Goal: Information Seeking & Learning: Learn about a topic

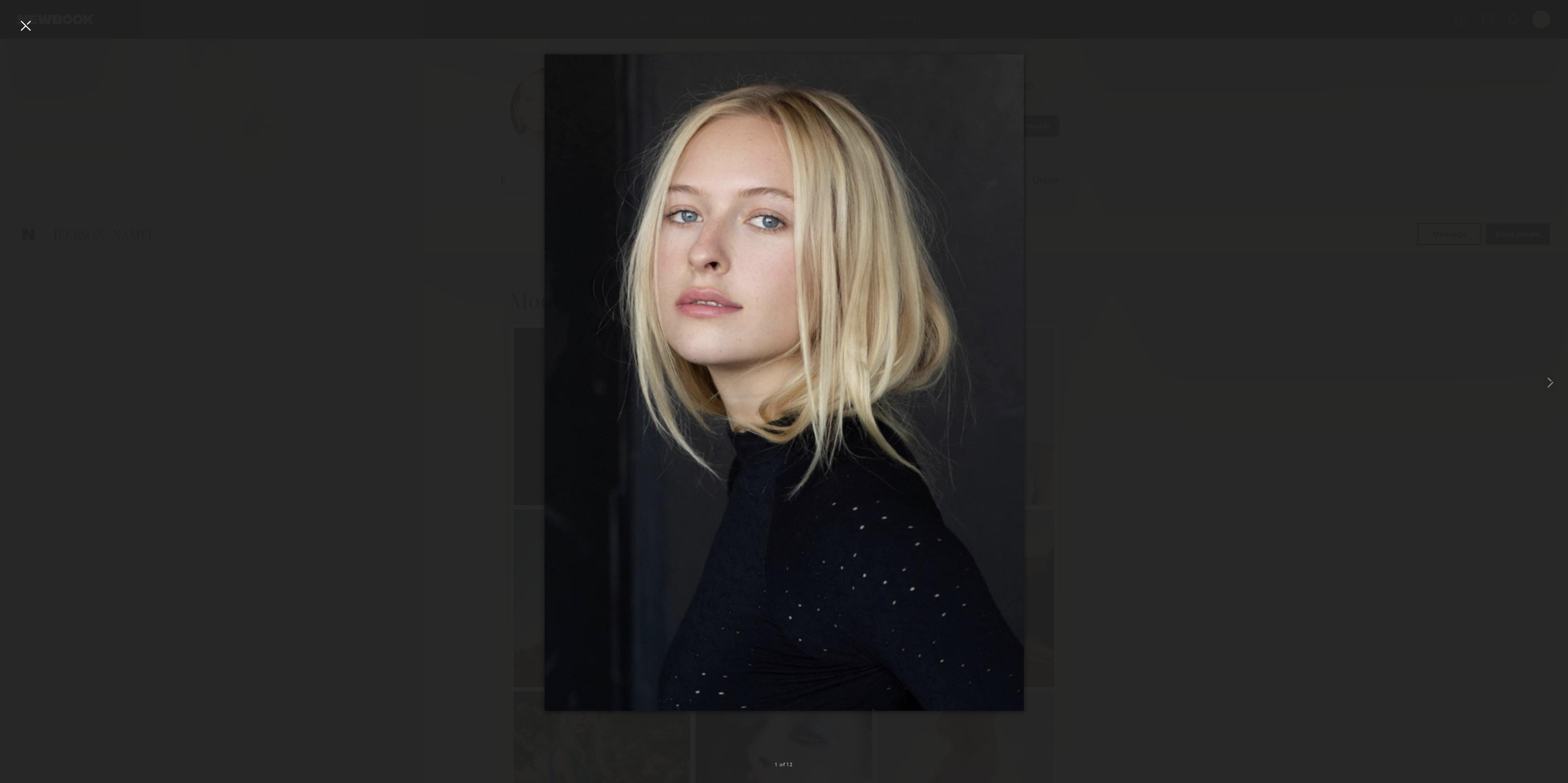
scroll to position [246, 0]
click at [25, 26] on div at bounding box center [26, 26] width 18 height 18
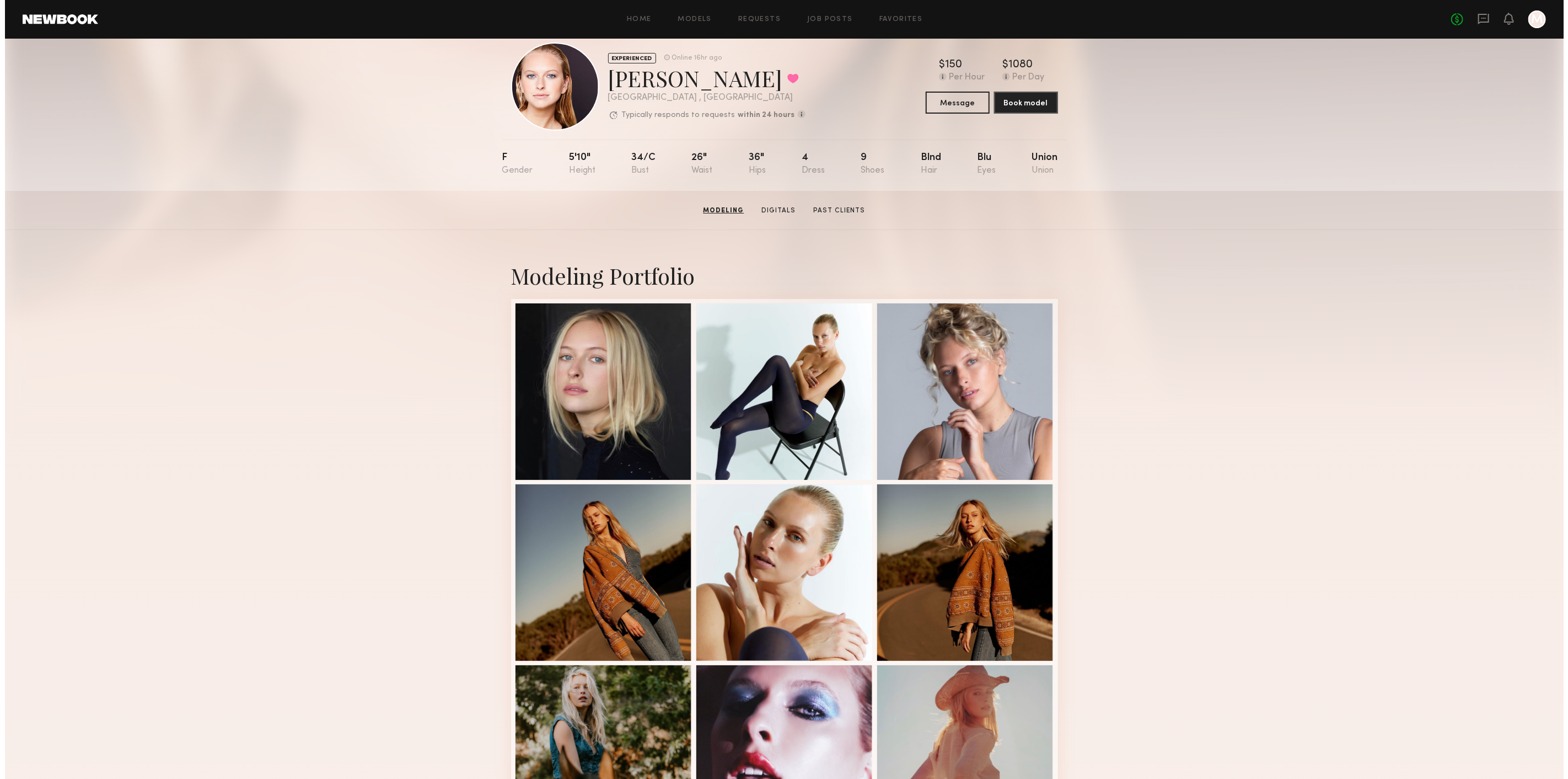
scroll to position [0, 0]
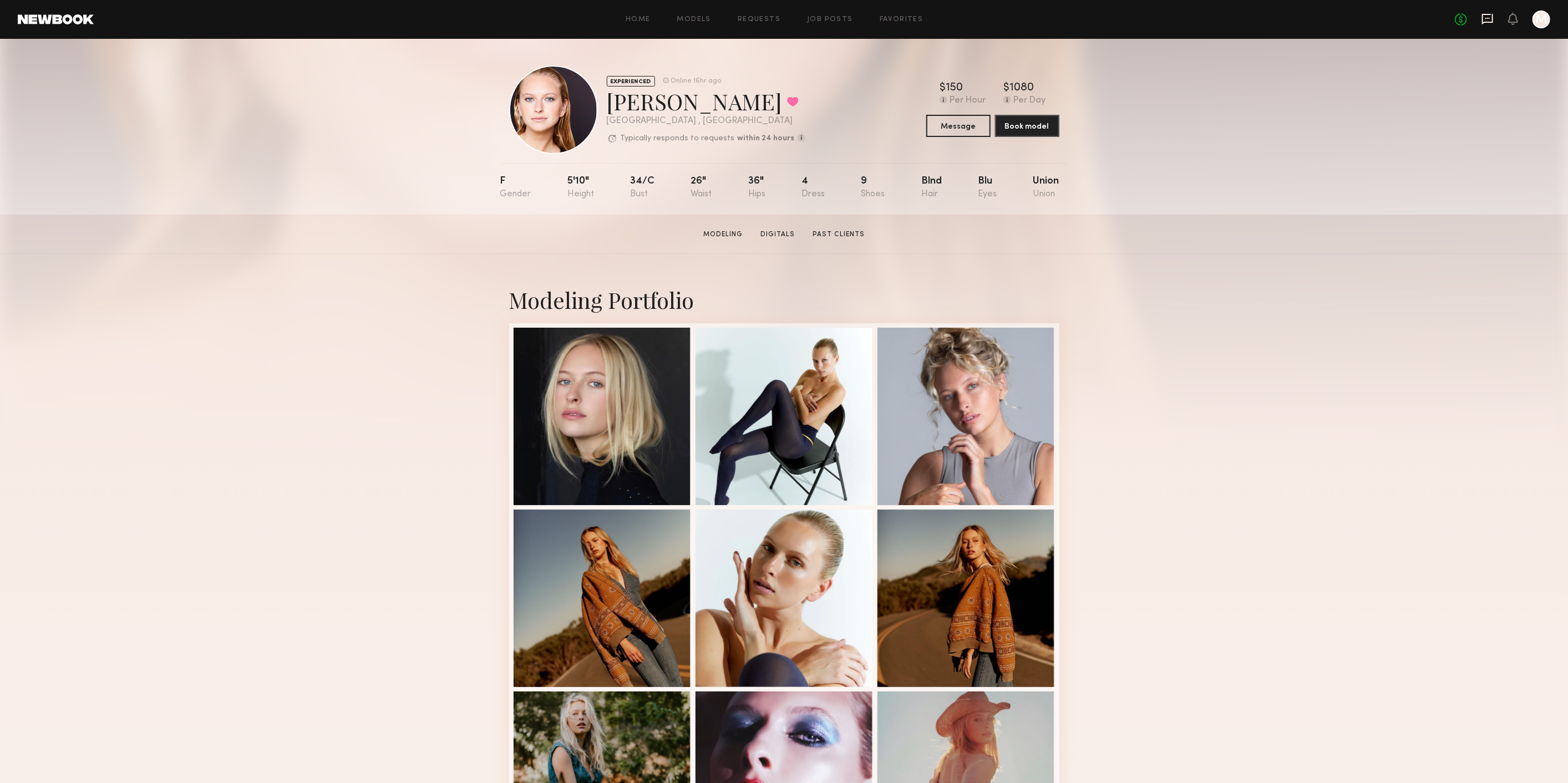
click at [1490, 12] on icon at bounding box center [1488, 19] width 12 height 12
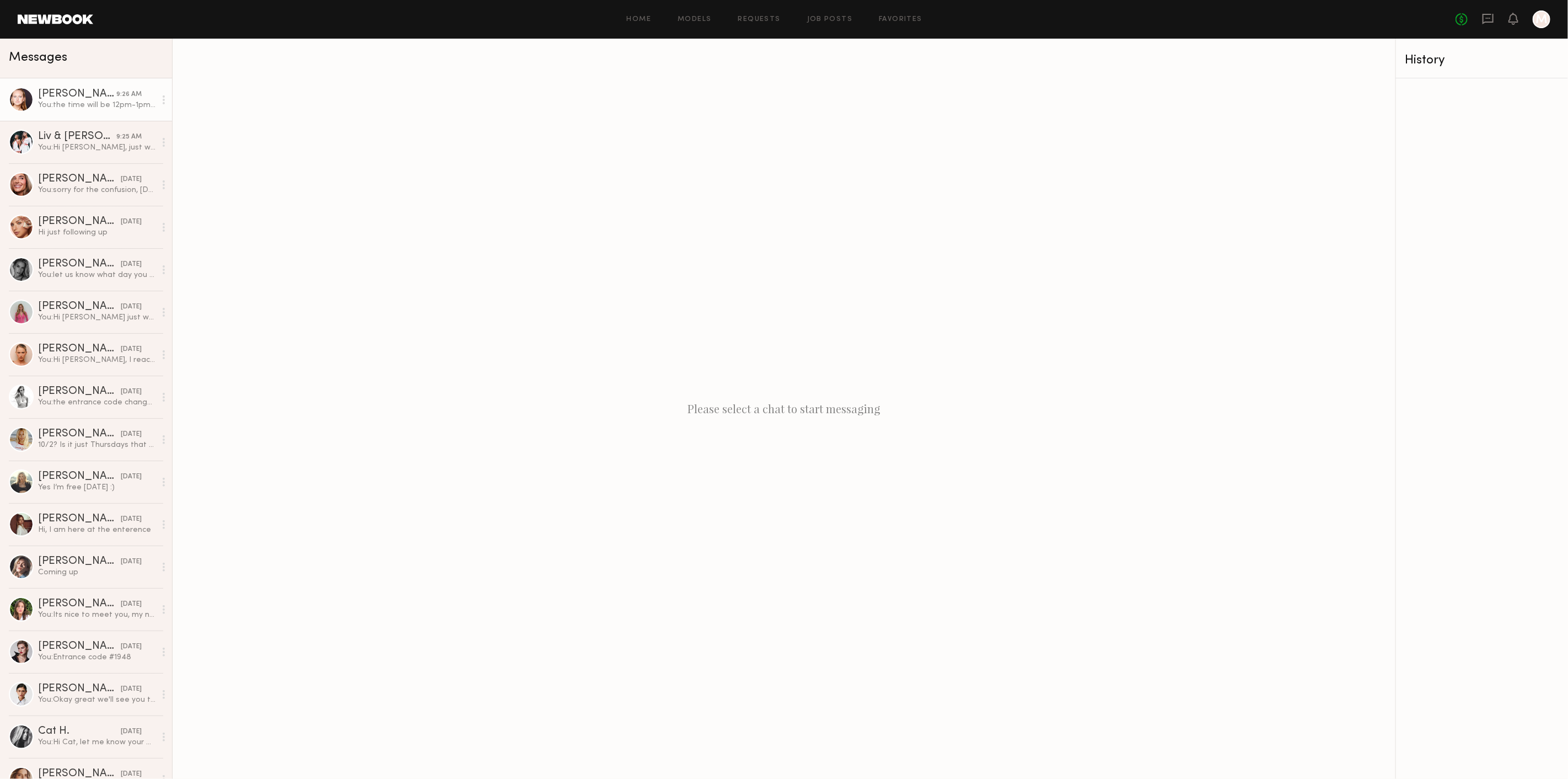
click at [95, 80] on link "Savanna G. 9:26 AM You: the time will be 12pm-1pm thursday" at bounding box center [86, 99] width 172 height 42
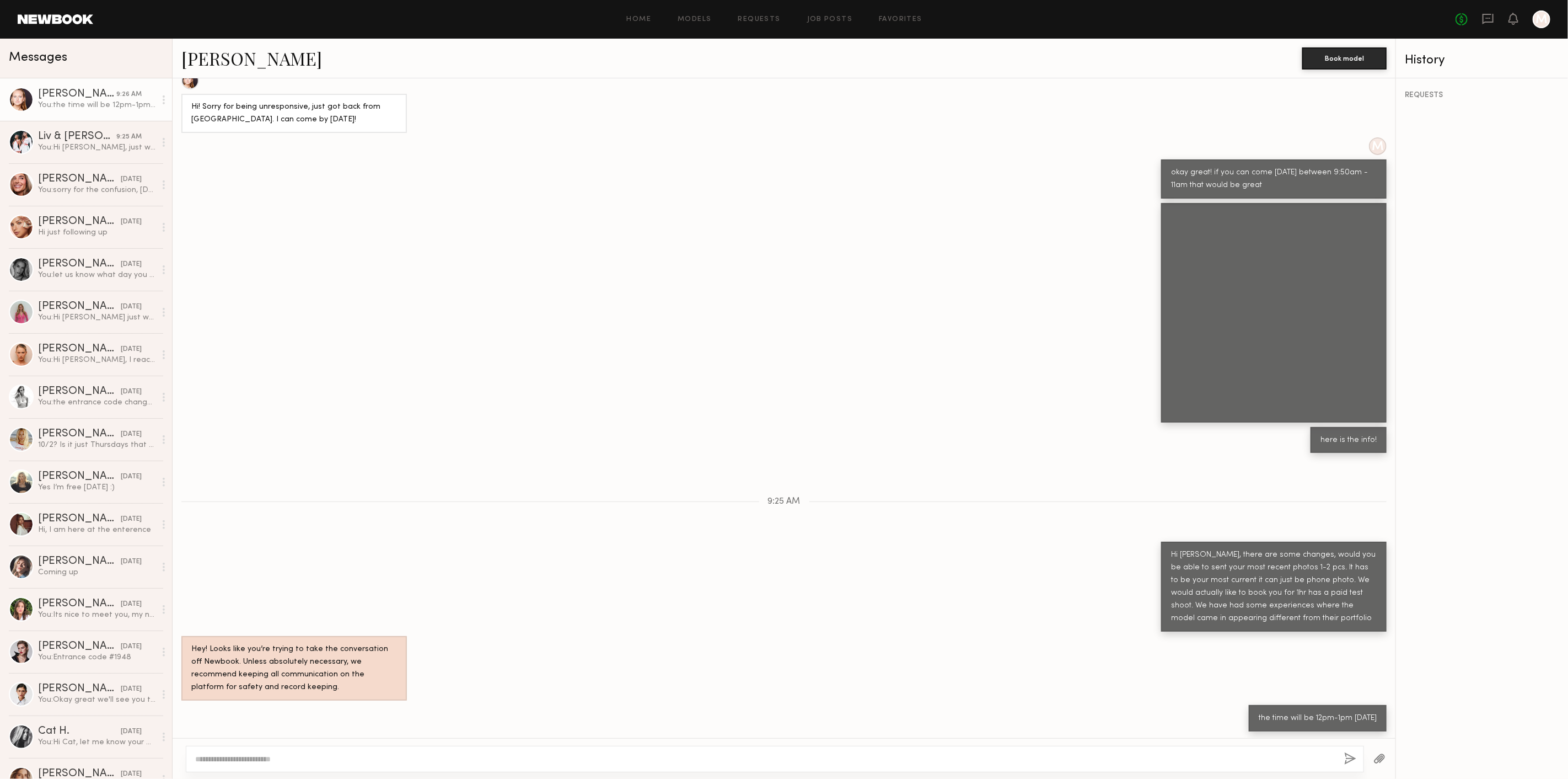
scroll to position [350, 0]
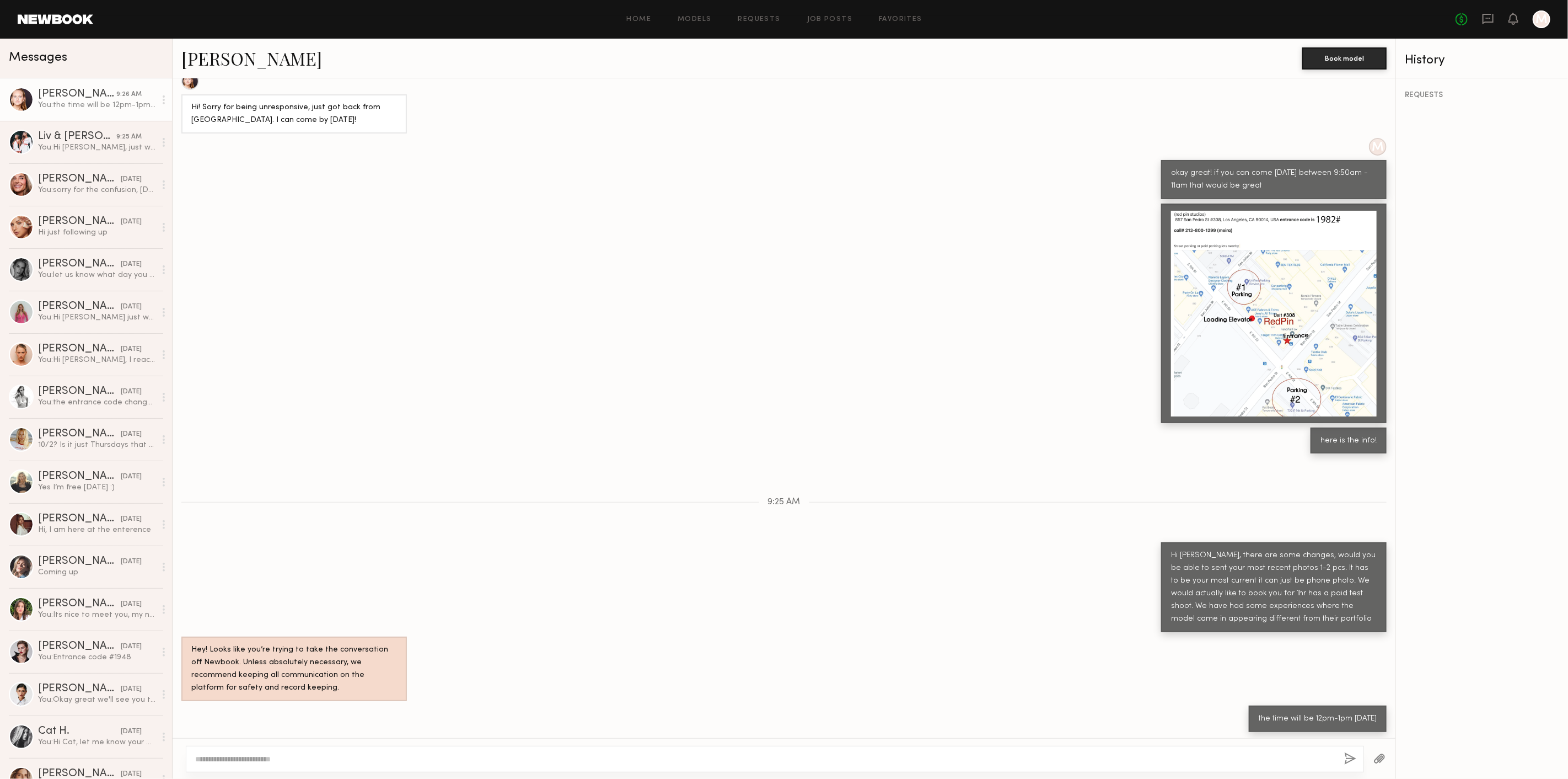
click at [225, 65] on link "Savanna G." at bounding box center [252, 58] width 140 height 24
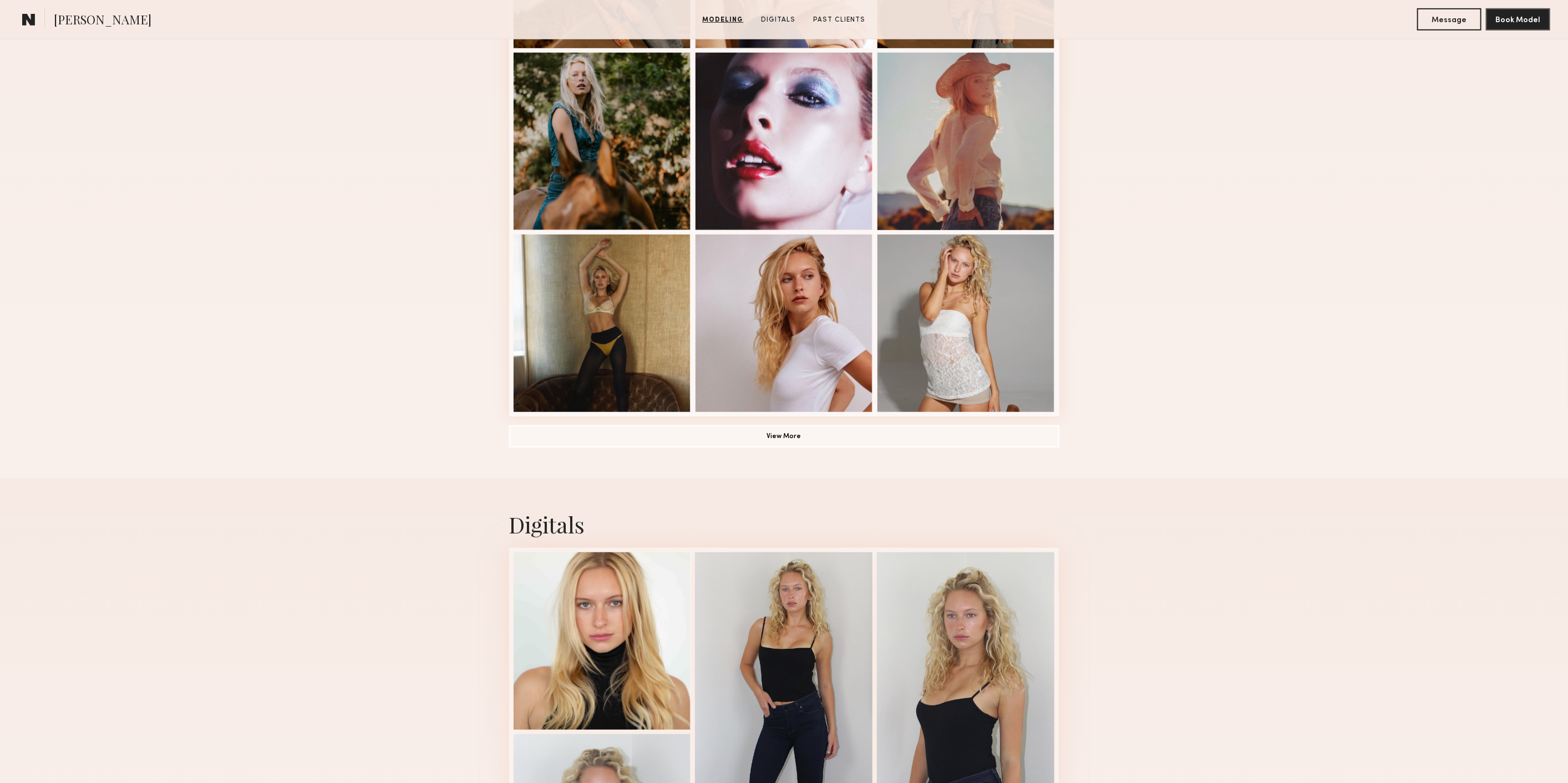
scroll to position [616, 0]
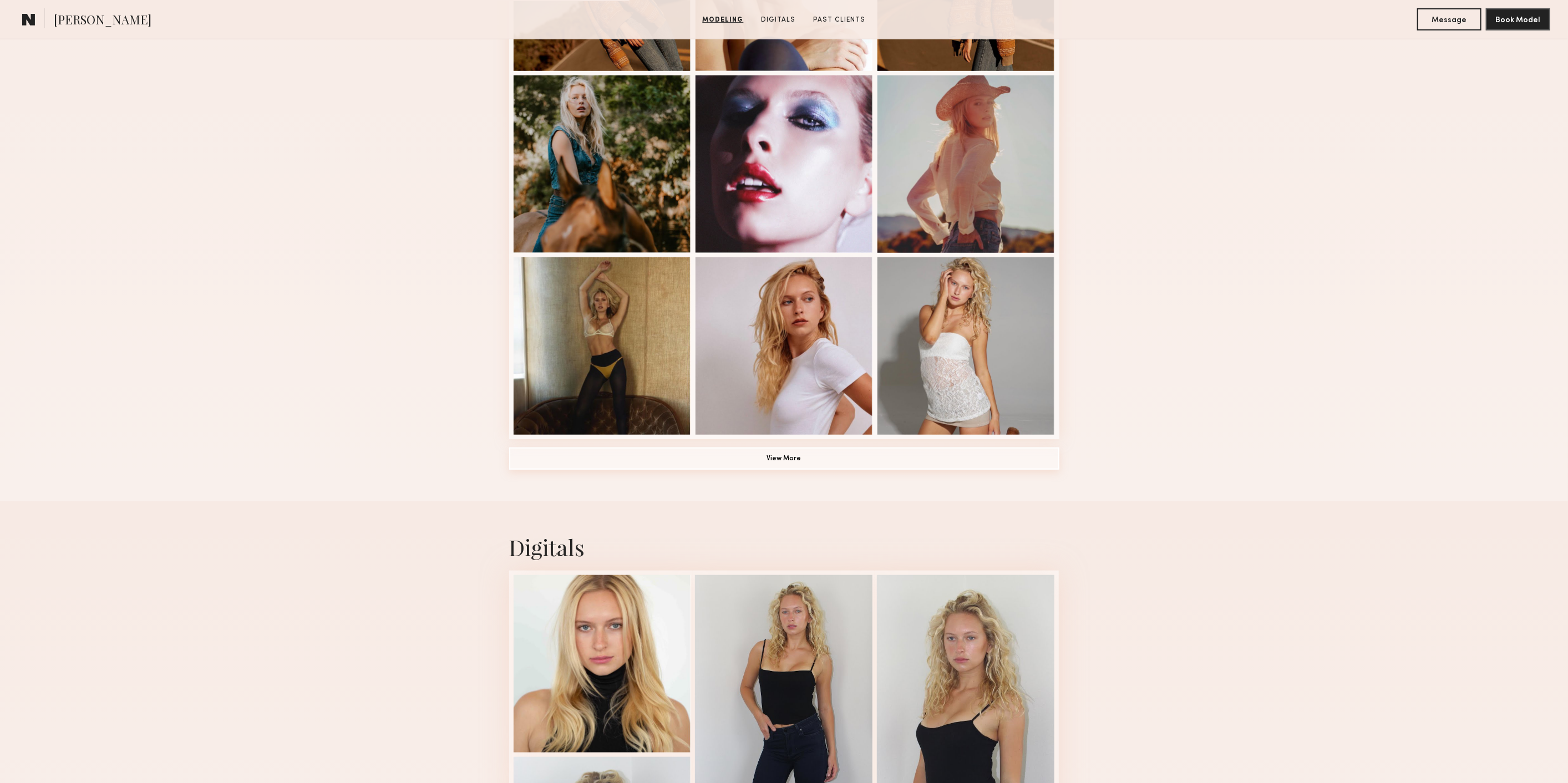
click at [768, 461] on button "View More" at bounding box center [784, 458] width 550 height 22
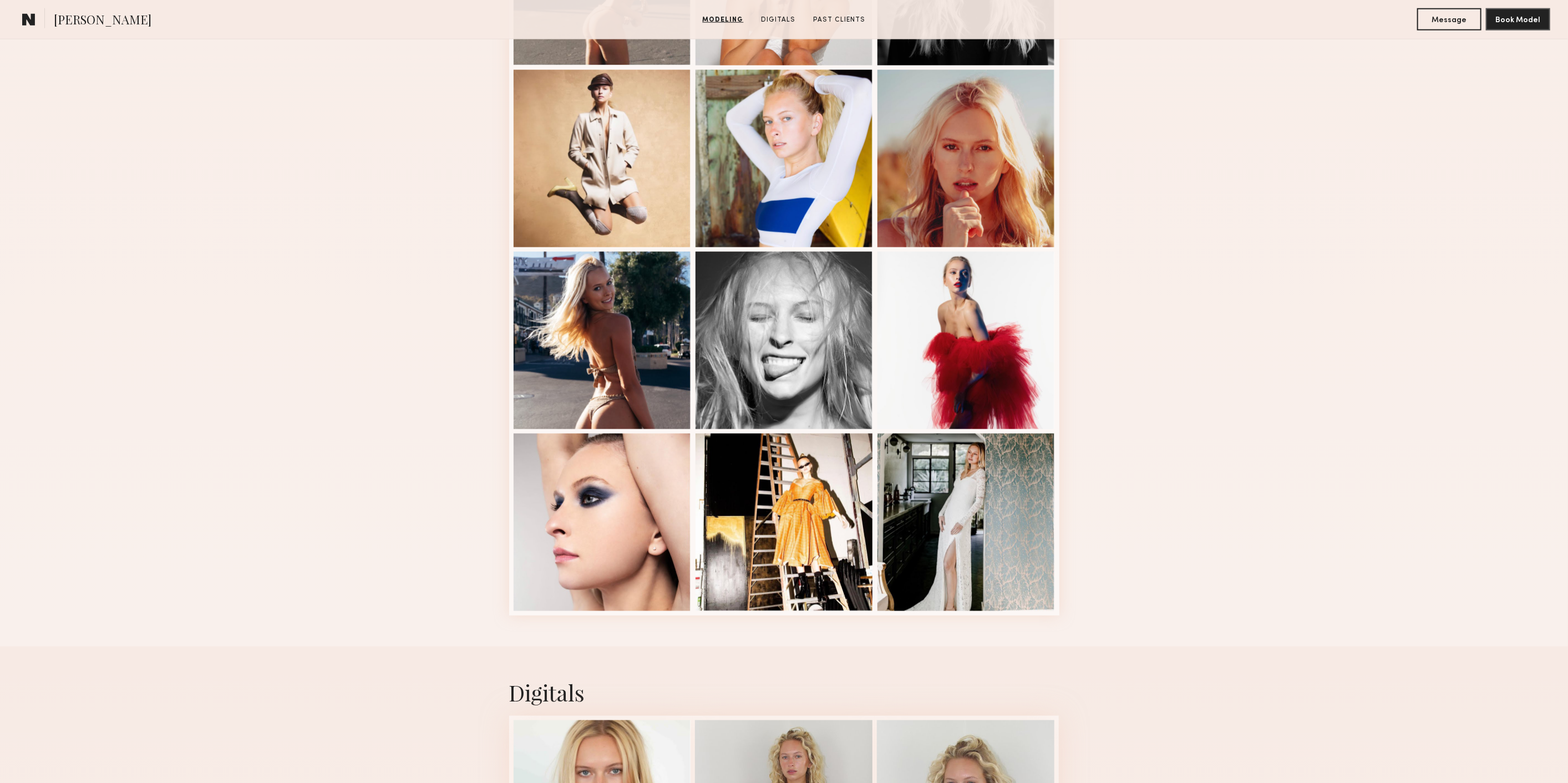
scroll to position [1170, 0]
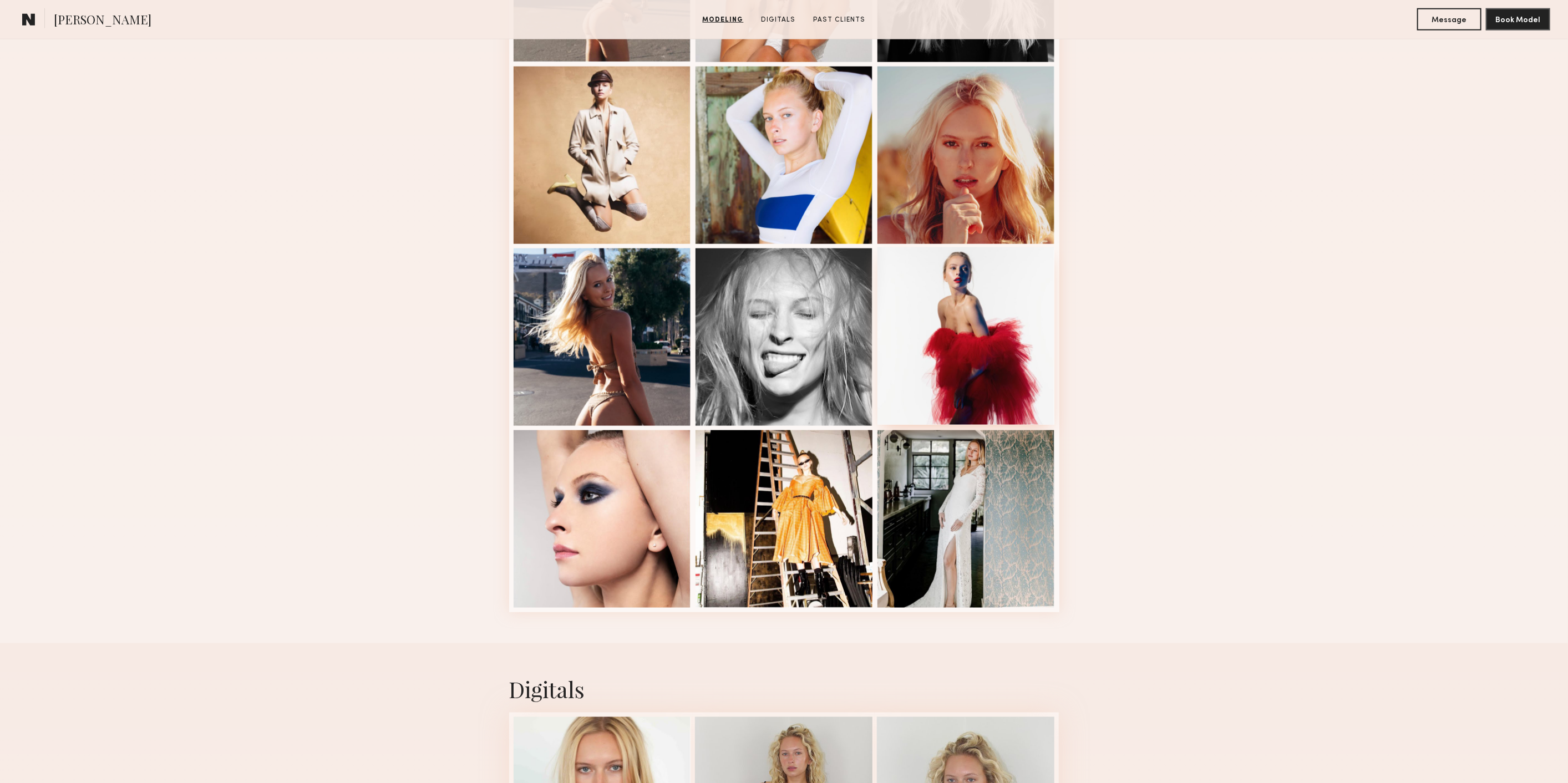
click at [964, 388] on div at bounding box center [966, 335] width 177 height 177
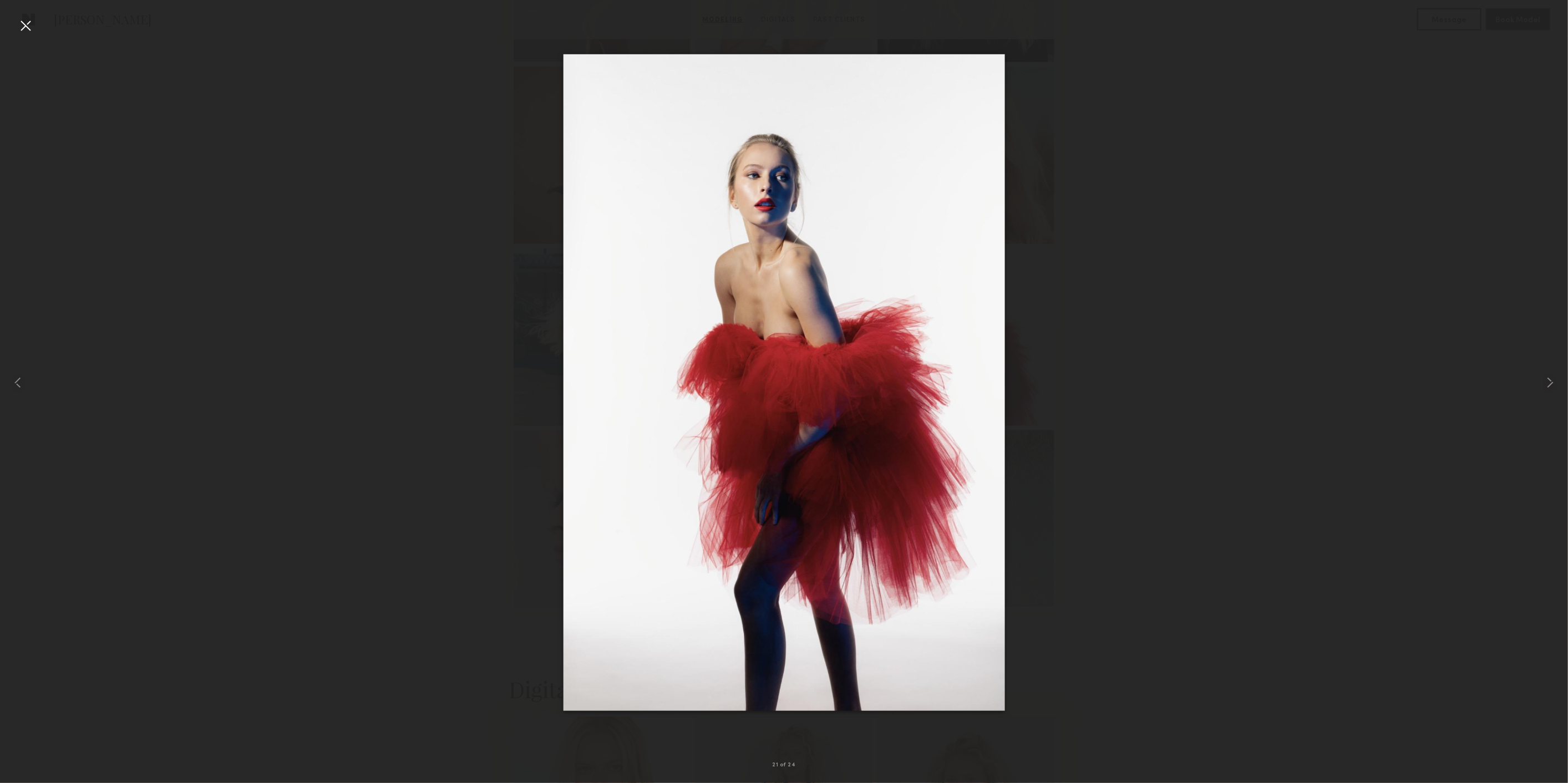
click at [26, 25] on div at bounding box center [26, 26] width 18 height 18
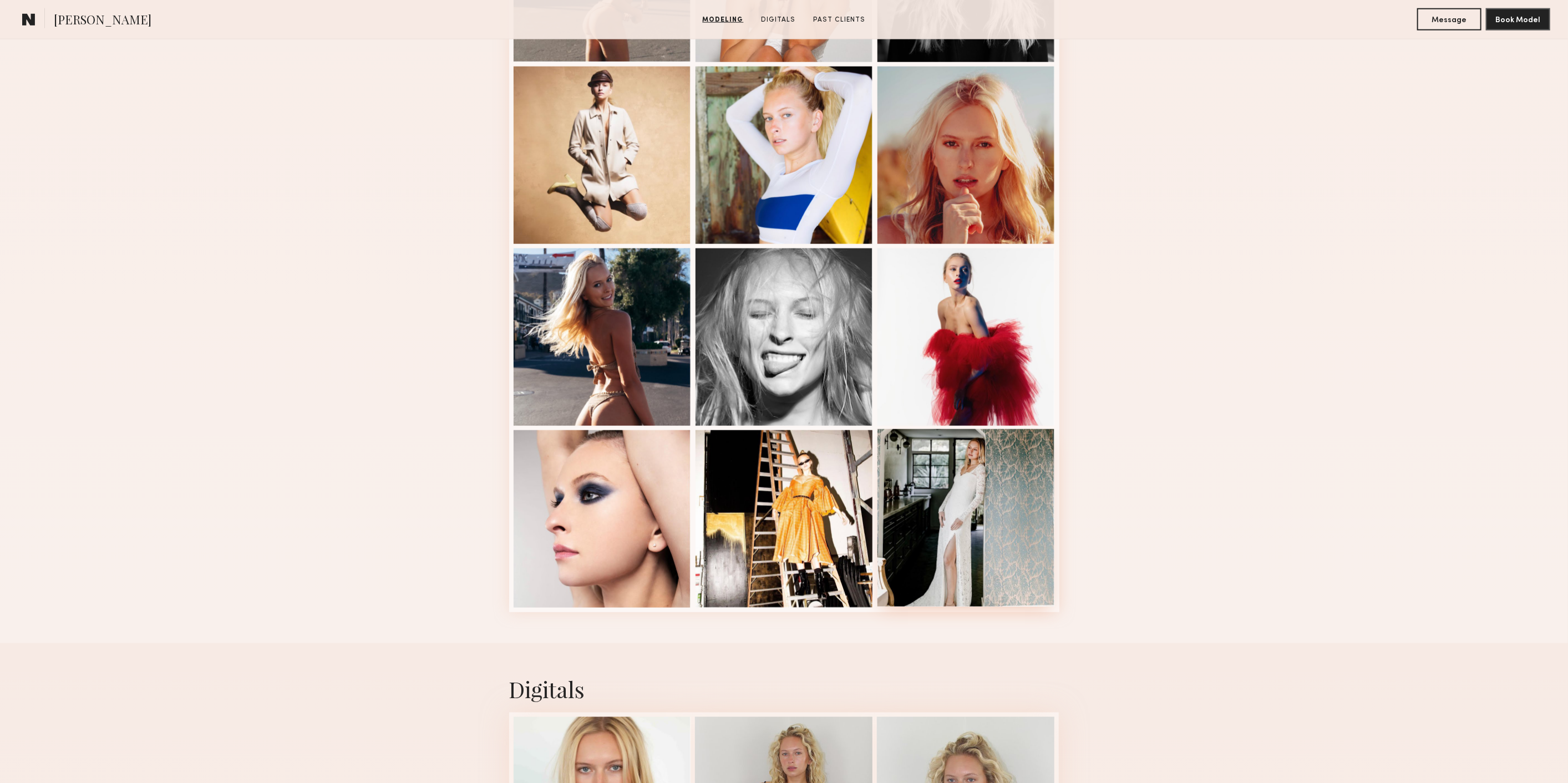
click at [933, 485] on div at bounding box center [966, 518] width 177 height 177
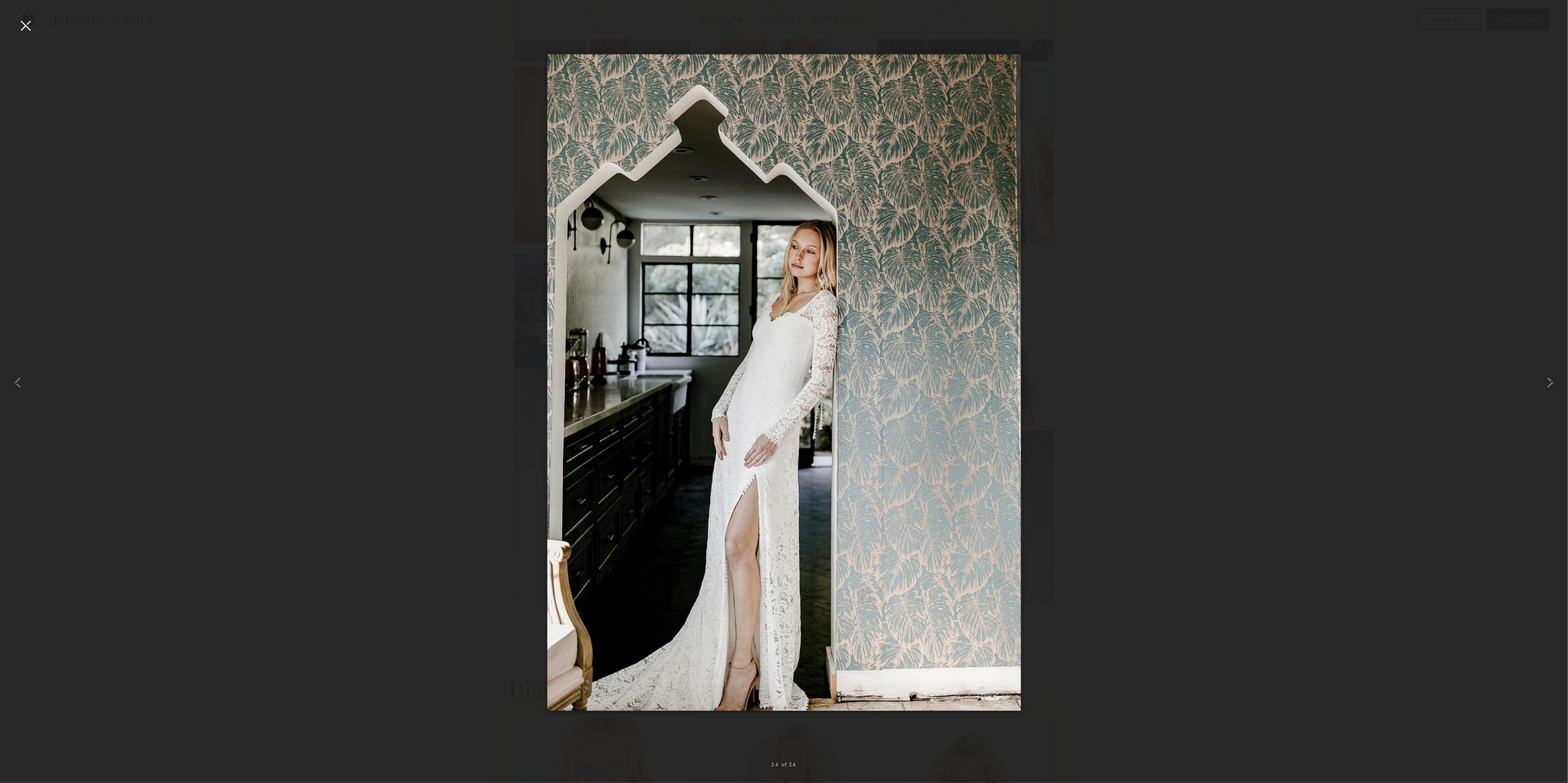
drag, startPoint x: 29, startPoint y: 27, endPoint x: 66, endPoint y: 49, distance: 43.0
click at [29, 28] on div at bounding box center [26, 26] width 18 height 18
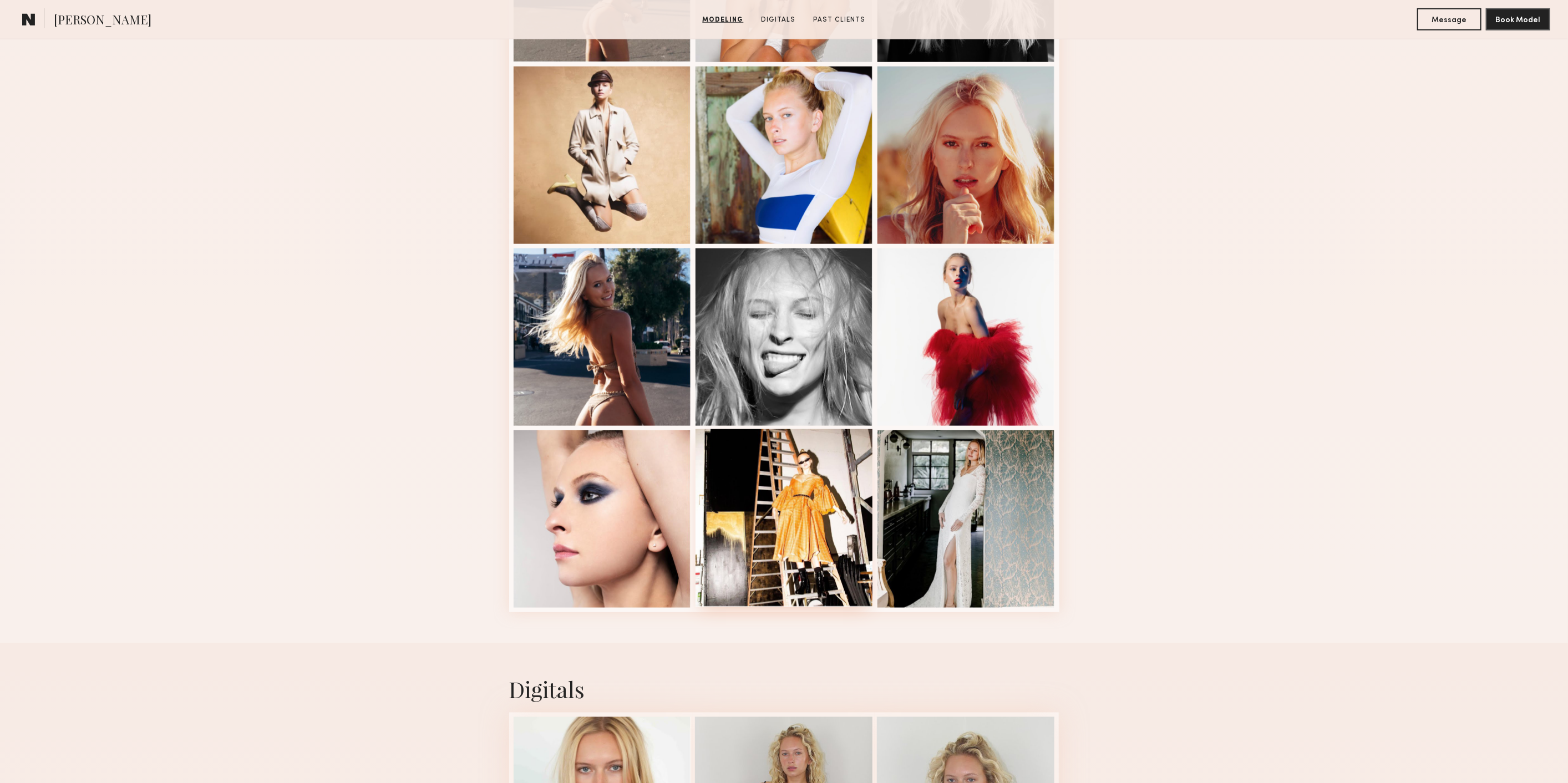
click at [808, 451] on div at bounding box center [784, 518] width 177 height 177
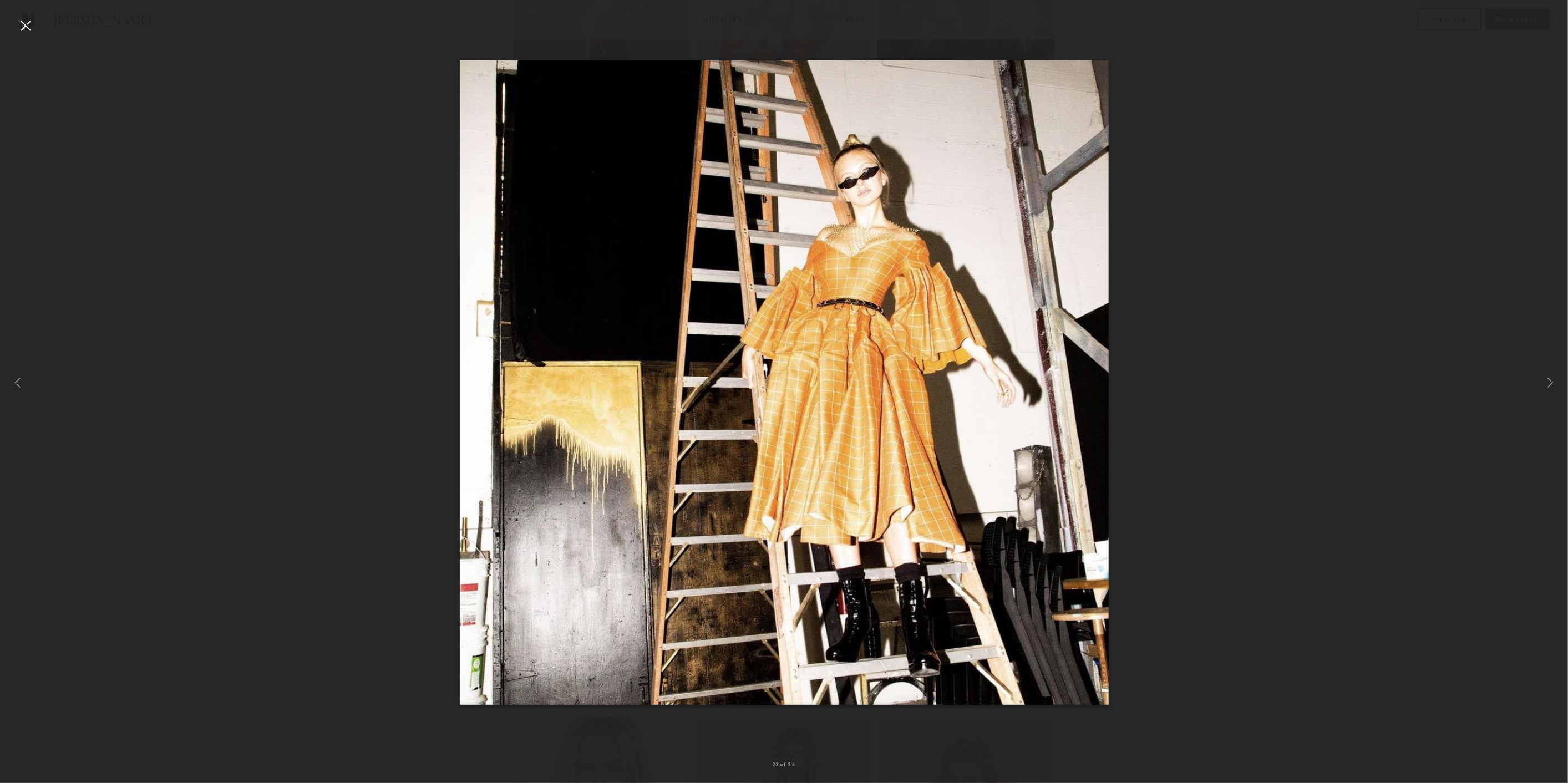
click at [32, 25] on div at bounding box center [26, 26] width 18 height 18
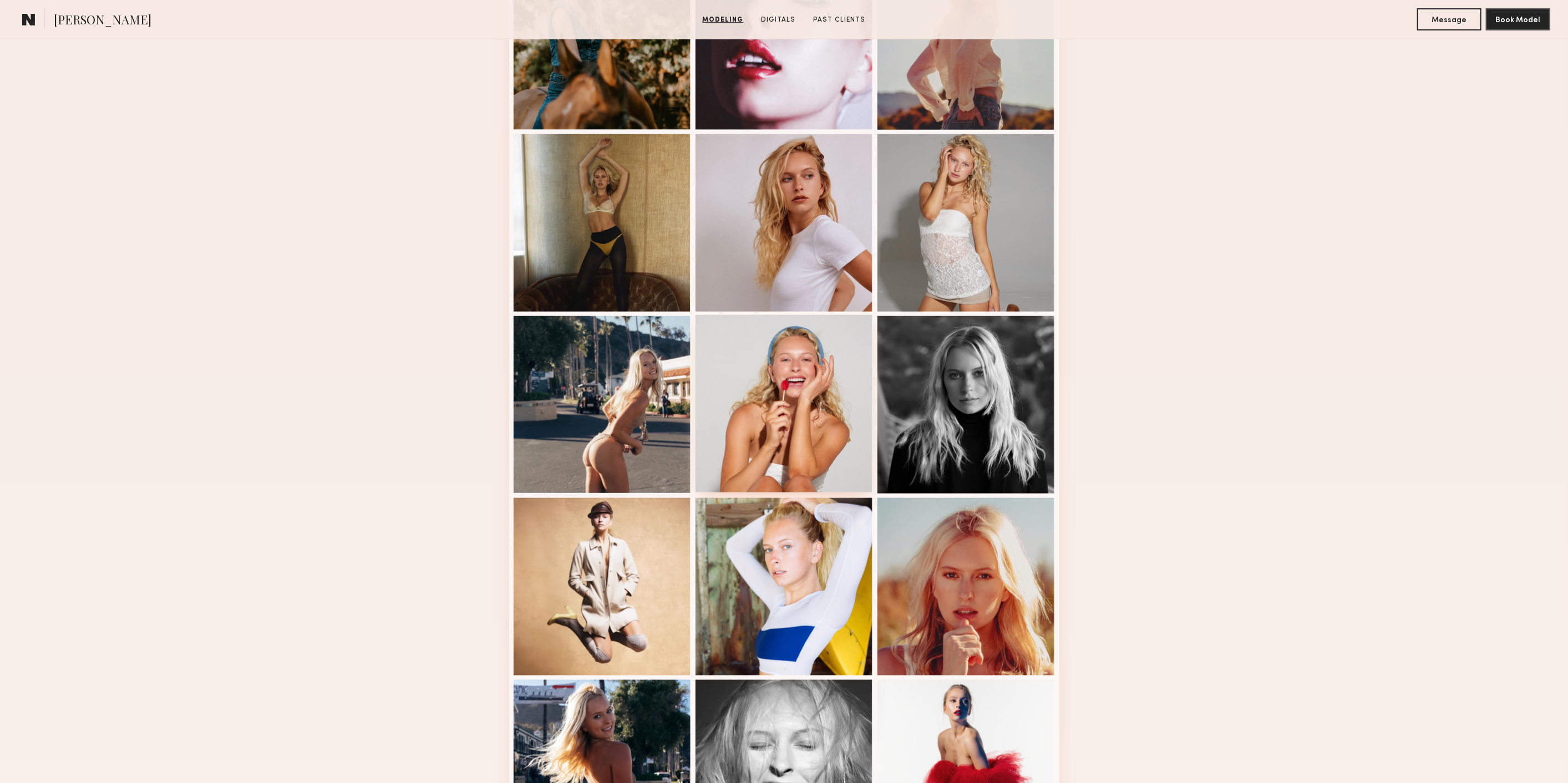
scroll to position [555, 0]
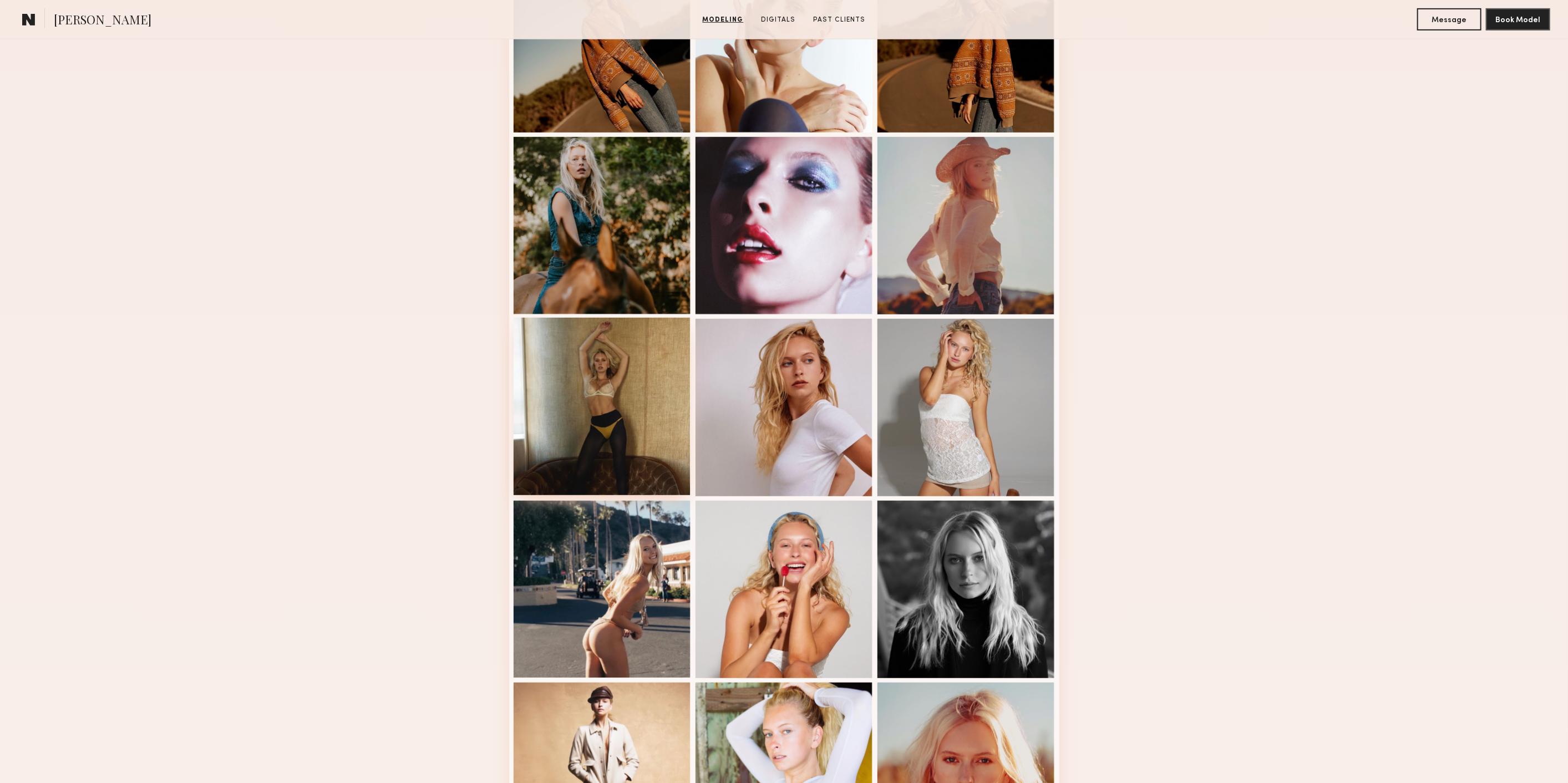
click at [613, 364] on div at bounding box center [601, 406] width 177 height 177
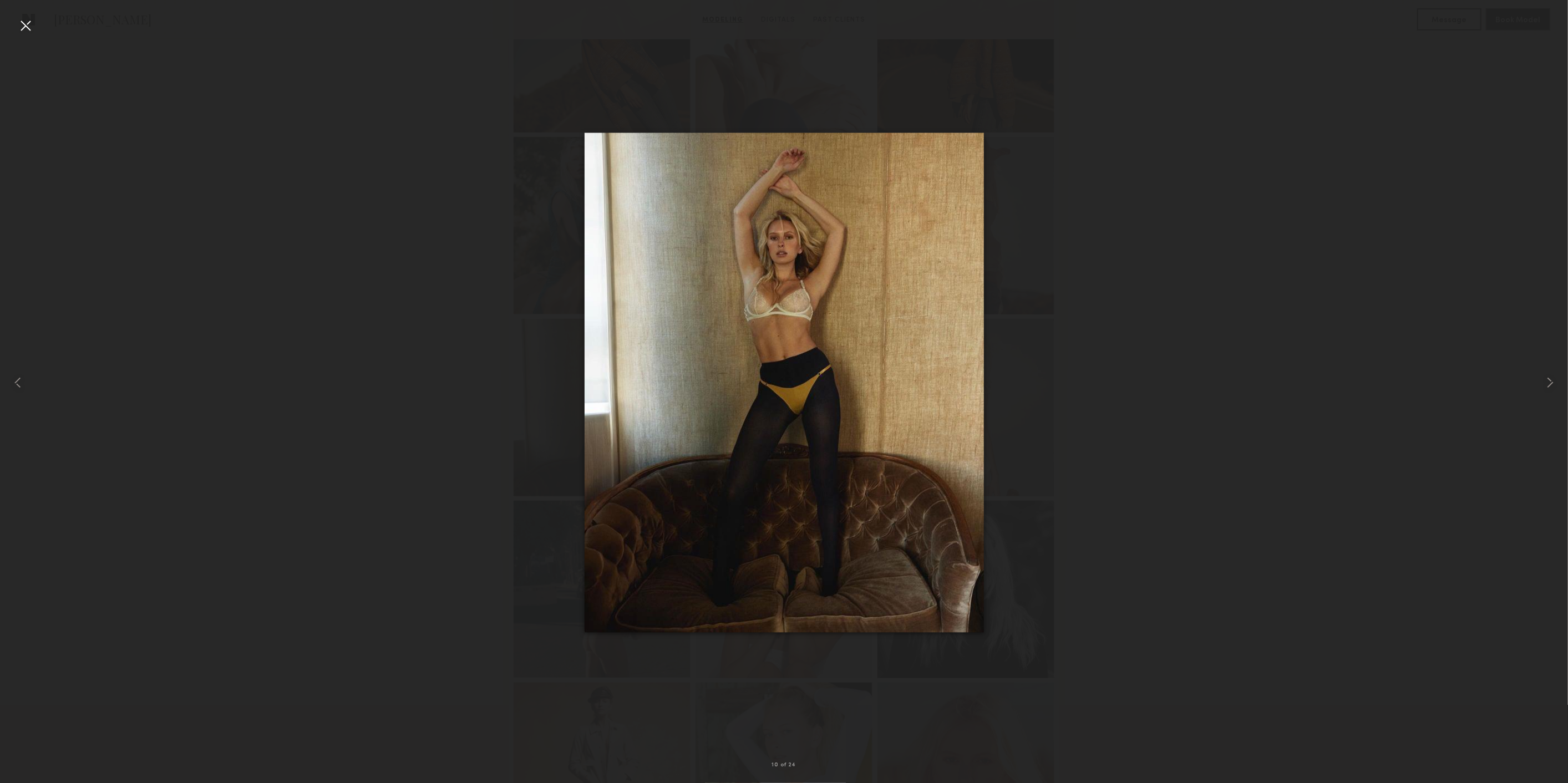
click at [26, 22] on div at bounding box center [26, 26] width 18 height 18
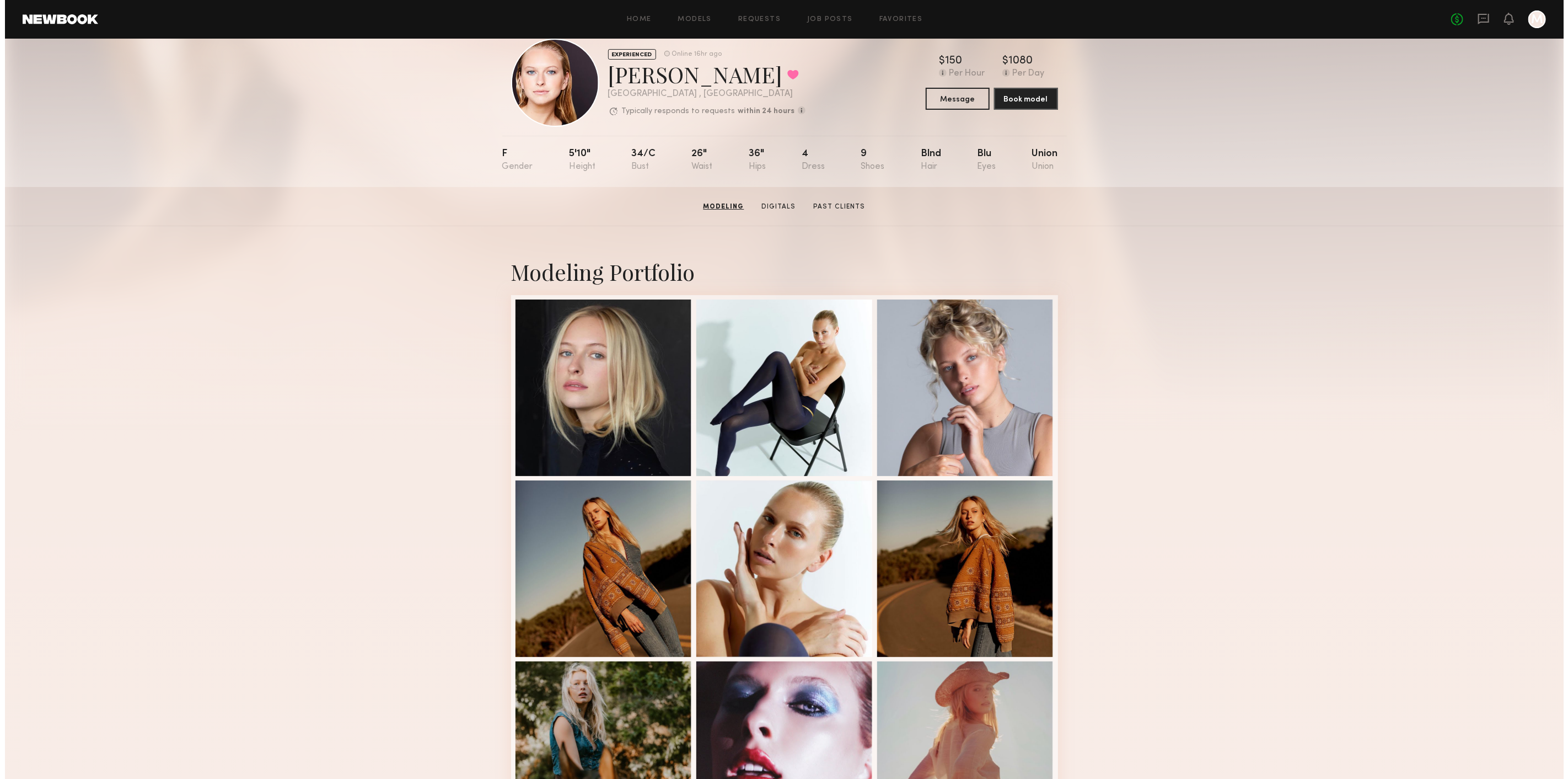
scroll to position [0, 0]
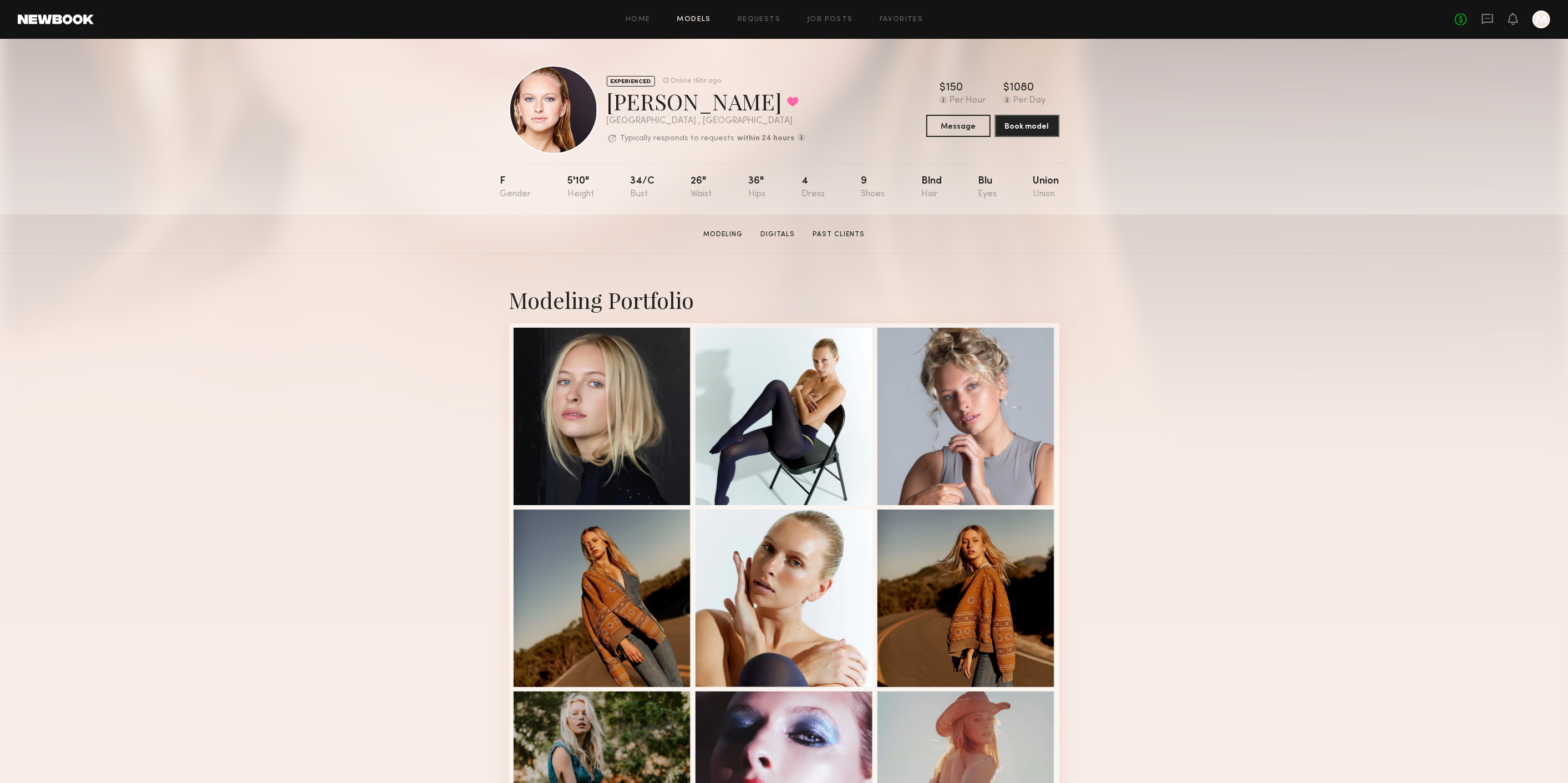
click at [697, 20] on link "Models" at bounding box center [694, 19] width 34 height 7
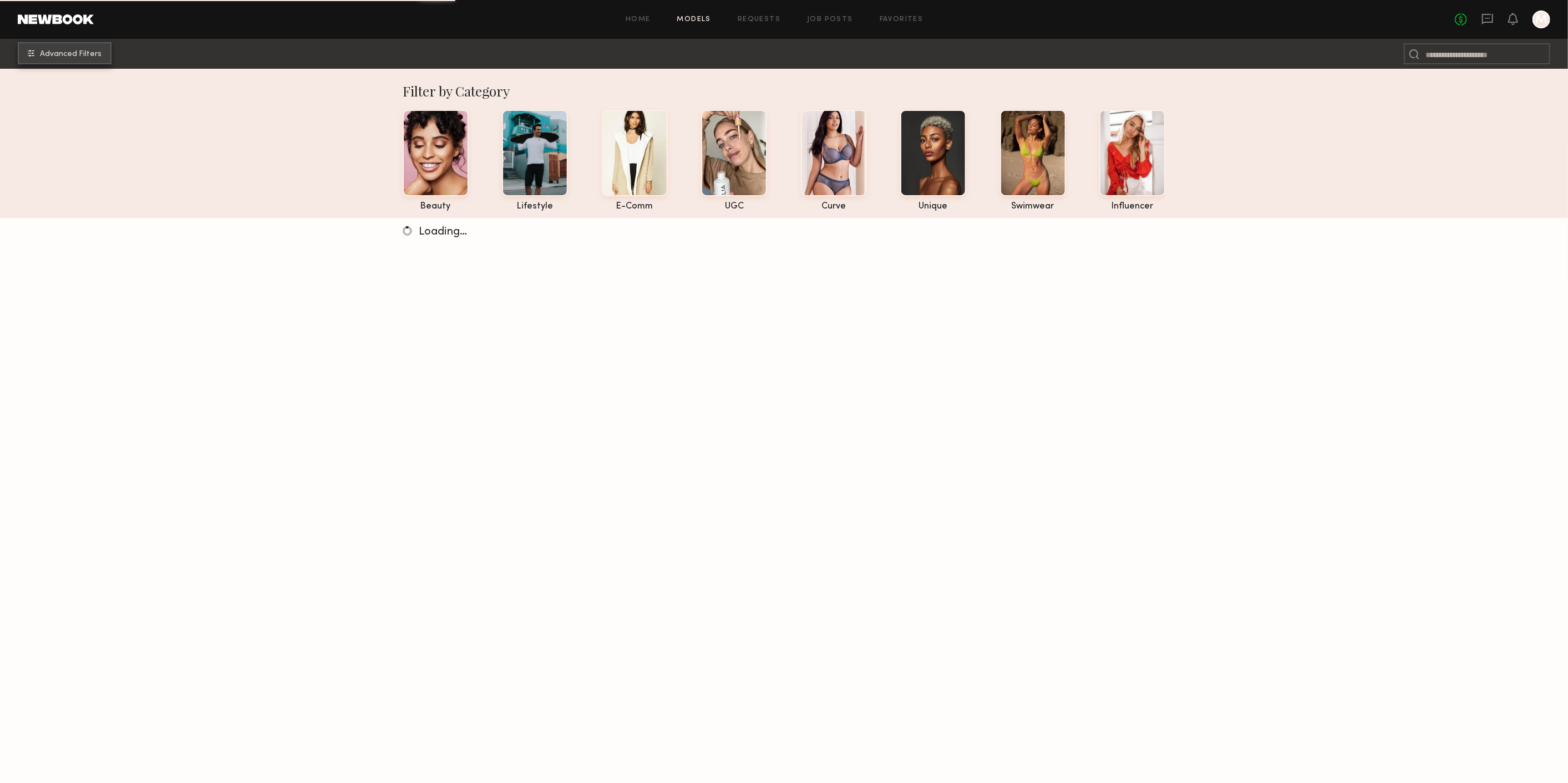
click at [76, 56] on span "Advanced Filters" at bounding box center [71, 54] width 62 height 8
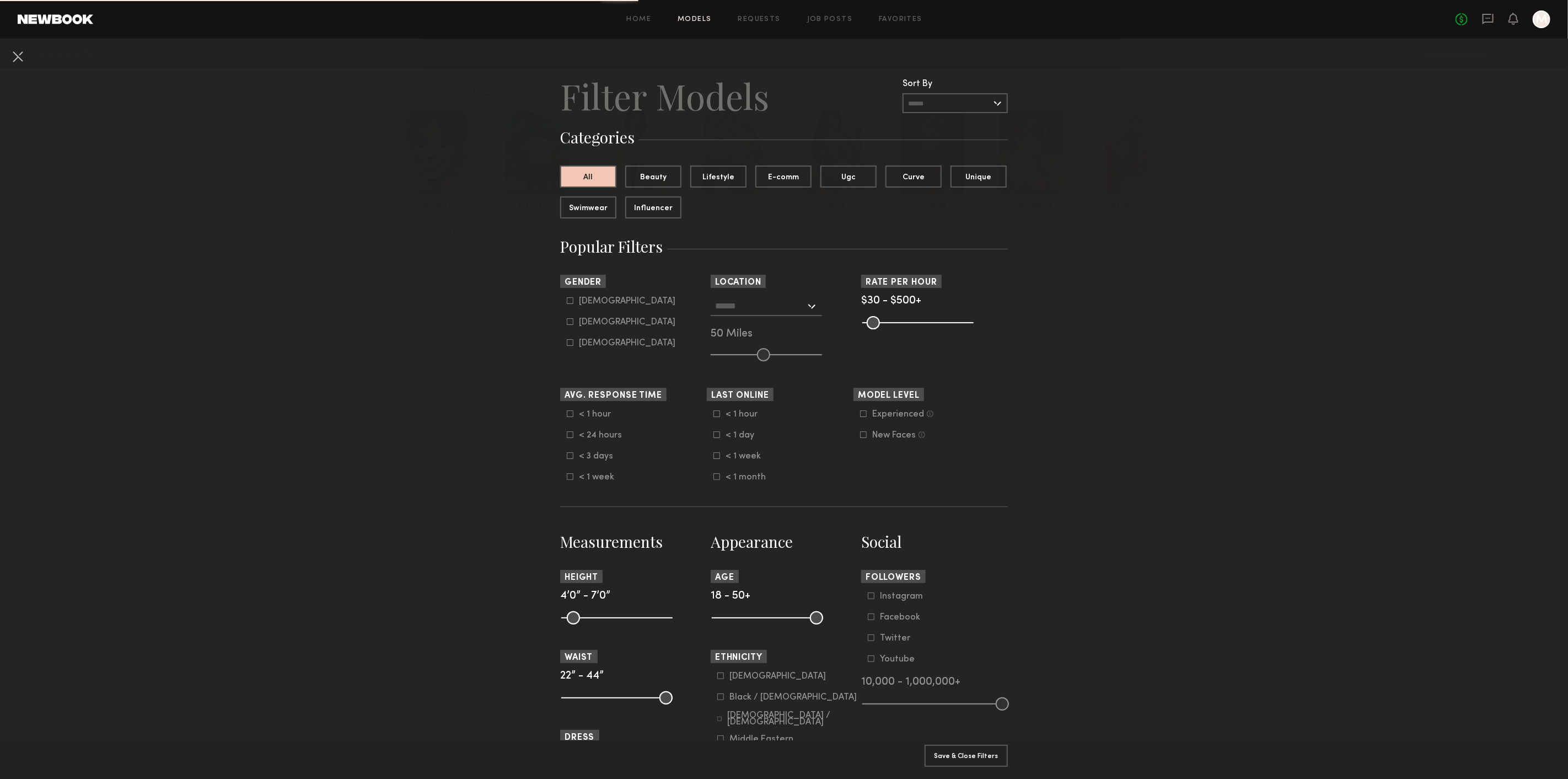
click at [589, 325] on div "Female" at bounding box center [627, 322] width 96 height 7
type input "**"
click at [746, 302] on input "text" at bounding box center [760, 305] width 90 height 18
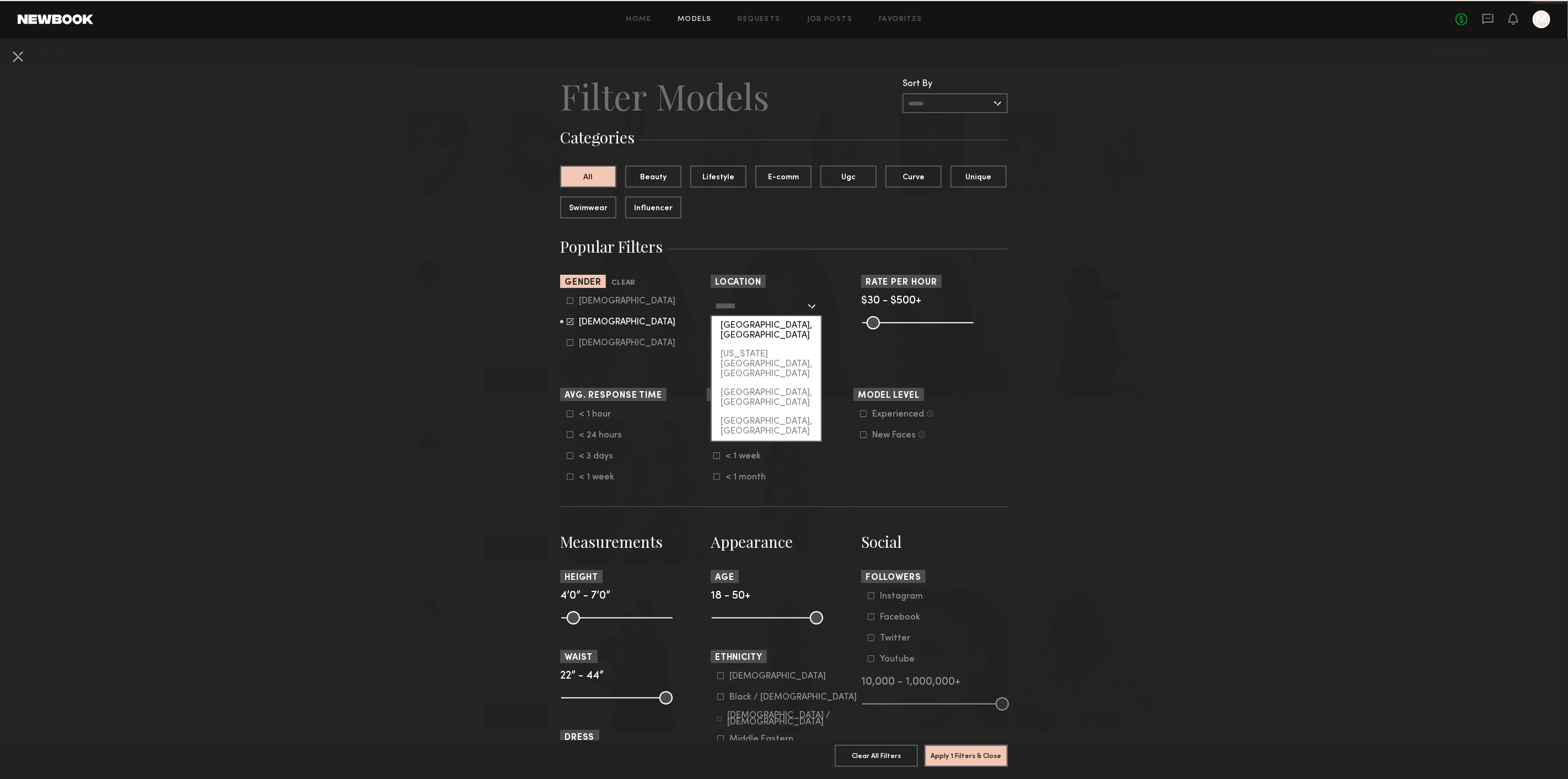
click at [746, 332] on div "[GEOGRAPHIC_DATA], [GEOGRAPHIC_DATA]" at bounding box center [766, 330] width 110 height 29
type input "**********"
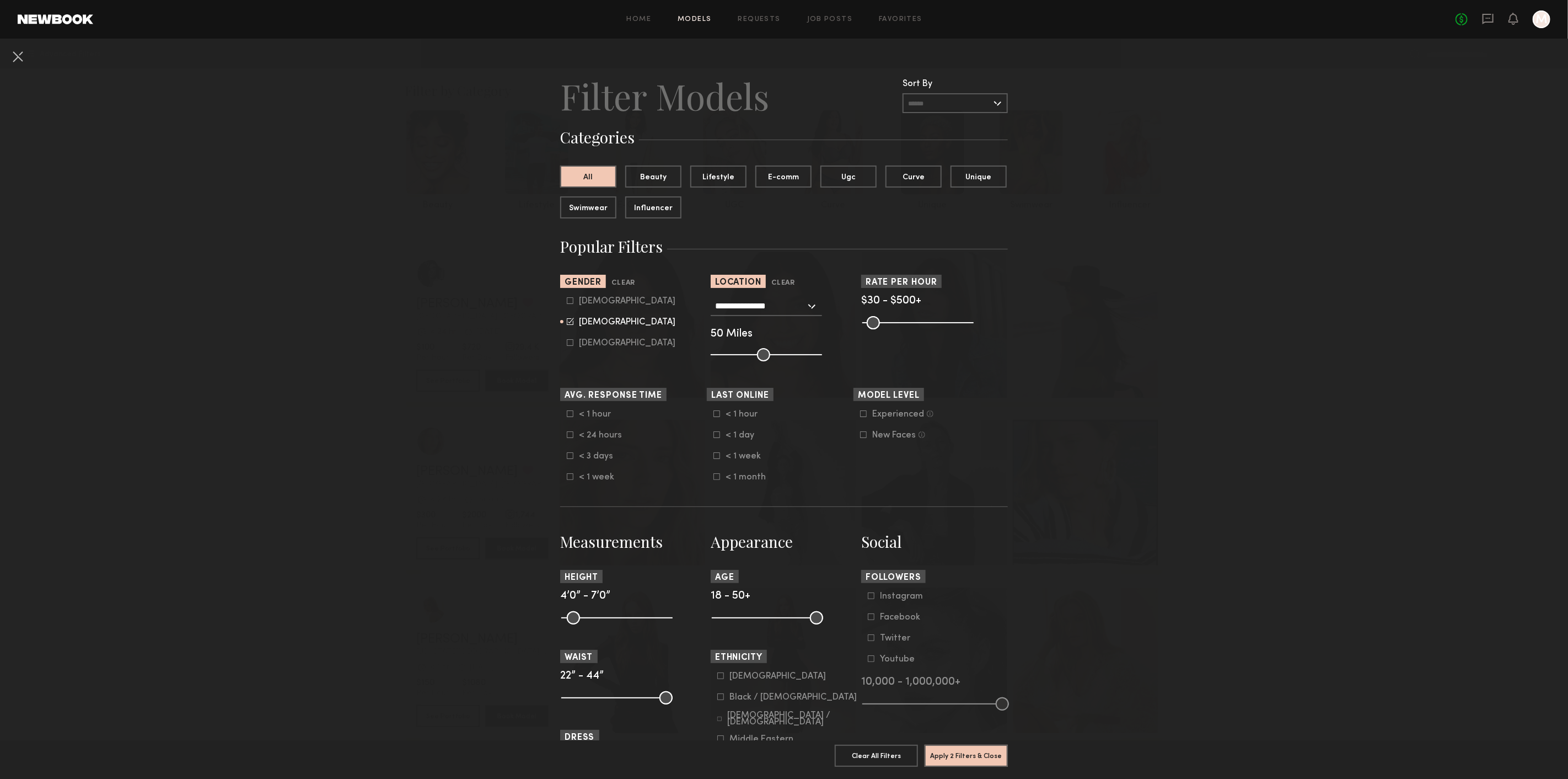
click at [515, 374] on nb-browse-filters "**********" at bounding box center [784, 643] width 1568 height 1210
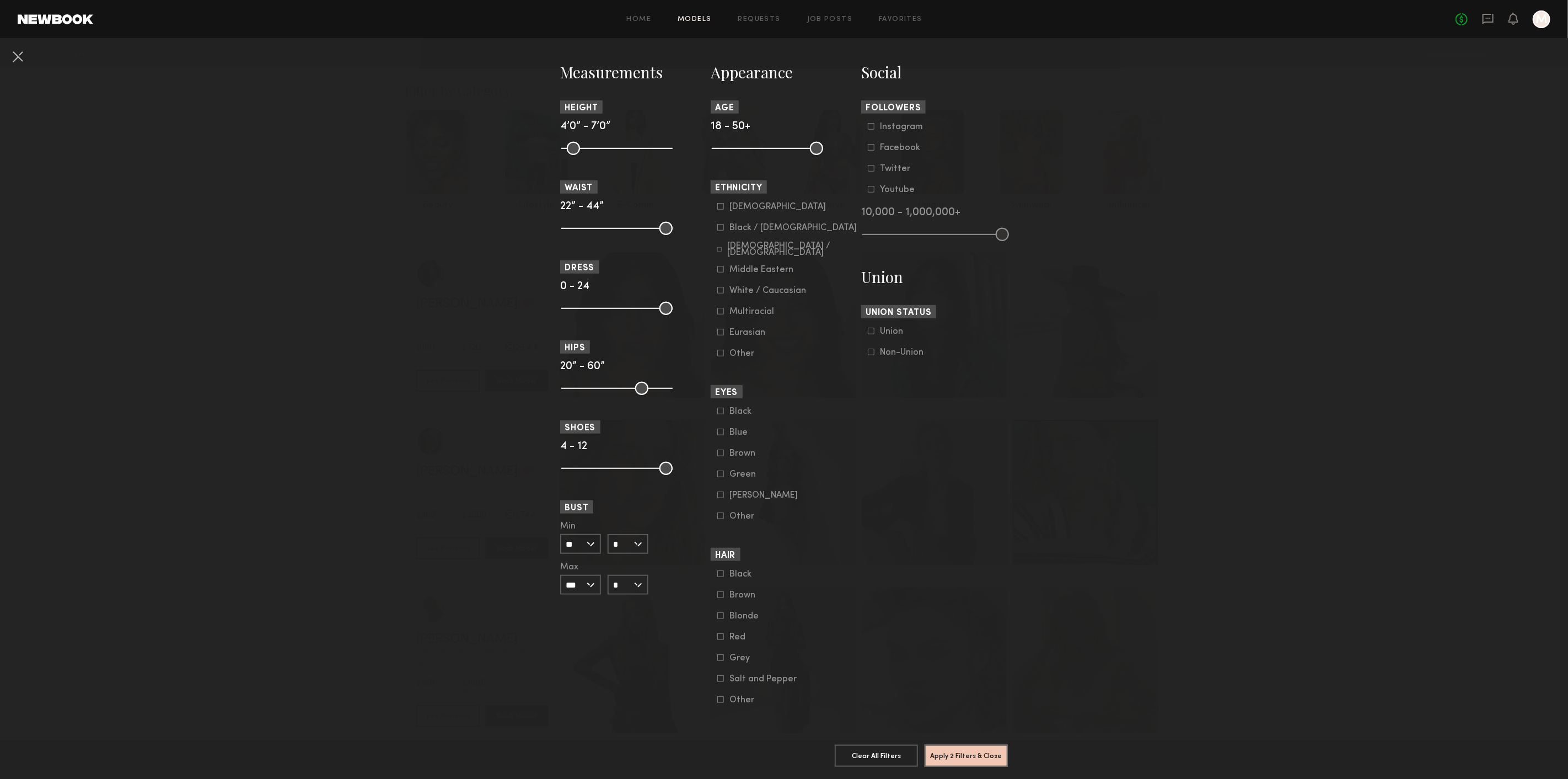
scroll to position [490, 0]
click at [625, 534] on input "*" at bounding box center [628, 544] width 41 height 20
click at [624, 573] on div "C" at bounding box center [628, 582] width 39 height 18
type input "*"
click at [686, 585] on section "Measurements Height 4’0” - 7’0” Waist 22” - 44” Dress 0 - 24 Hips 20” - 60” Sho…" at bounding box center [633, 382] width 146 height 643
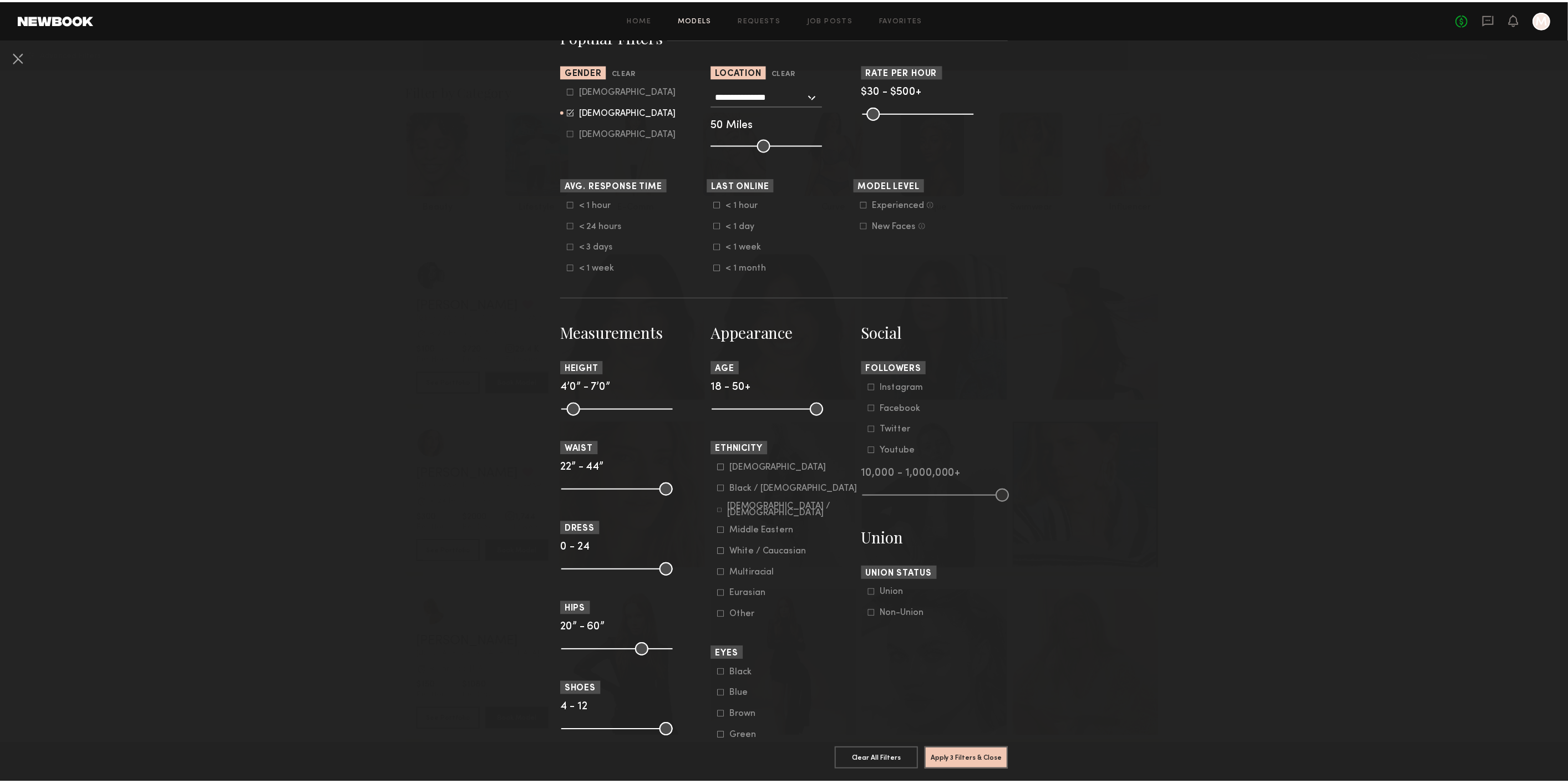
scroll to position [184, 0]
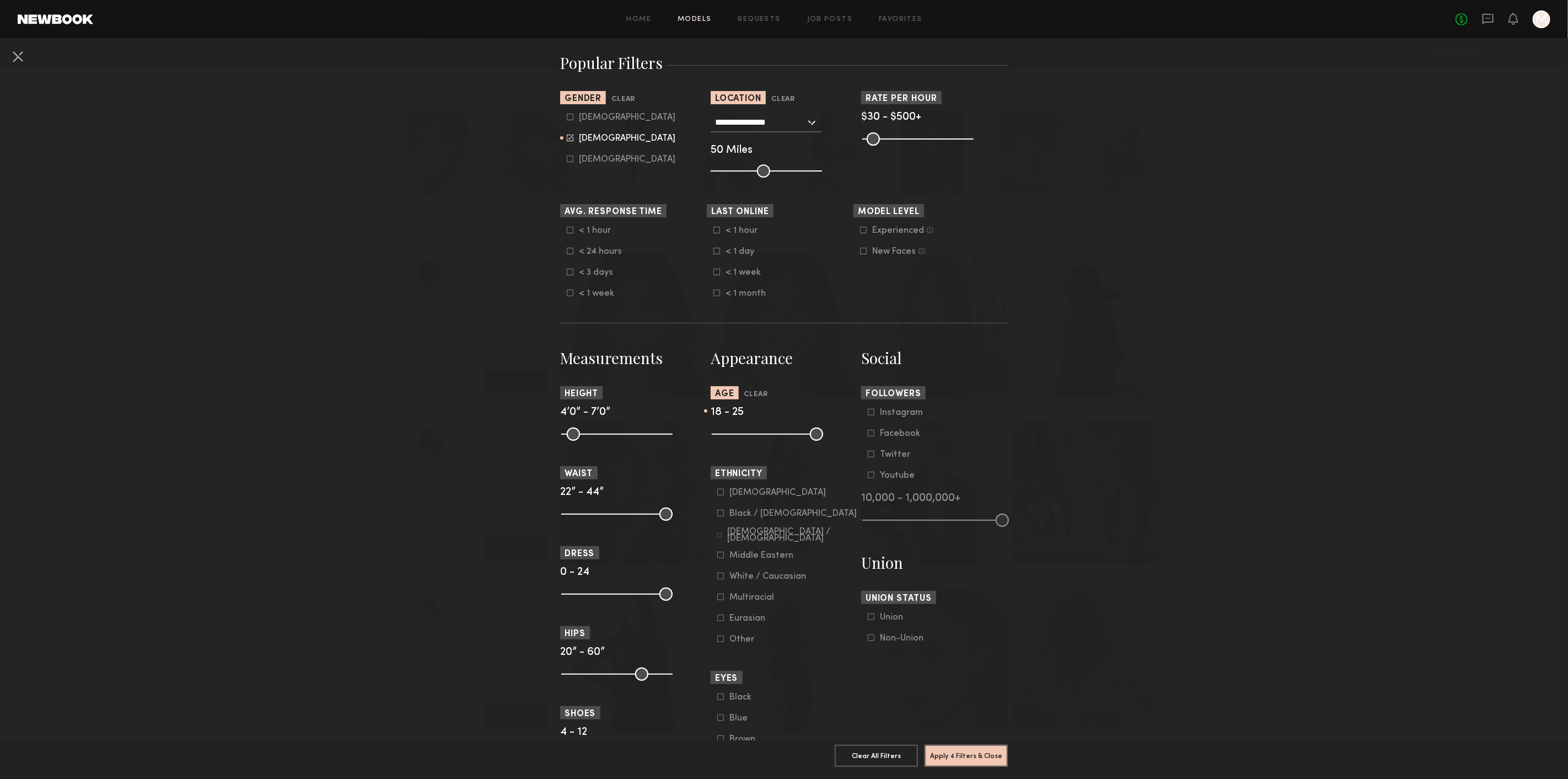
drag, startPoint x: 811, startPoint y: 433, endPoint x: 737, endPoint y: 436, distance: 74.1
type input "**"
click at [737, 436] on input "range" at bounding box center [767, 433] width 111 height 13
type input "**"
drag, startPoint x: 659, startPoint y: 435, endPoint x: 697, endPoint y: 444, distance: 39.1
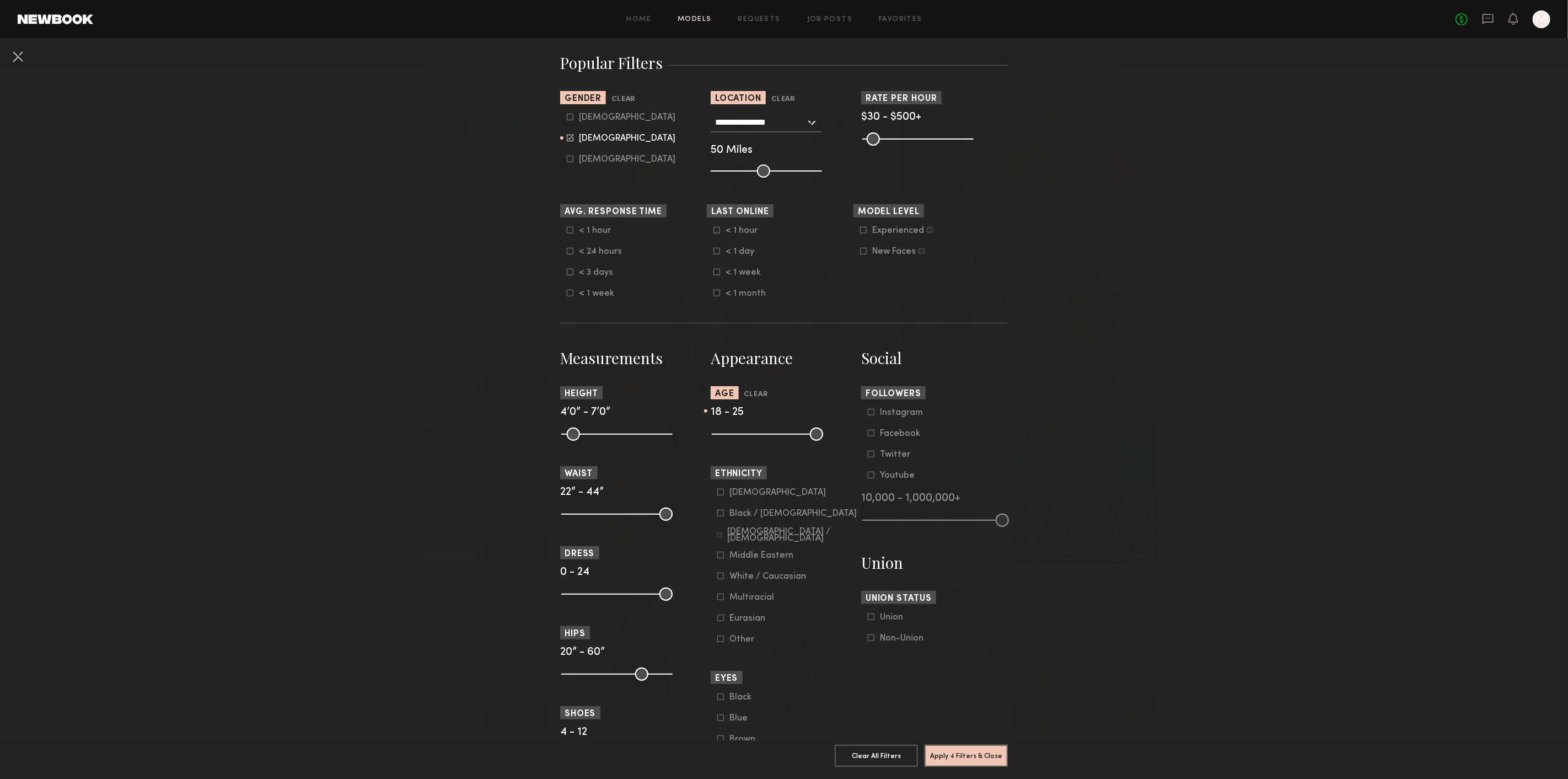
click at [673, 440] on input "range" at bounding box center [617, 433] width 111 height 13
drag, startPoint x: 559, startPoint y: 435, endPoint x: 616, endPoint y: 441, distance: 57.3
type input "**"
click at [616, 440] on input "range" at bounding box center [617, 433] width 111 height 13
drag, startPoint x: 666, startPoint y: 518, endPoint x: 609, endPoint y: 518, distance: 57.0
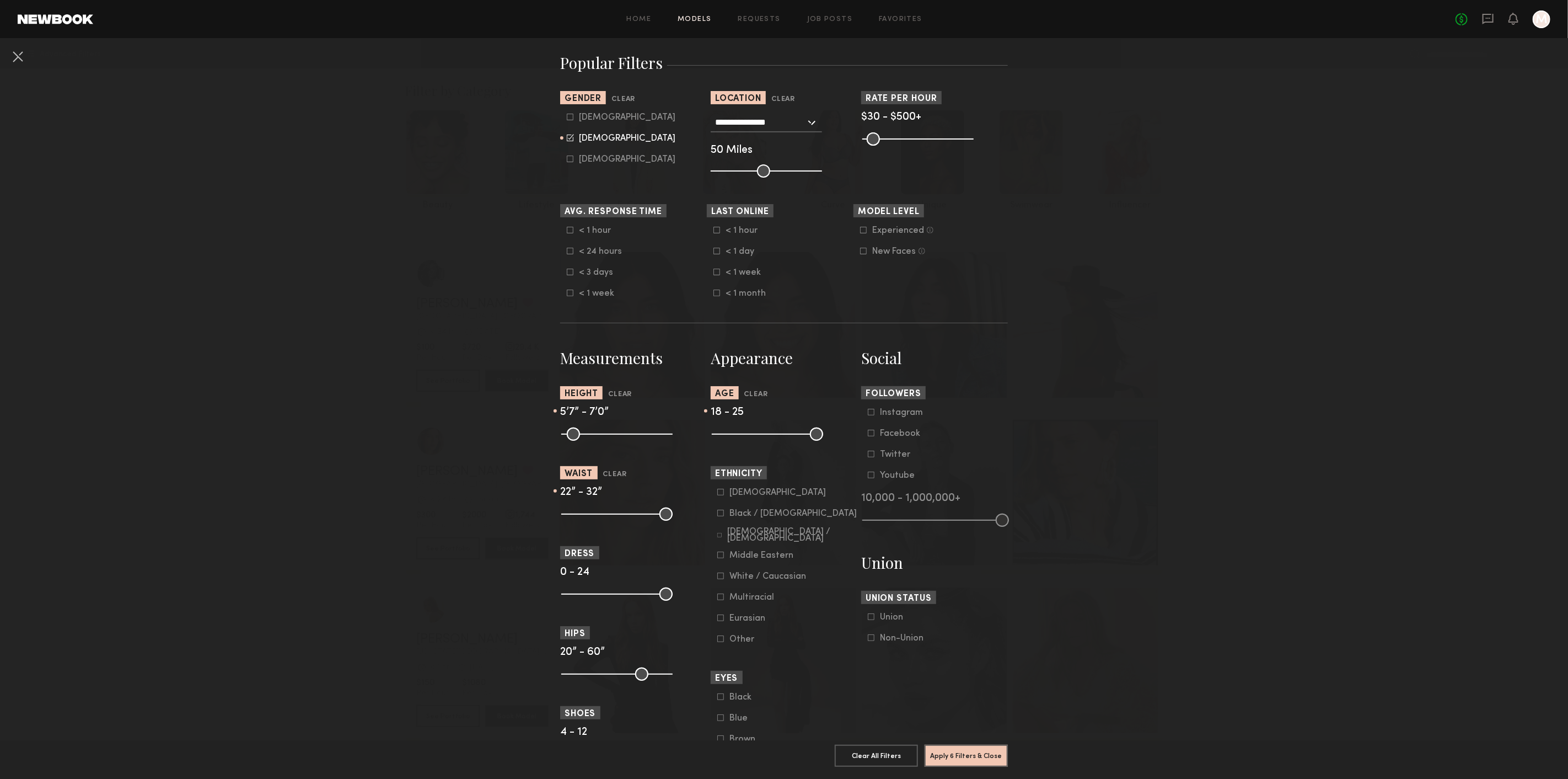
type input "**"
click at [609, 518] on input "range" at bounding box center [617, 514] width 111 height 13
click at [938, 744] on button "Apply 6 Filters & Close" at bounding box center [966, 754] width 83 height 22
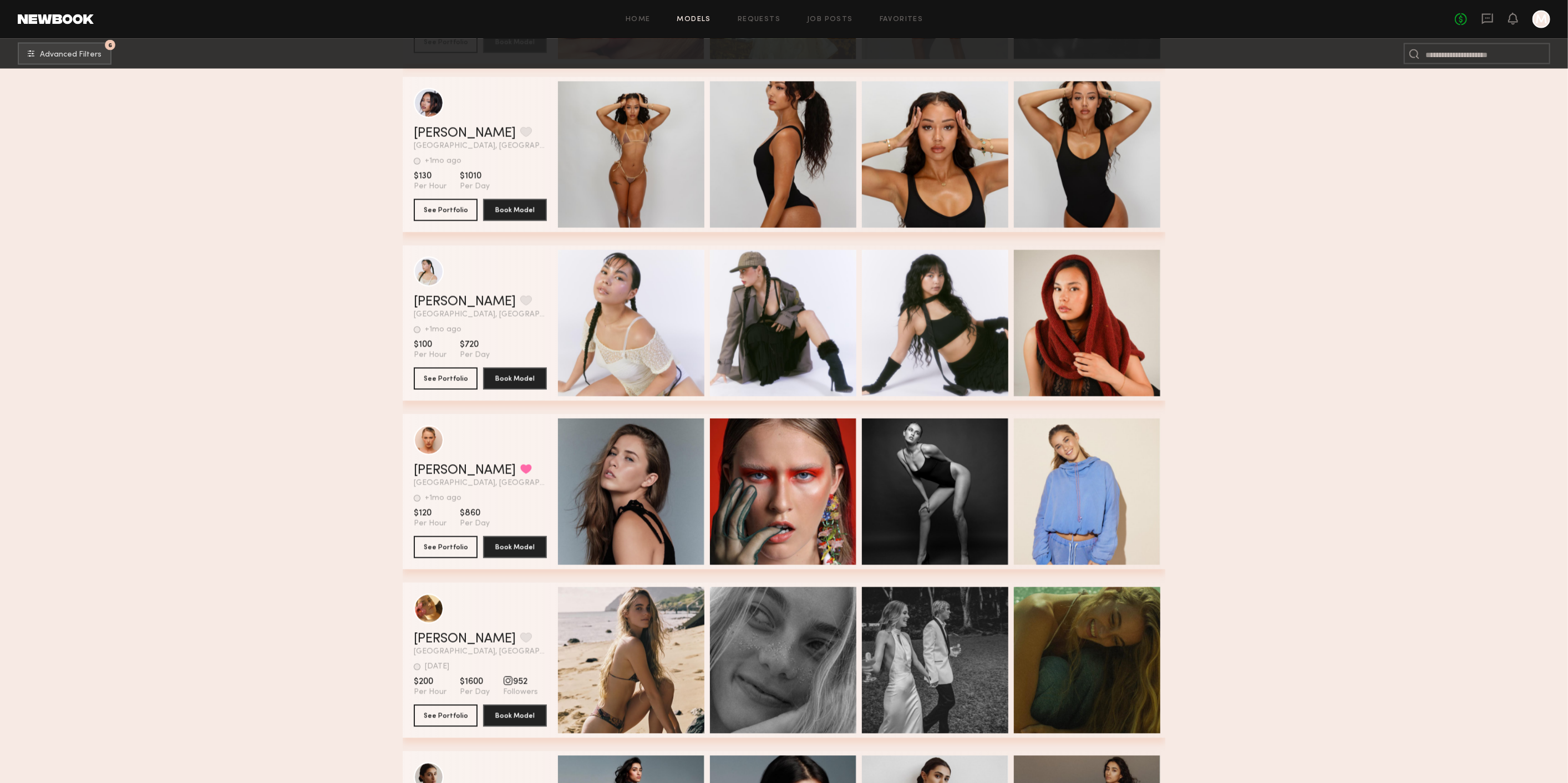
scroll to position [5761, 0]
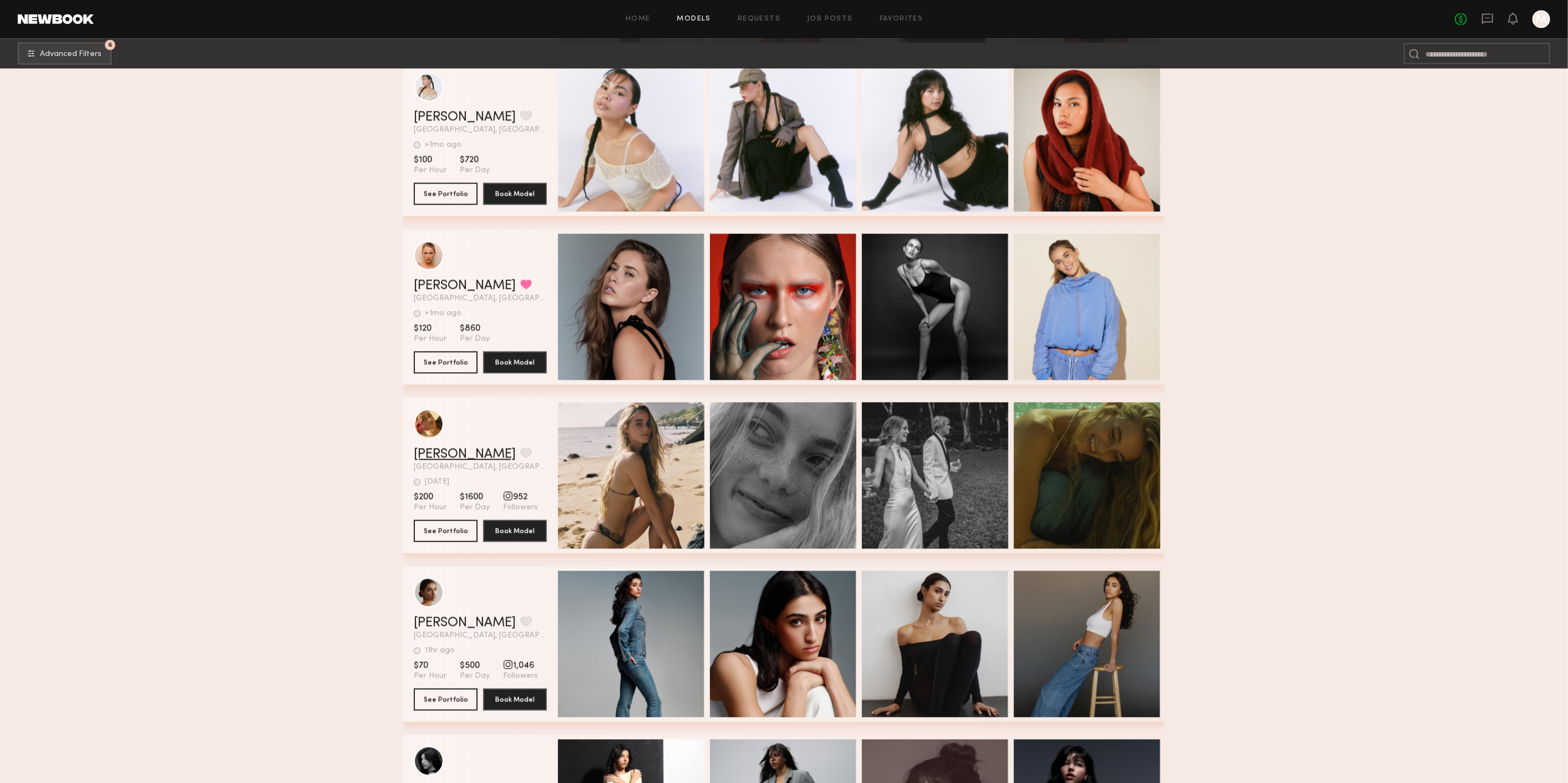
drag, startPoint x: 434, startPoint y: 449, endPoint x: 438, endPoint y: 455, distance: 7.2
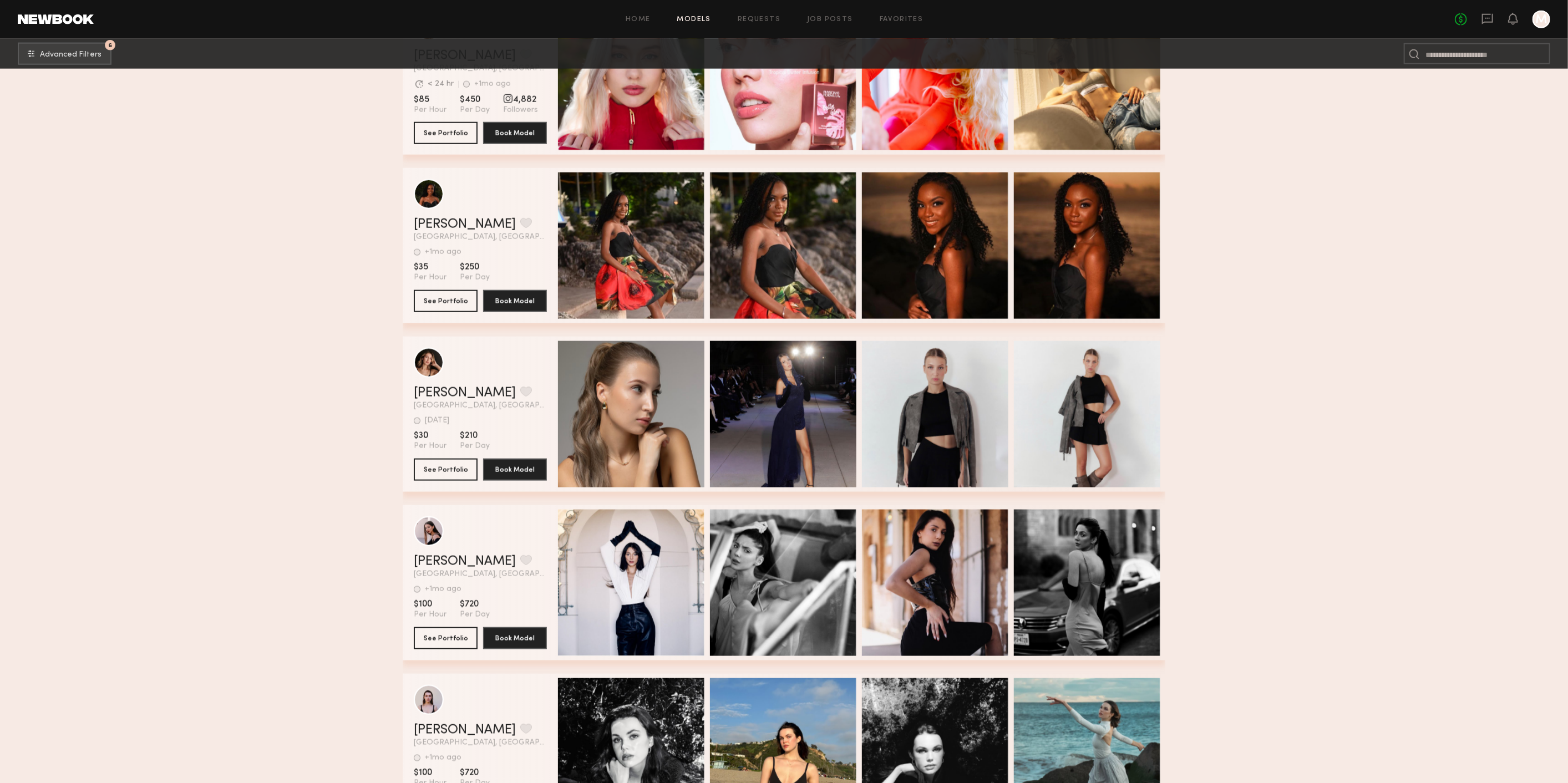
scroll to position [12713, 0]
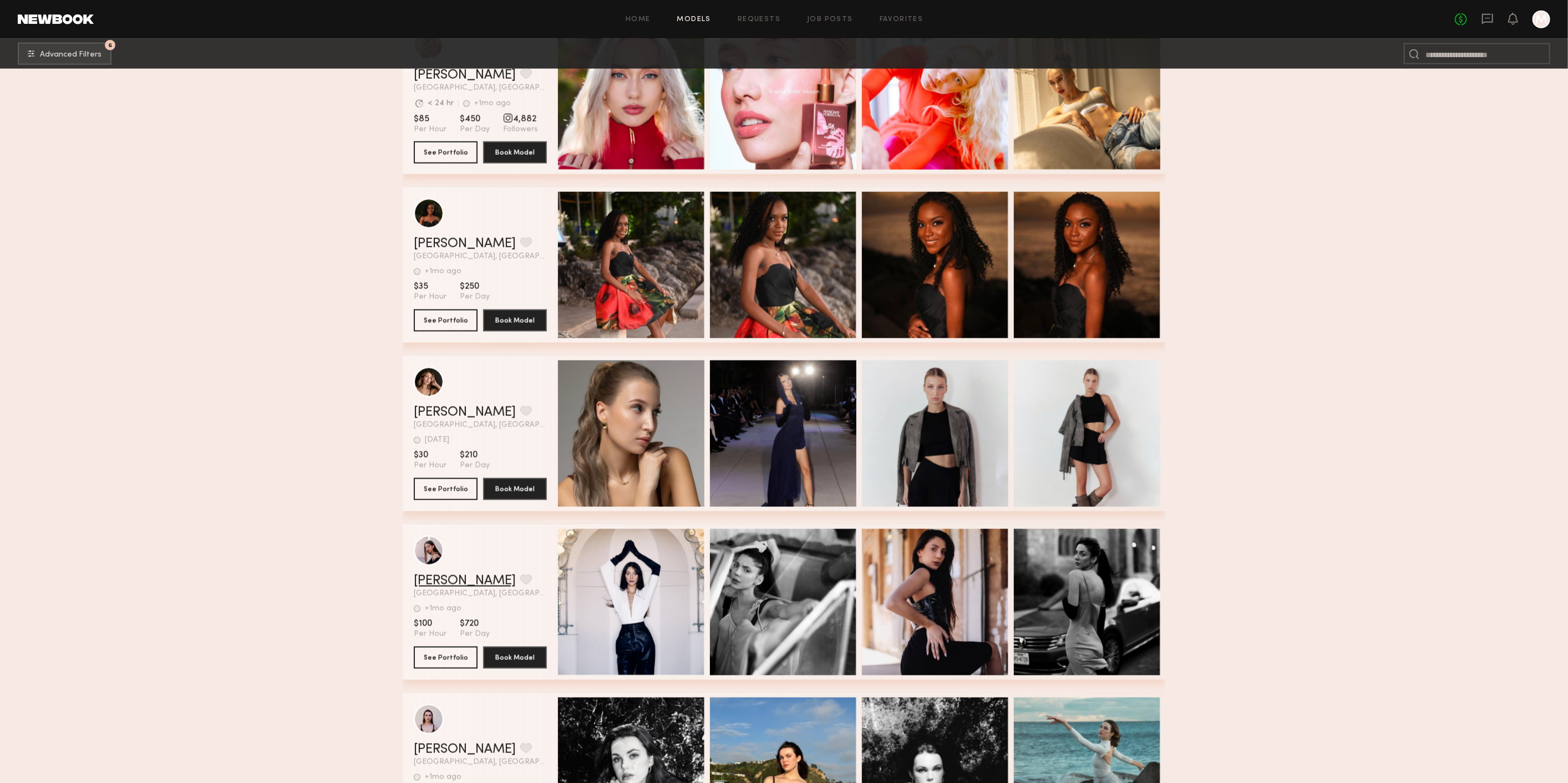
click at [426, 585] on link "Margo R." at bounding box center [465, 580] width 102 height 13
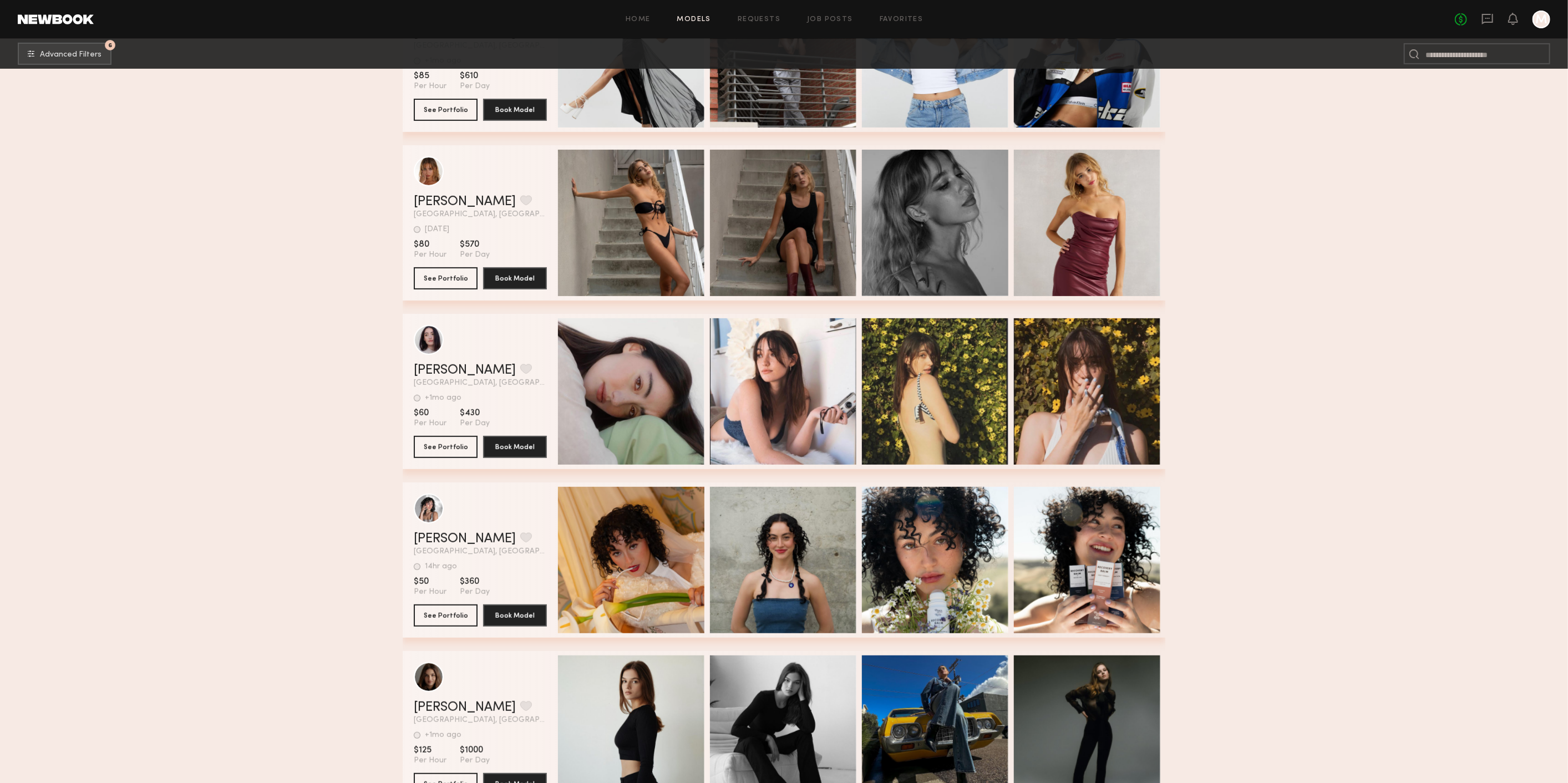
scroll to position [11666, 0]
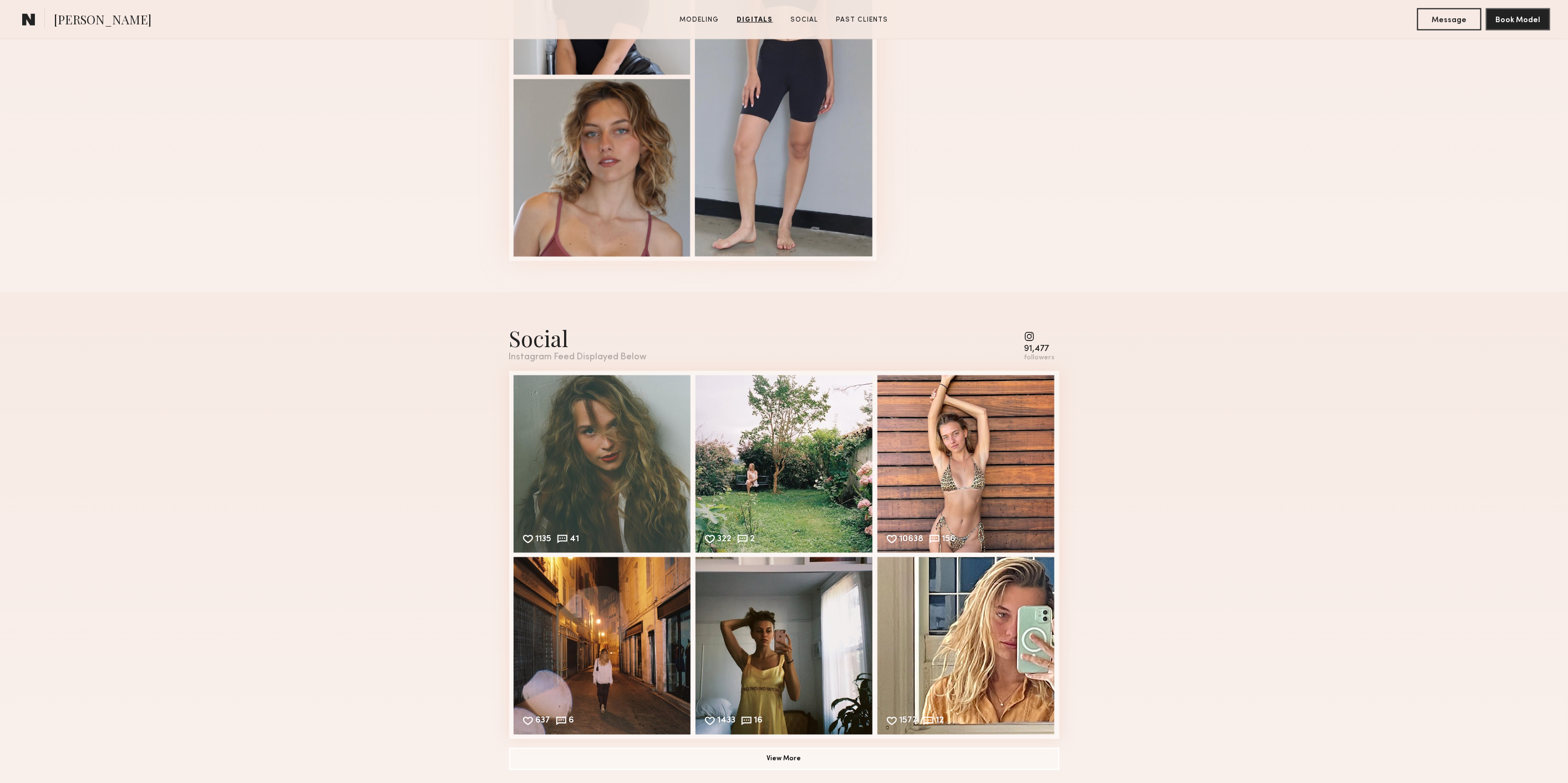
scroll to position [1355, 0]
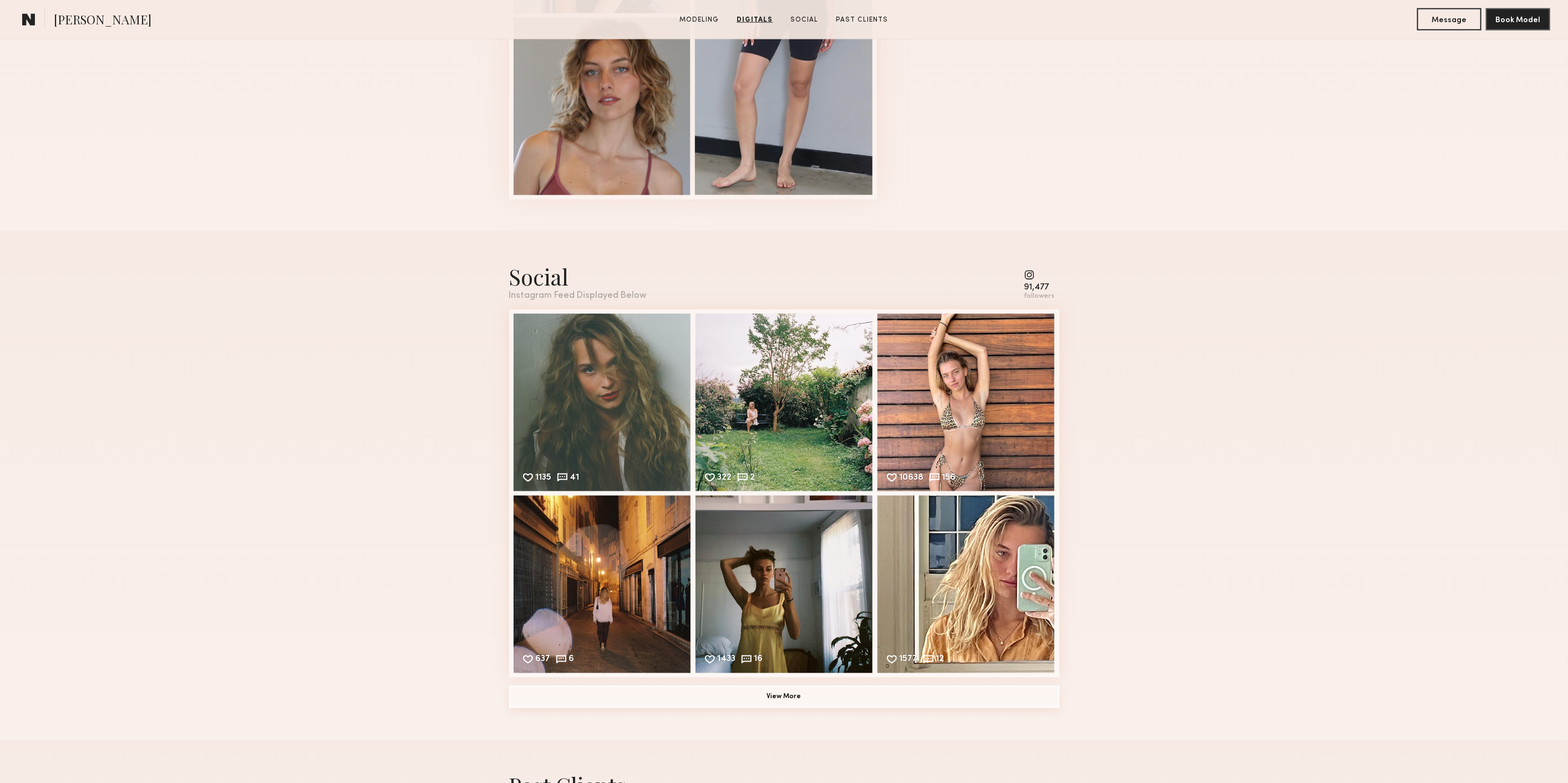
click at [720, 697] on button "View More" at bounding box center [784, 697] width 550 height 22
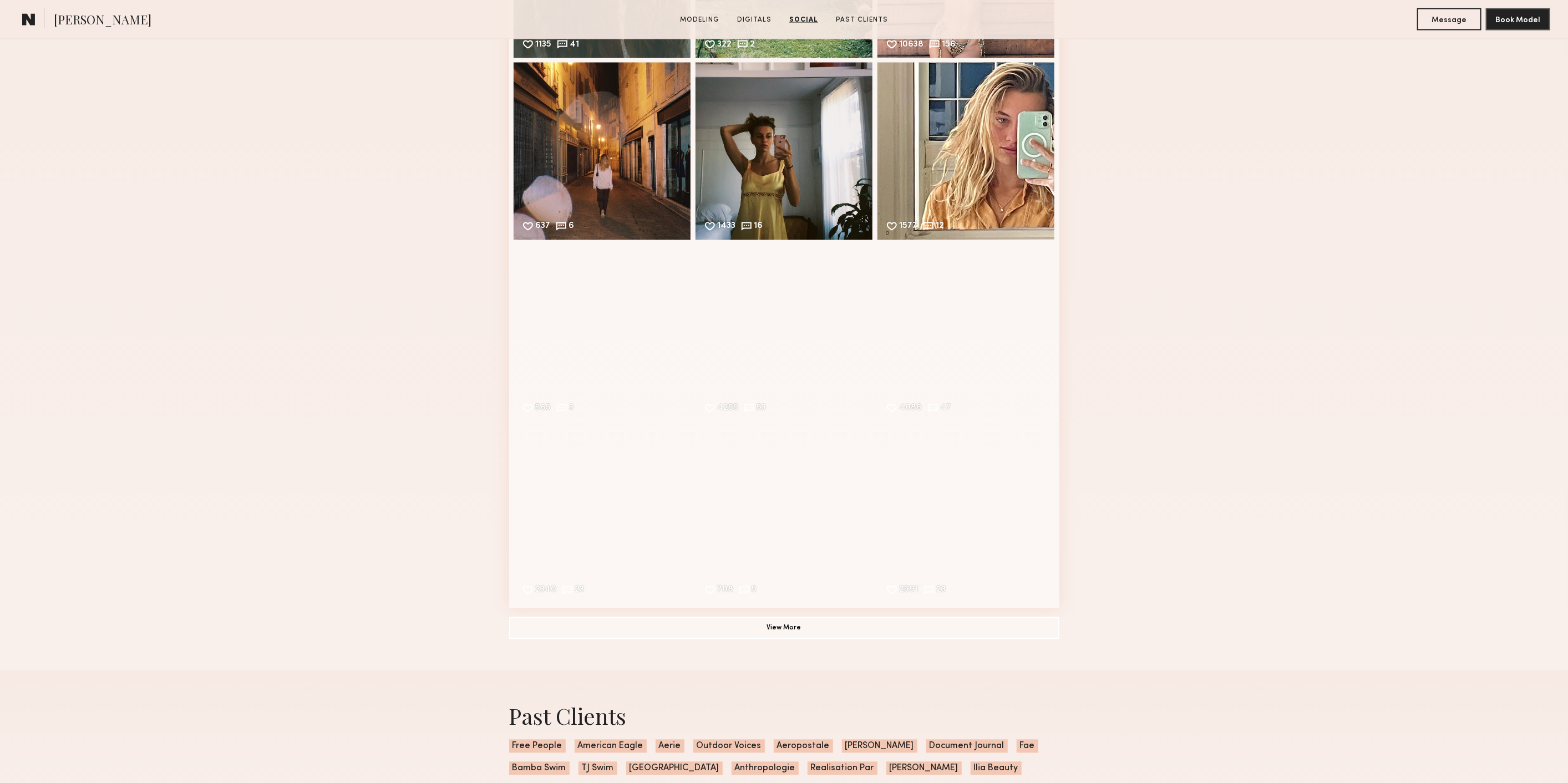
scroll to position [1848, 0]
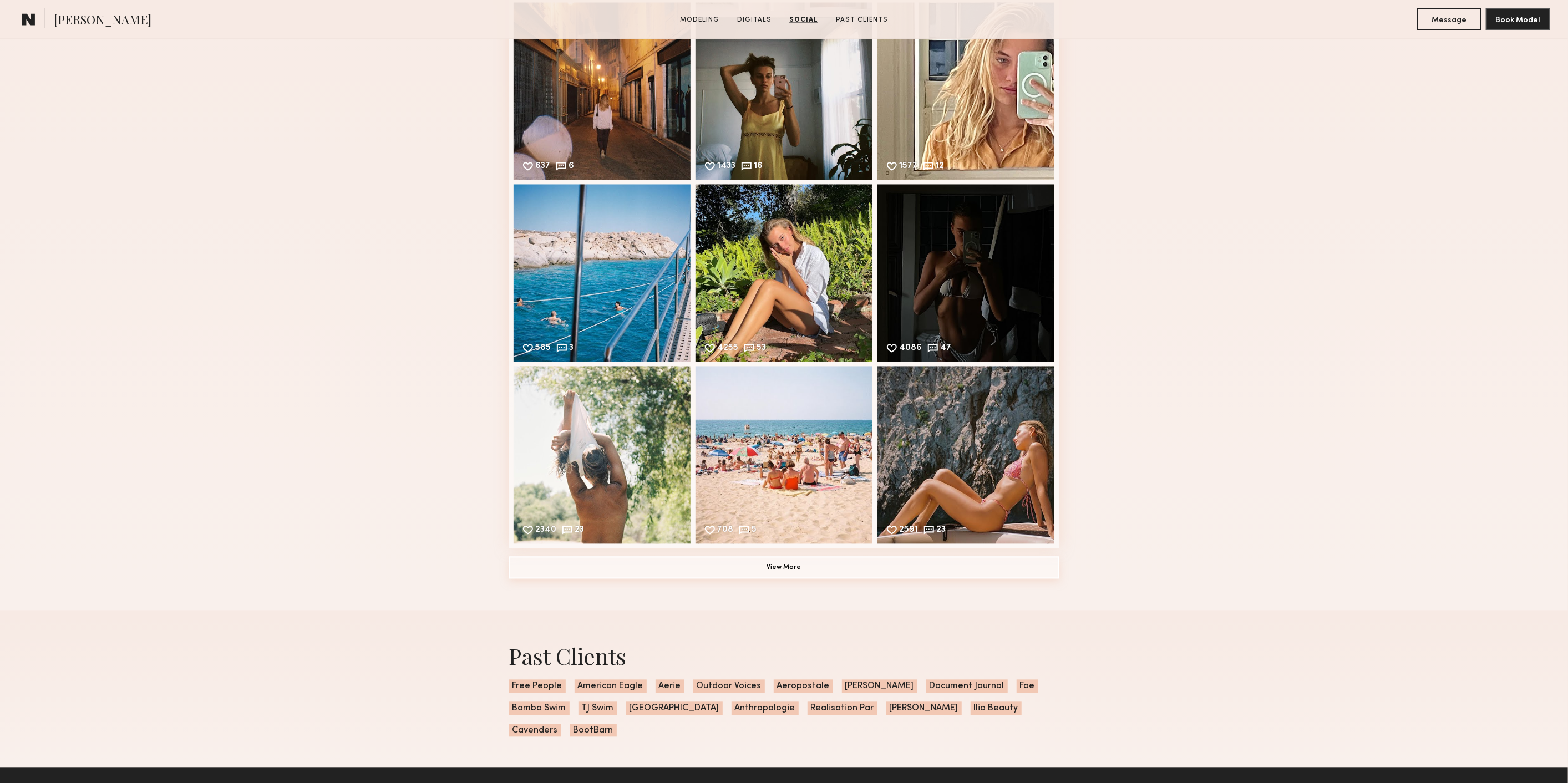
click at [696, 565] on button "View More" at bounding box center [784, 567] width 550 height 22
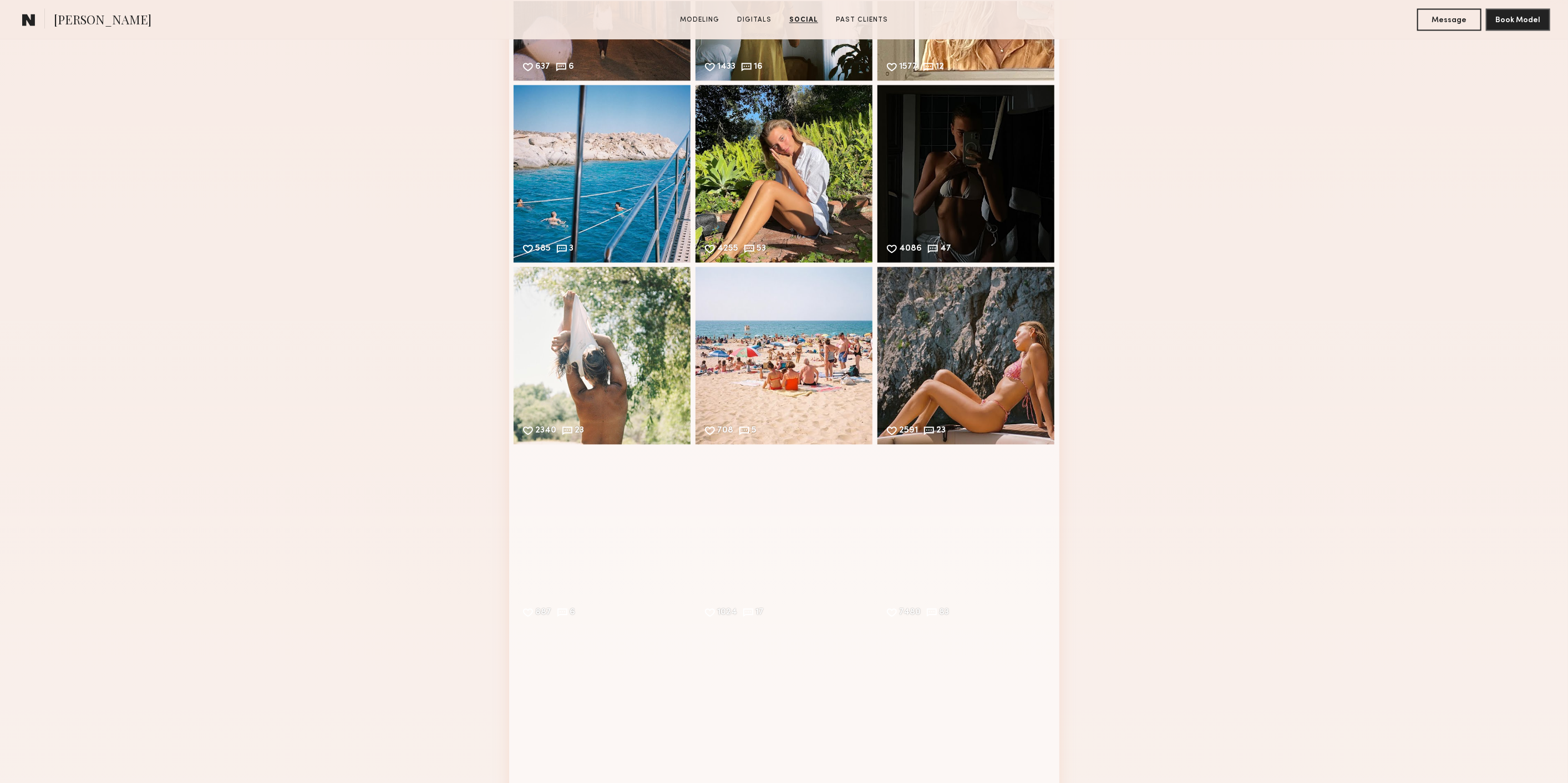
scroll to position [2156, 0]
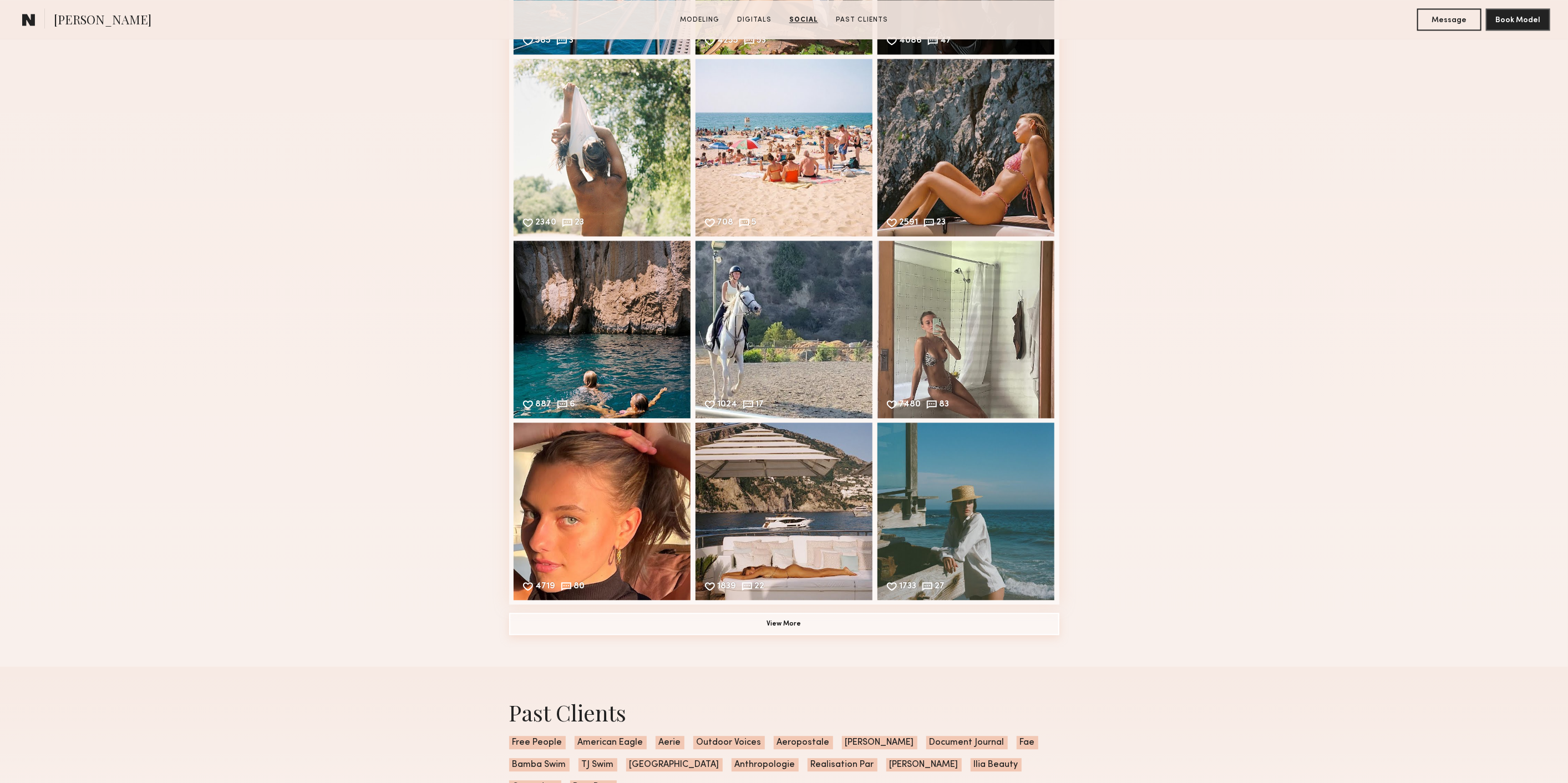
click at [707, 618] on button "View More" at bounding box center [784, 623] width 550 height 22
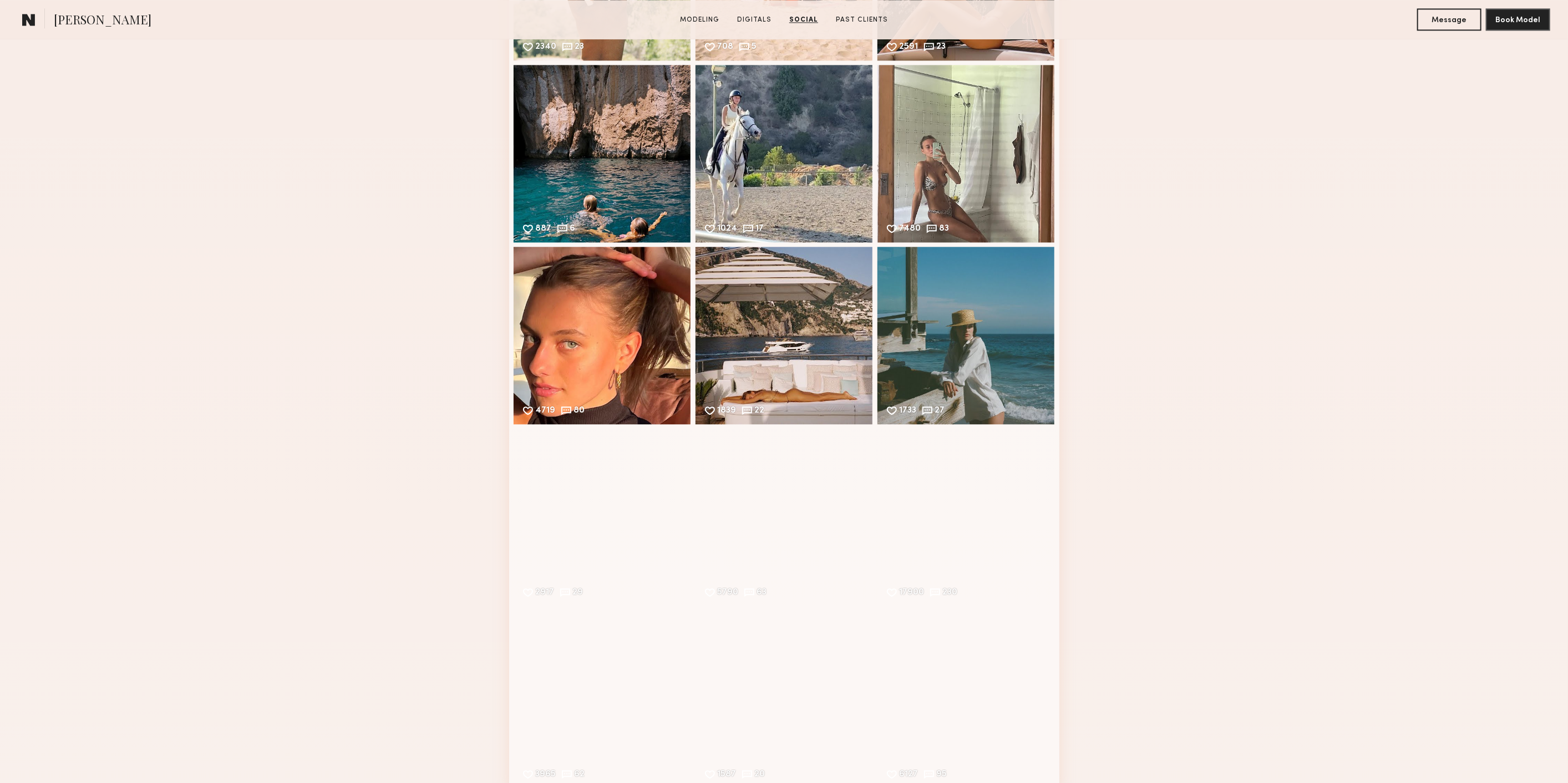
scroll to position [2464, 0]
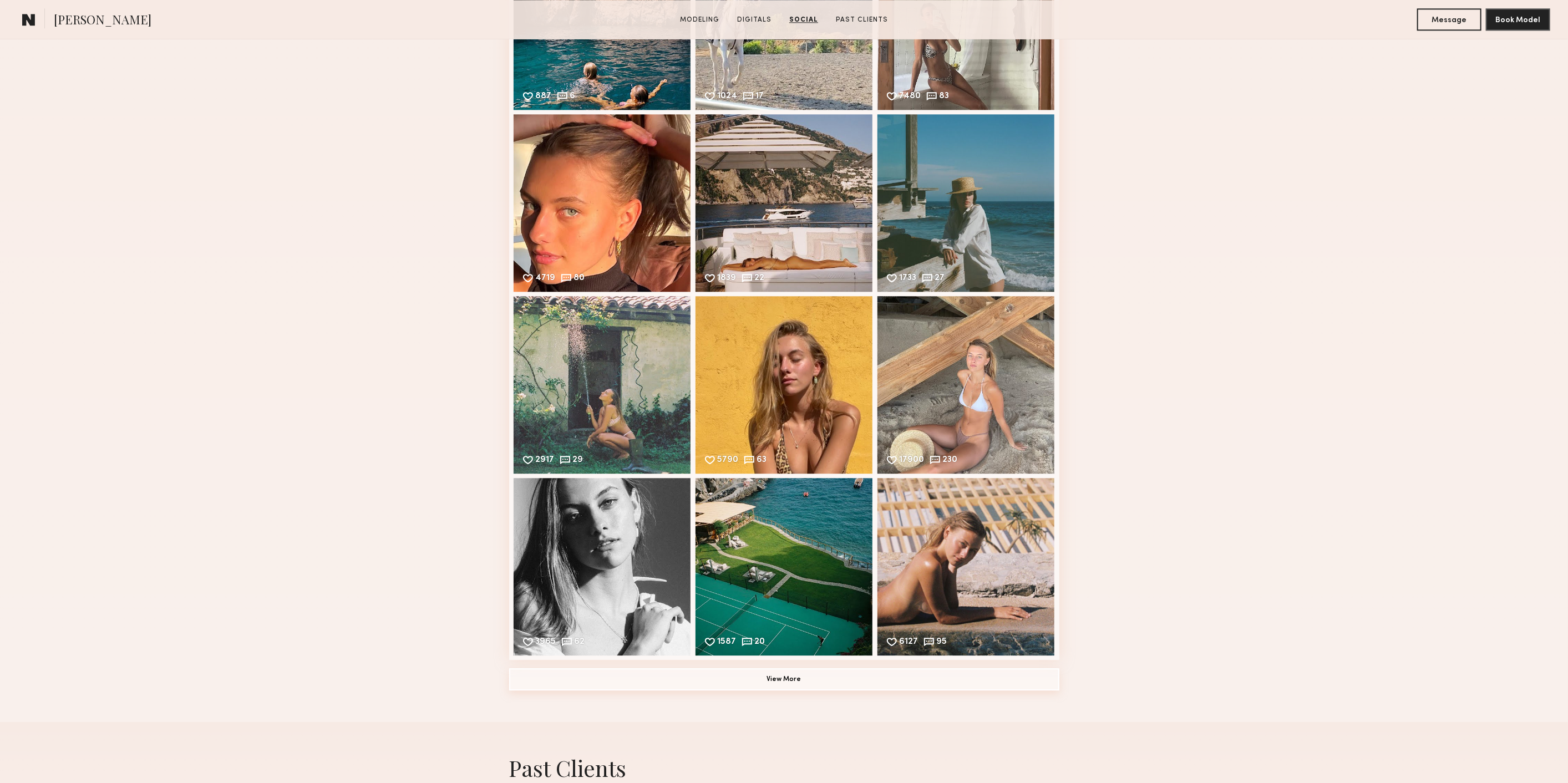
click at [770, 679] on button "View More" at bounding box center [784, 679] width 550 height 22
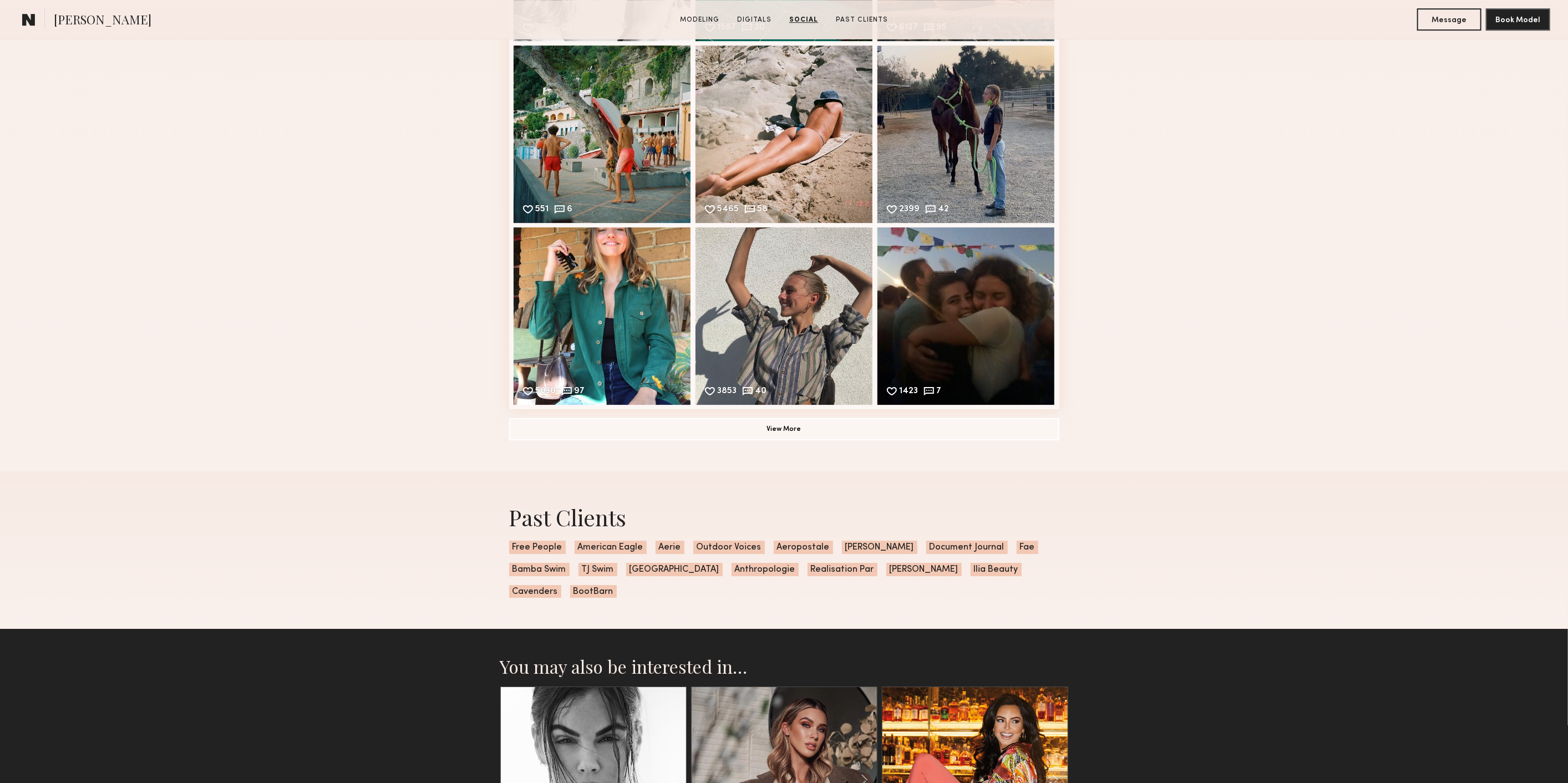
scroll to position [3080, 0]
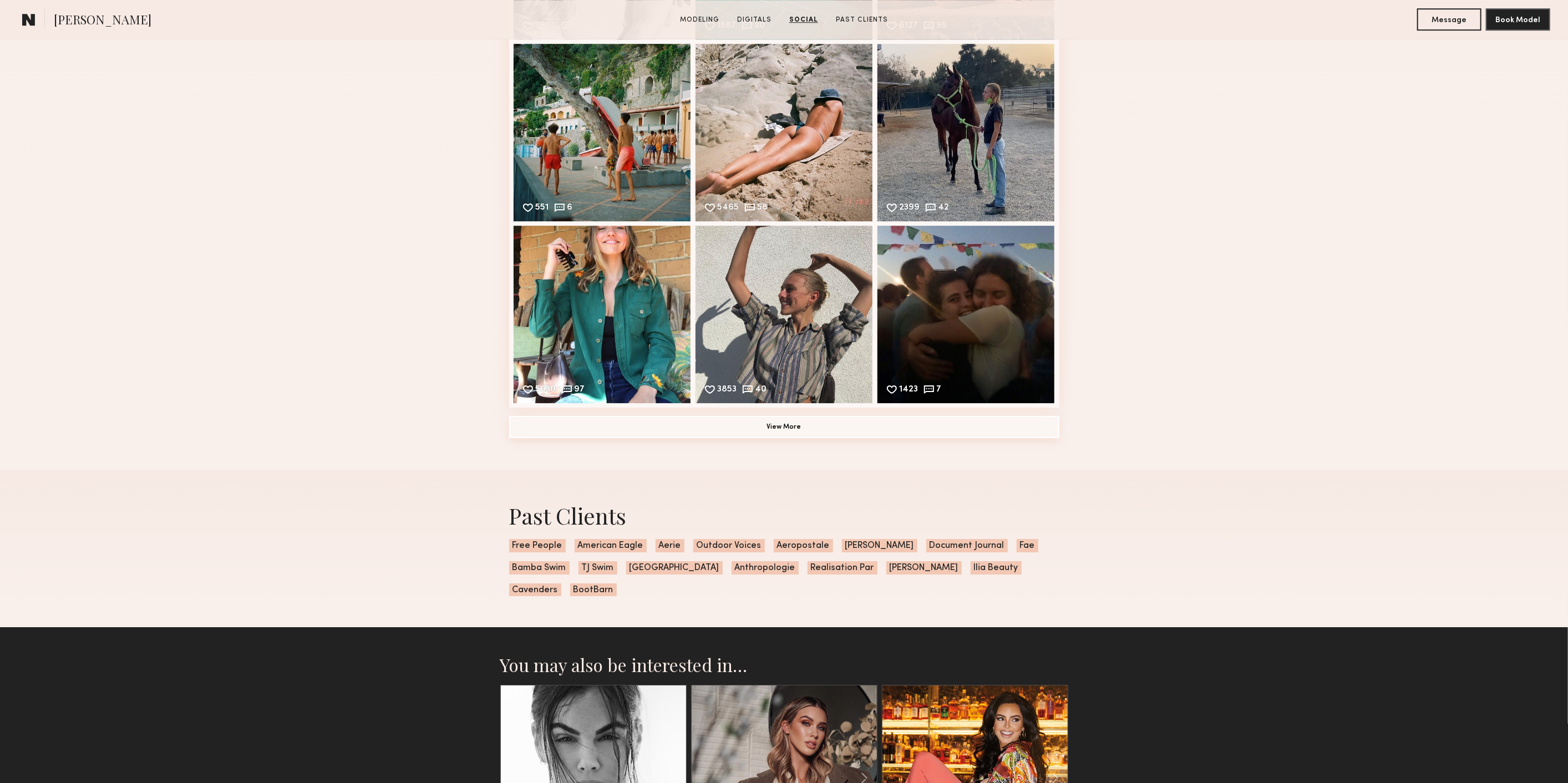
click at [676, 428] on button "View More" at bounding box center [784, 427] width 550 height 22
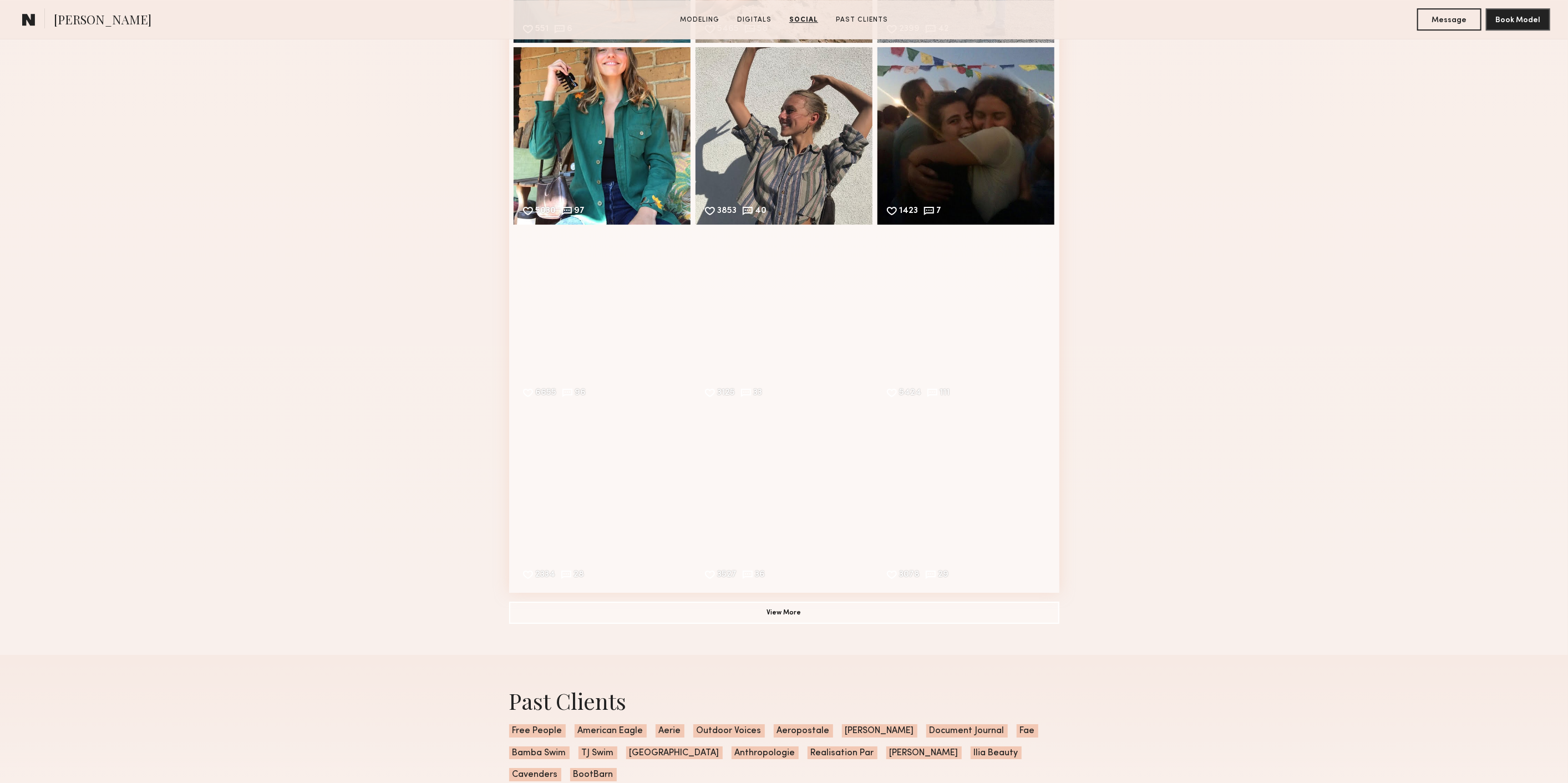
scroll to position [3389, 0]
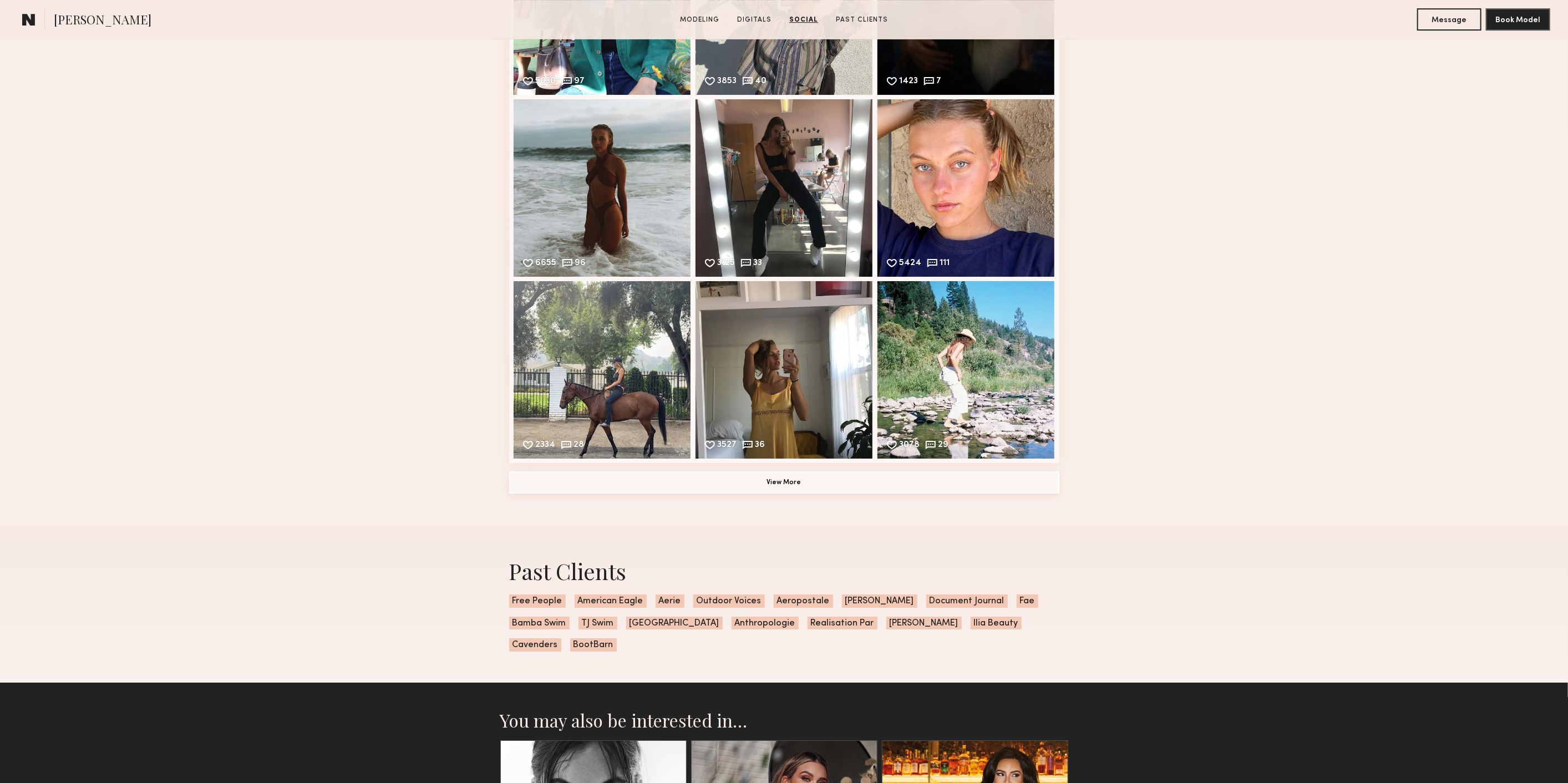
click at [629, 482] on button "View More" at bounding box center [784, 481] width 550 height 22
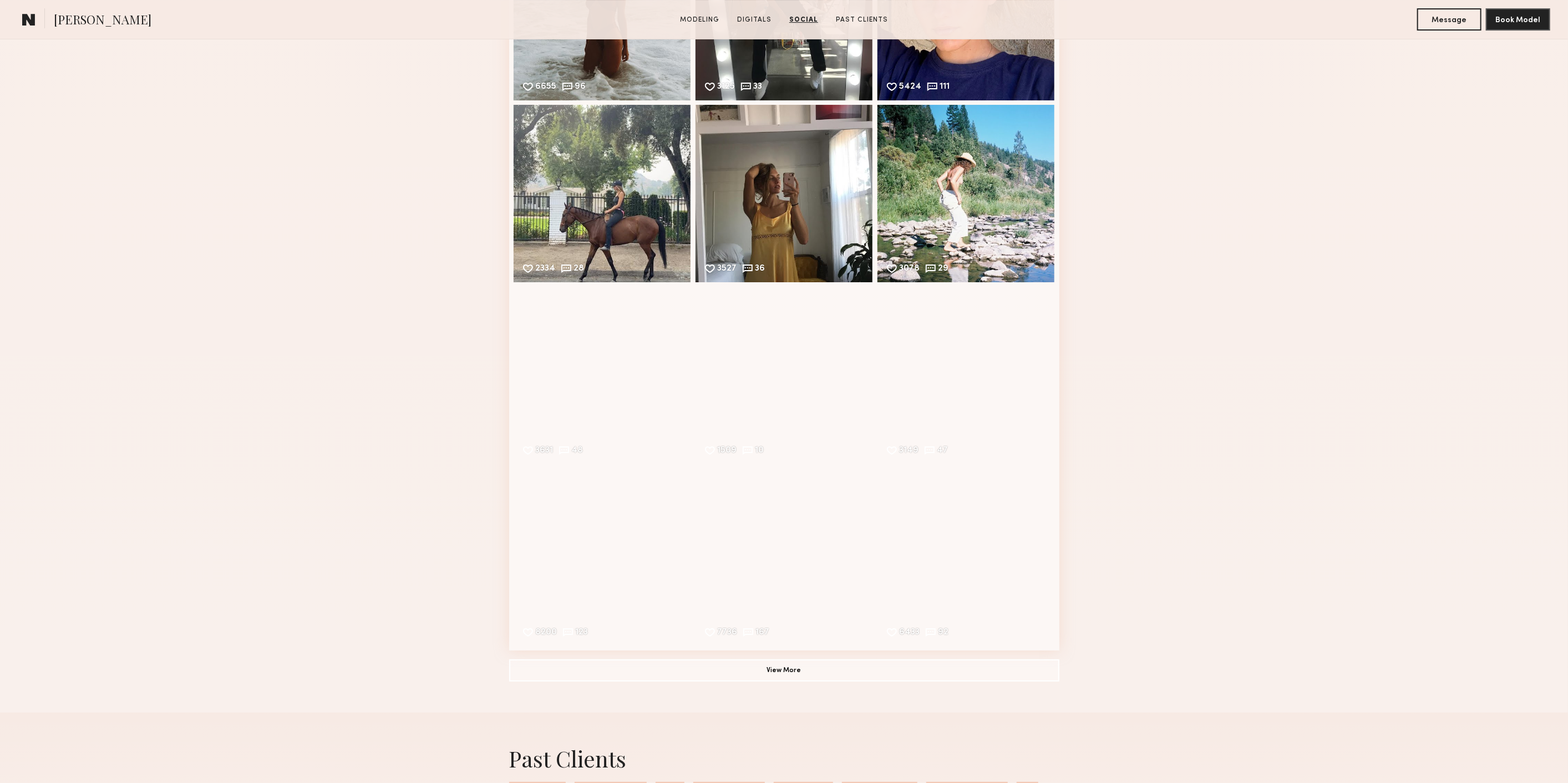
scroll to position [3696, 0]
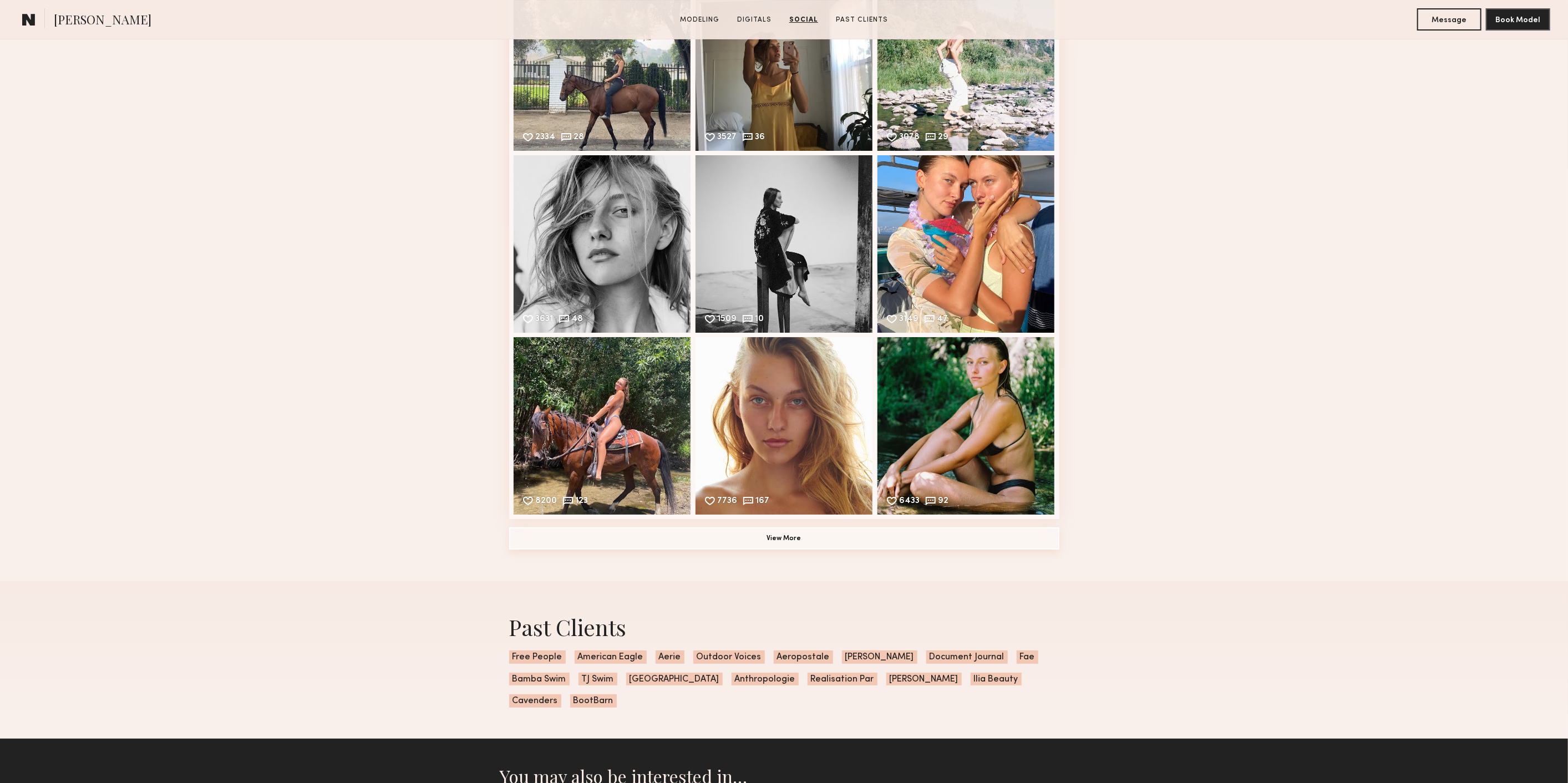
click at [624, 536] on button "View More" at bounding box center [784, 538] width 550 height 22
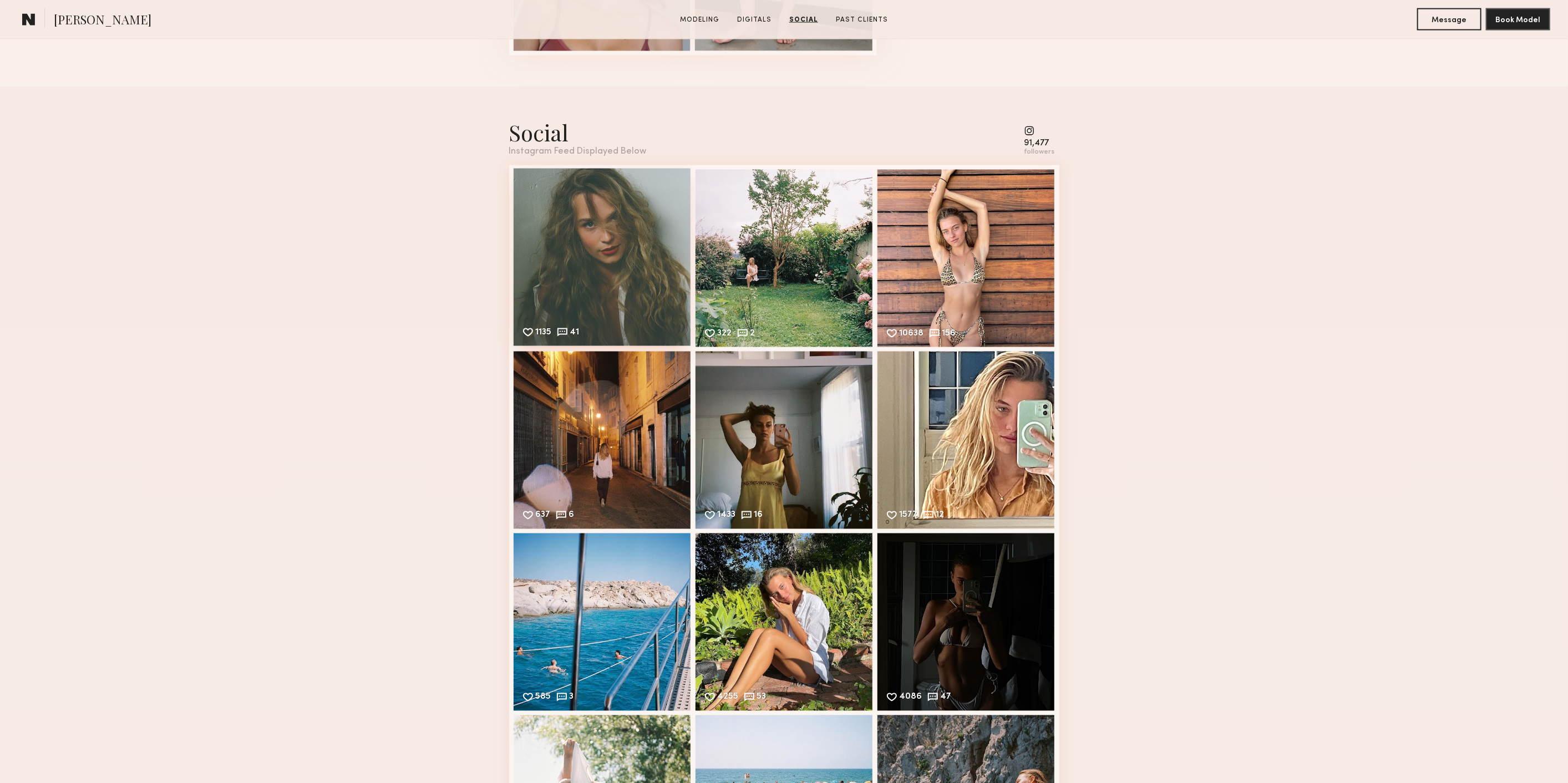
scroll to position [1355, 0]
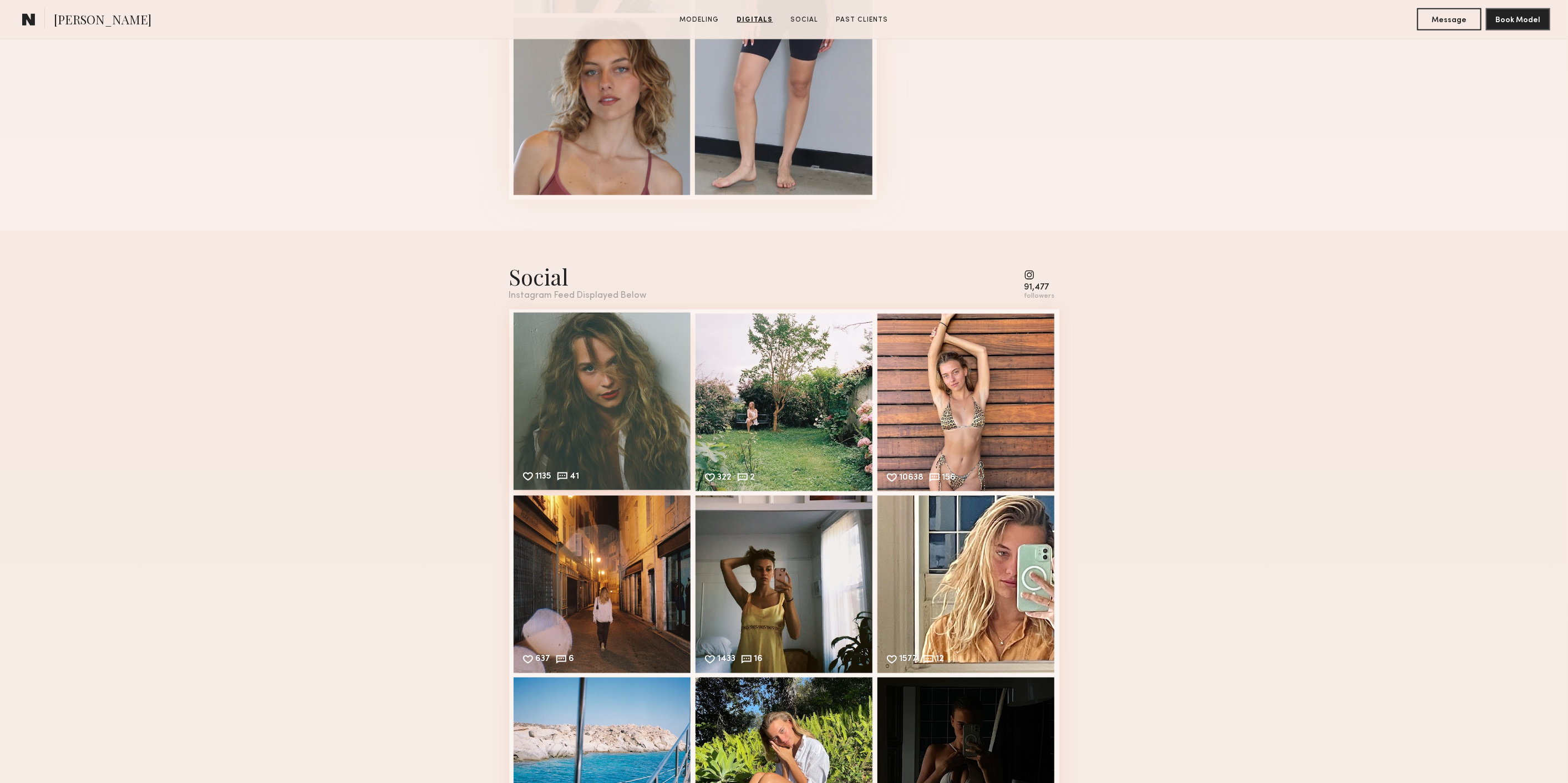
click at [625, 400] on div "1135 41 Likes & comments displayed to show model’s engagement" at bounding box center [601, 401] width 177 height 177
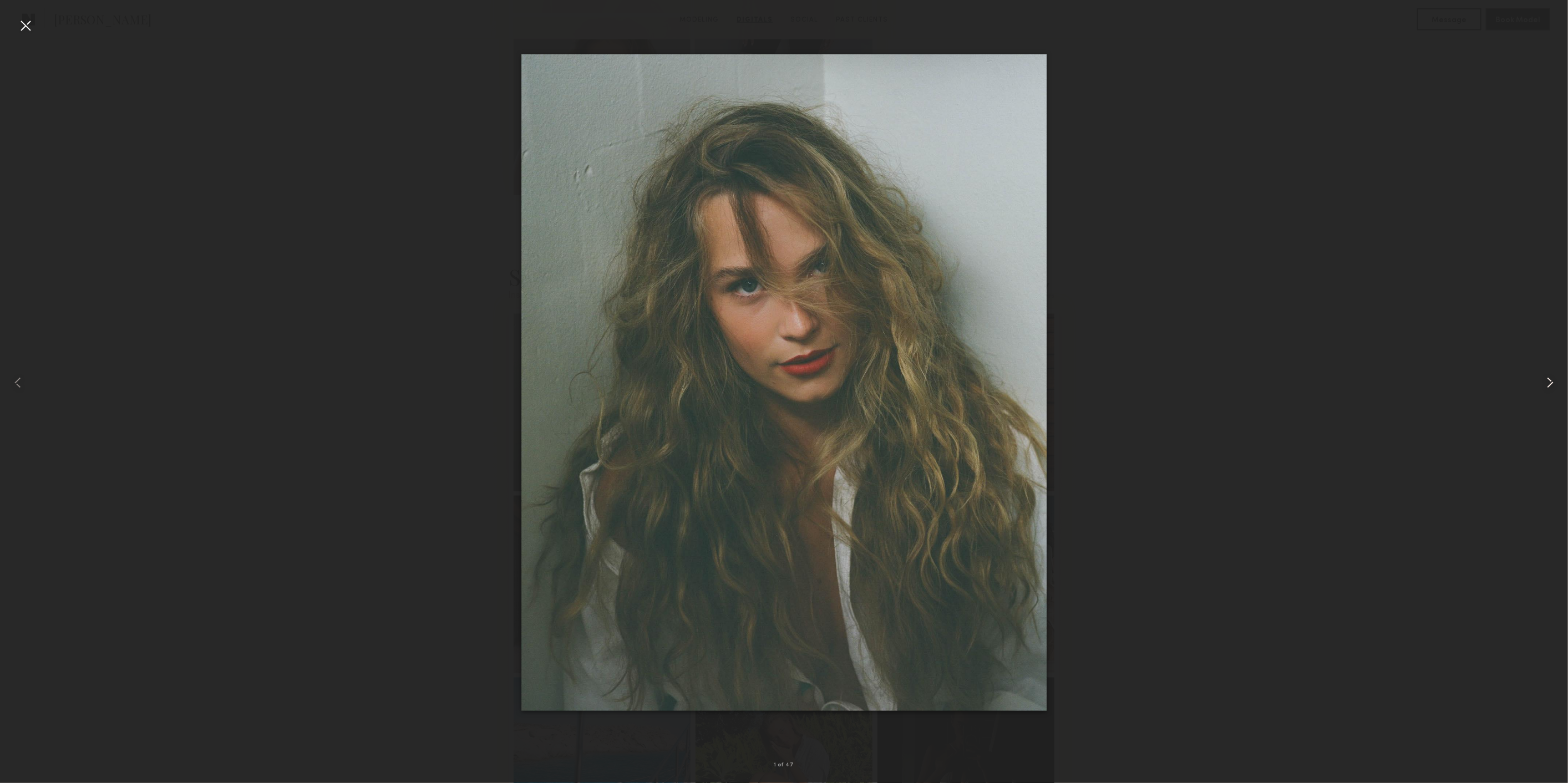
click at [1546, 376] on common-icon at bounding box center [1549, 383] width 18 height 18
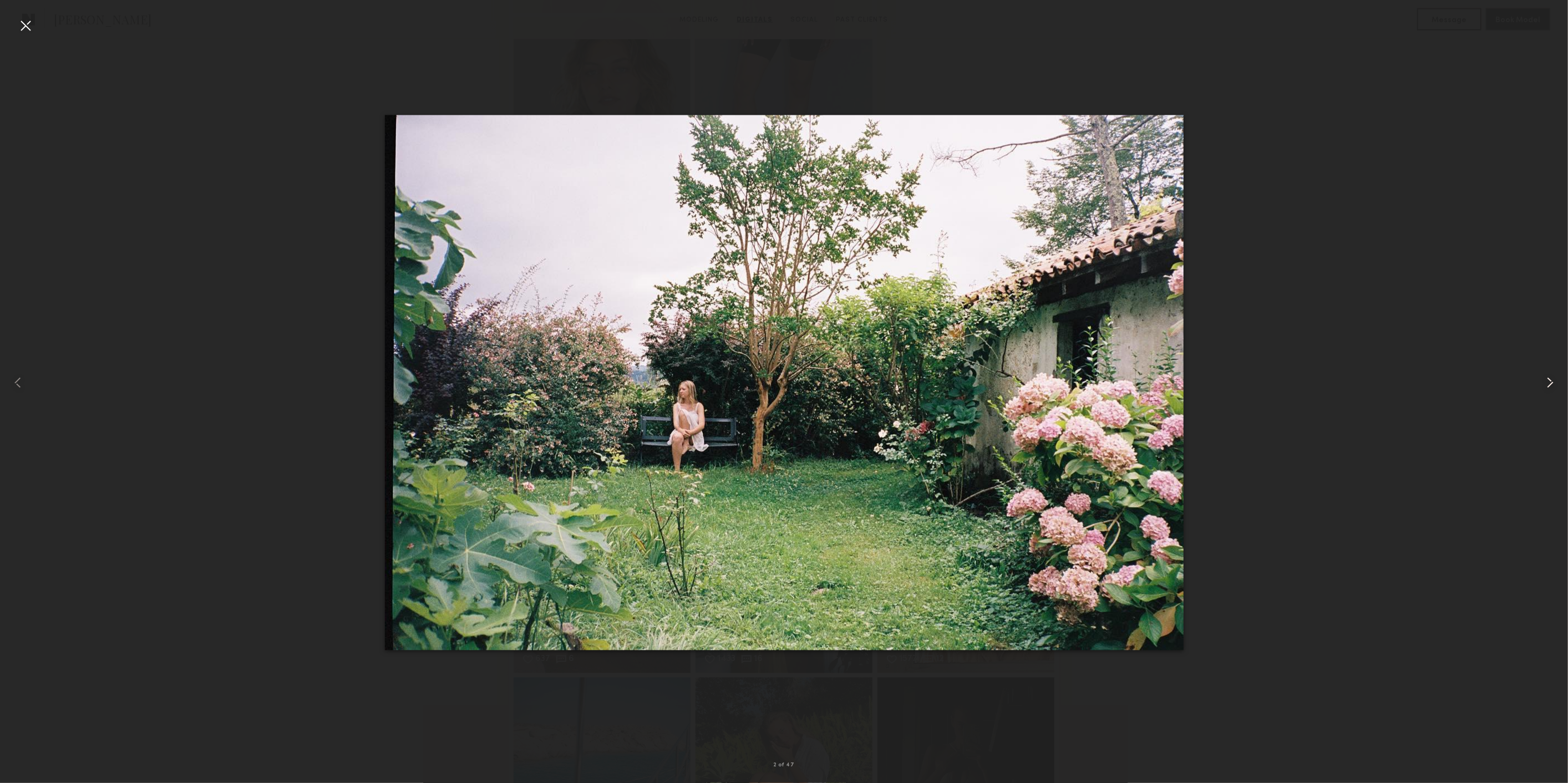
click at [1546, 376] on common-icon at bounding box center [1549, 383] width 18 height 18
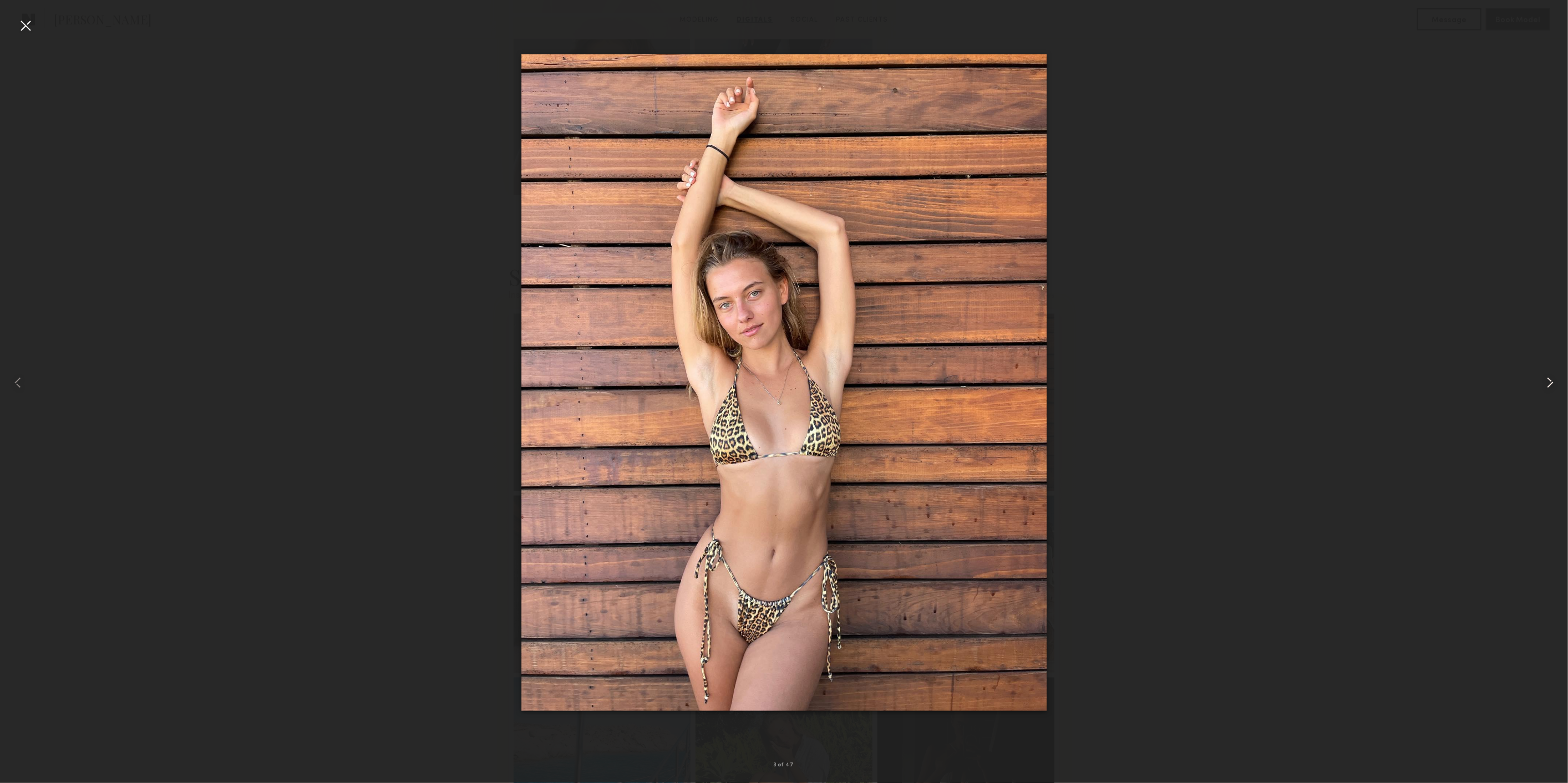
click at [1546, 376] on common-icon at bounding box center [1549, 383] width 18 height 18
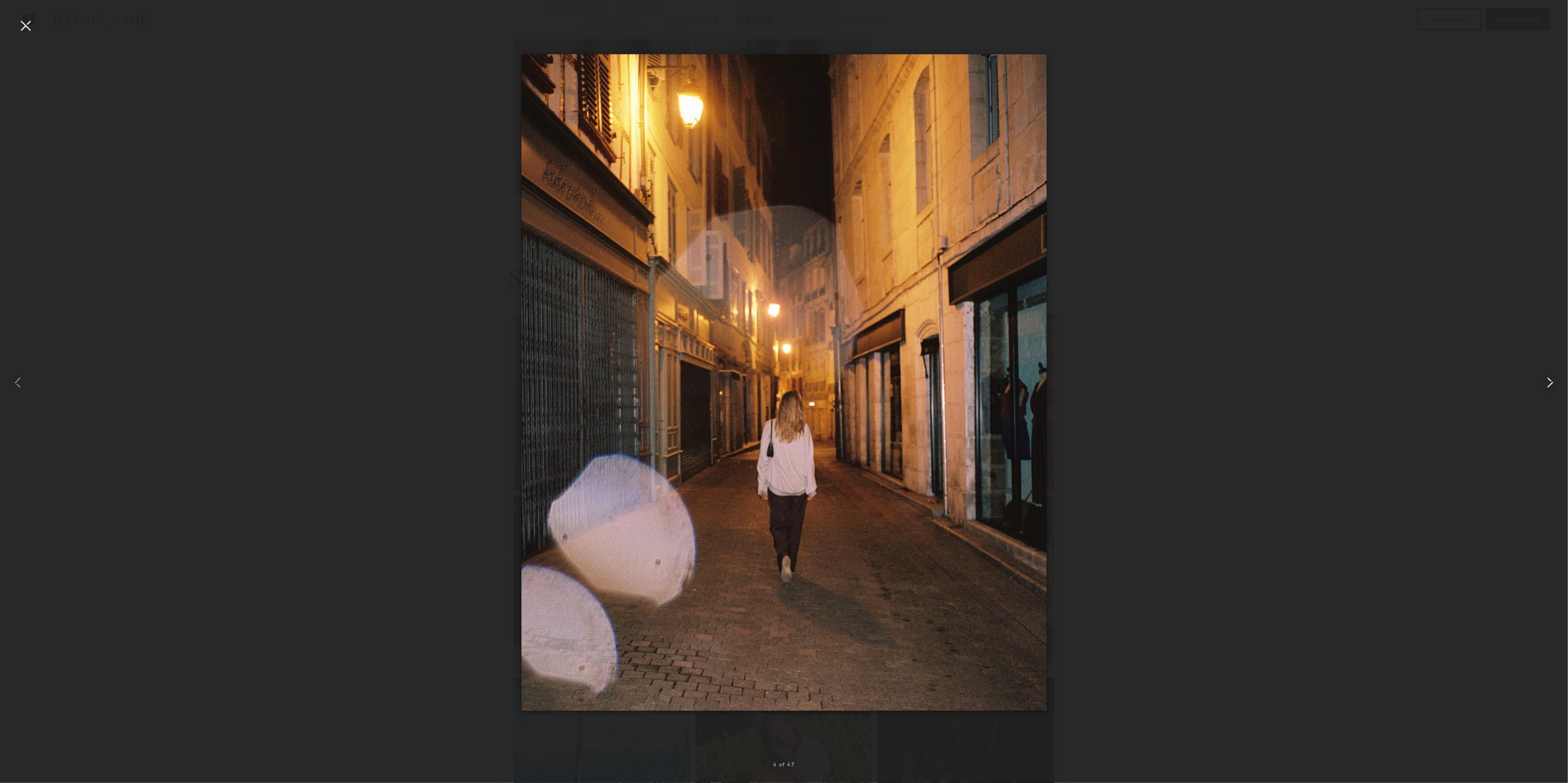
click at [1546, 376] on common-icon at bounding box center [1549, 383] width 18 height 18
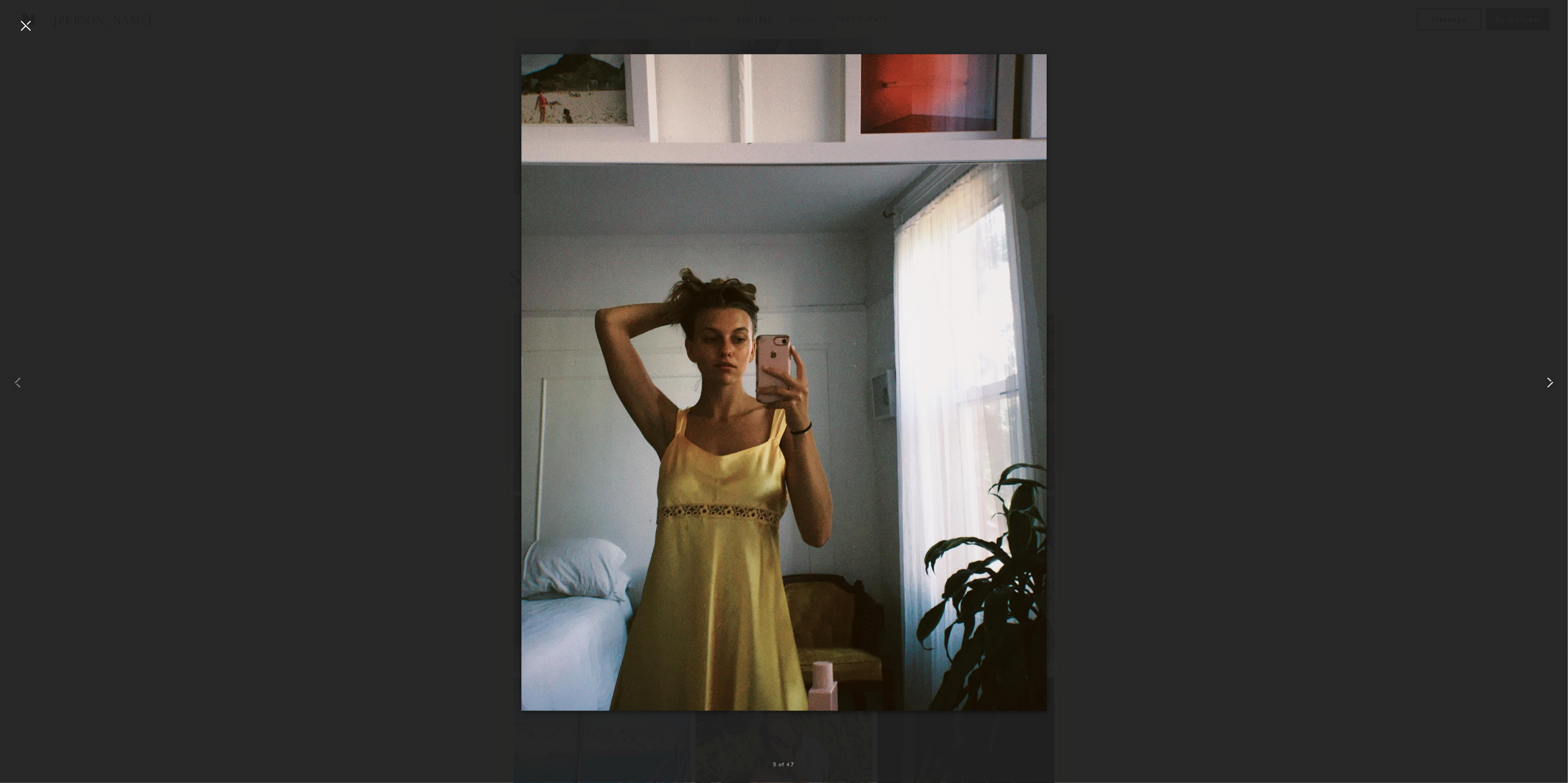
click at [1546, 376] on common-icon at bounding box center [1549, 383] width 18 height 18
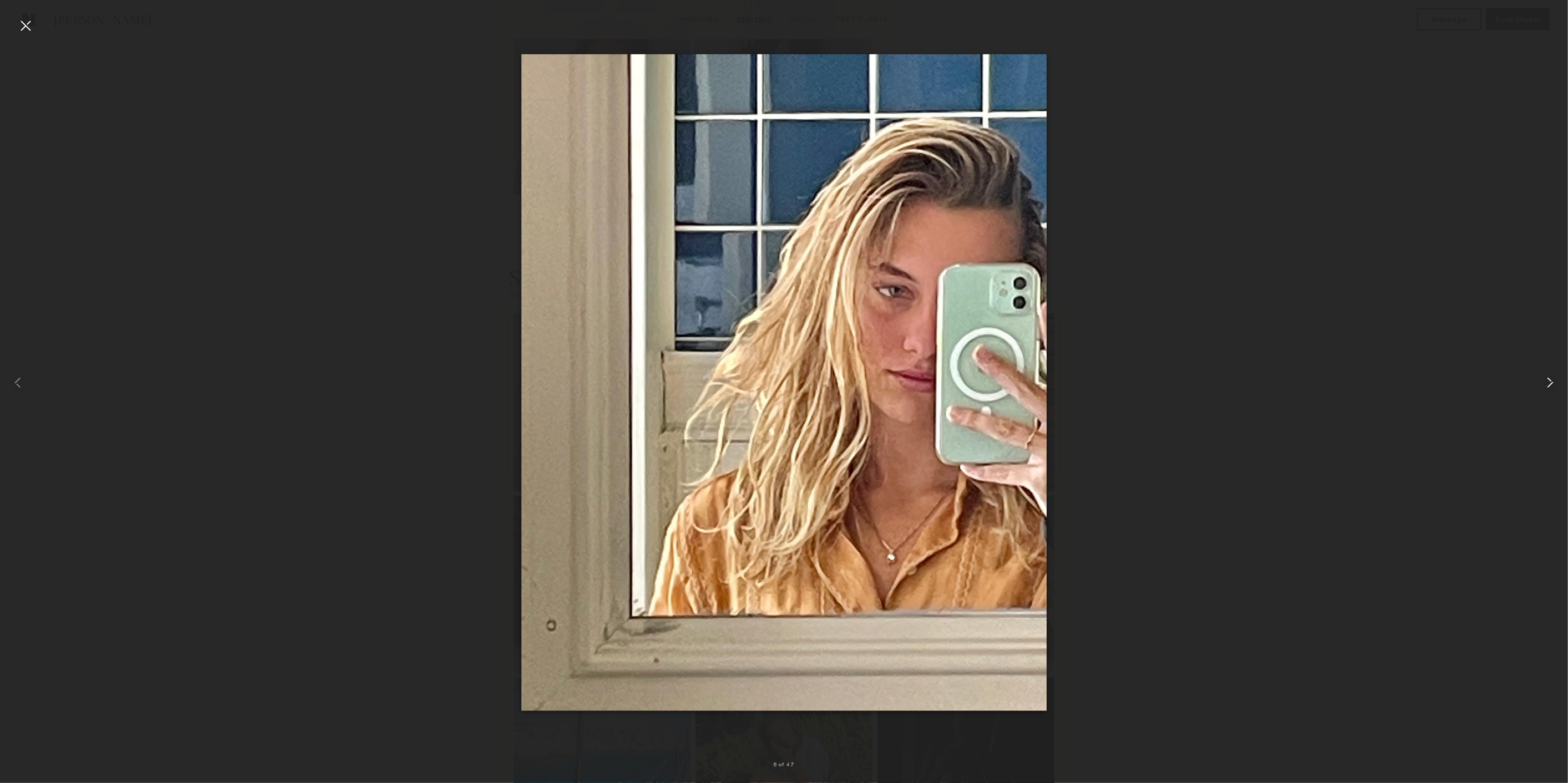
click at [1546, 376] on common-icon at bounding box center [1549, 383] width 18 height 18
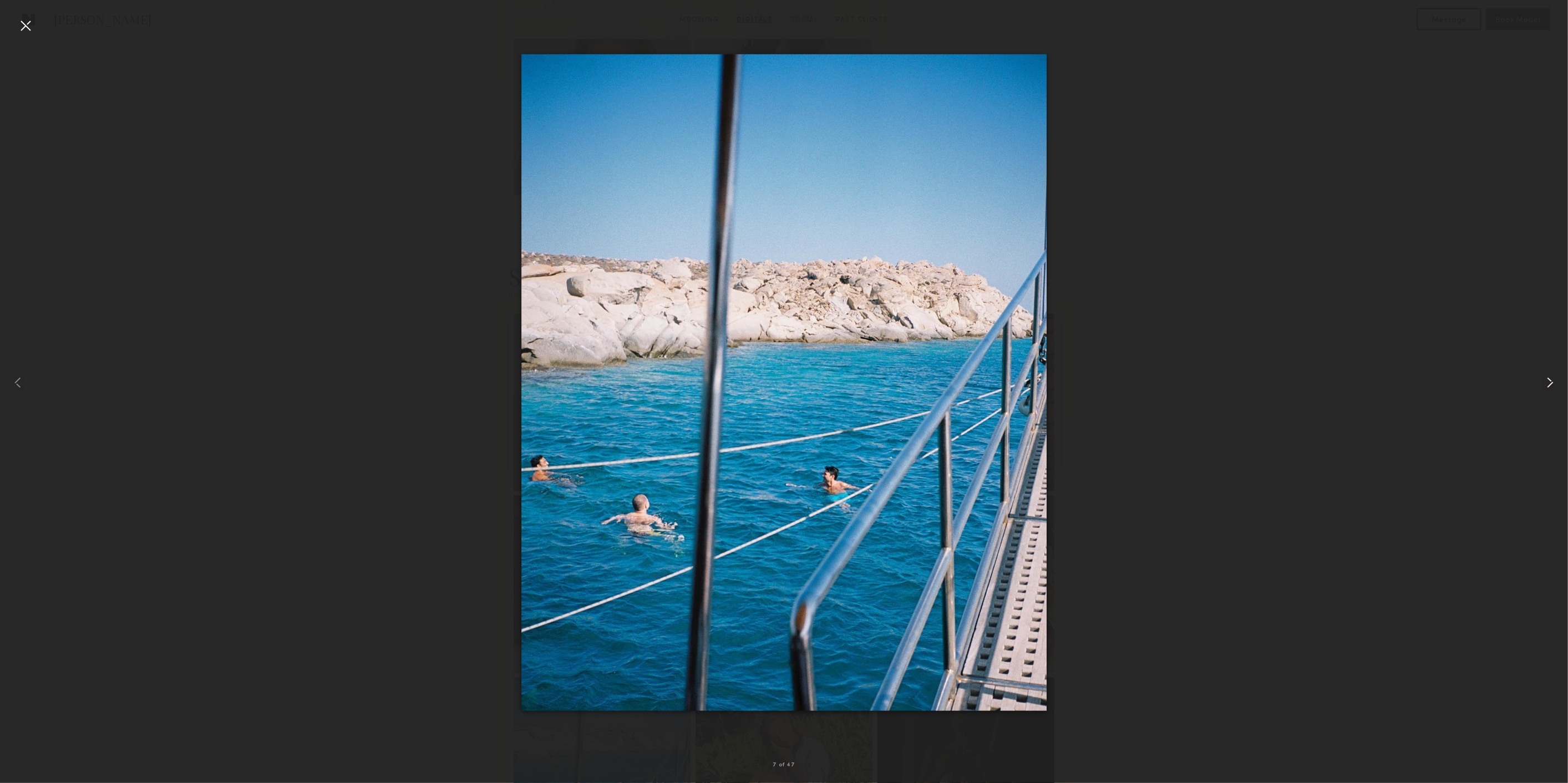
click at [1546, 376] on common-icon at bounding box center [1549, 383] width 18 height 18
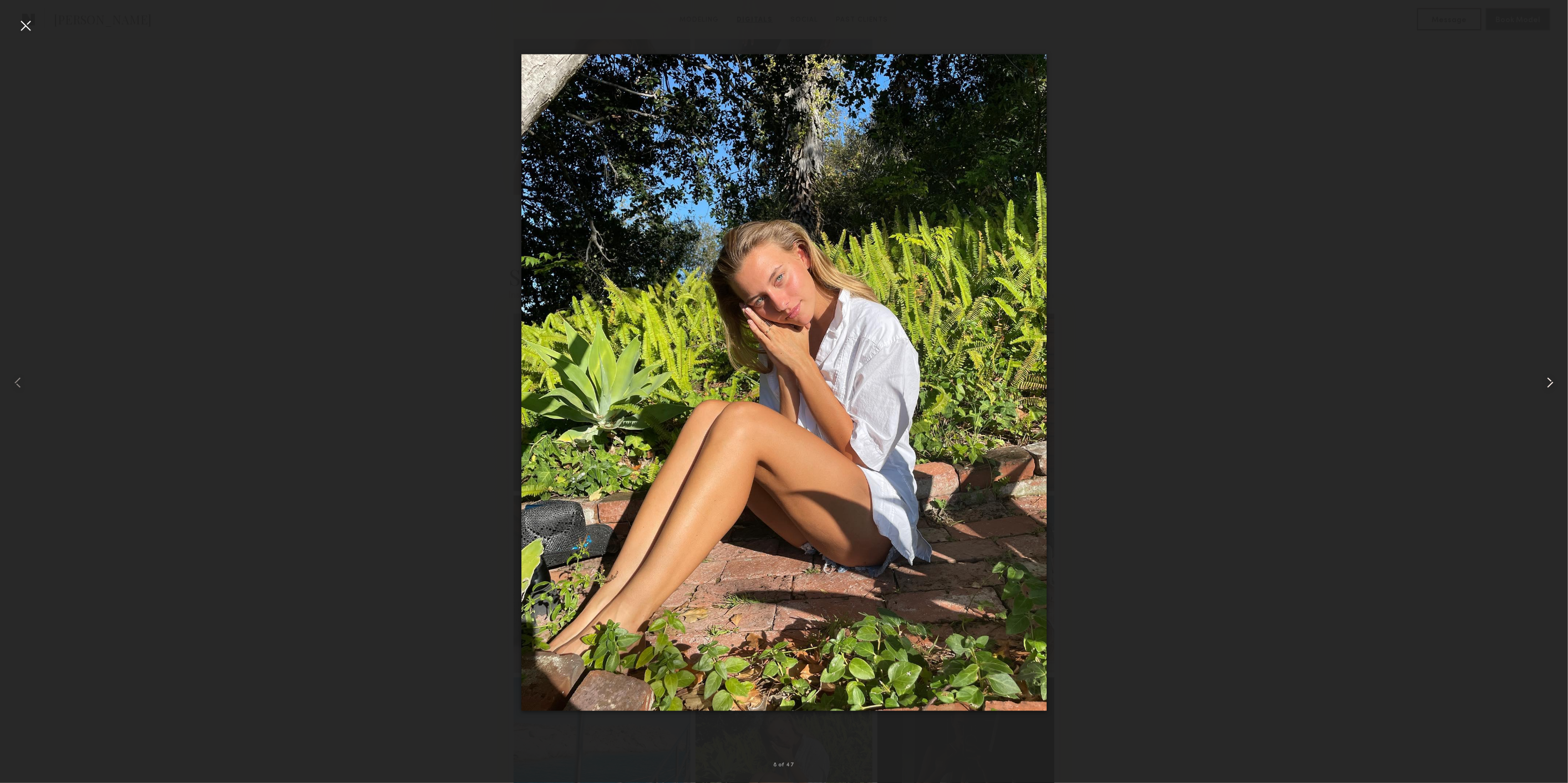
click at [1546, 376] on common-icon at bounding box center [1549, 383] width 18 height 18
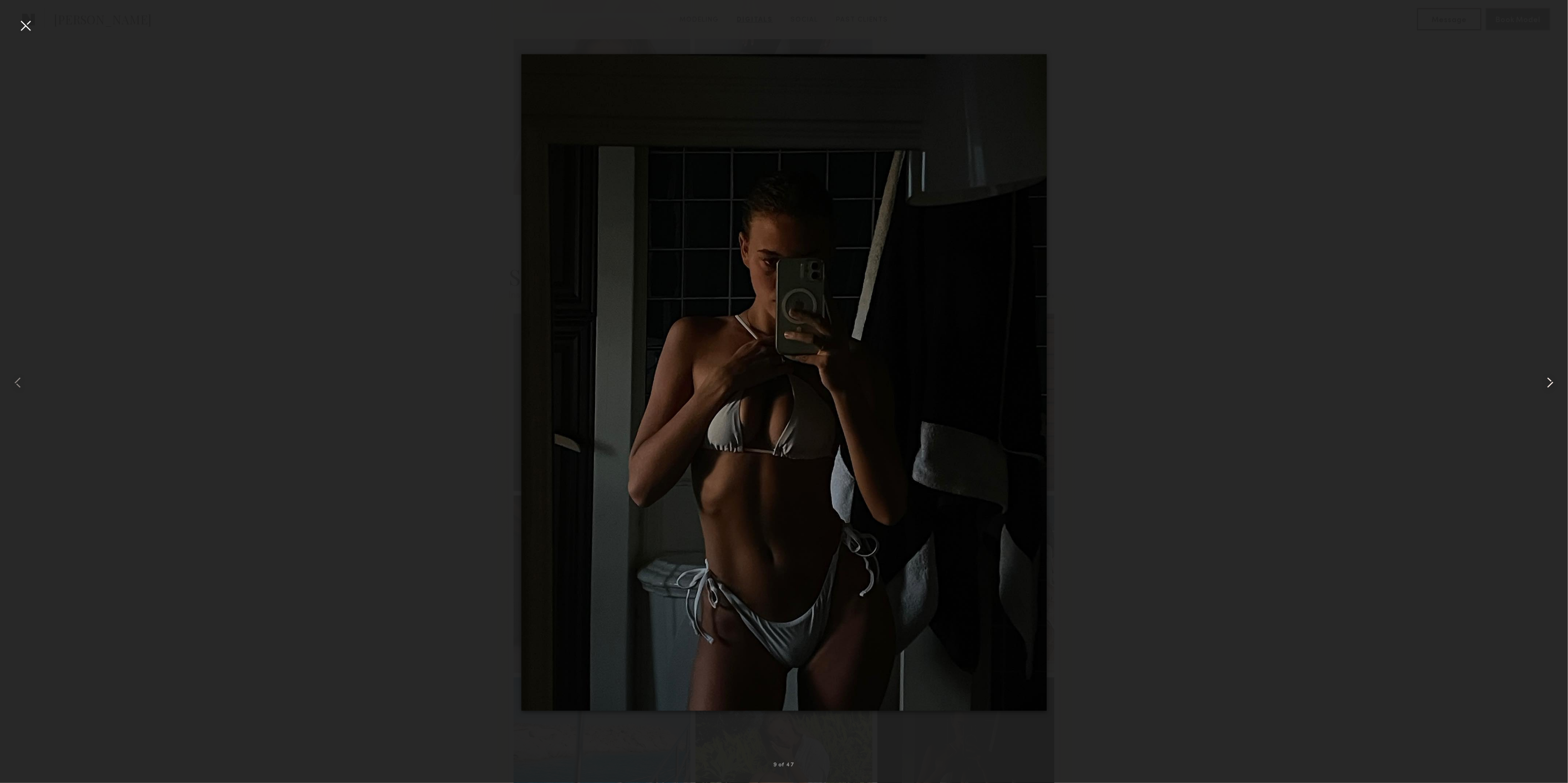
click at [1546, 376] on common-icon at bounding box center [1549, 383] width 18 height 18
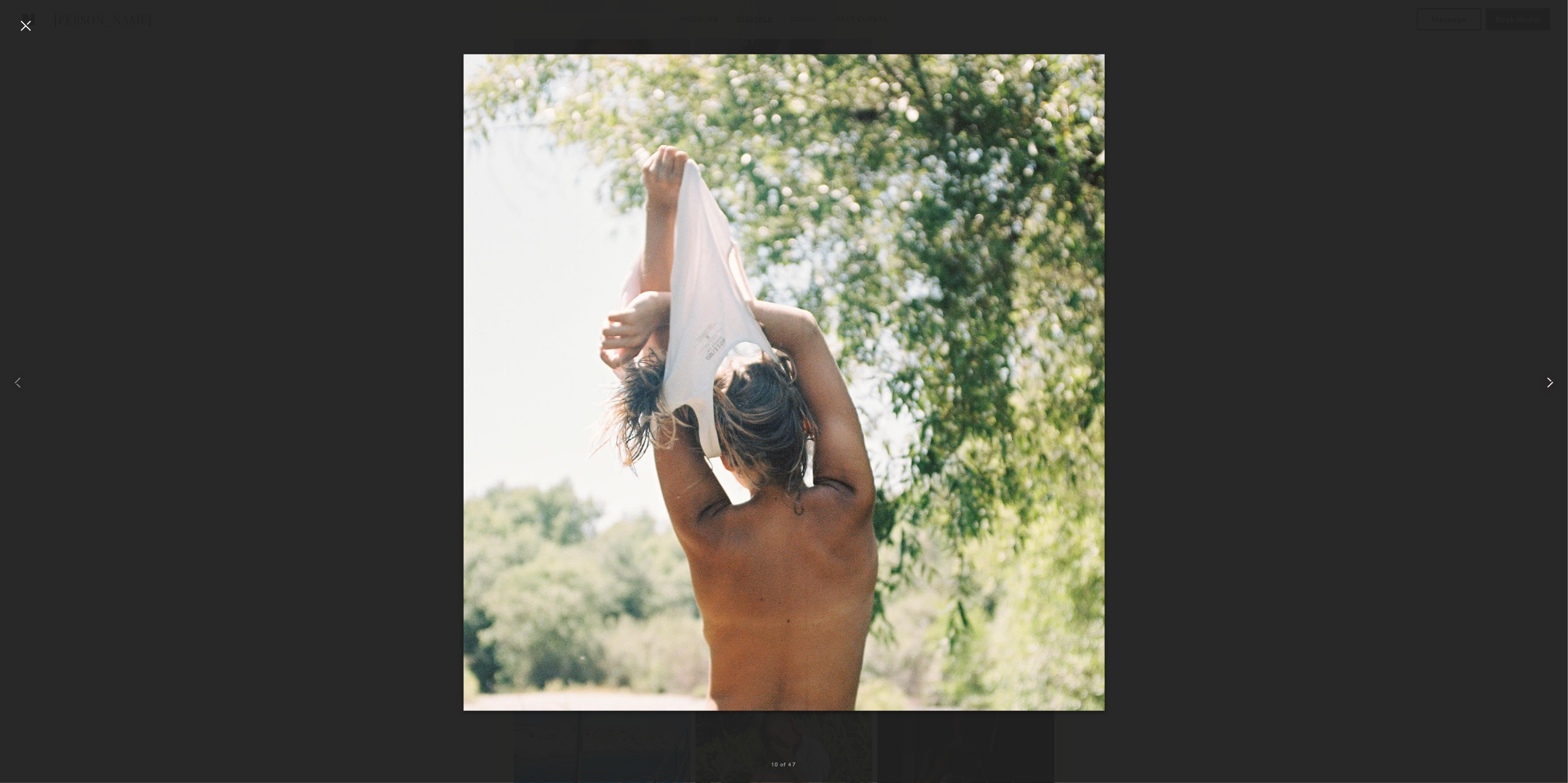
click at [1546, 376] on common-icon at bounding box center [1549, 383] width 18 height 18
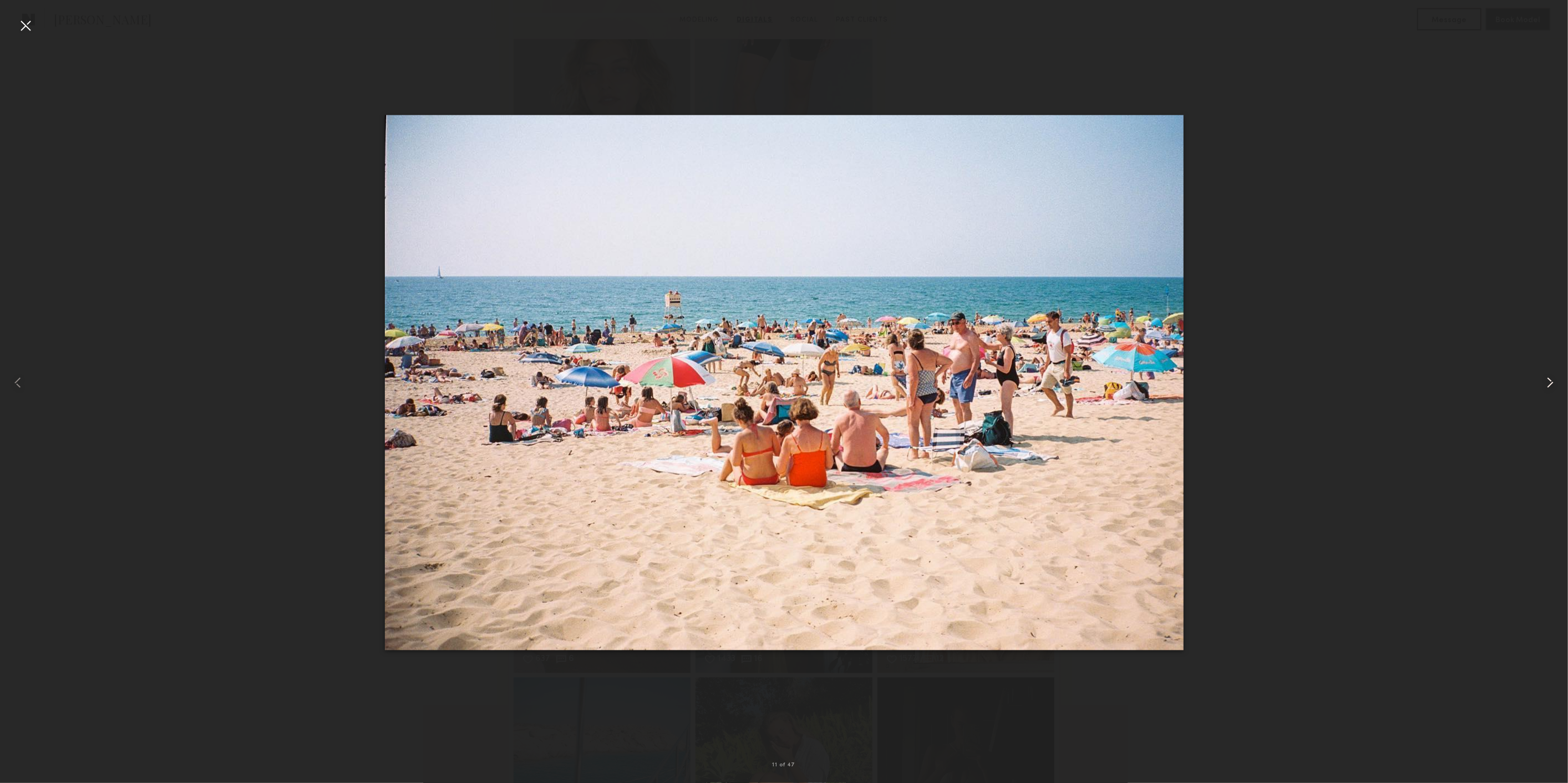
click at [1546, 376] on common-icon at bounding box center [1549, 383] width 18 height 18
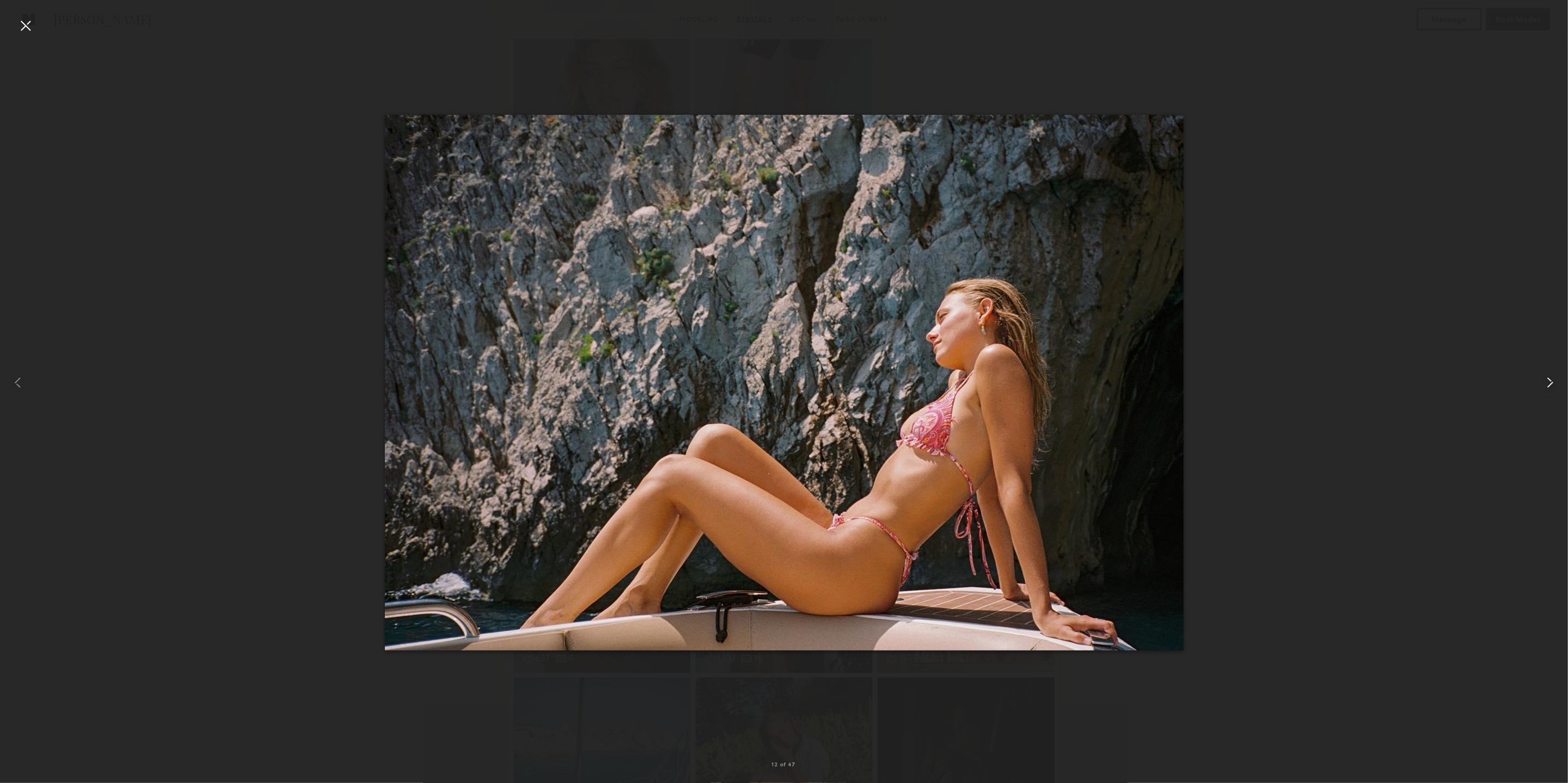
click at [1546, 376] on common-icon at bounding box center [1549, 383] width 18 height 18
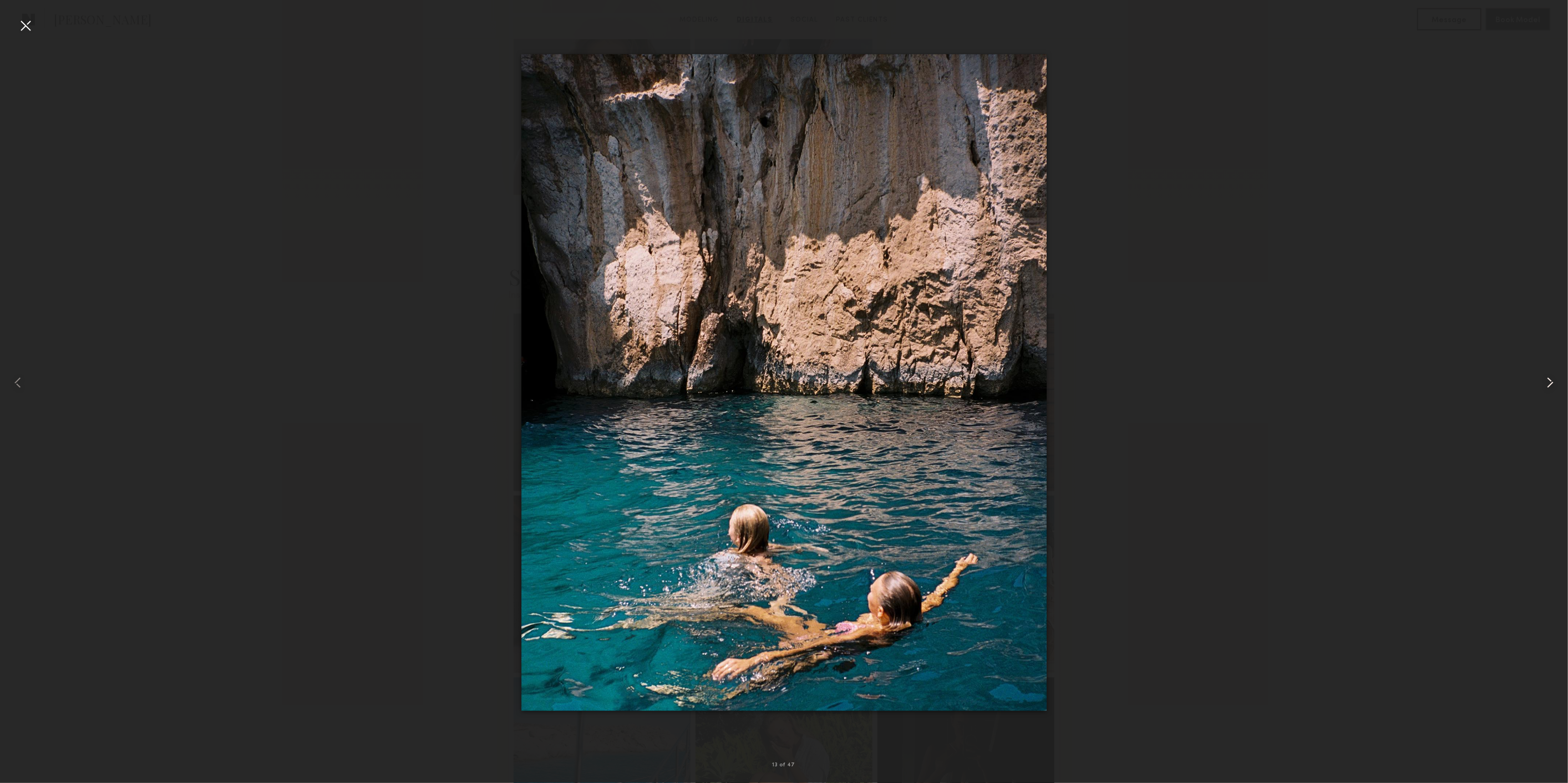
click at [1546, 376] on common-icon at bounding box center [1549, 383] width 18 height 18
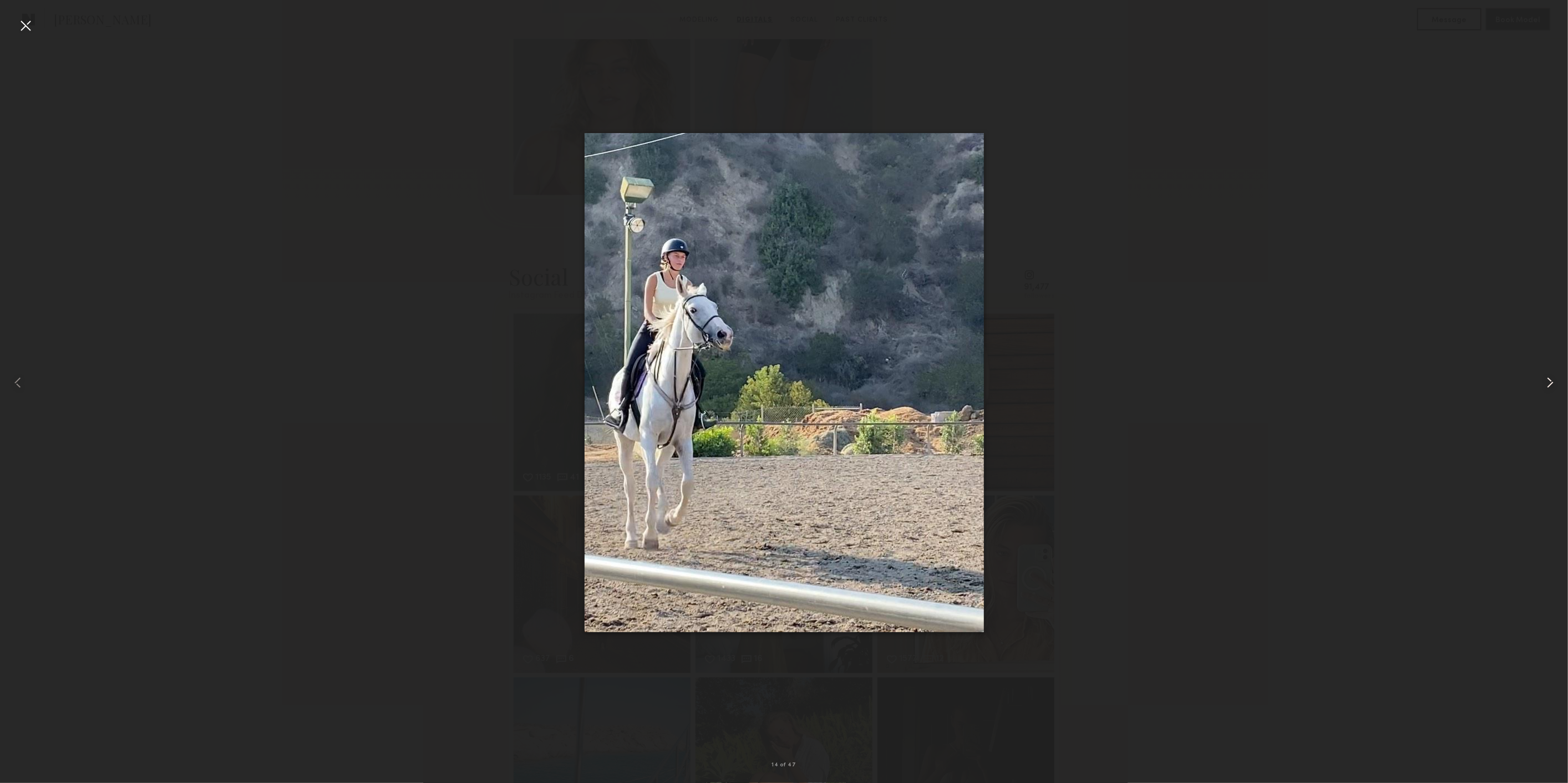
click at [1546, 376] on common-icon at bounding box center [1549, 383] width 18 height 18
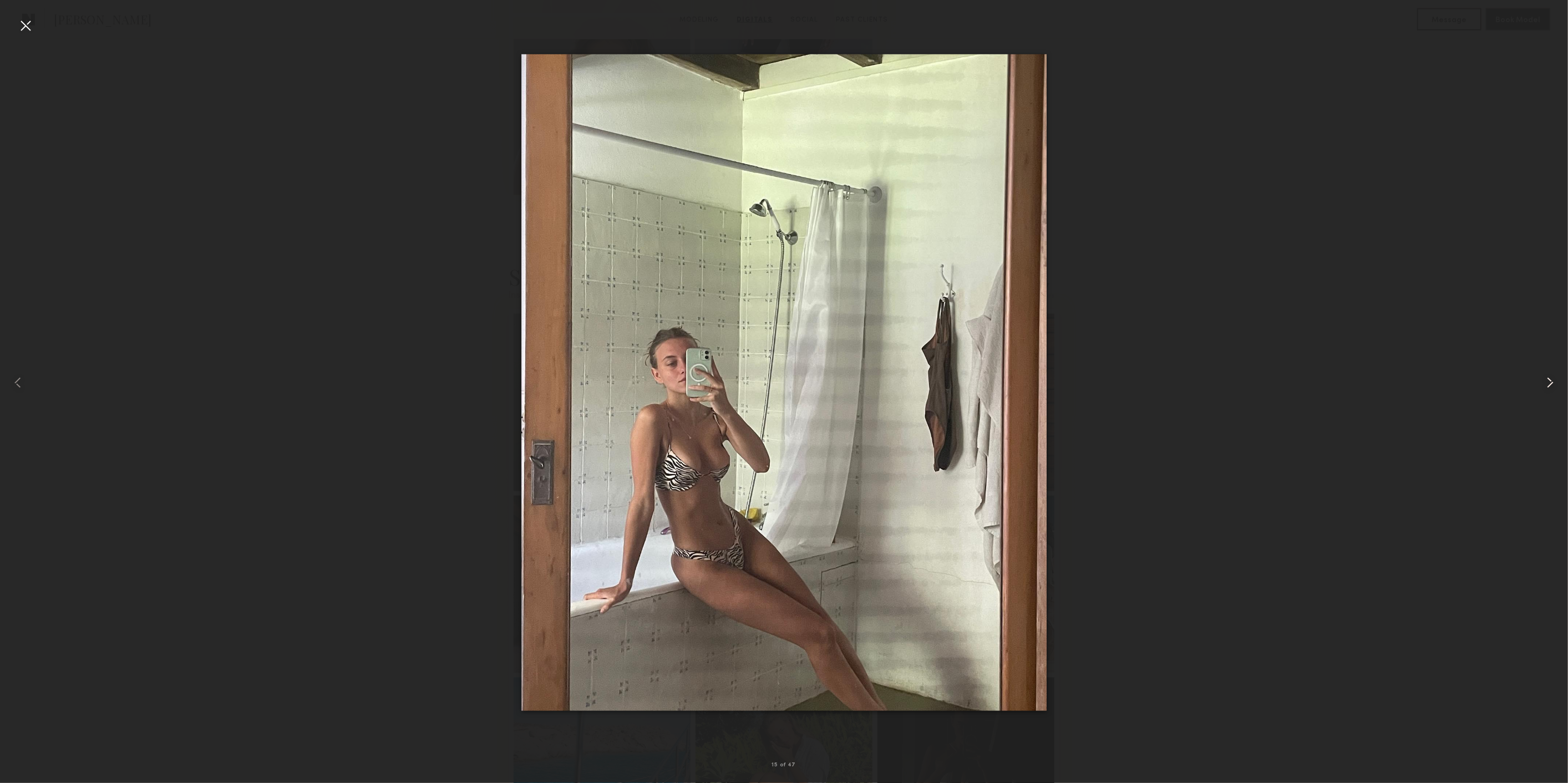
click at [1546, 376] on common-icon at bounding box center [1549, 383] width 18 height 18
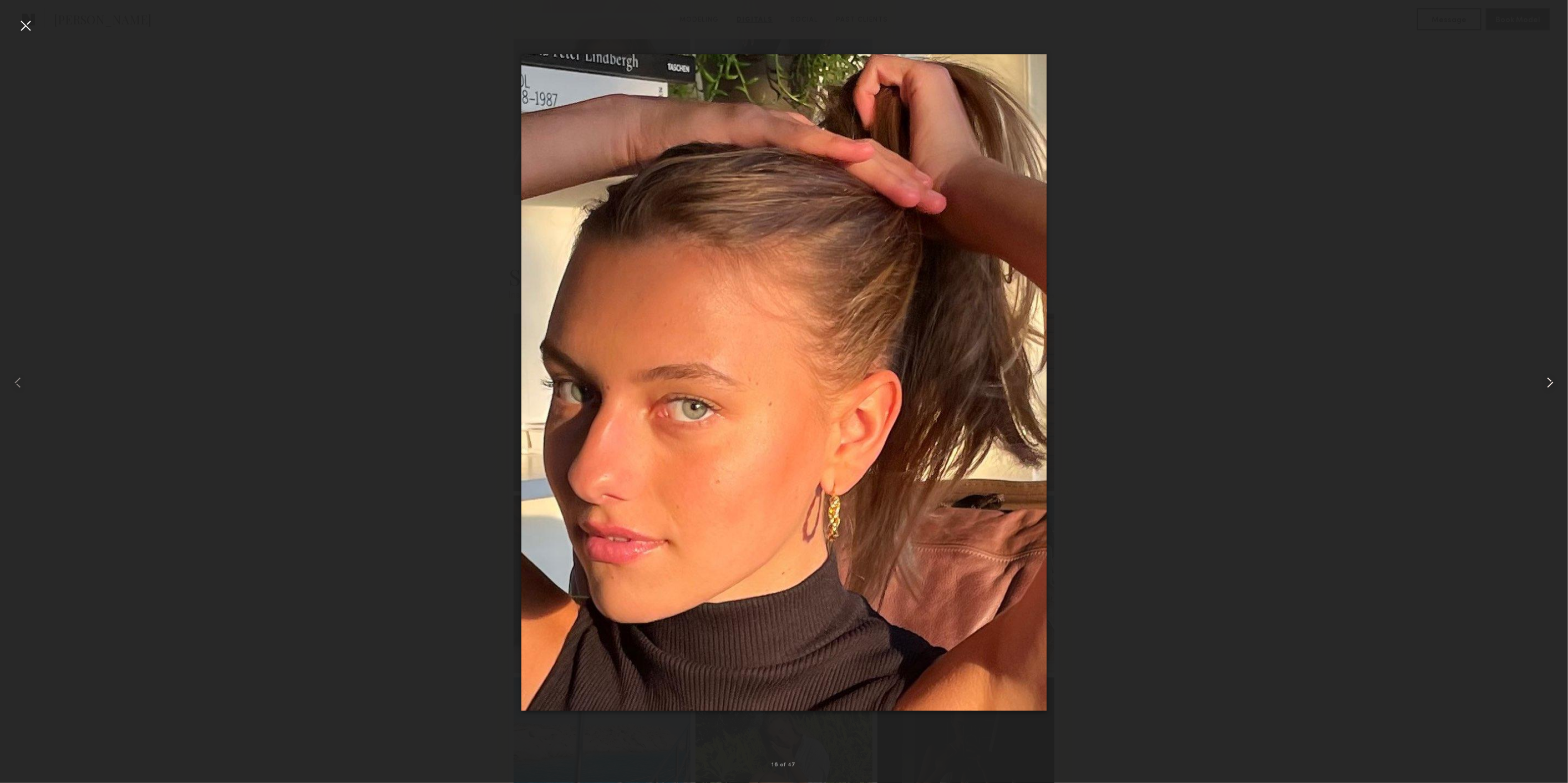
click at [1546, 376] on common-icon at bounding box center [1549, 383] width 18 height 18
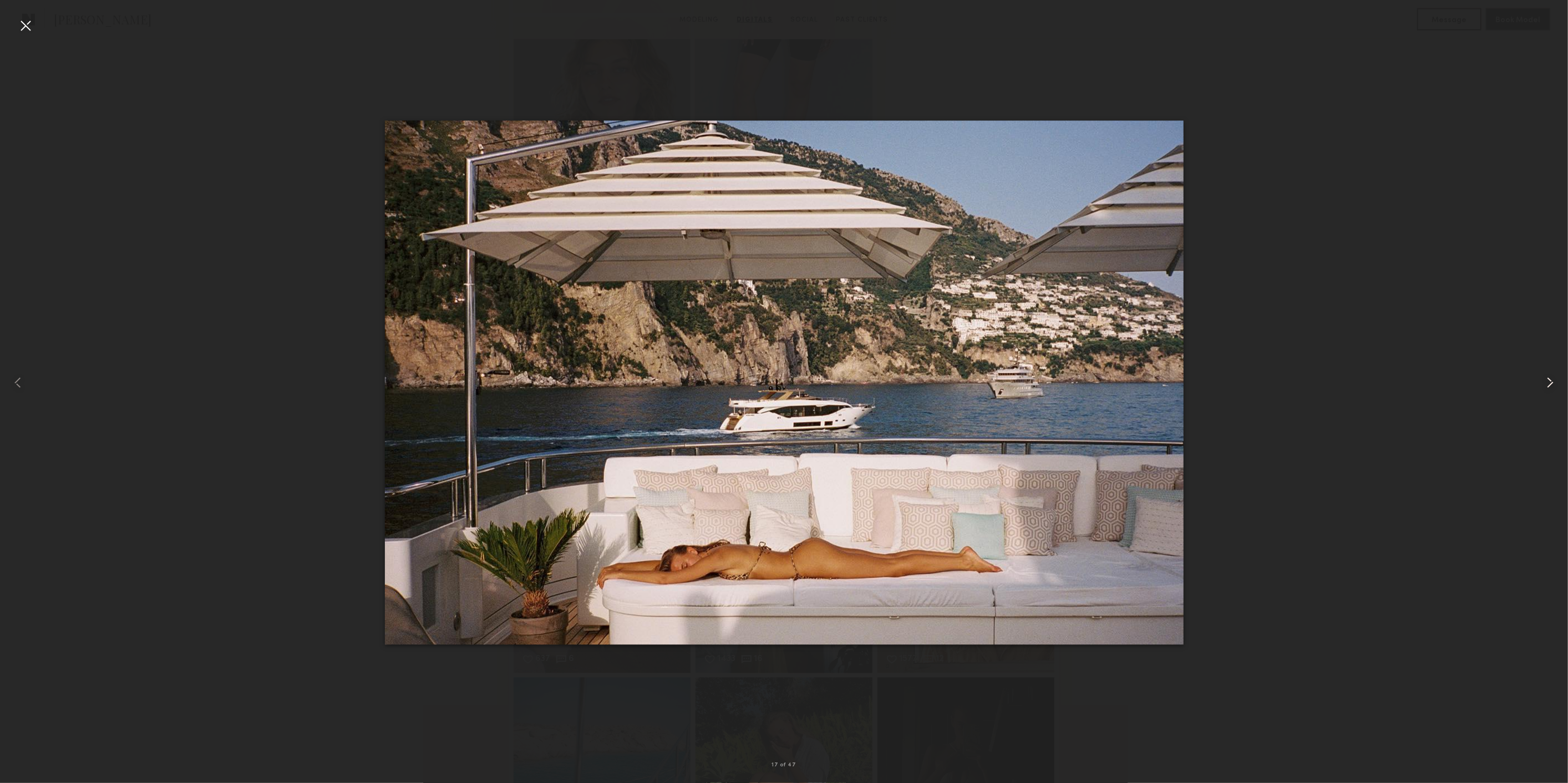
click at [1546, 376] on common-icon at bounding box center [1549, 383] width 18 height 18
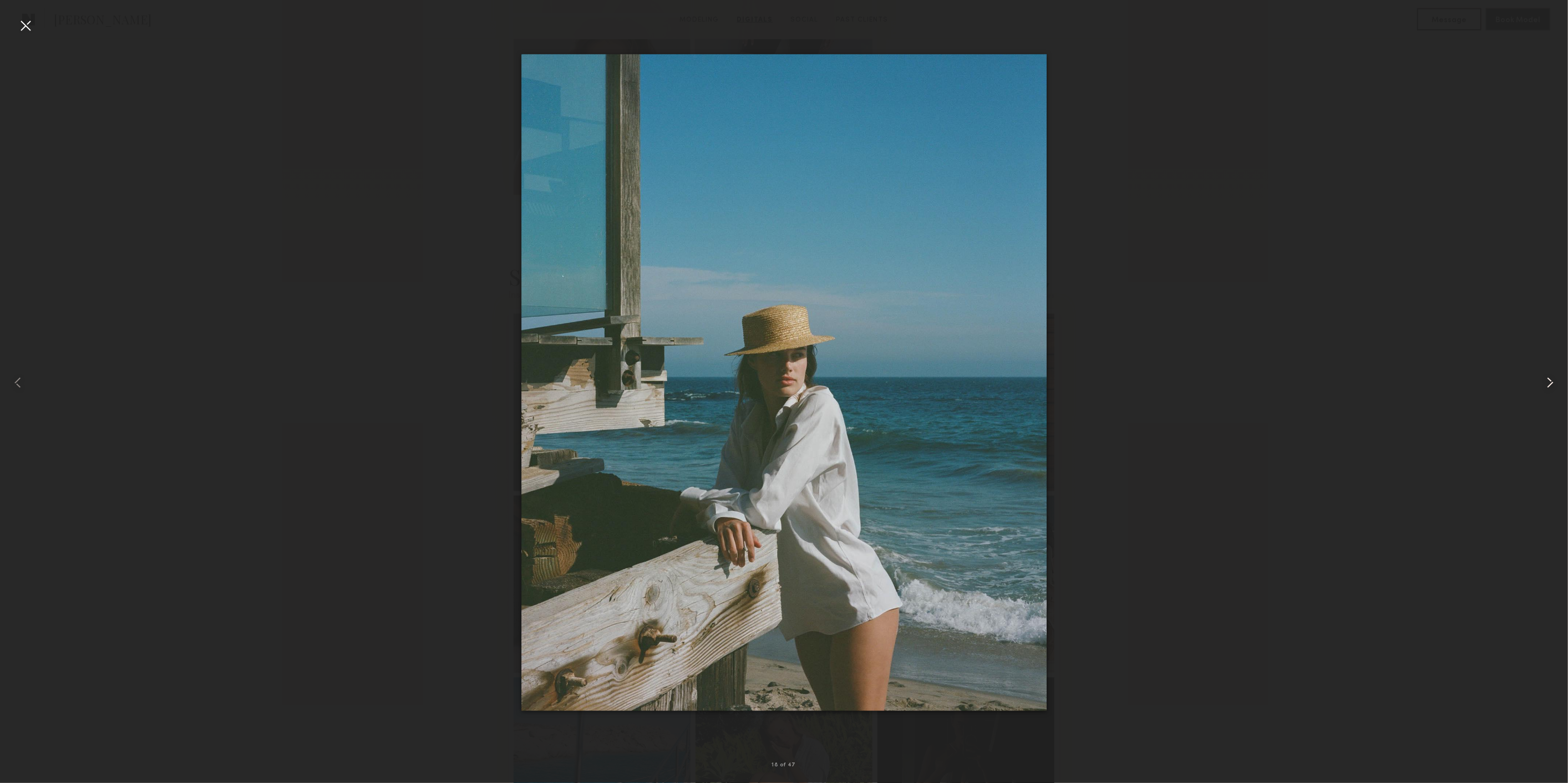
click at [1546, 376] on common-icon at bounding box center [1549, 383] width 18 height 18
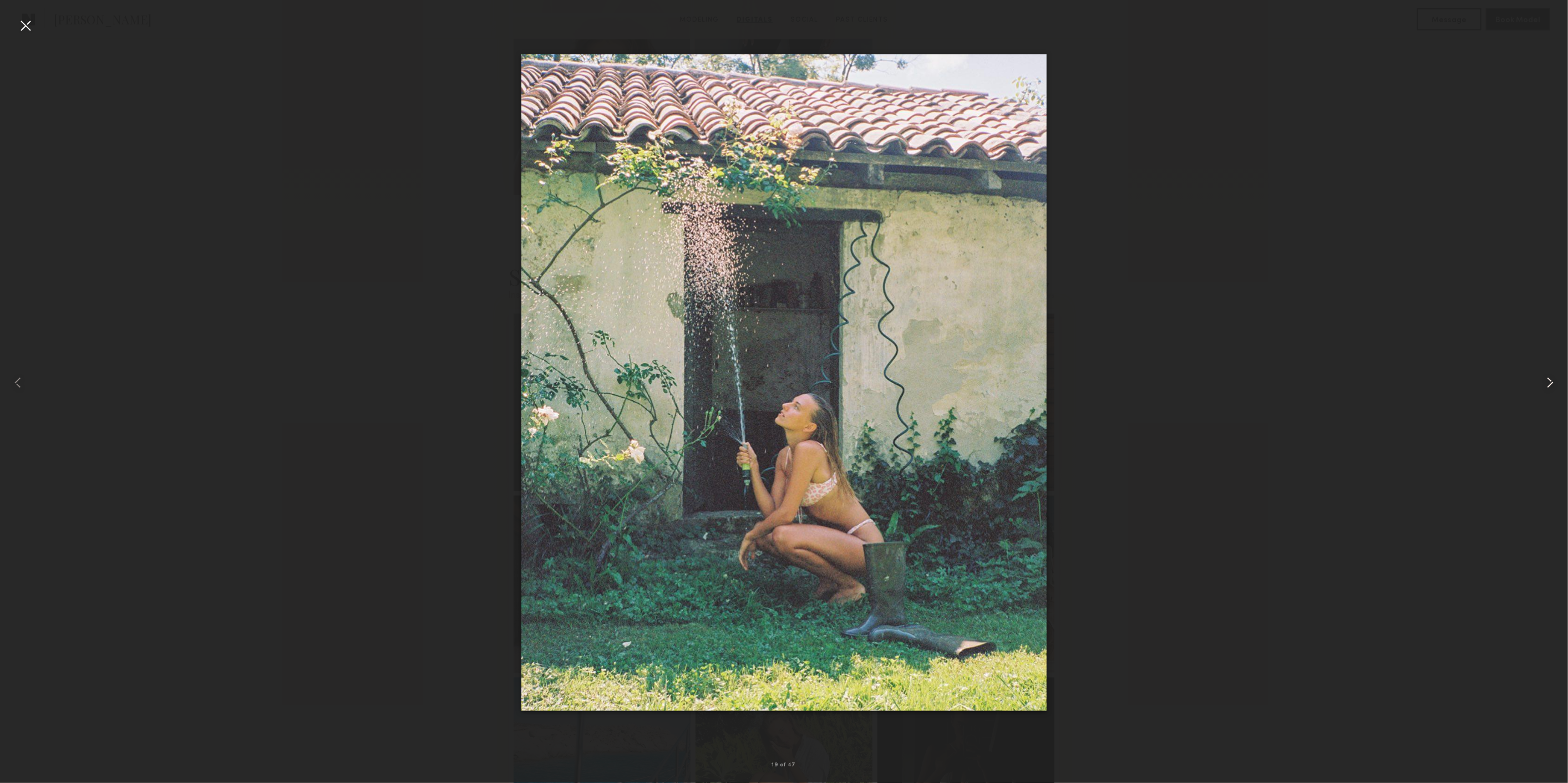
click at [1546, 376] on common-icon at bounding box center [1549, 383] width 18 height 18
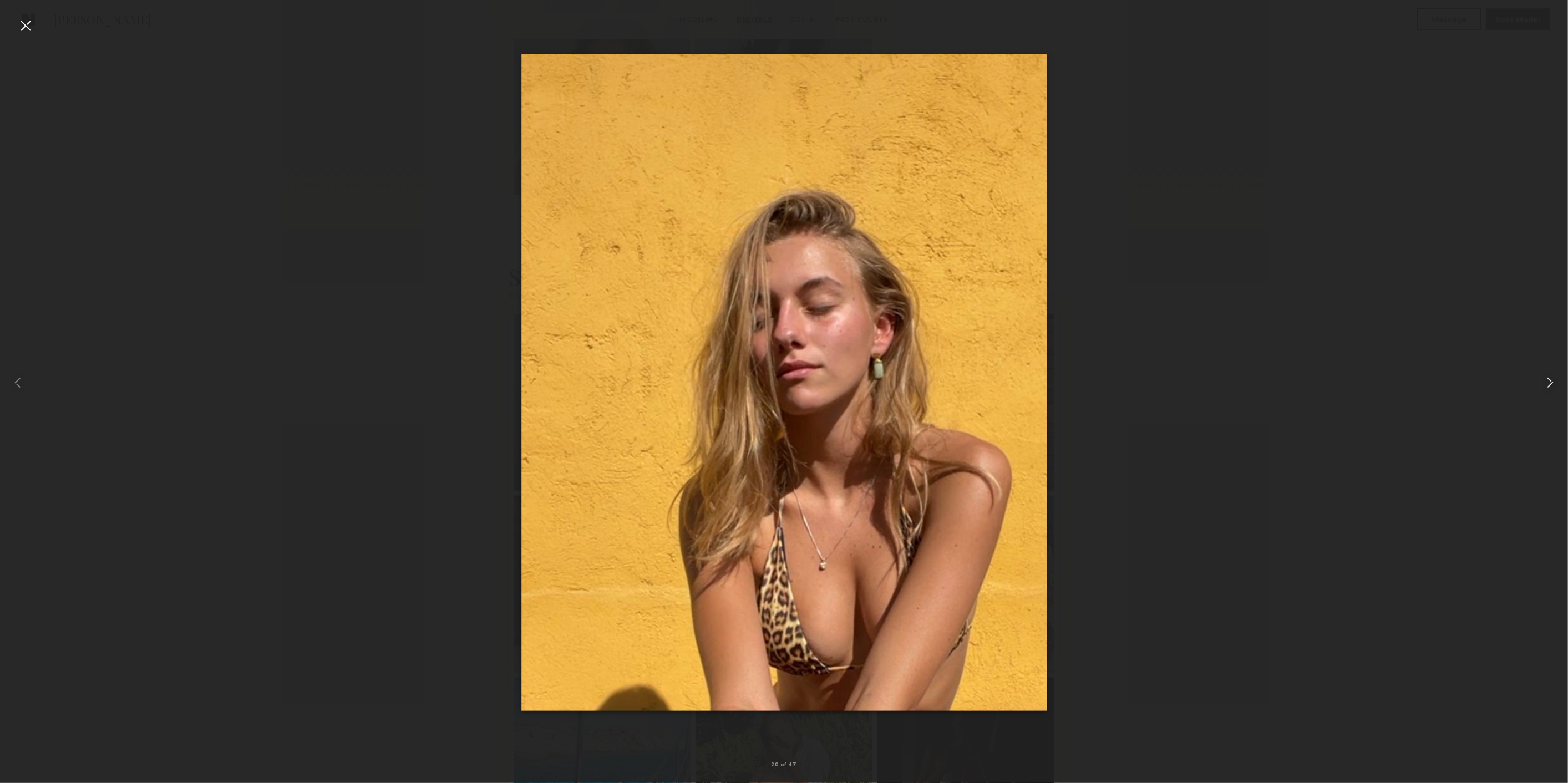
click at [1546, 376] on common-icon at bounding box center [1549, 383] width 18 height 18
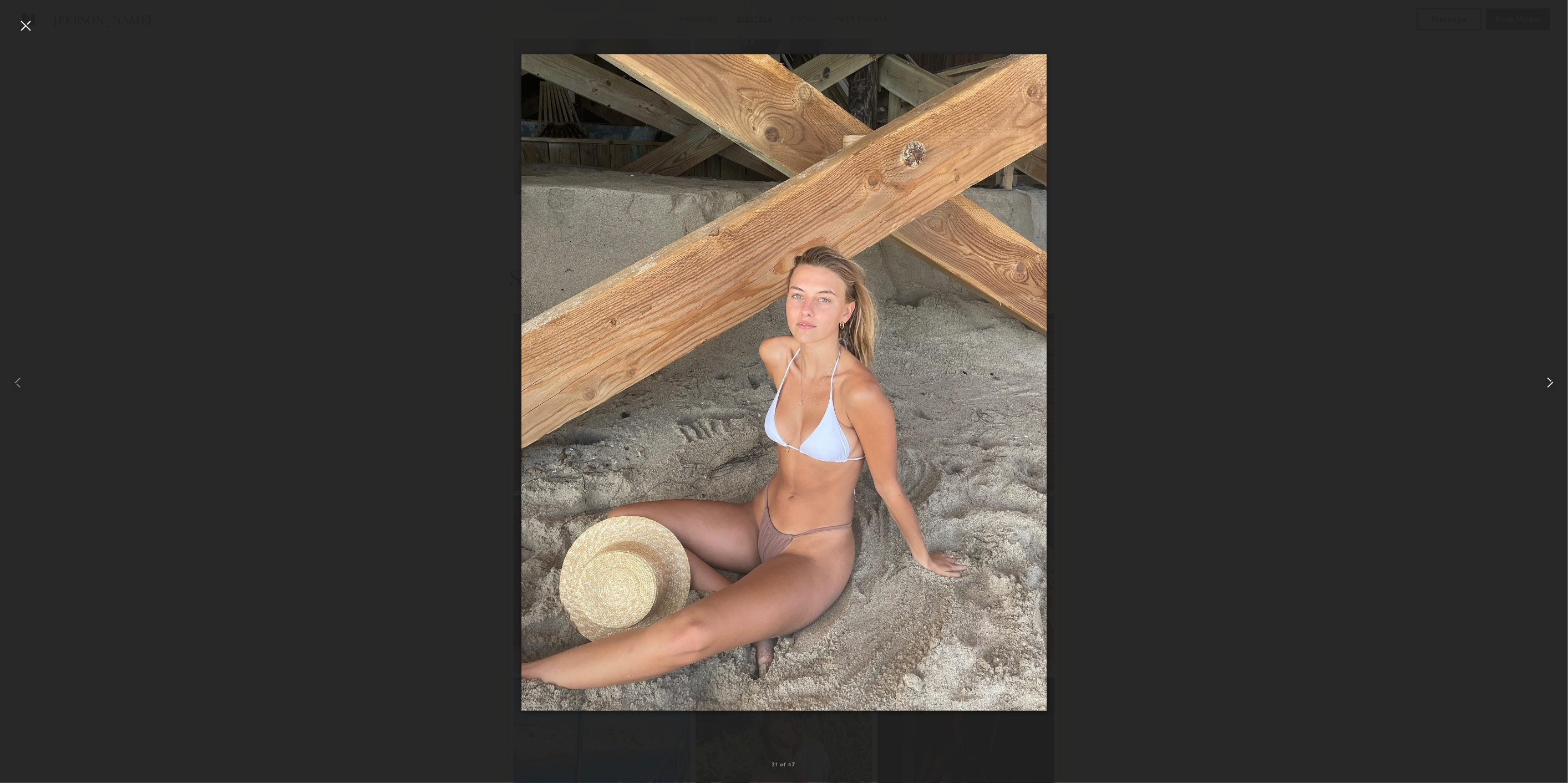
click at [1546, 376] on common-icon at bounding box center [1549, 383] width 18 height 18
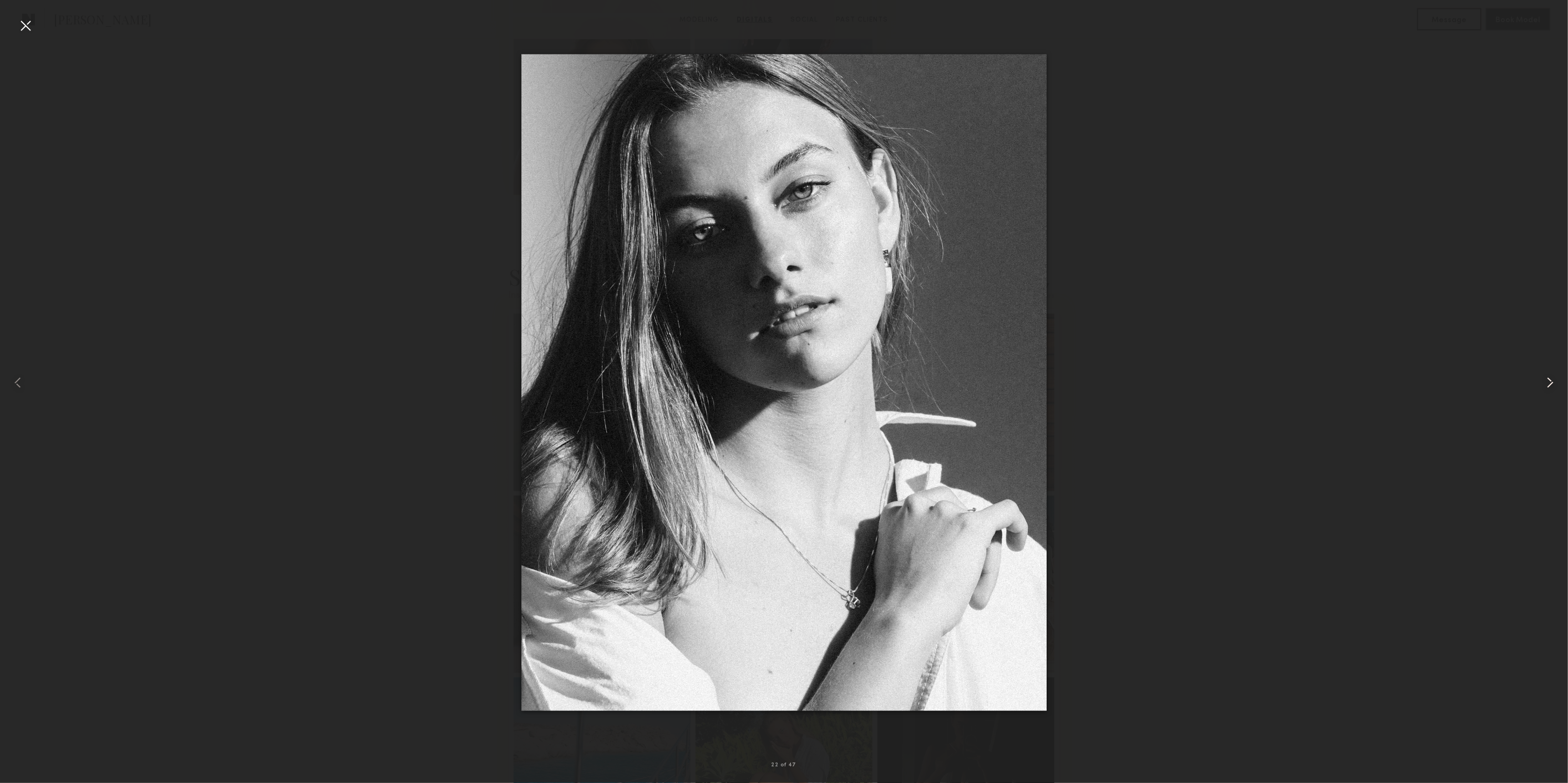
click at [1546, 376] on common-icon at bounding box center [1549, 383] width 18 height 18
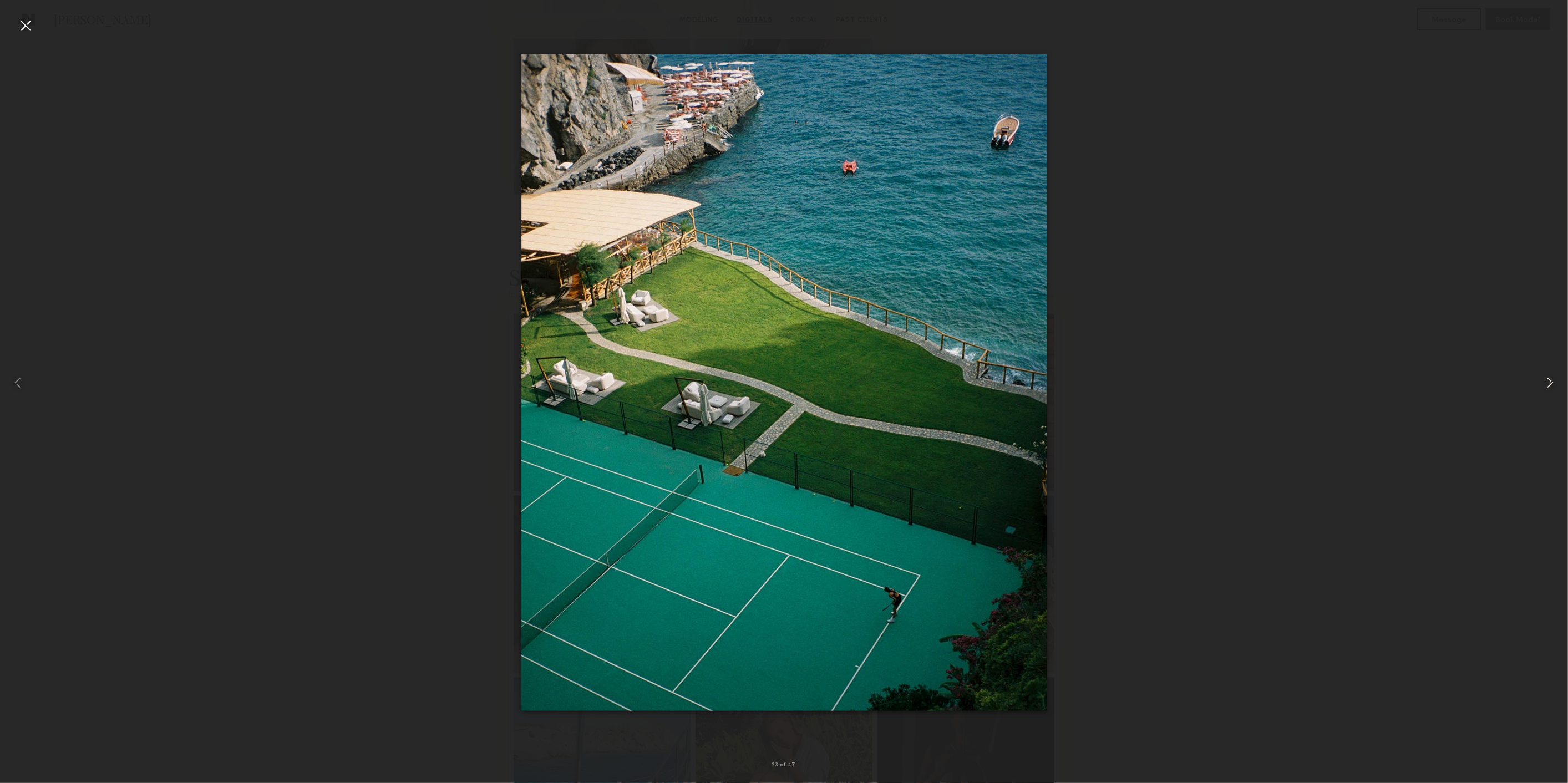
click at [1546, 376] on common-icon at bounding box center [1549, 383] width 18 height 18
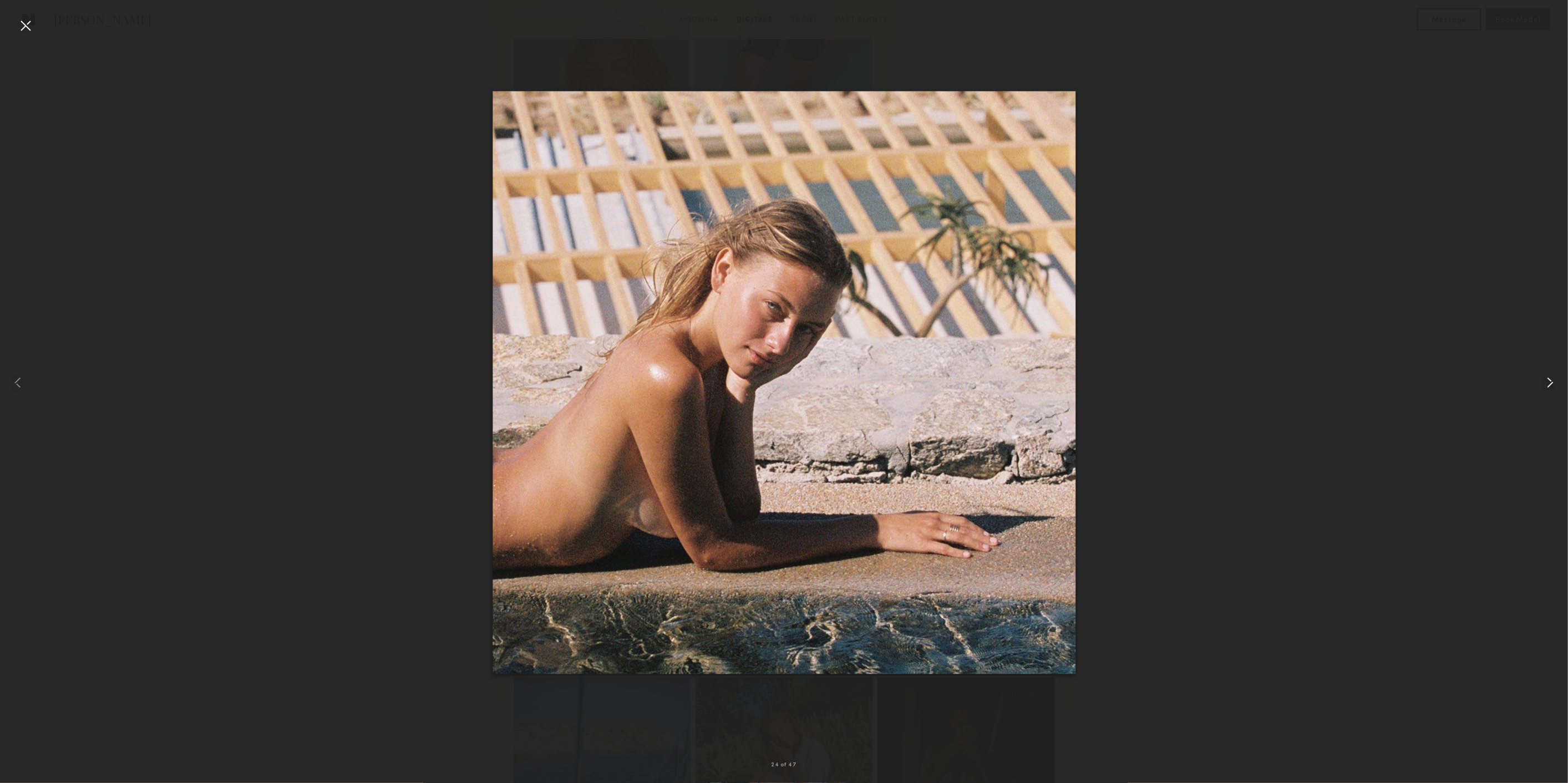
click at [1546, 376] on common-icon at bounding box center [1549, 383] width 18 height 18
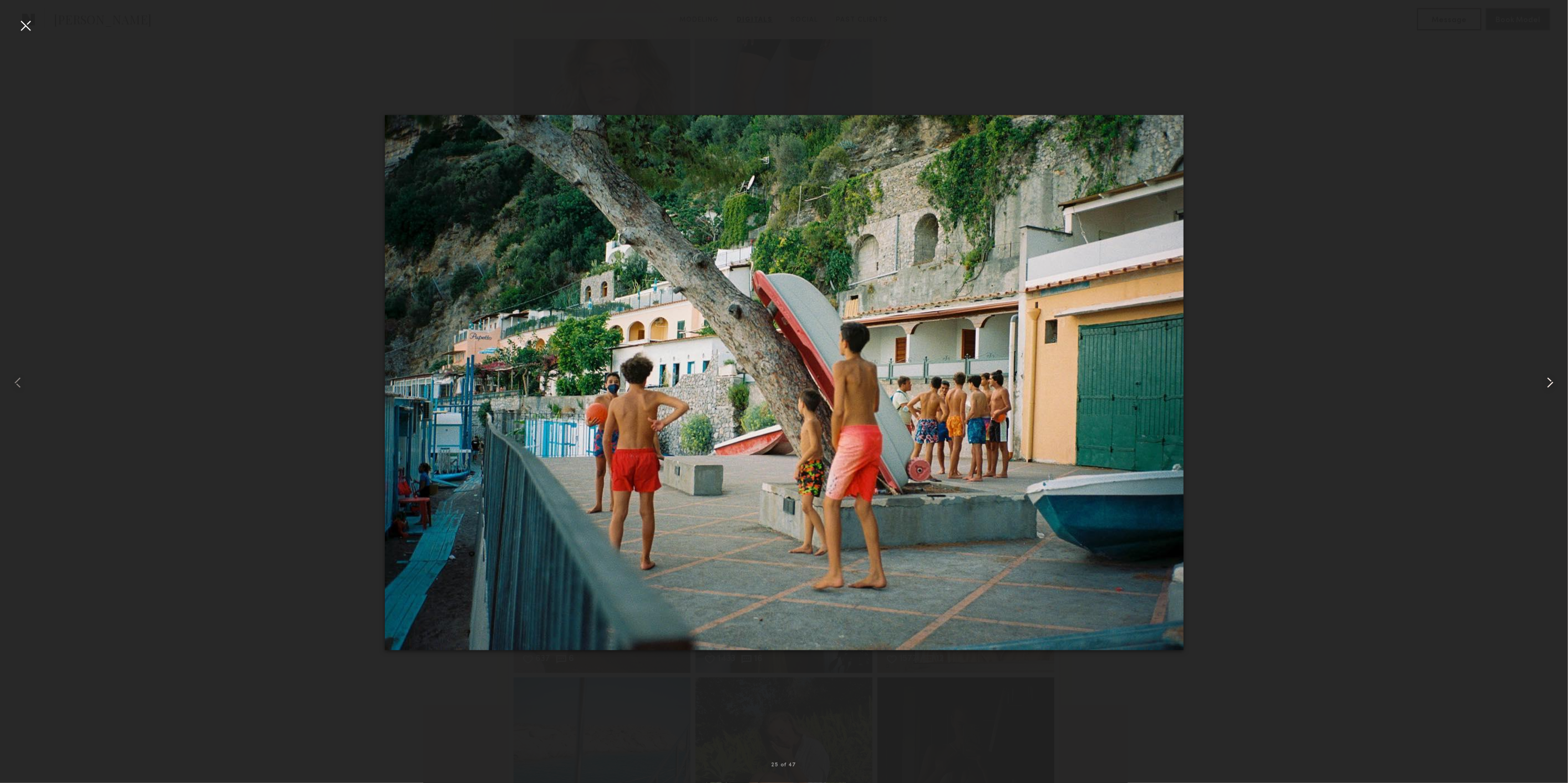
click at [1546, 376] on common-icon at bounding box center [1549, 383] width 18 height 18
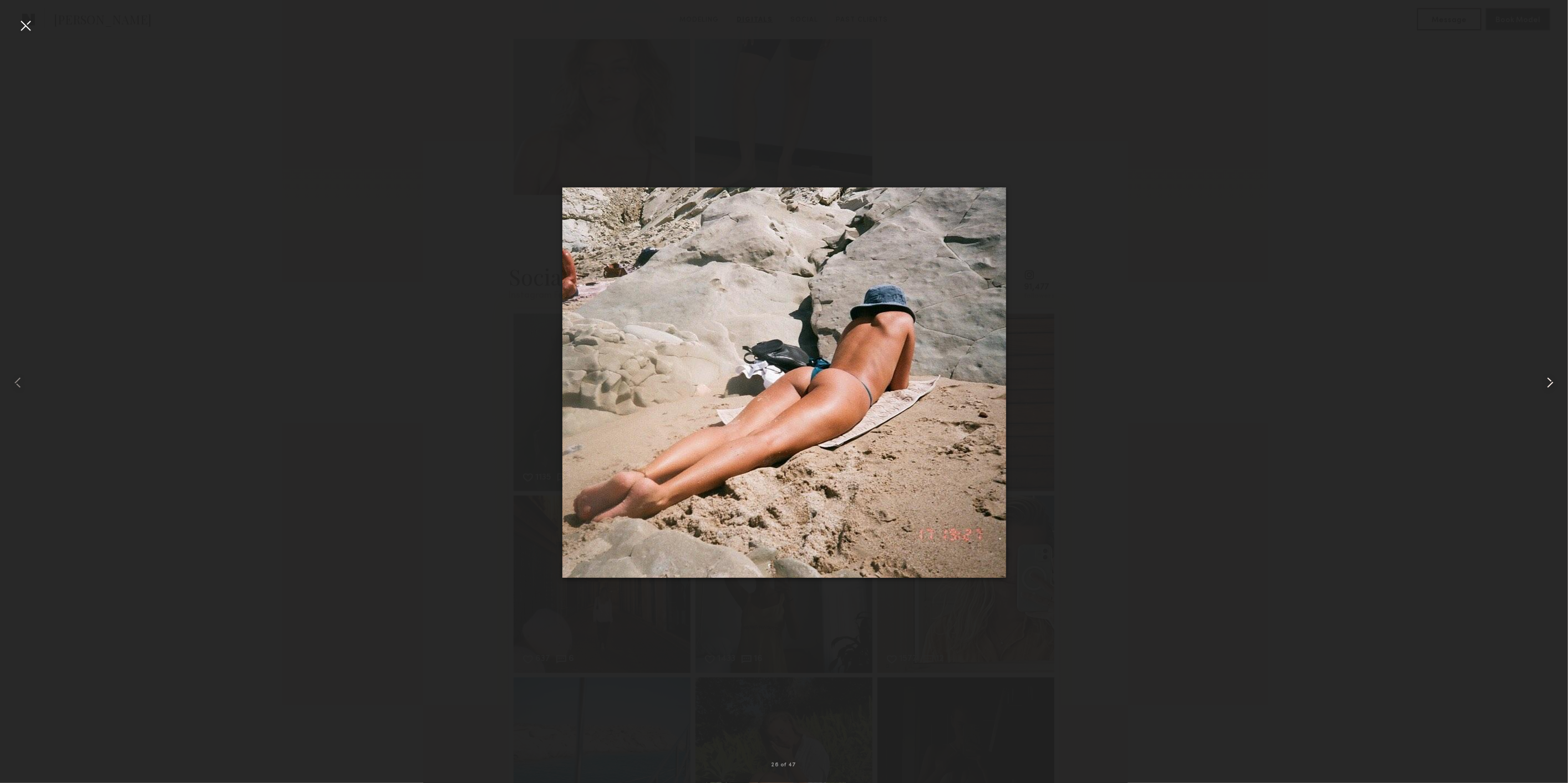
click at [1546, 376] on common-icon at bounding box center [1549, 383] width 18 height 18
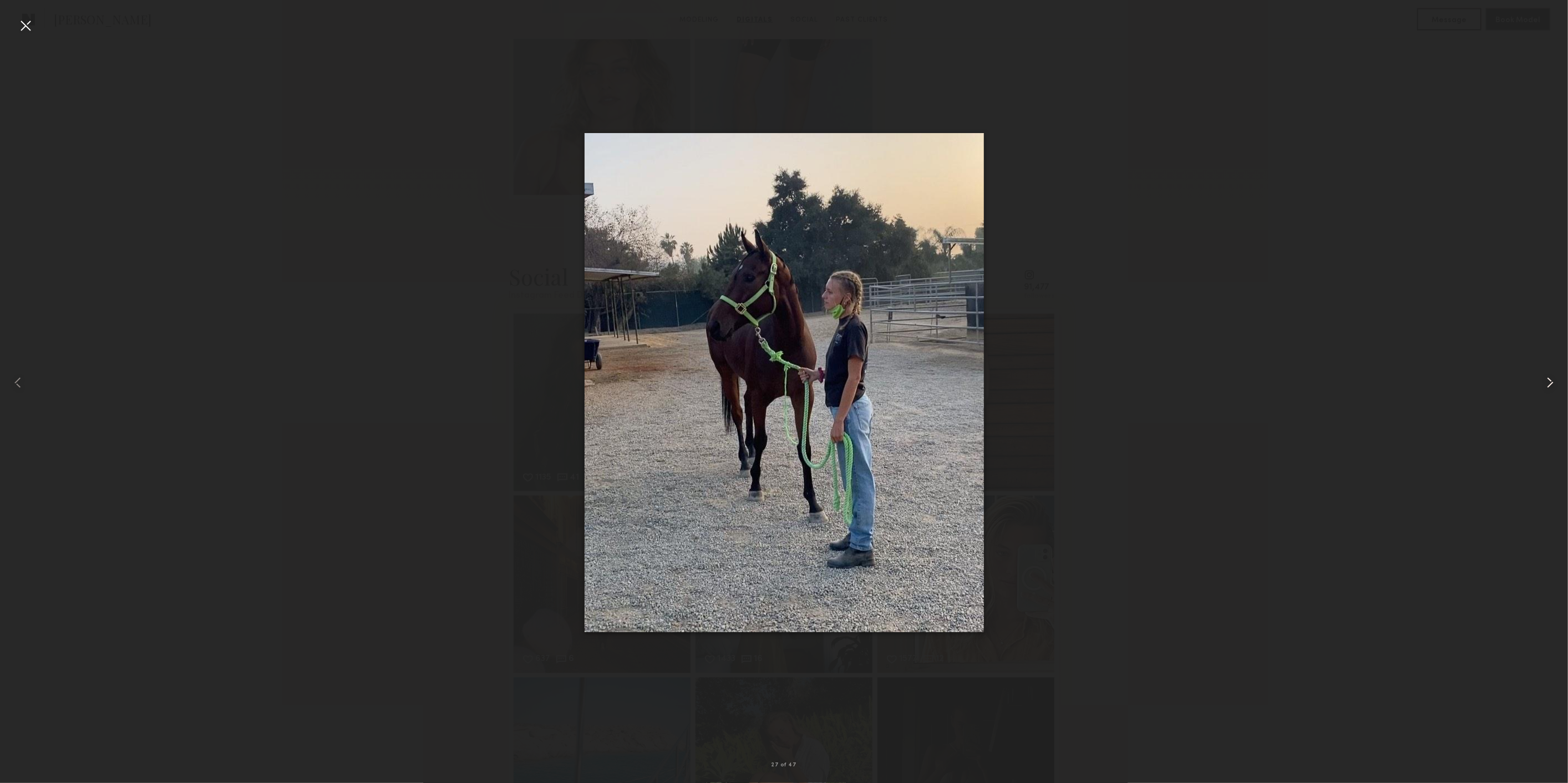
click at [1546, 376] on common-icon at bounding box center [1549, 383] width 18 height 18
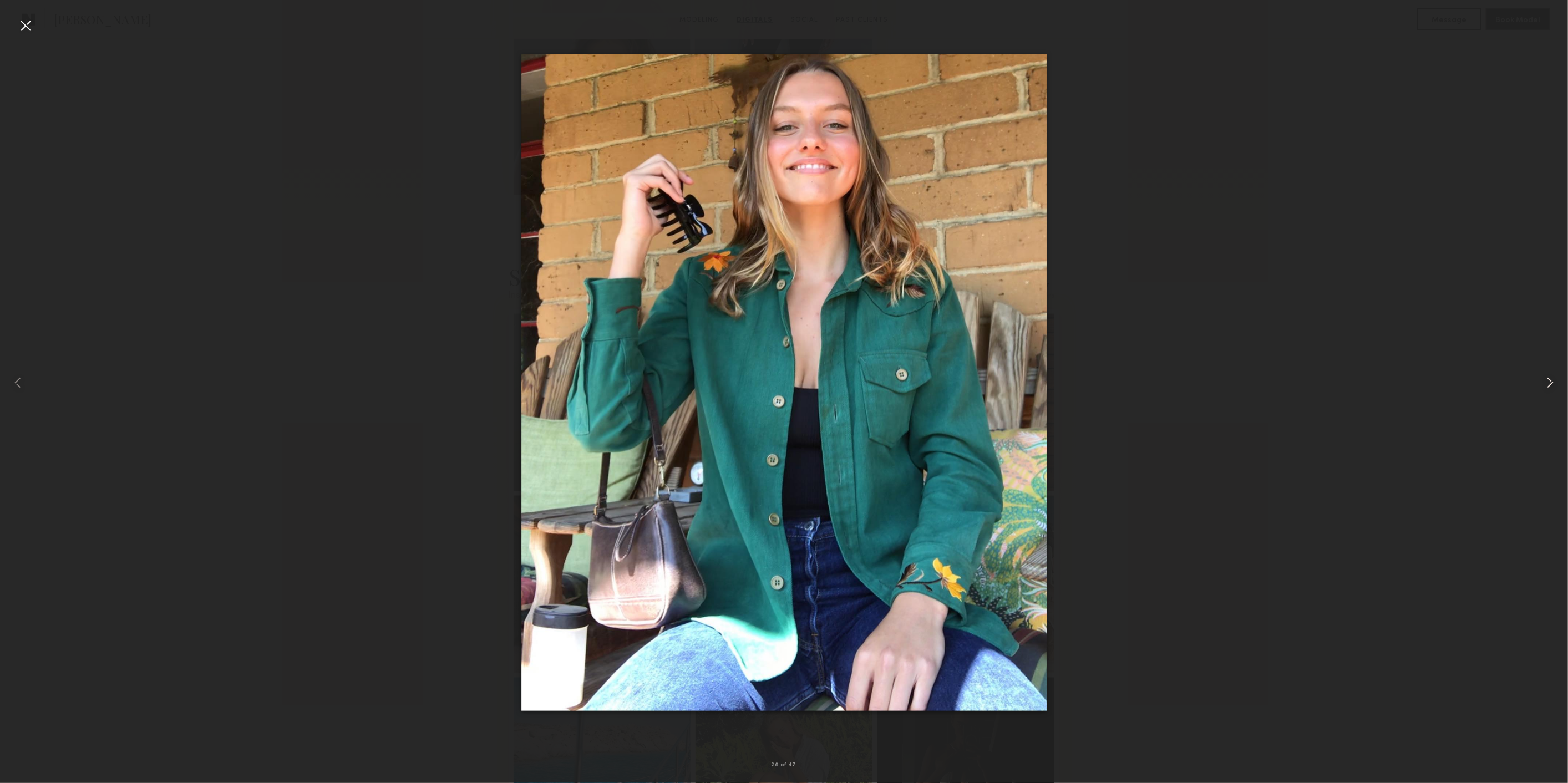
click at [1546, 376] on common-icon at bounding box center [1549, 383] width 18 height 18
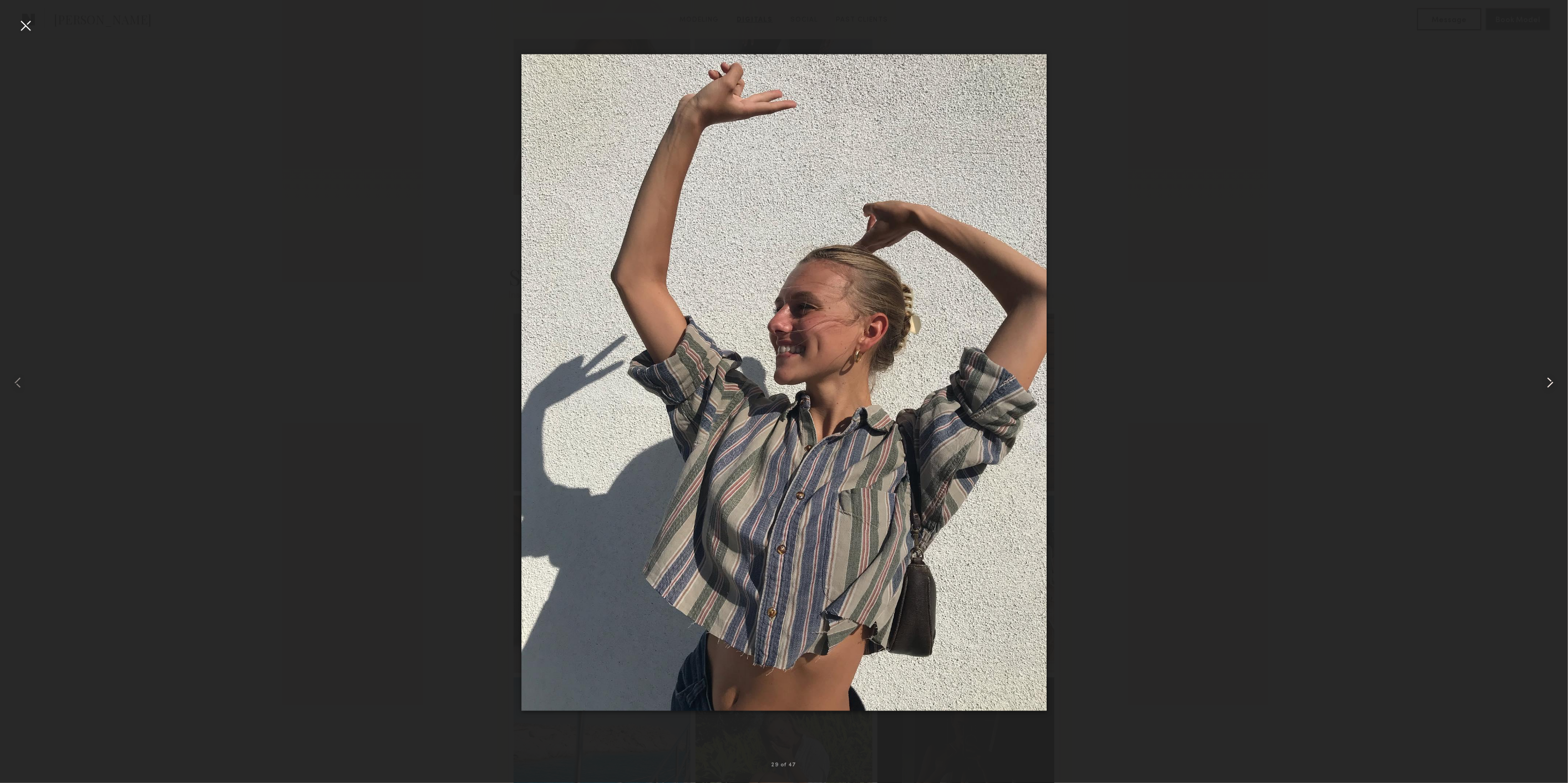
click at [1546, 376] on common-icon at bounding box center [1549, 383] width 18 height 18
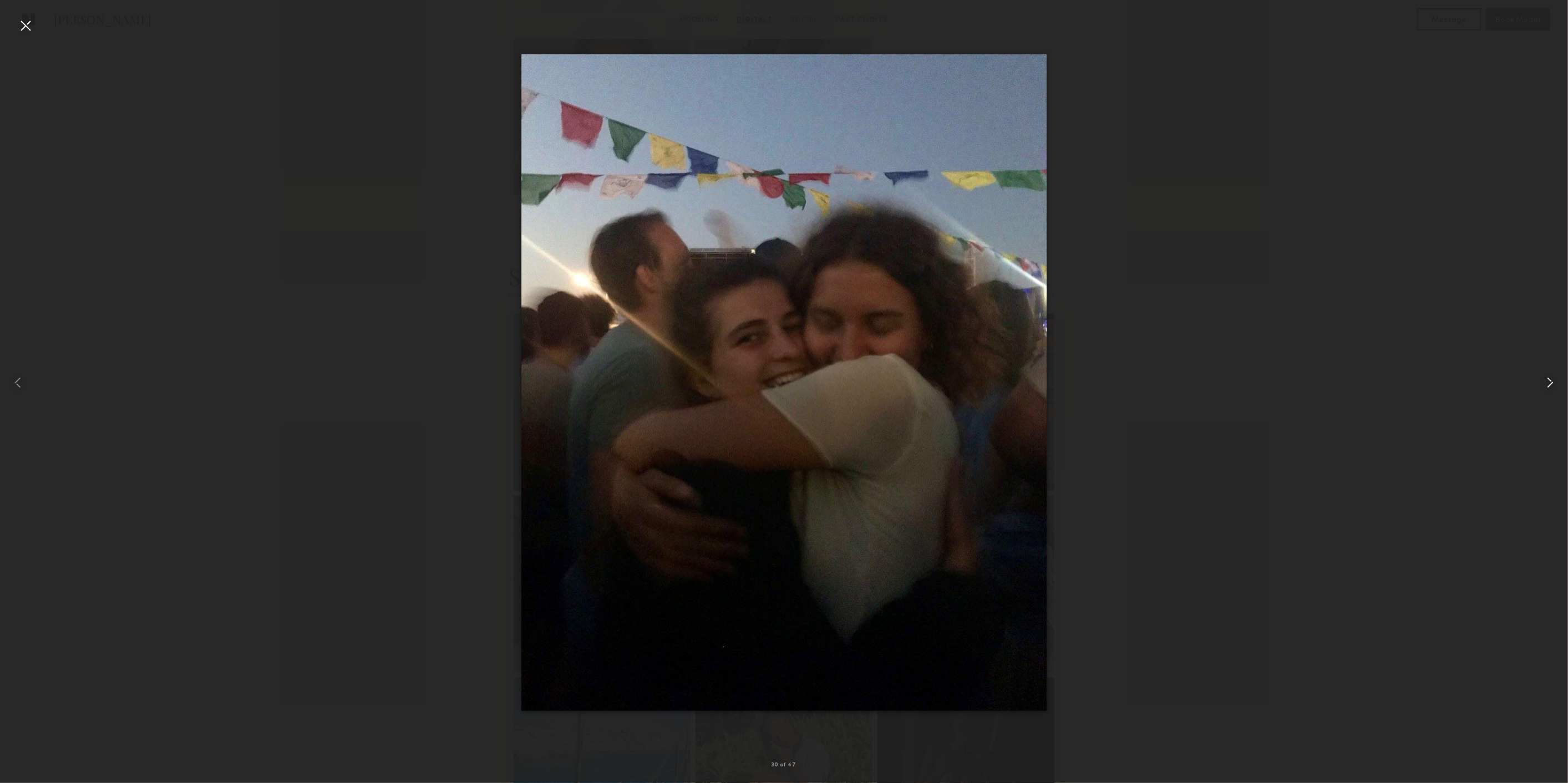
click at [1546, 376] on common-icon at bounding box center [1549, 383] width 18 height 18
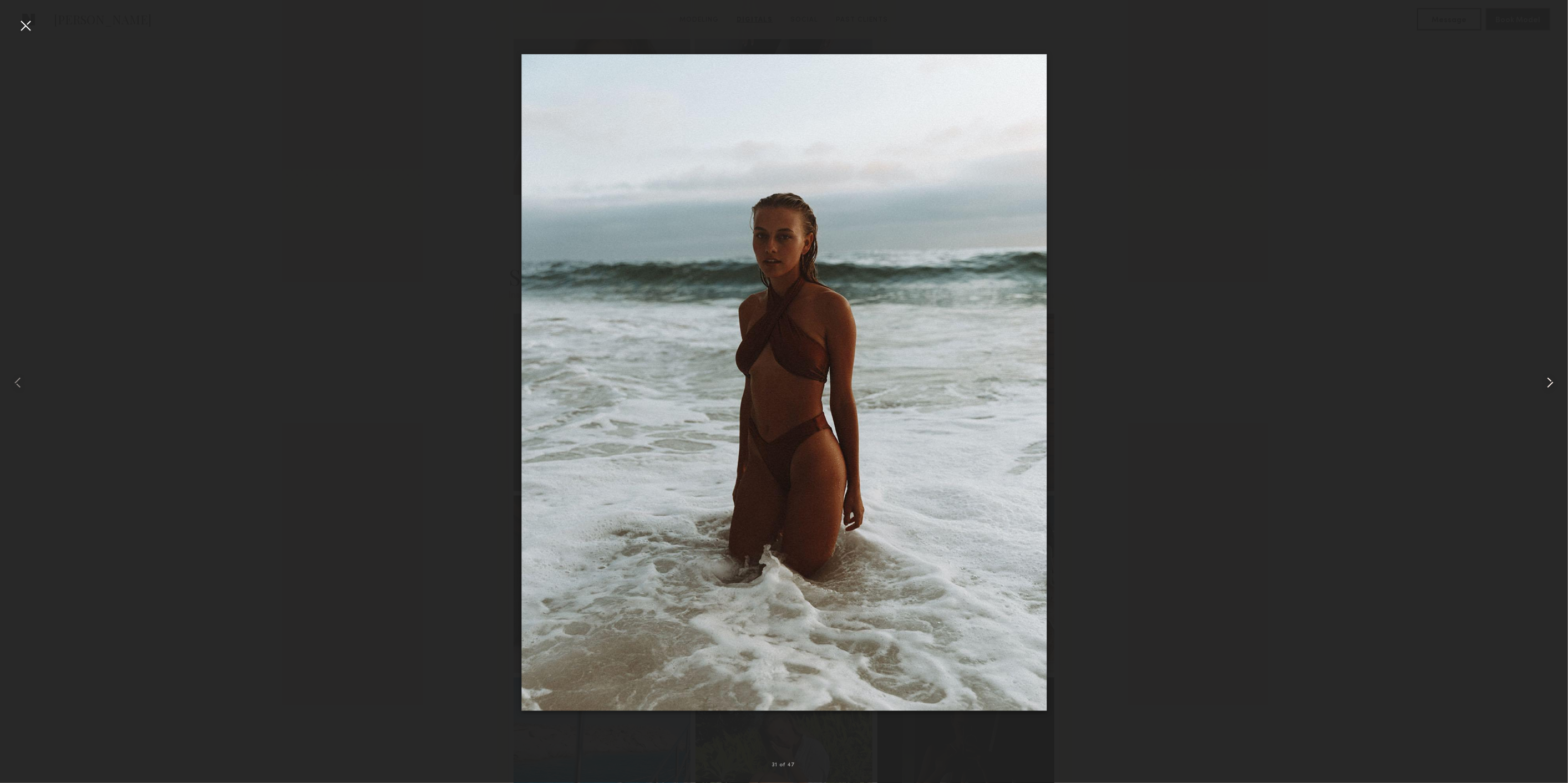
click at [1546, 376] on common-icon at bounding box center [1549, 383] width 18 height 18
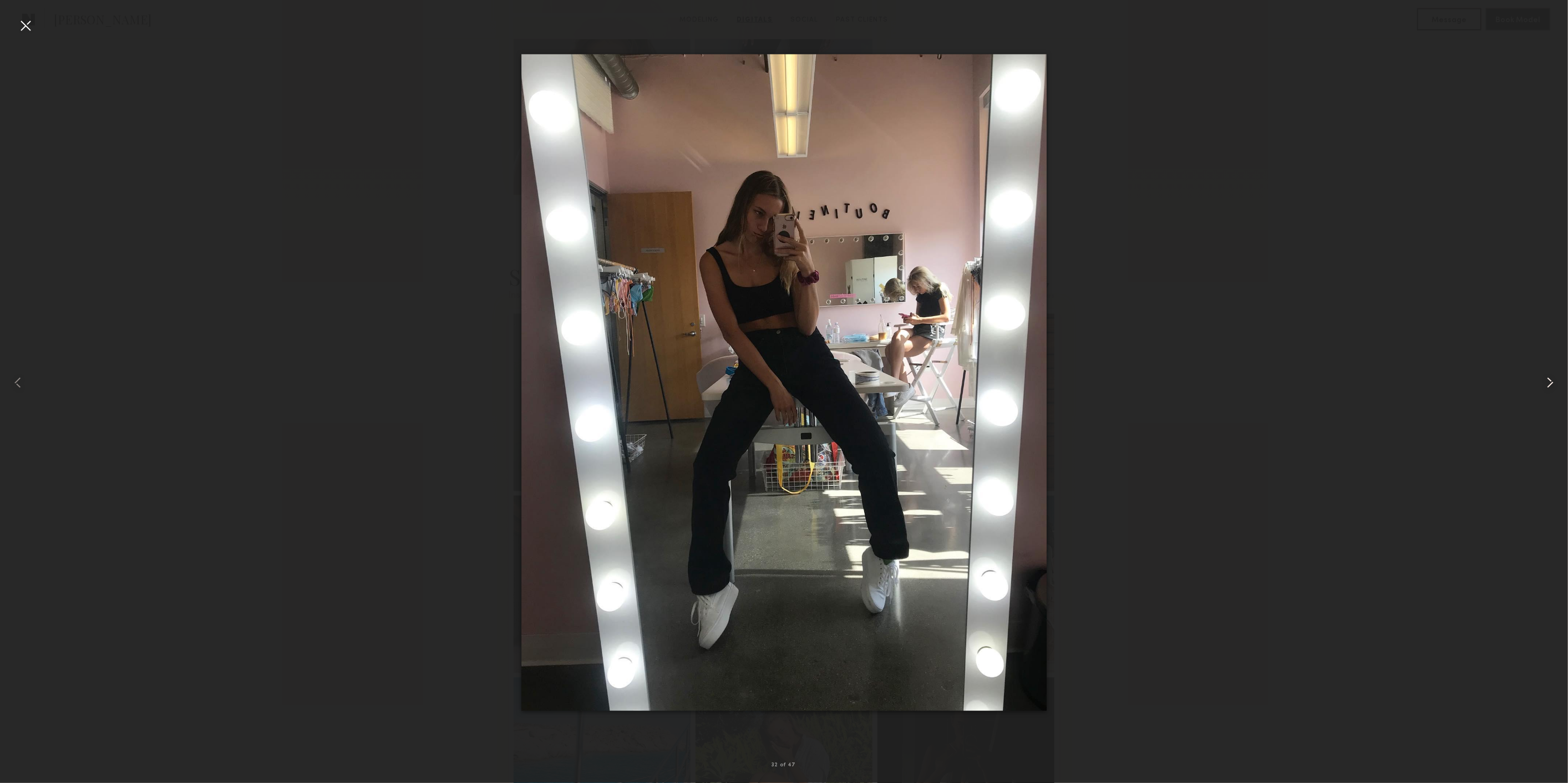
click at [1546, 376] on common-icon at bounding box center [1549, 383] width 18 height 18
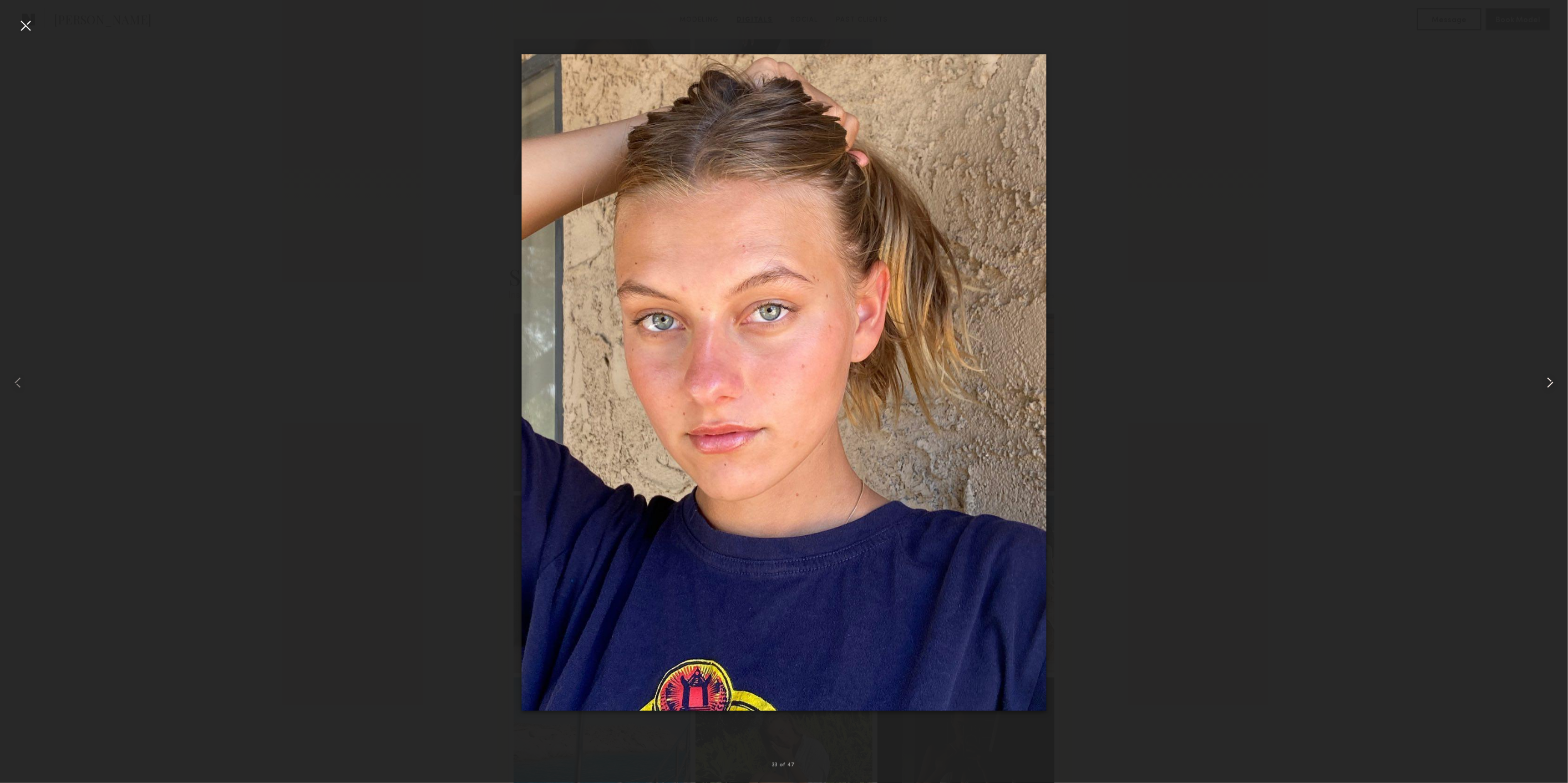
click at [1546, 376] on common-icon at bounding box center [1549, 383] width 18 height 18
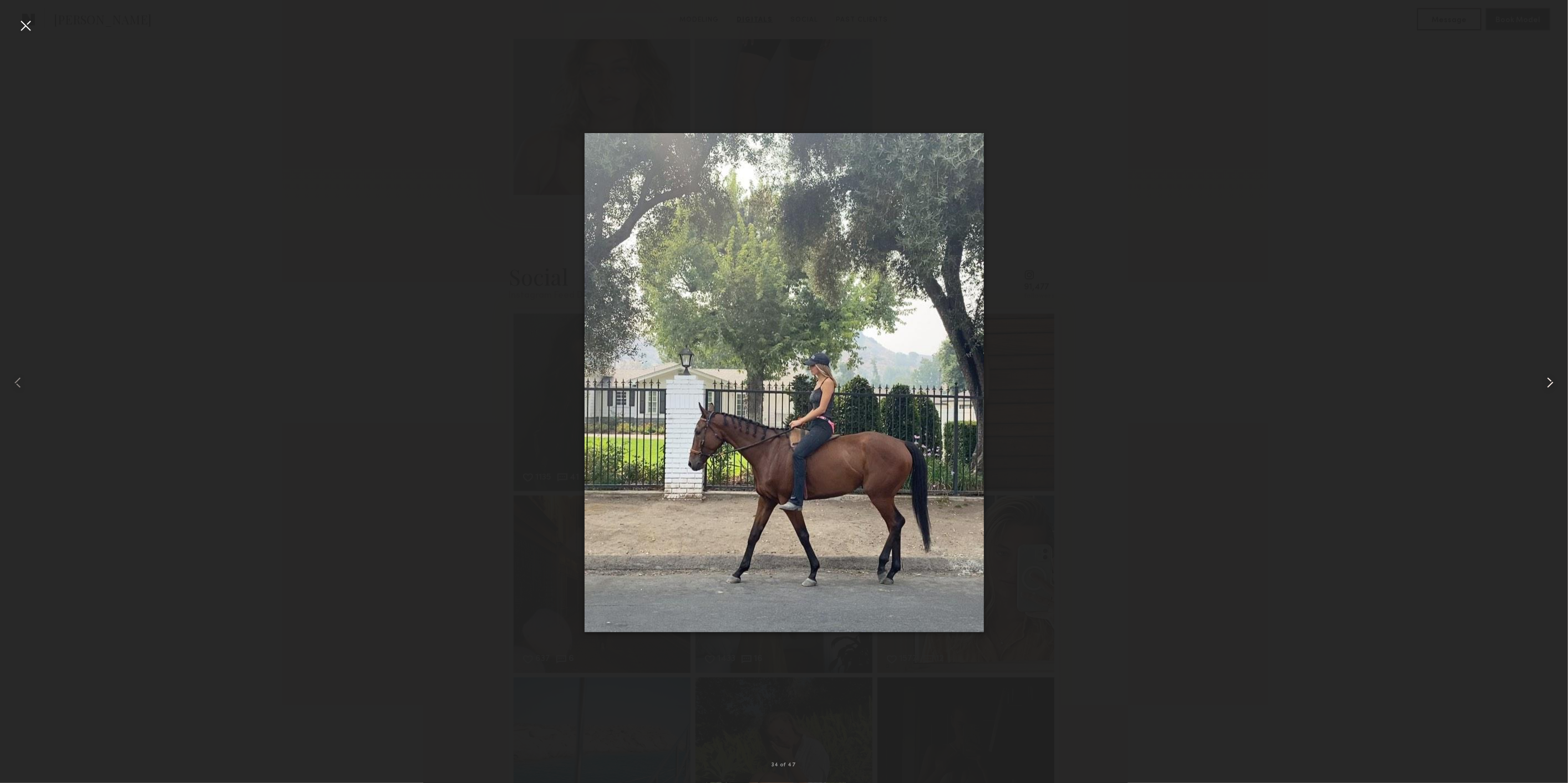
click at [1546, 376] on common-icon at bounding box center [1549, 383] width 18 height 18
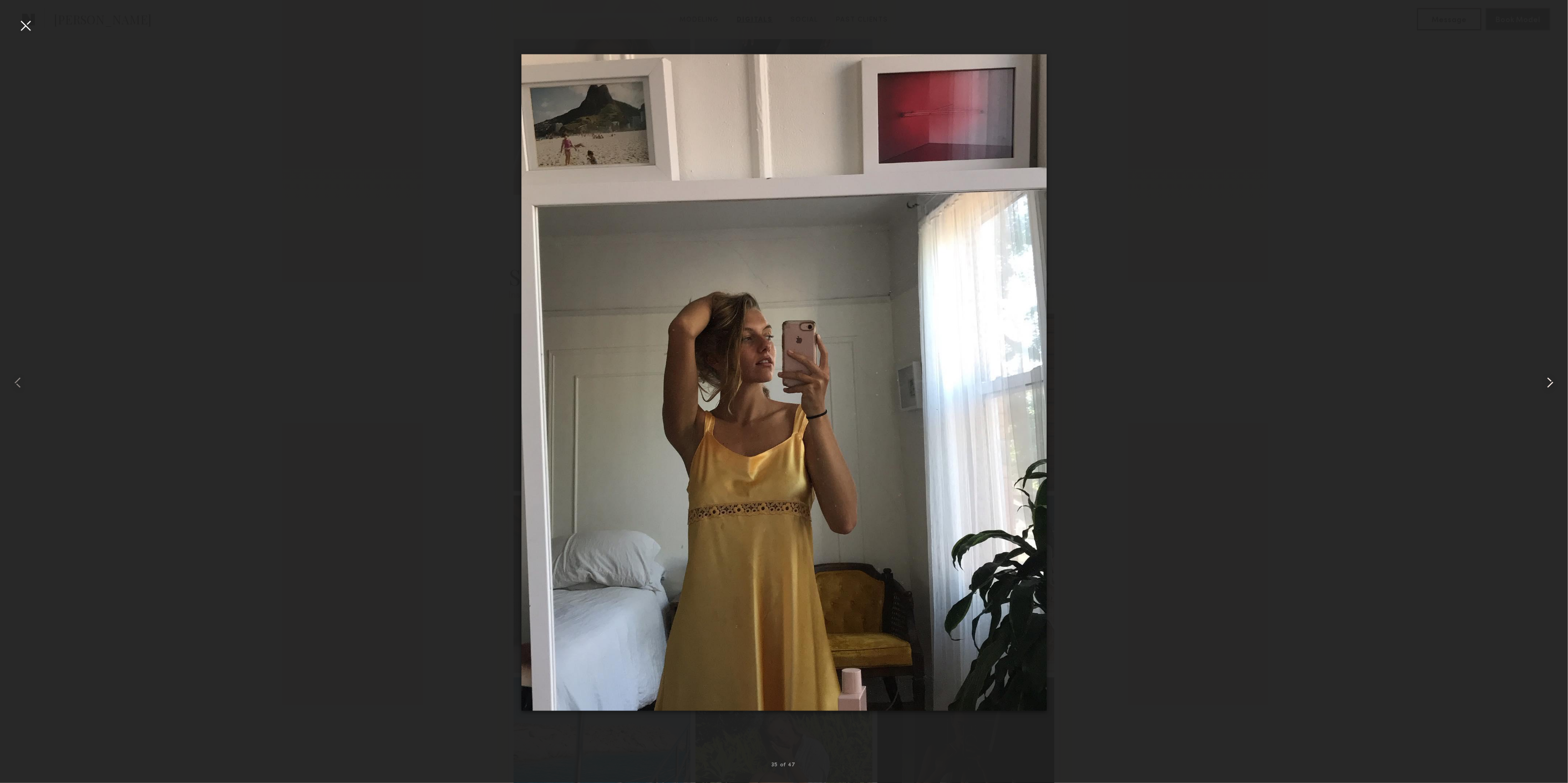
click at [1546, 376] on common-icon at bounding box center [1549, 383] width 18 height 18
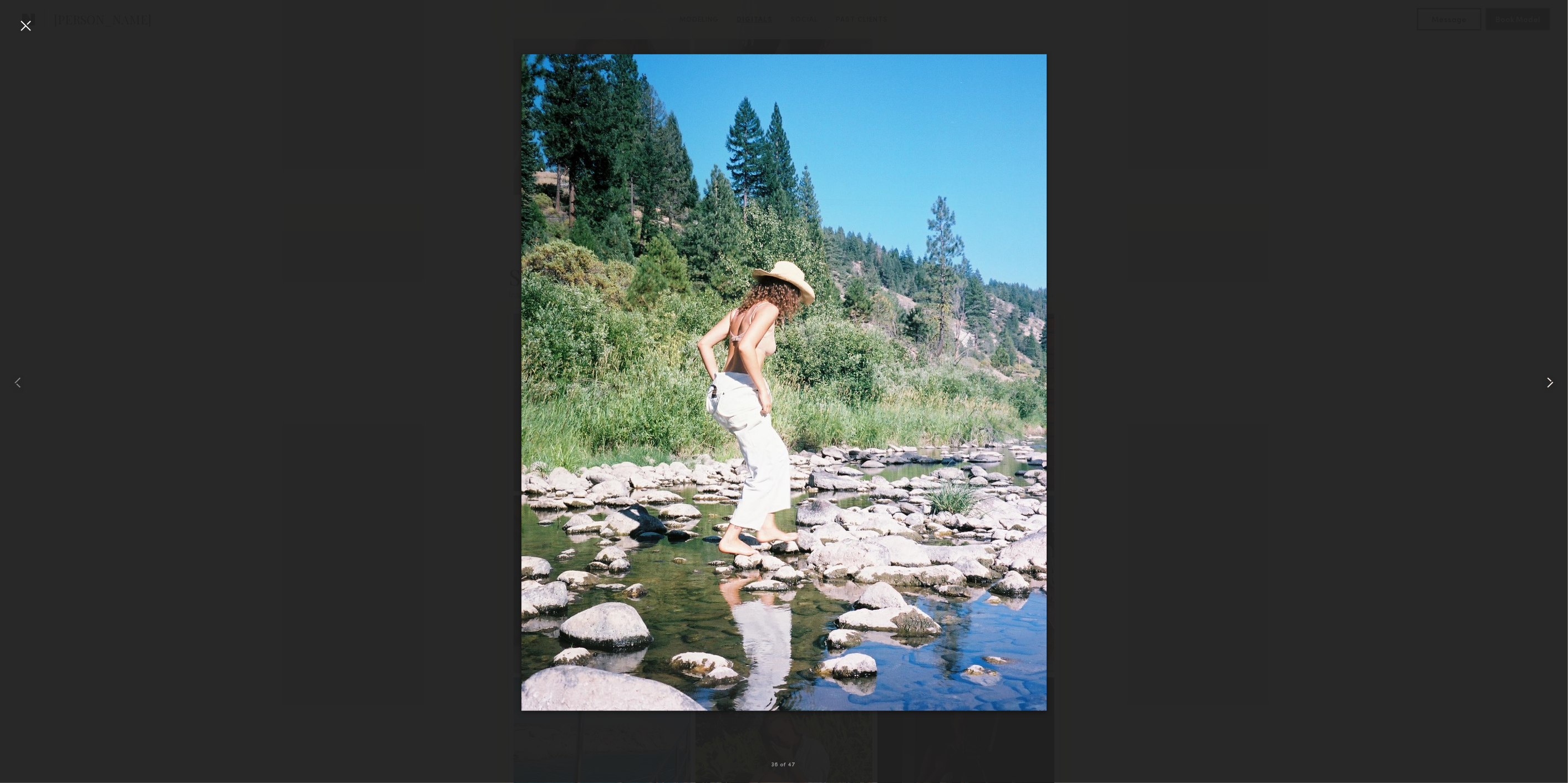
click at [1546, 376] on common-icon at bounding box center [1549, 383] width 18 height 18
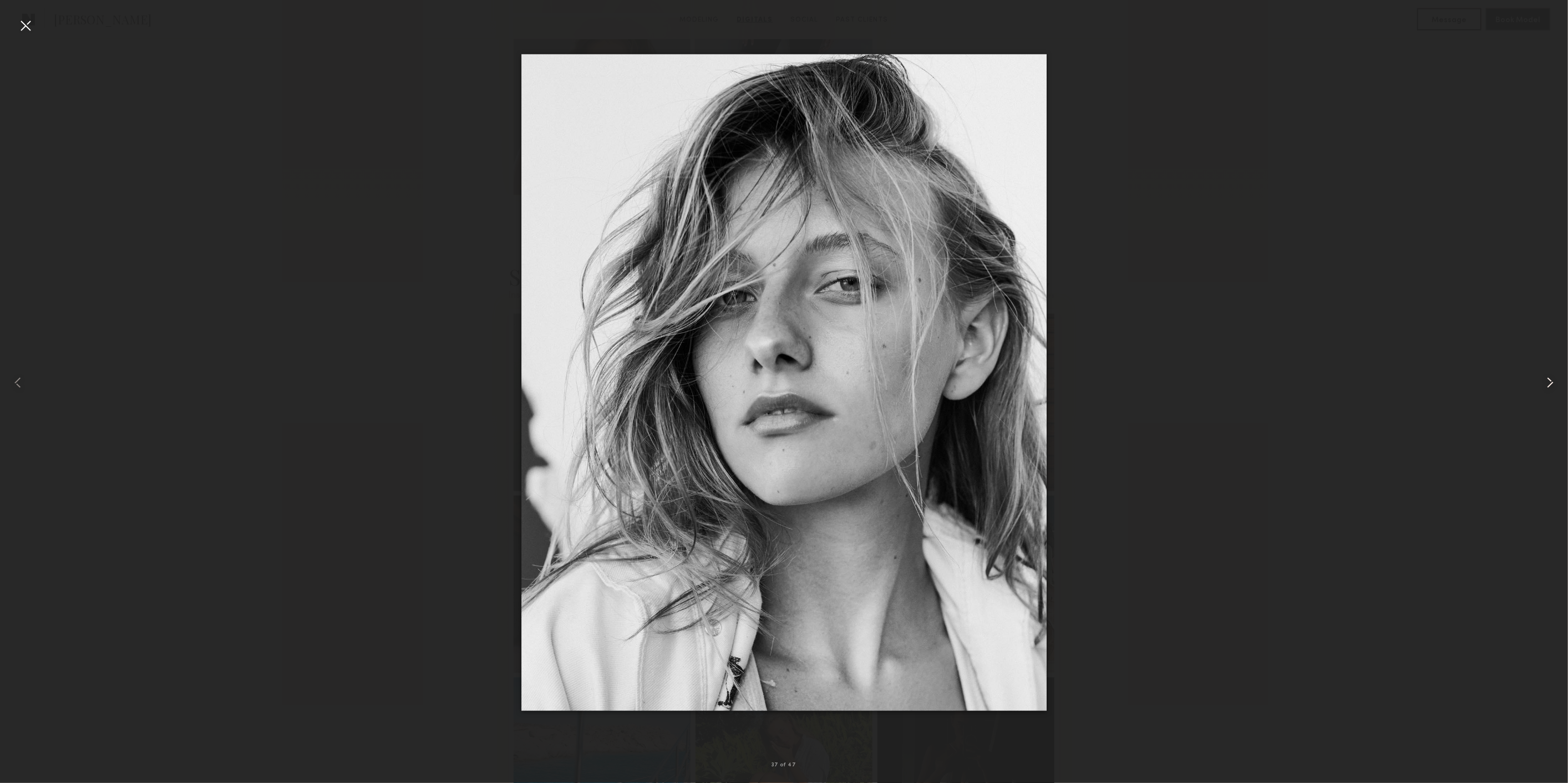
click at [1546, 376] on common-icon at bounding box center [1549, 383] width 18 height 18
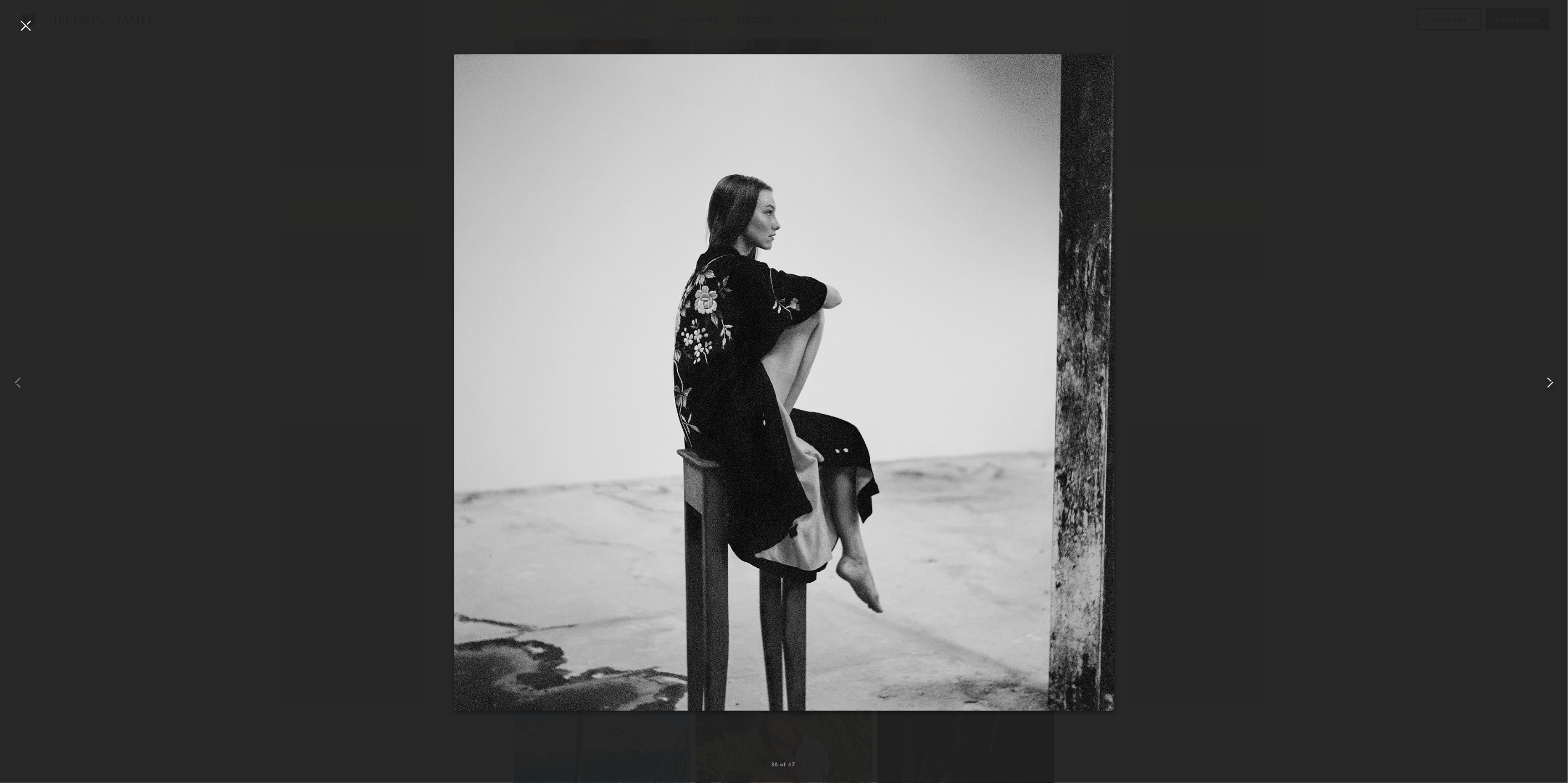
click at [1546, 376] on common-icon at bounding box center [1549, 383] width 18 height 18
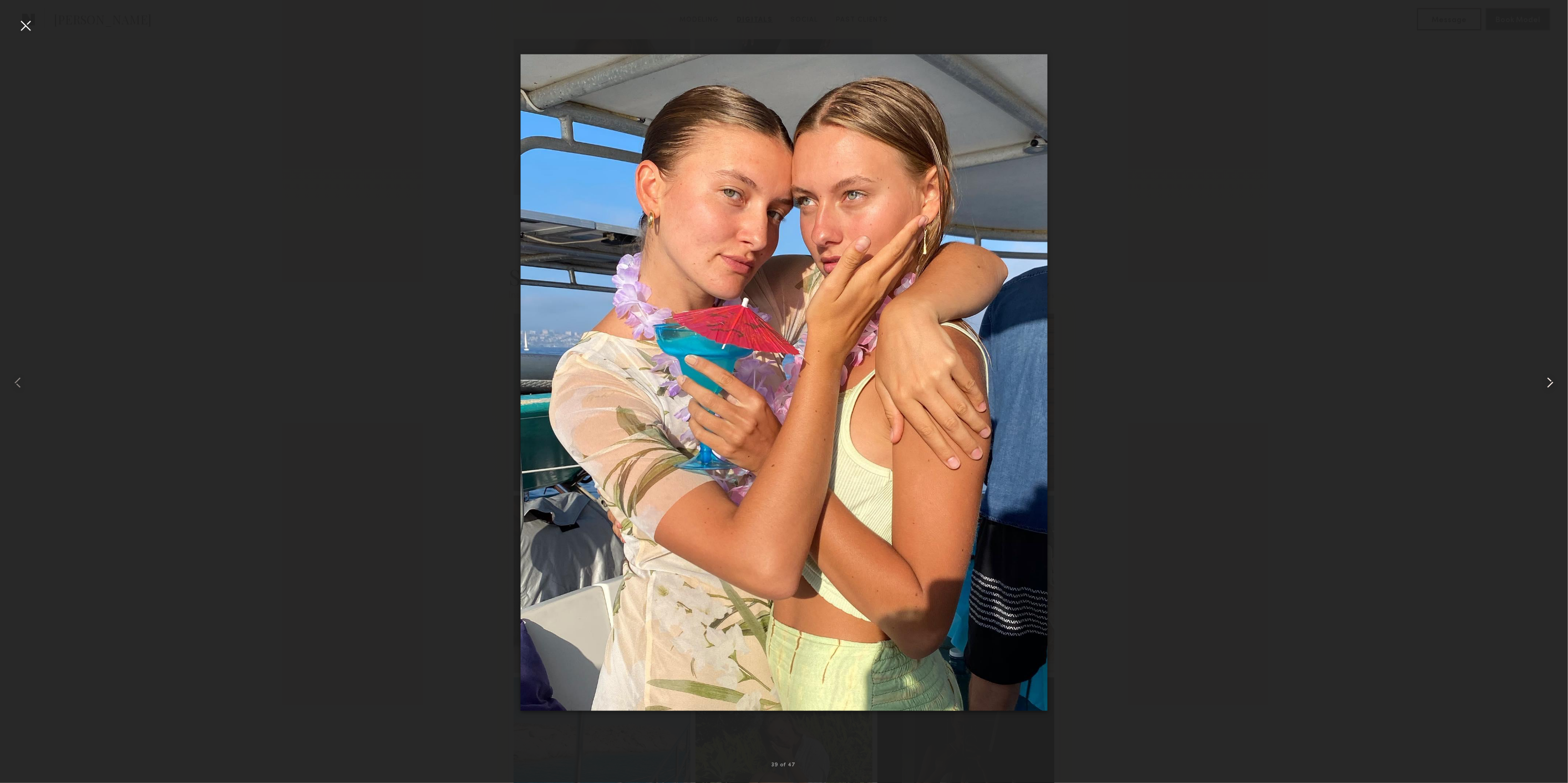
click at [1546, 376] on common-icon at bounding box center [1549, 383] width 18 height 18
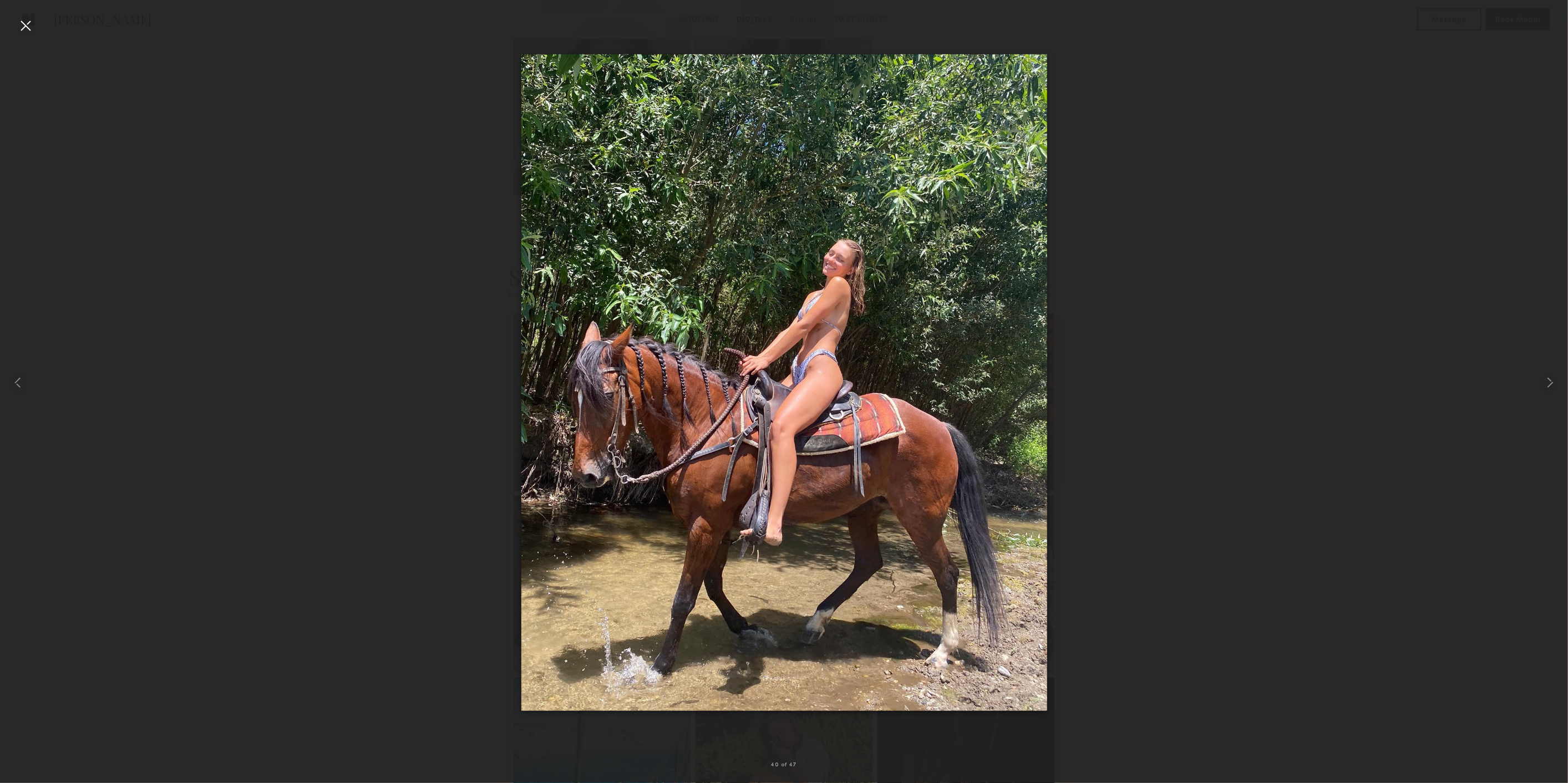
click at [20, 21] on div at bounding box center [26, 26] width 18 height 18
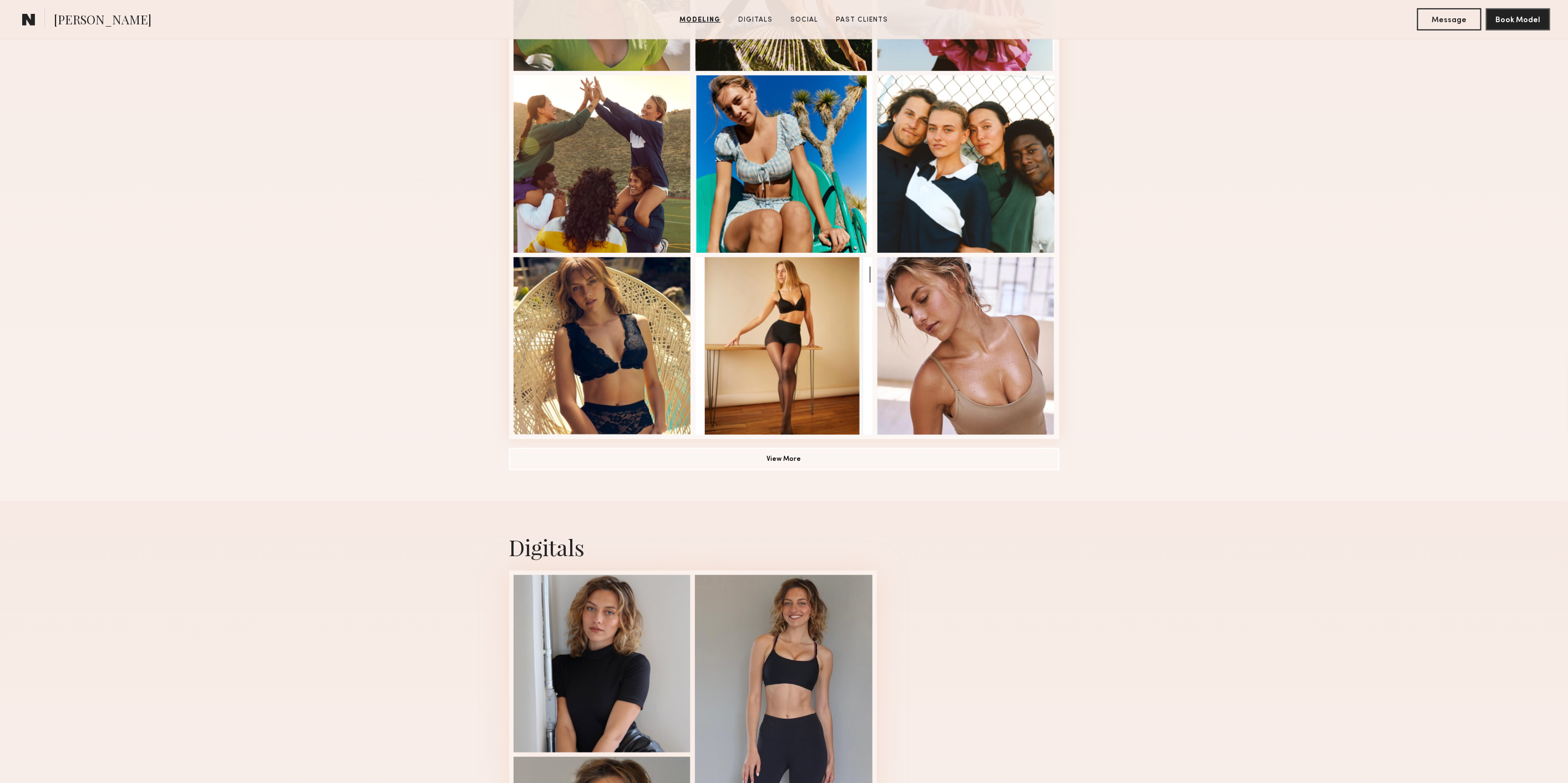
scroll to position [369, 0]
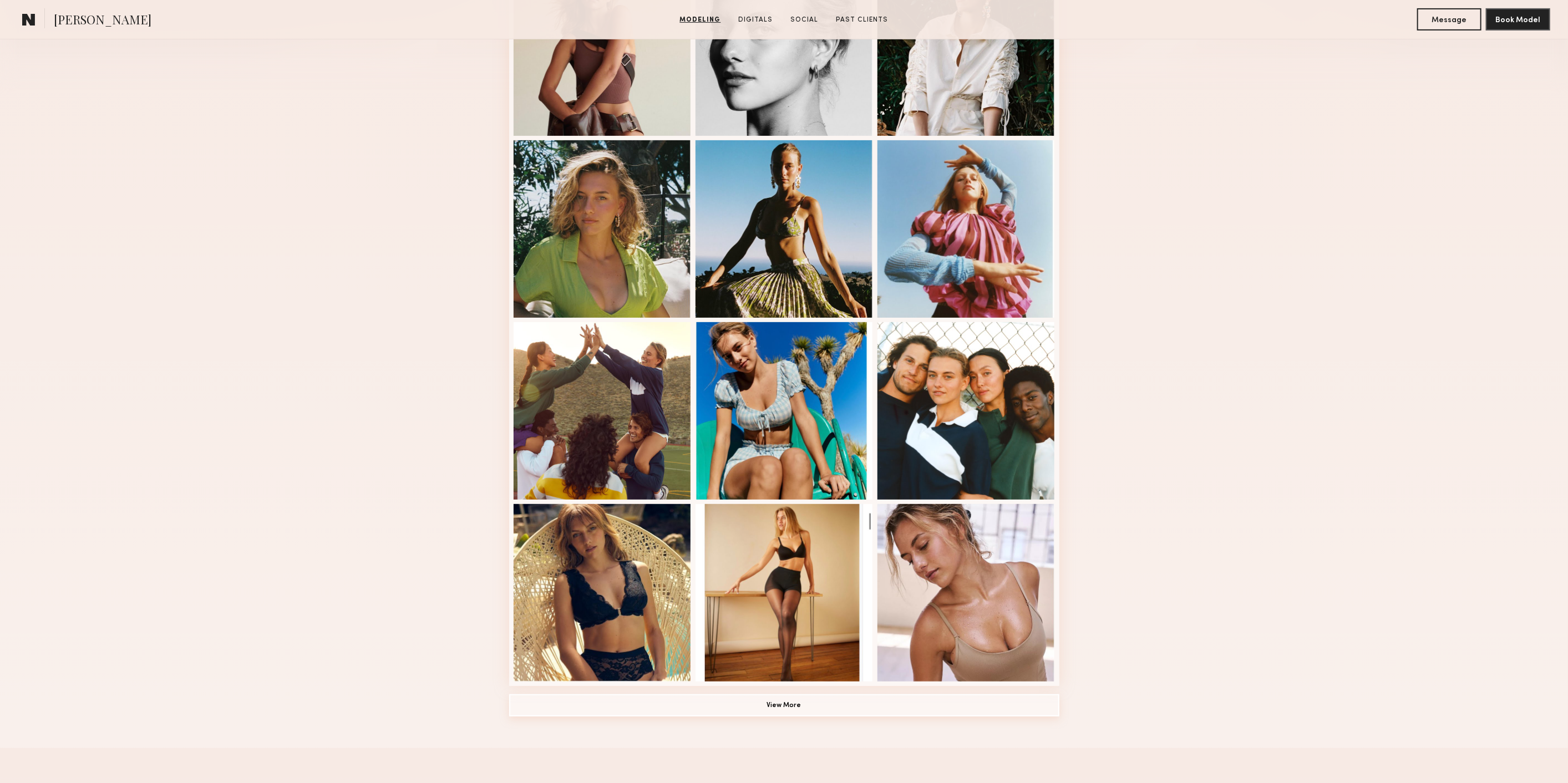
click at [809, 711] on button "View More" at bounding box center [784, 705] width 550 height 22
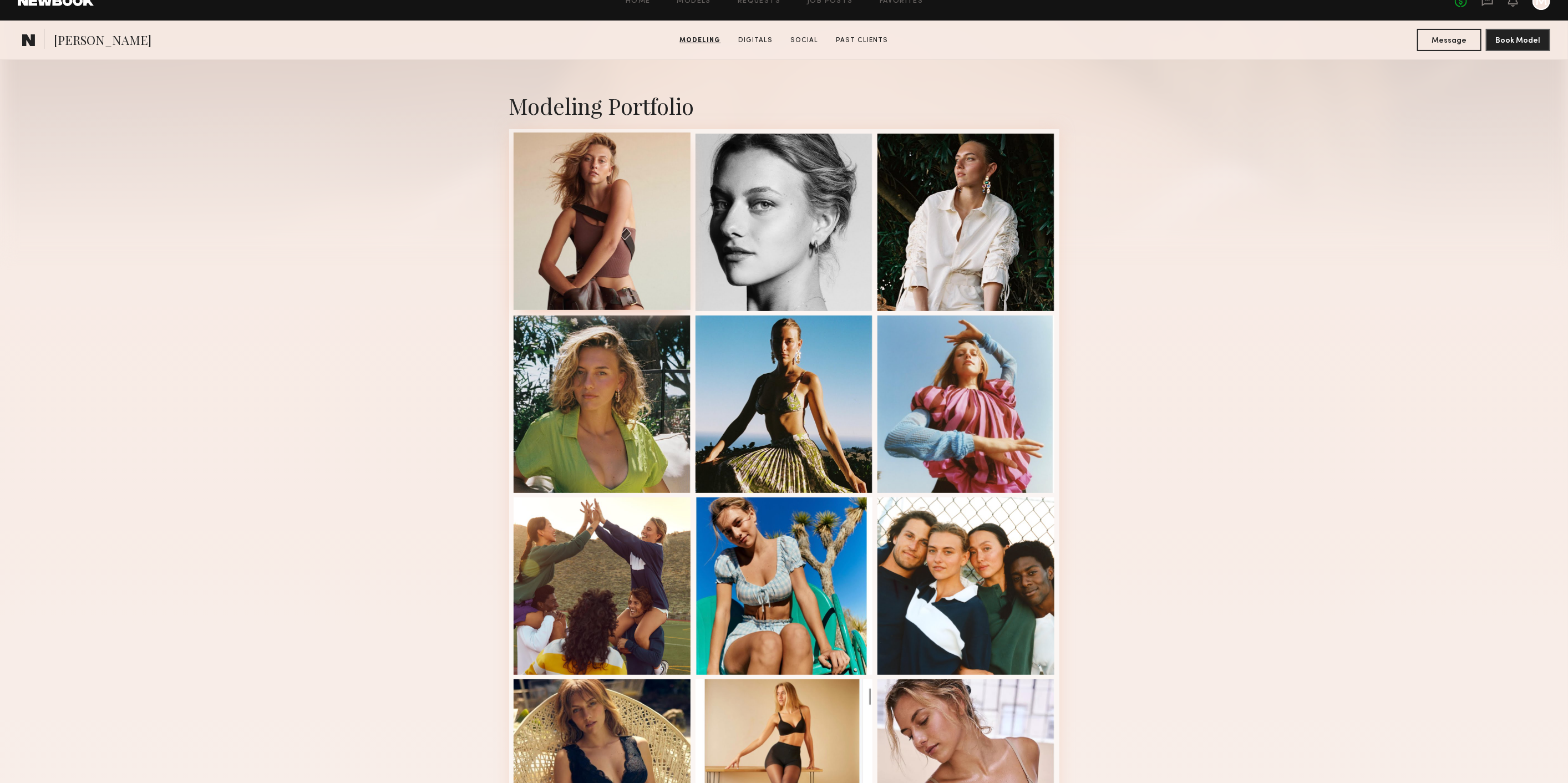
scroll to position [0, 0]
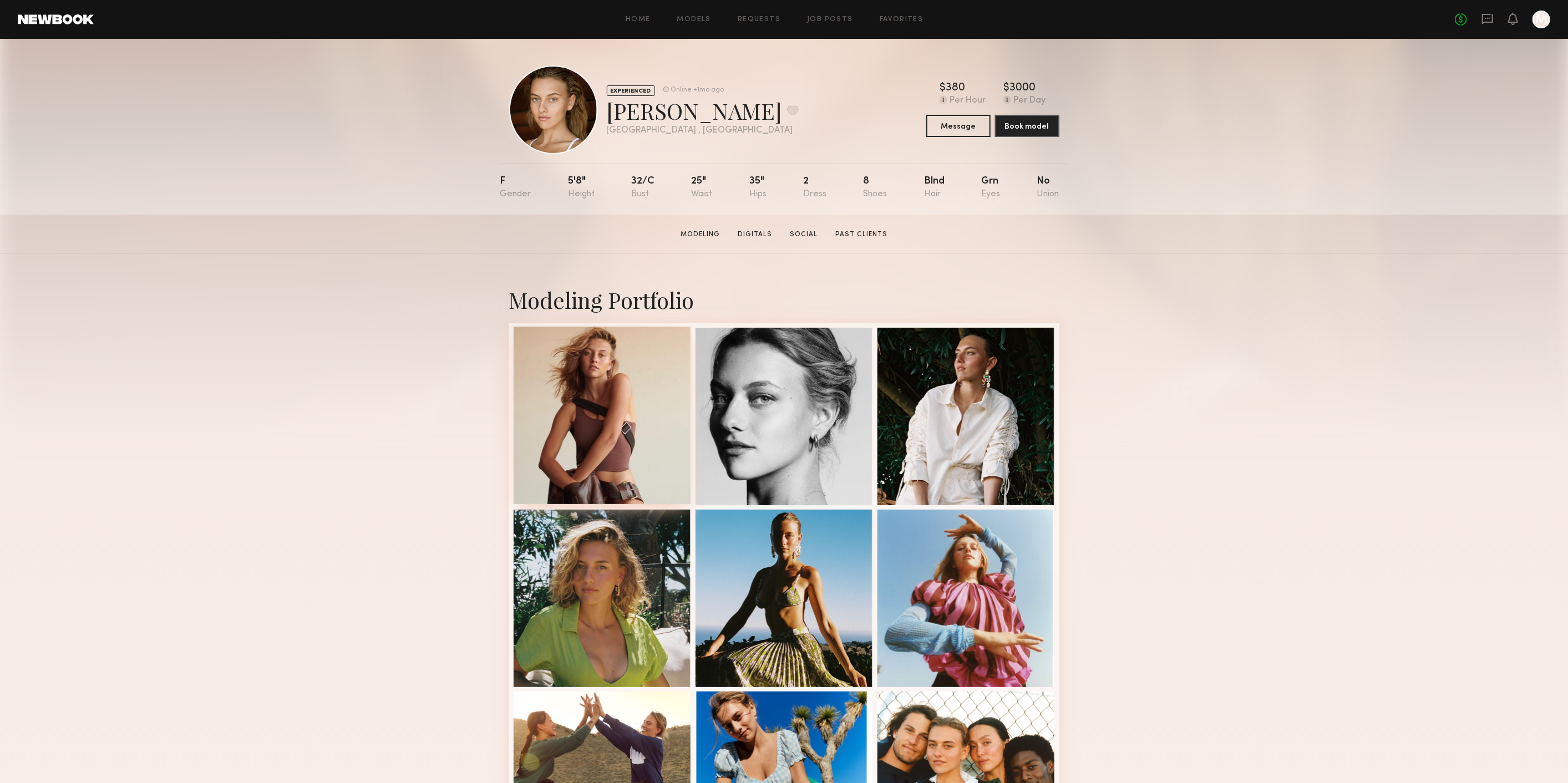
click at [586, 447] on div at bounding box center [601, 414] width 177 height 177
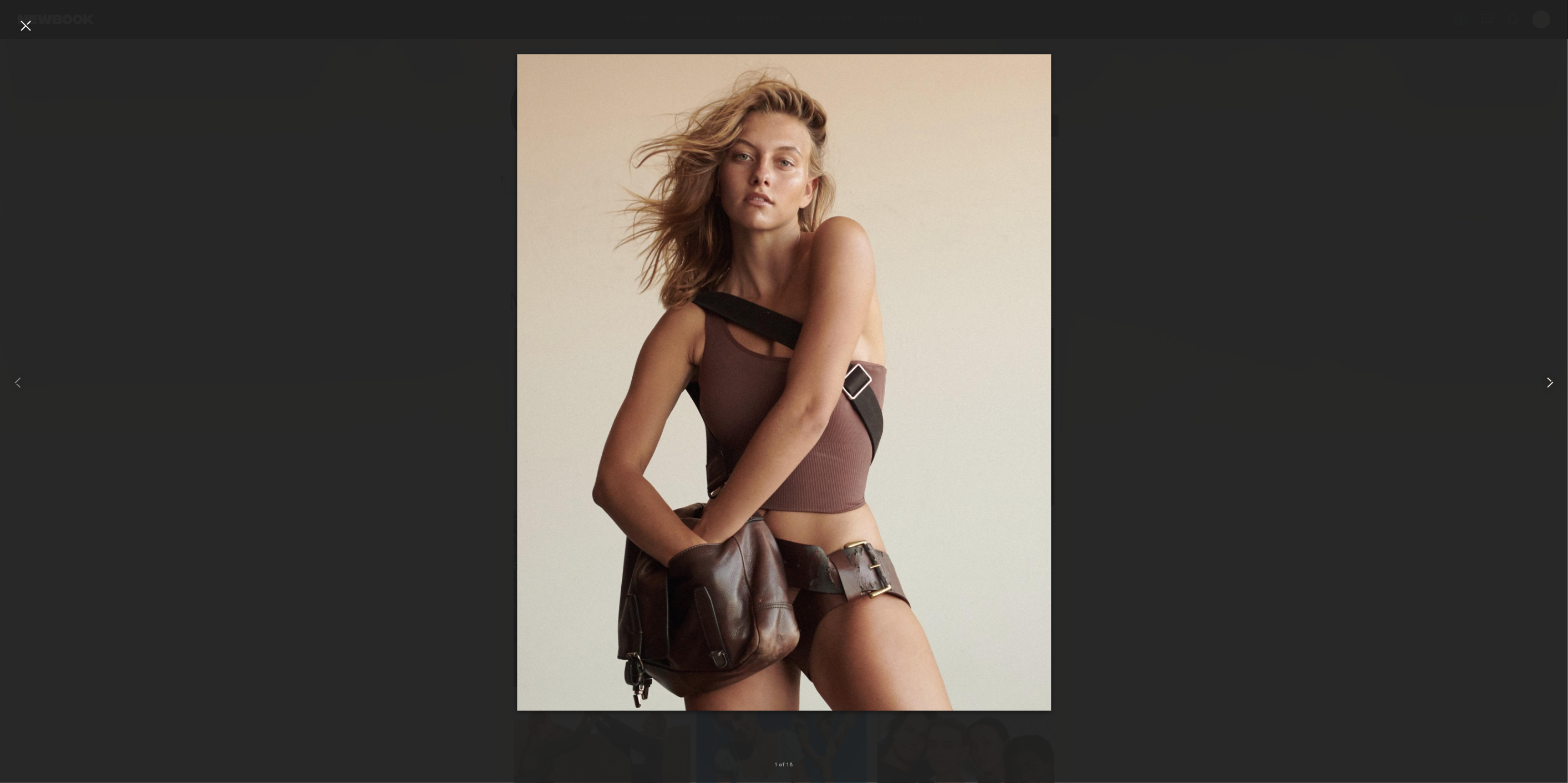
click at [1551, 372] on div at bounding box center [1536, 383] width 63 height 730
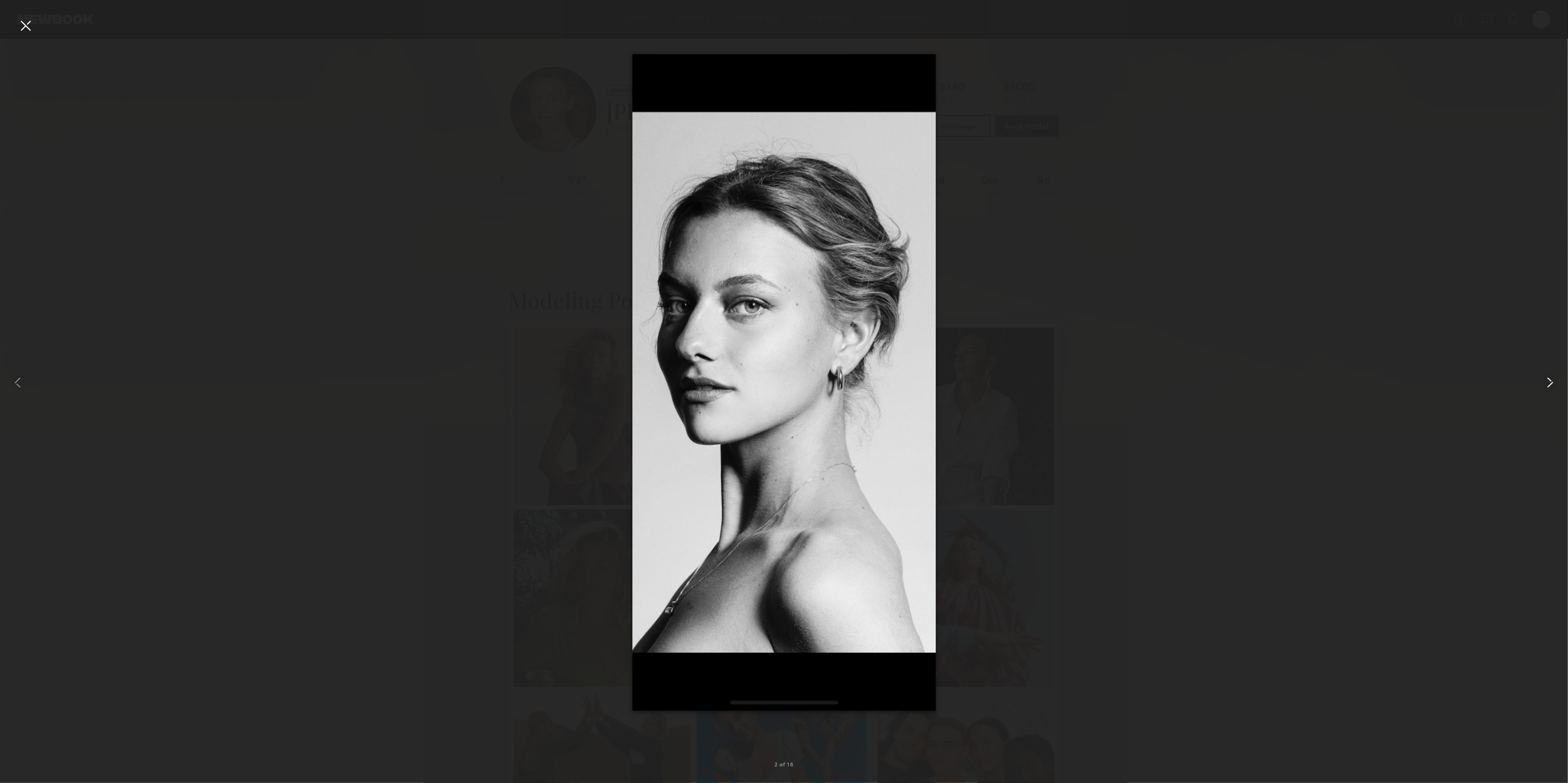
click at [1551, 372] on div at bounding box center [1536, 383] width 63 height 730
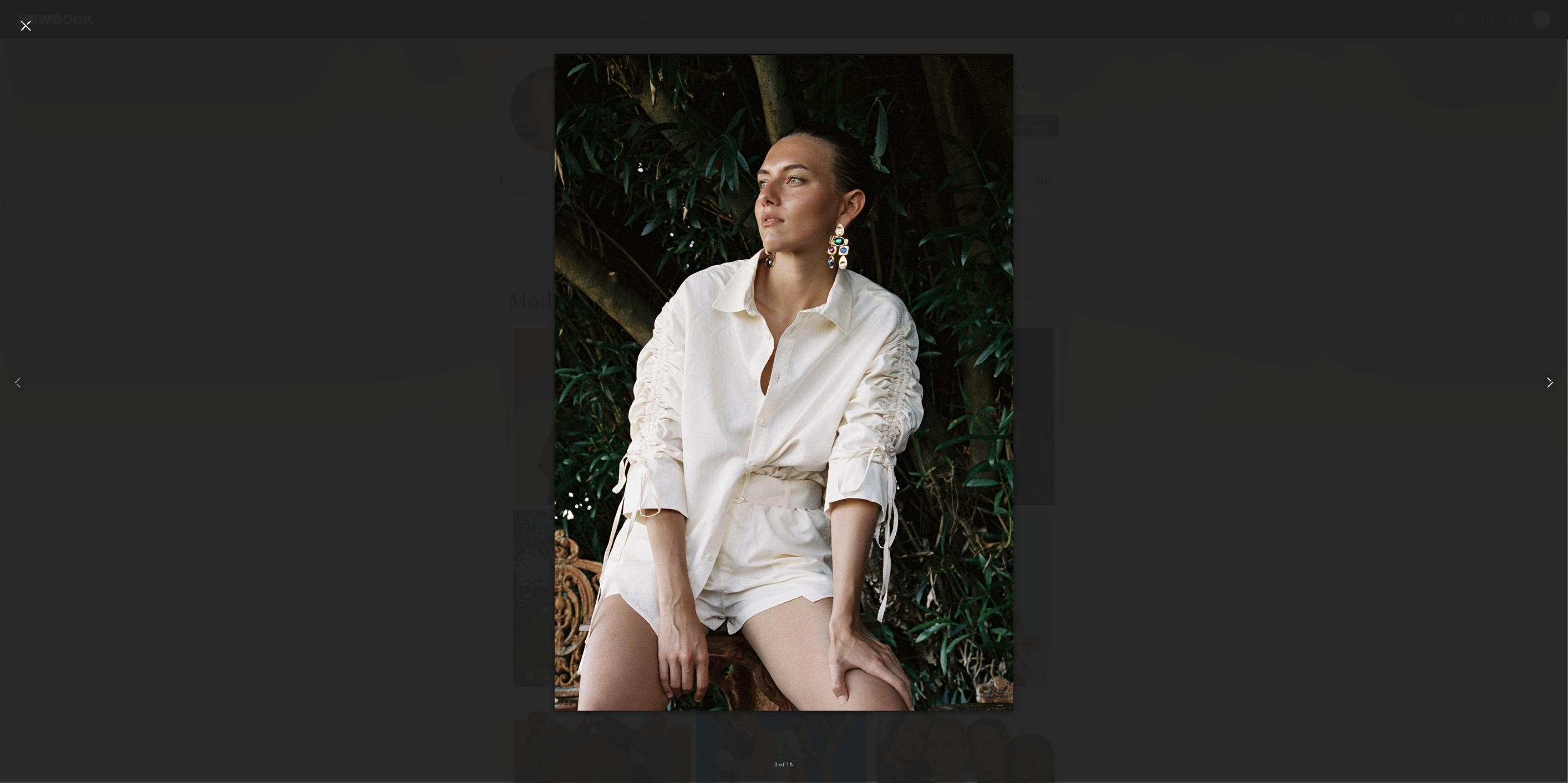
click at [1551, 372] on div at bounding box center [1536, 383] width 63 height 730
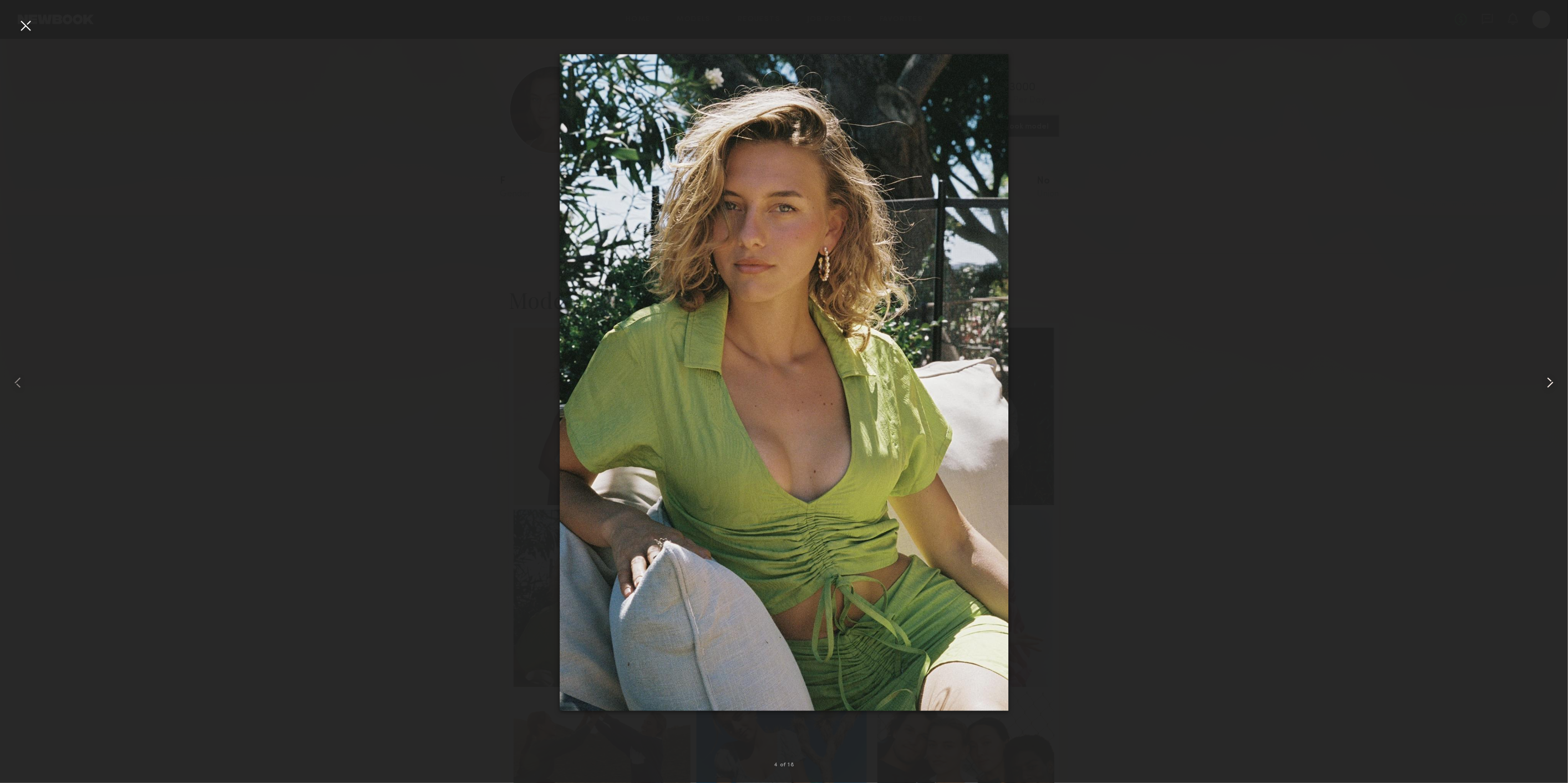
click at [1551, 372] on div at bounding box center [1536, 383] width 63 height 730
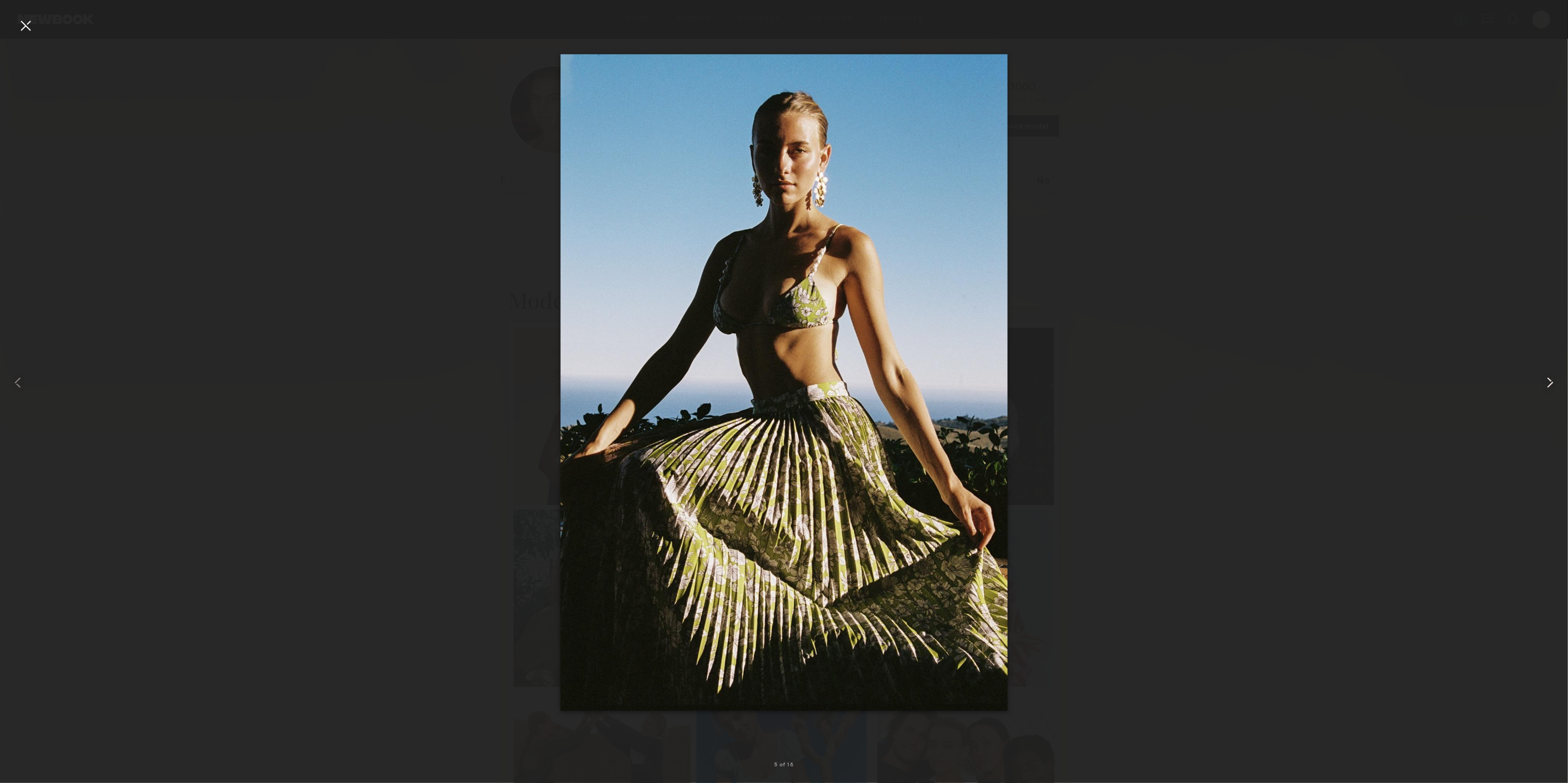
click at [1551, 372] on div at bounding box center [1536, 383] width 63 height 730
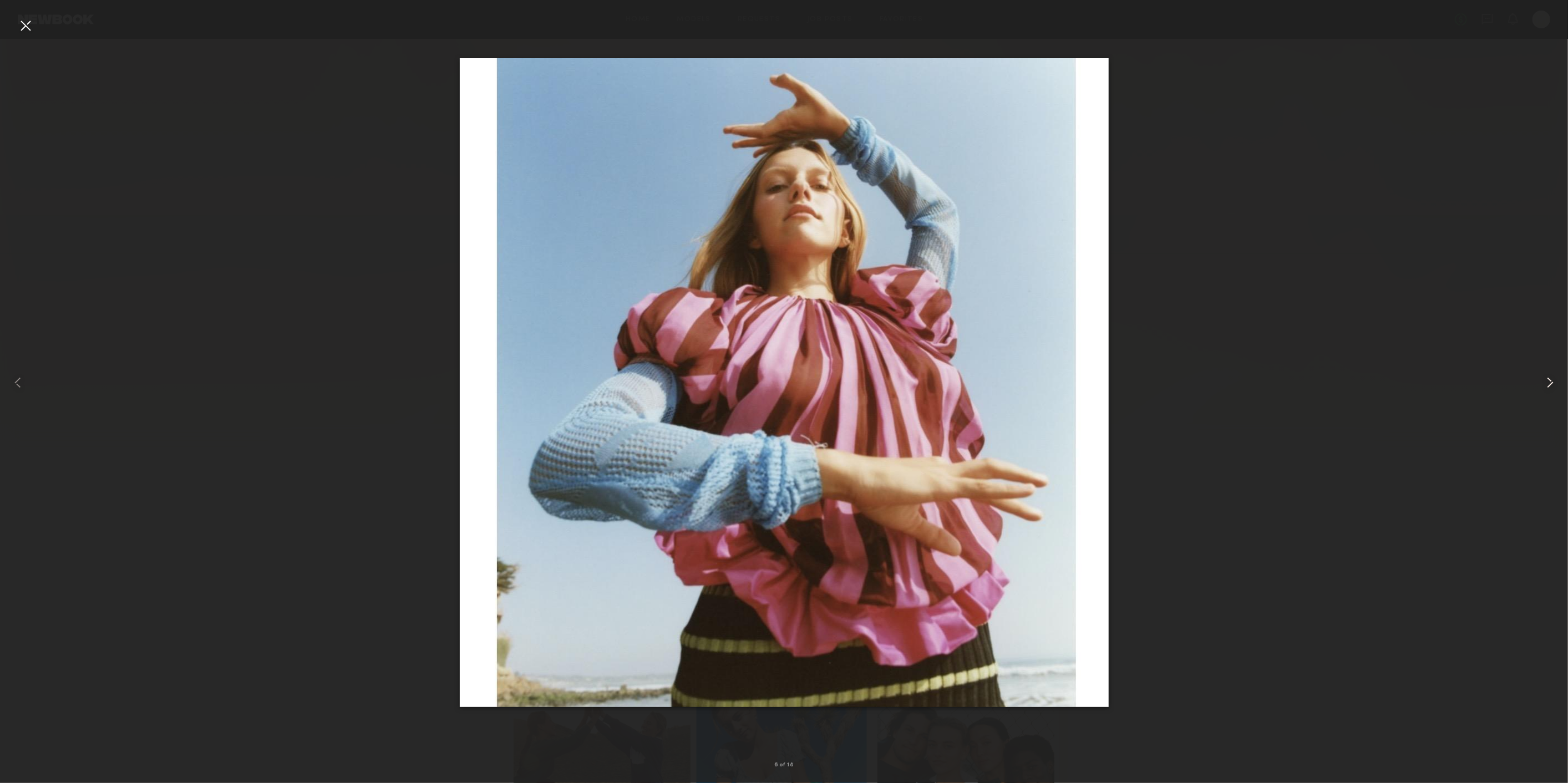
click at [1551, 372] on div at bounding box center [1536, 383] width 63 height 730
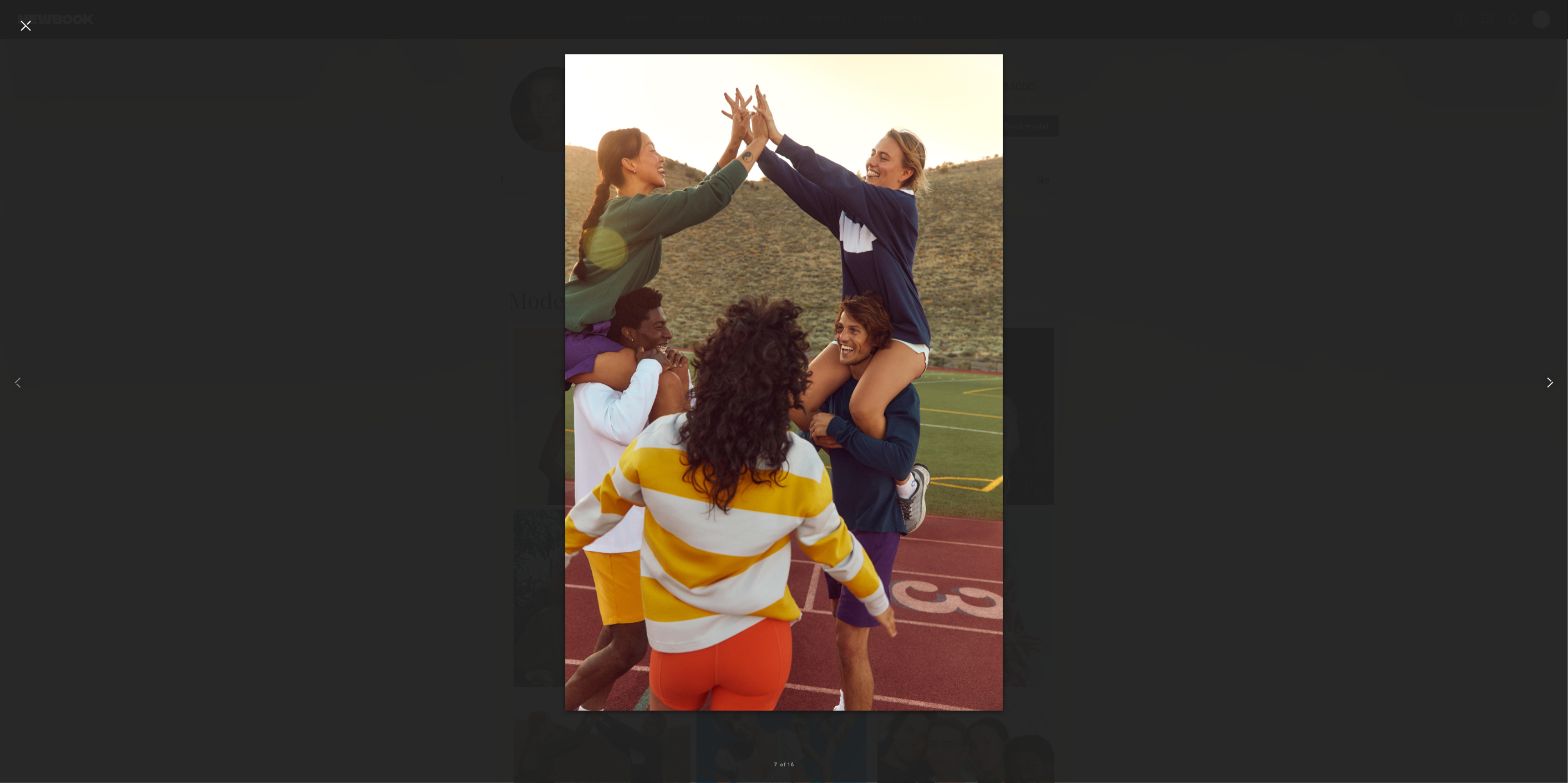
click at [1551, 372] on div at bounding box center [1536, 383] width 63 height 730
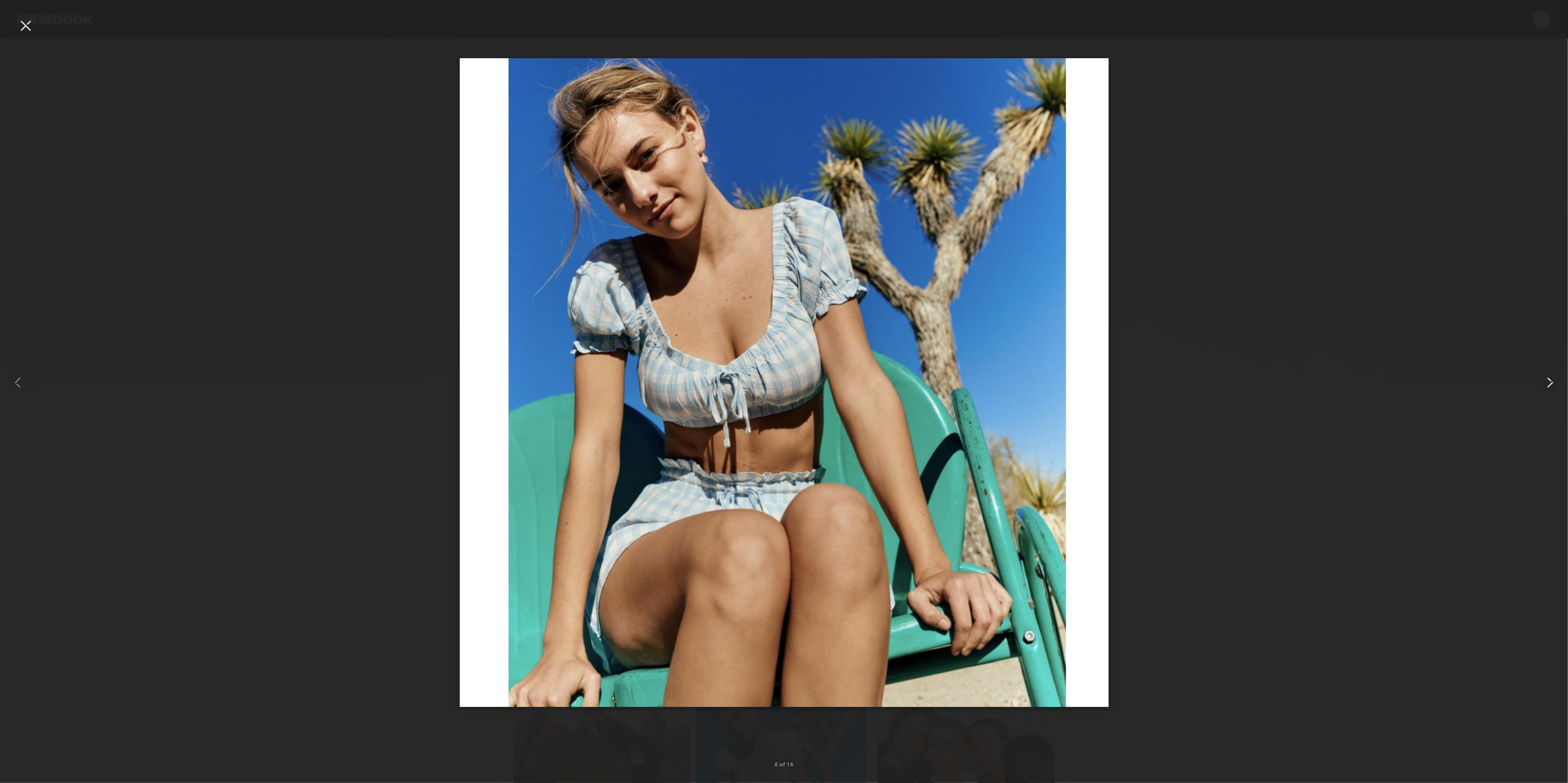
click at [1551, 372] on div at bounding box center [1536, 383] width 63 height 730
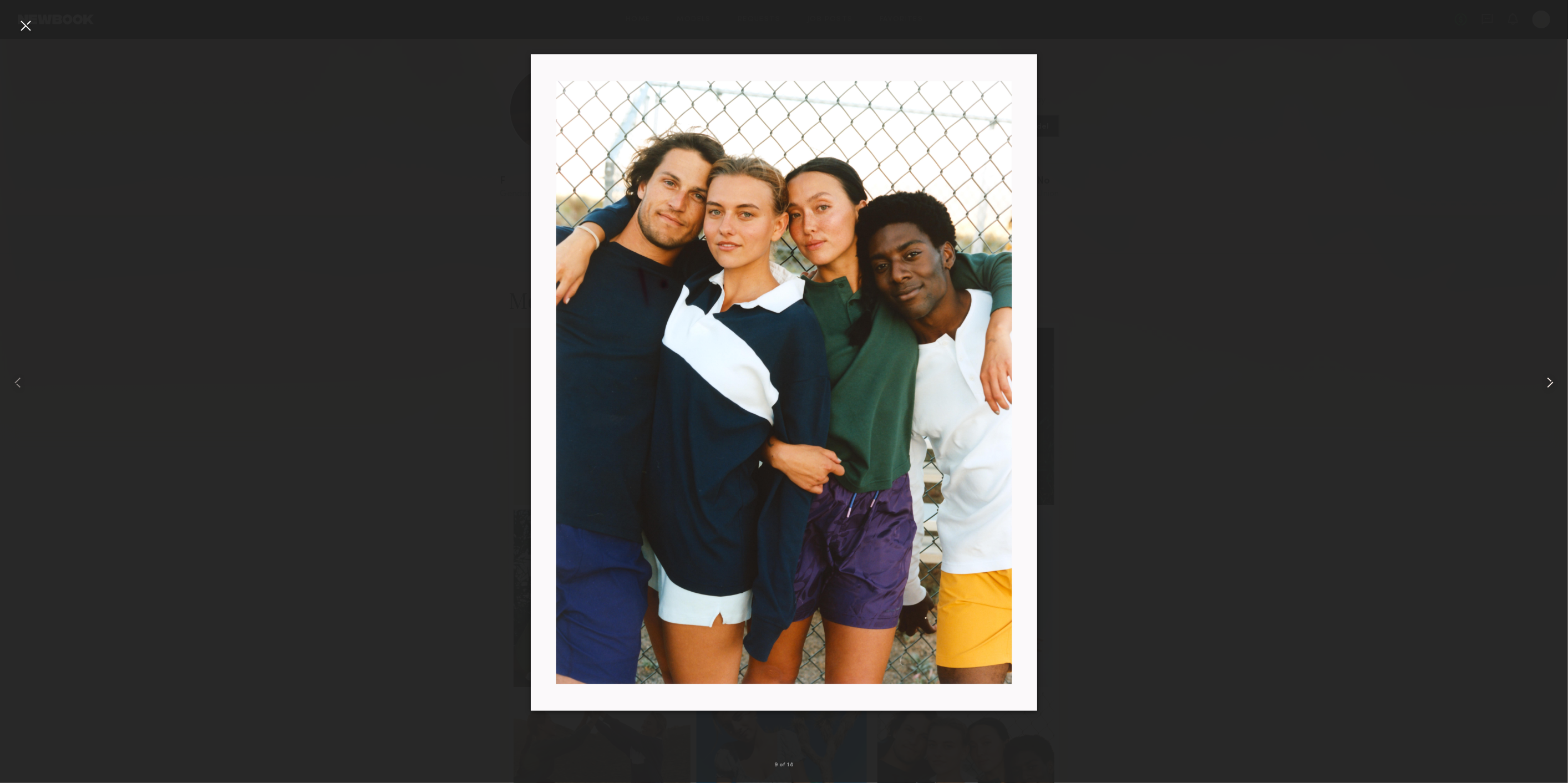
click at [1551, 372] on div at bounding box center [1536, 383] width 63 height 730
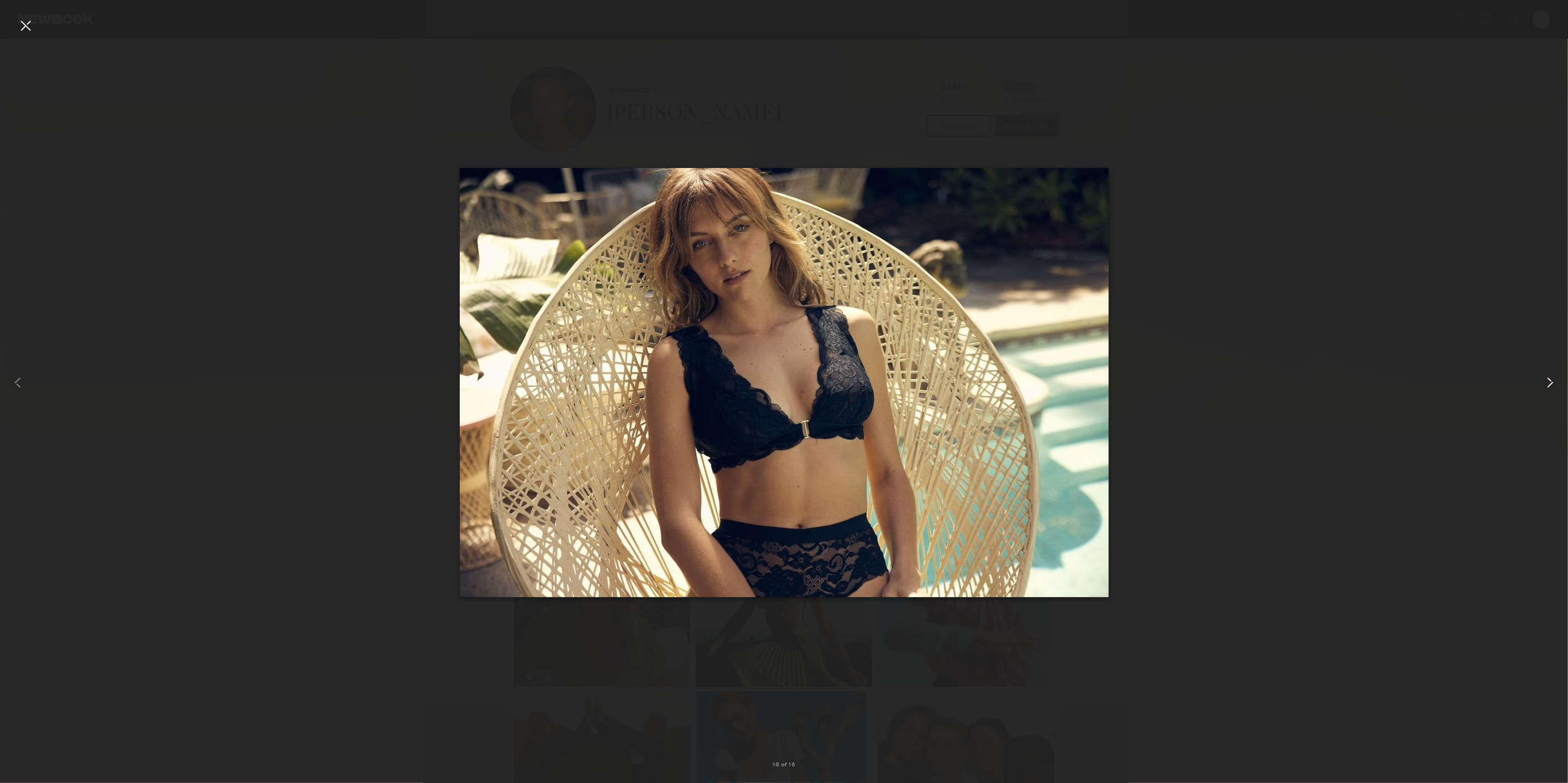
click at [1551, 372] on div at bounding box center [1536, 383] width 63 height 730
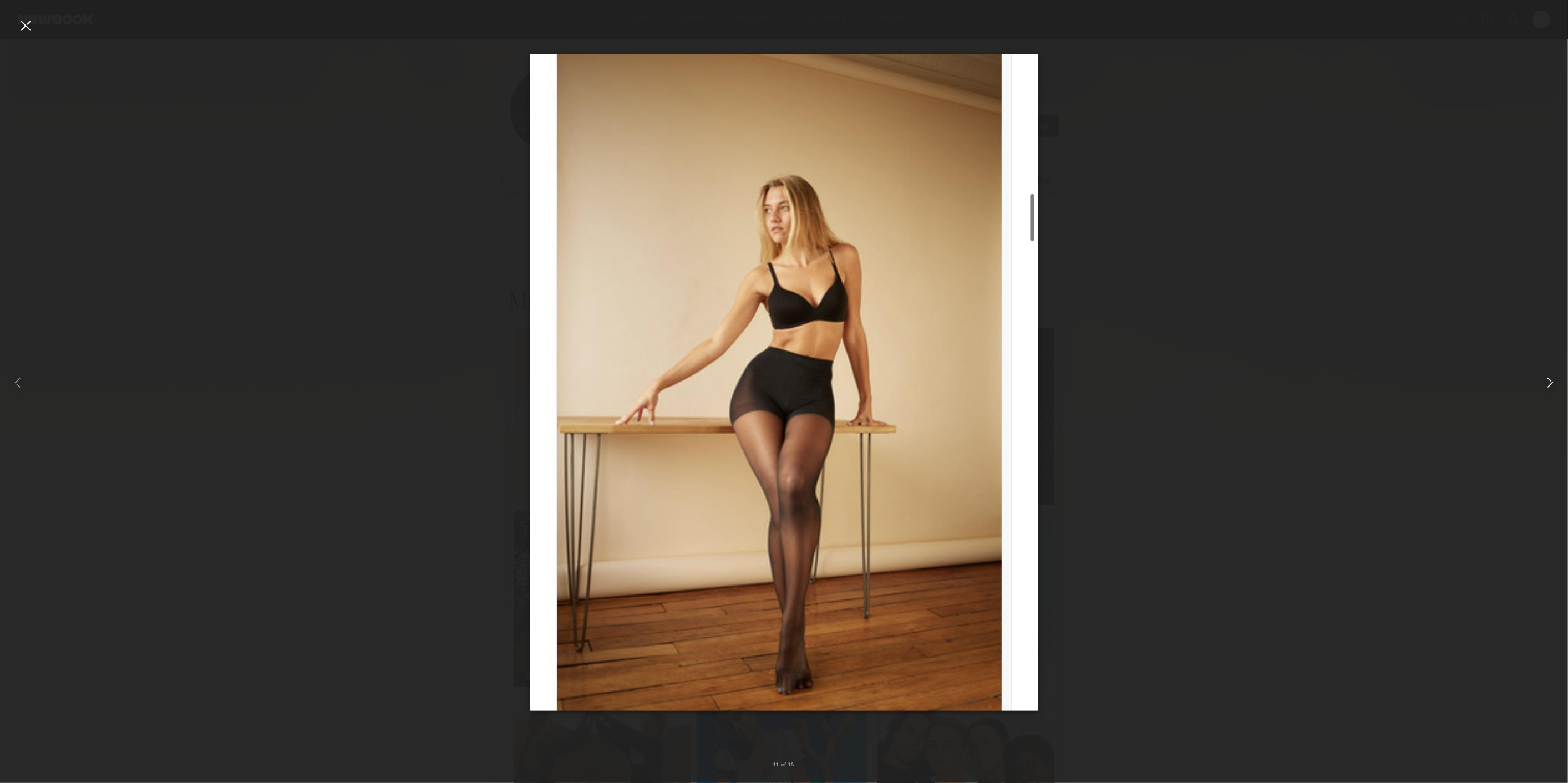
click at [1551, 372] on div at bounding box center [1536, 383] width 63 height 730
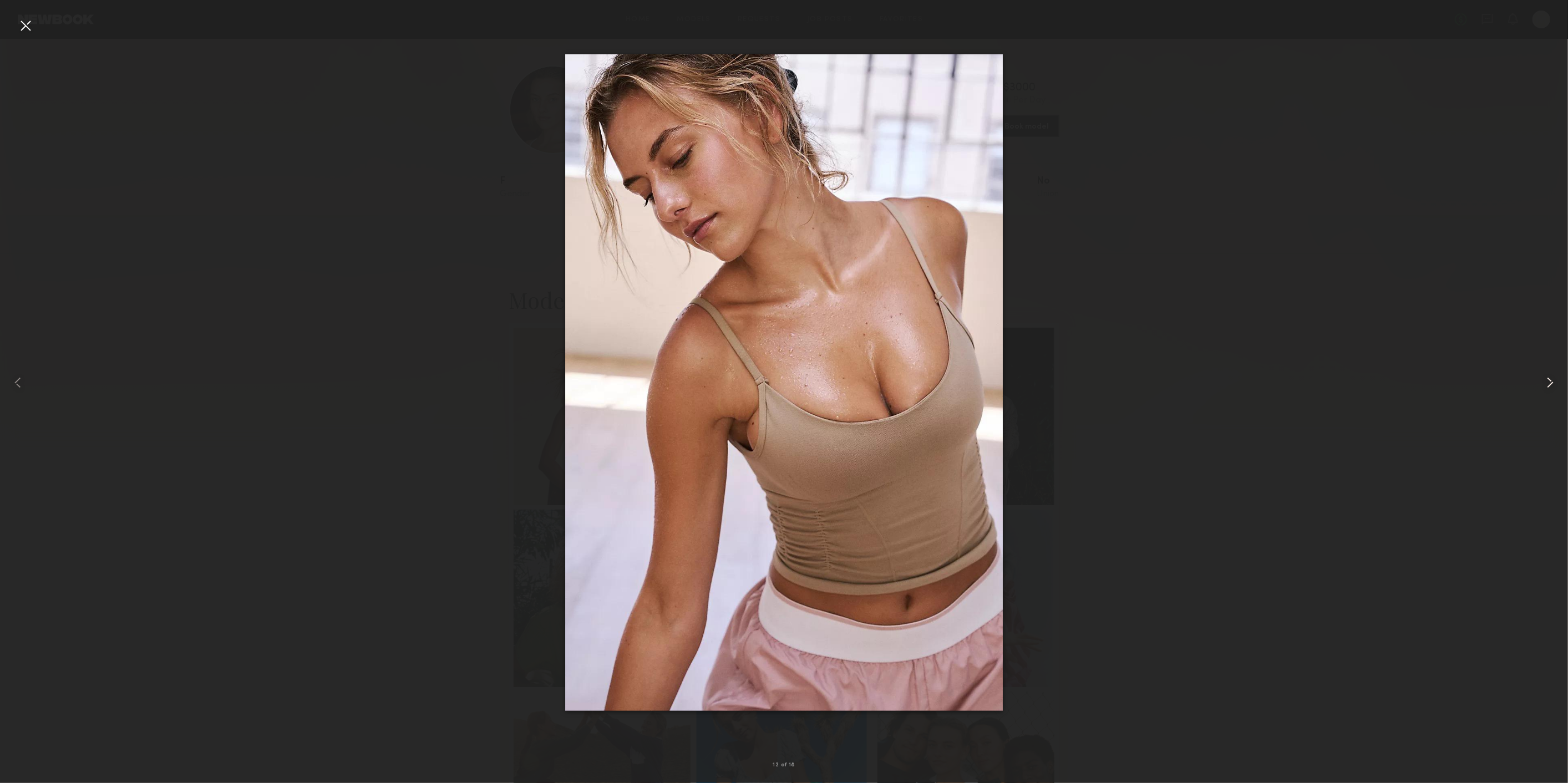
click at [1551, 372] on div at bounding box center [1536, 383] width 63 height 730
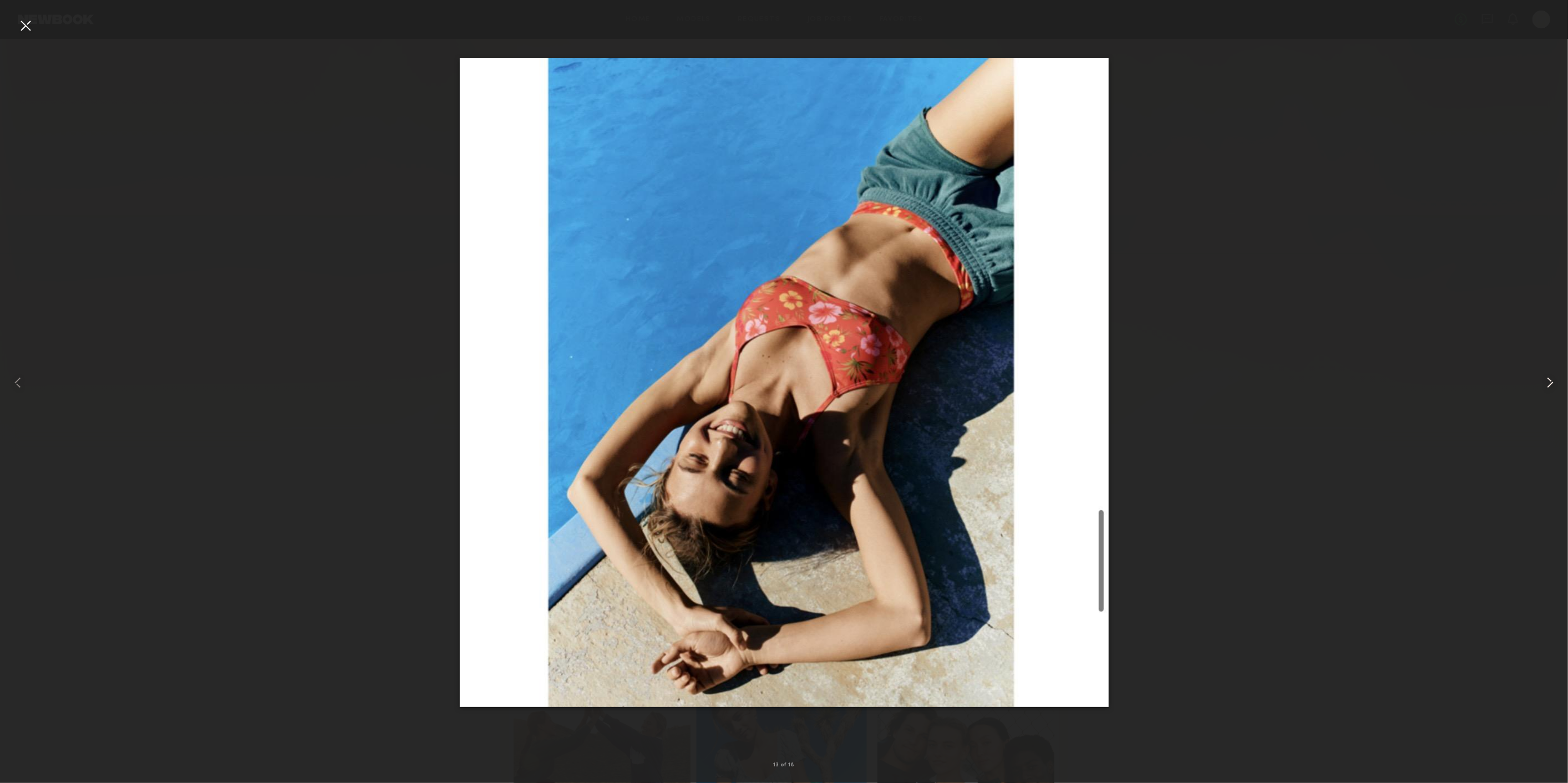
click at [1551, 372] on div at bounding box center [1536, 383] width 63 height 730
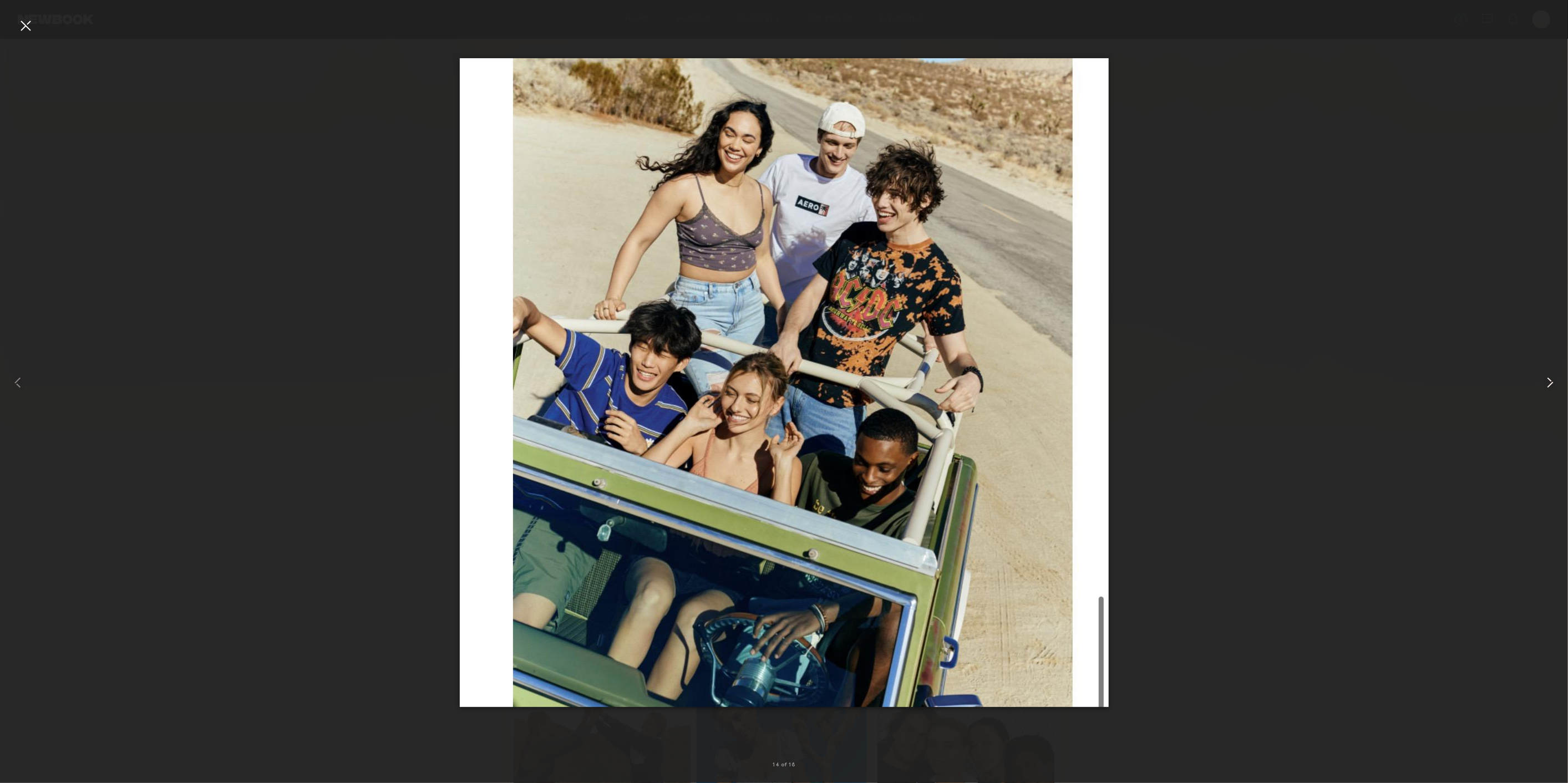
click at [1551, 372] on div at bounding box center [1536, 383] width 63 height 730
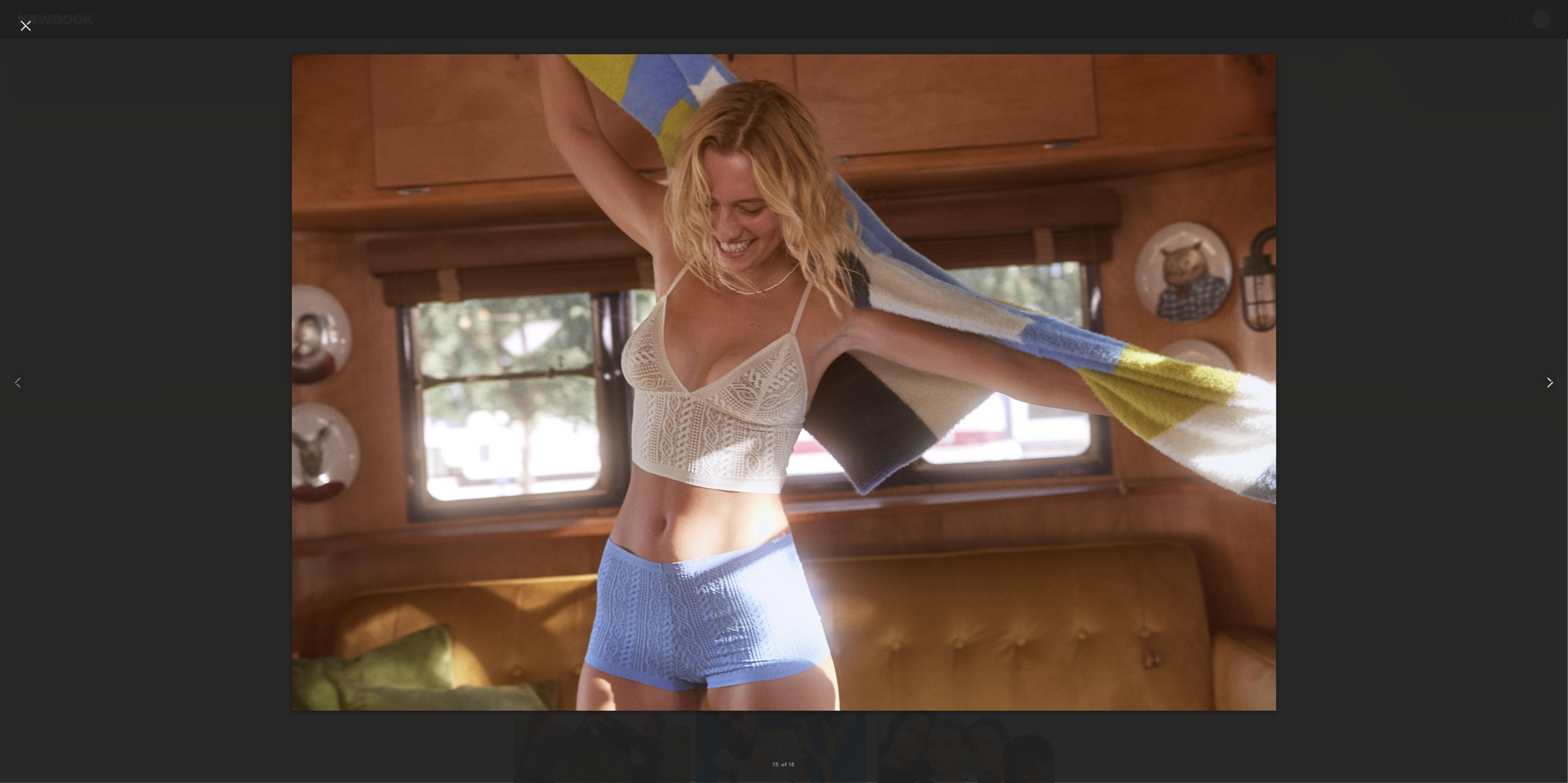
click at [1551, 372] on div at bounding box center [1536, 383] width 63 height 730
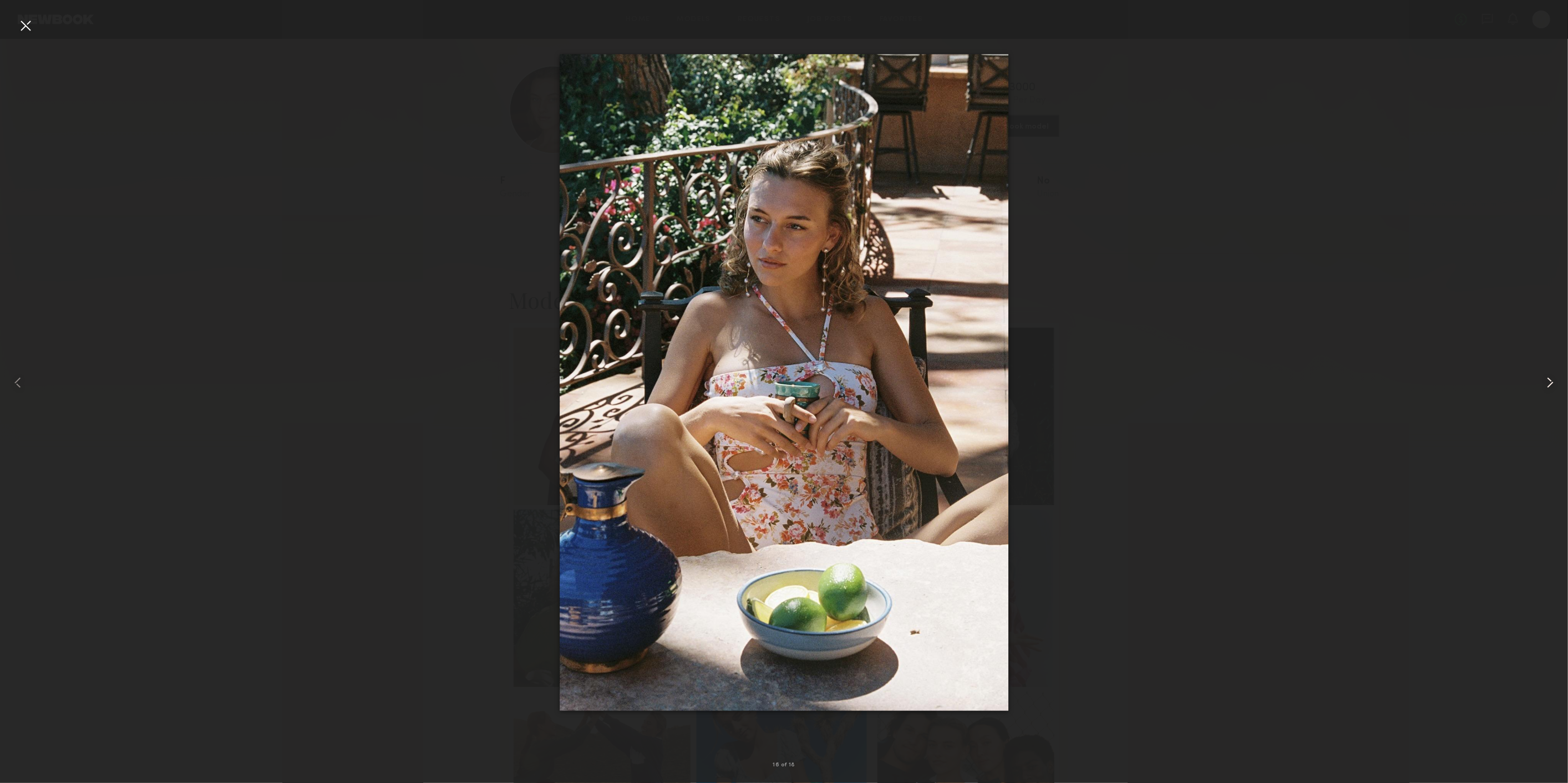
click at [1551, 372] on div at bounding box center [1536, 383] width 63 height 730
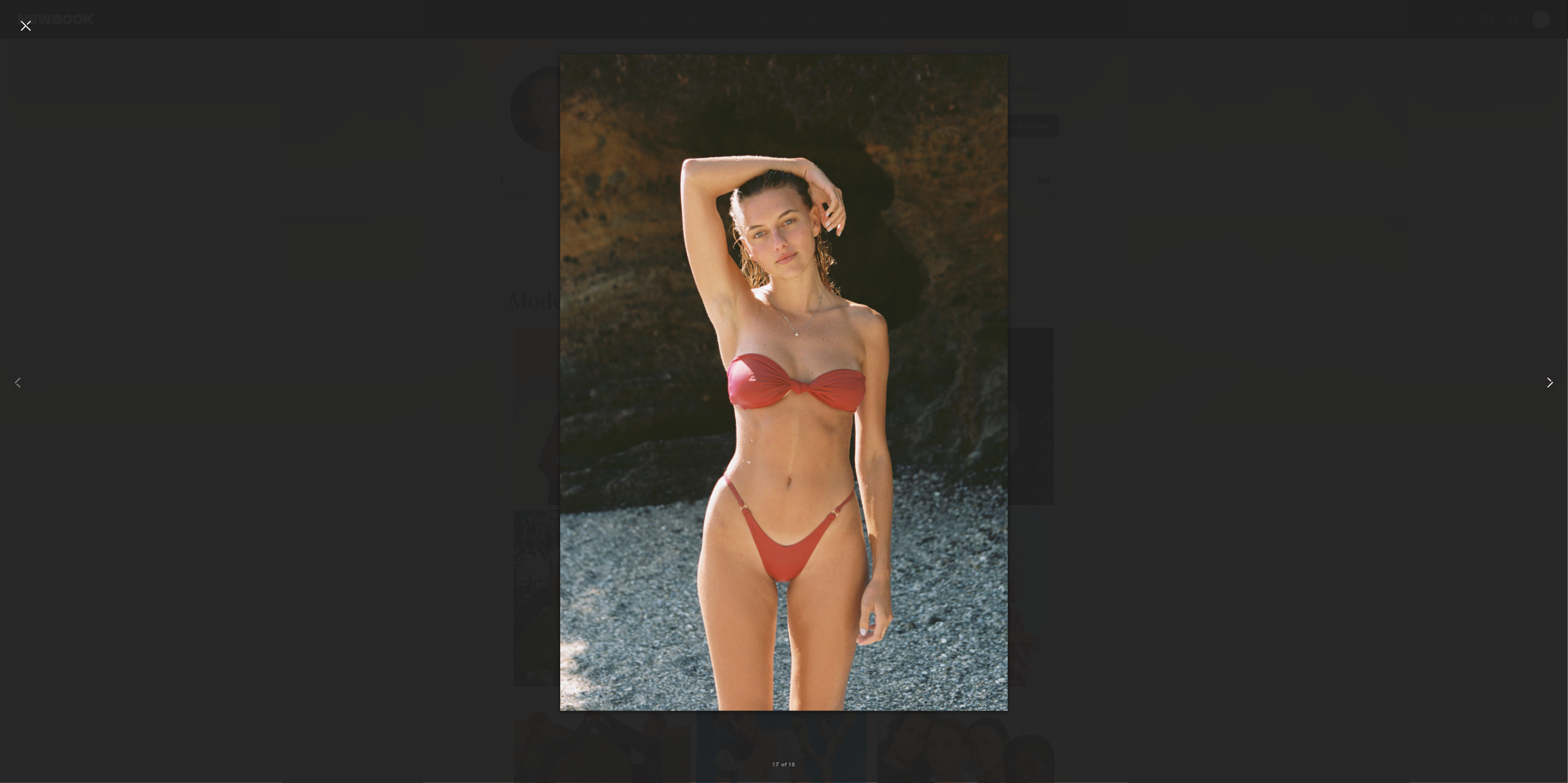
click at [1551, 372] on div at bounding box center [1536, 383] width 63 height 730
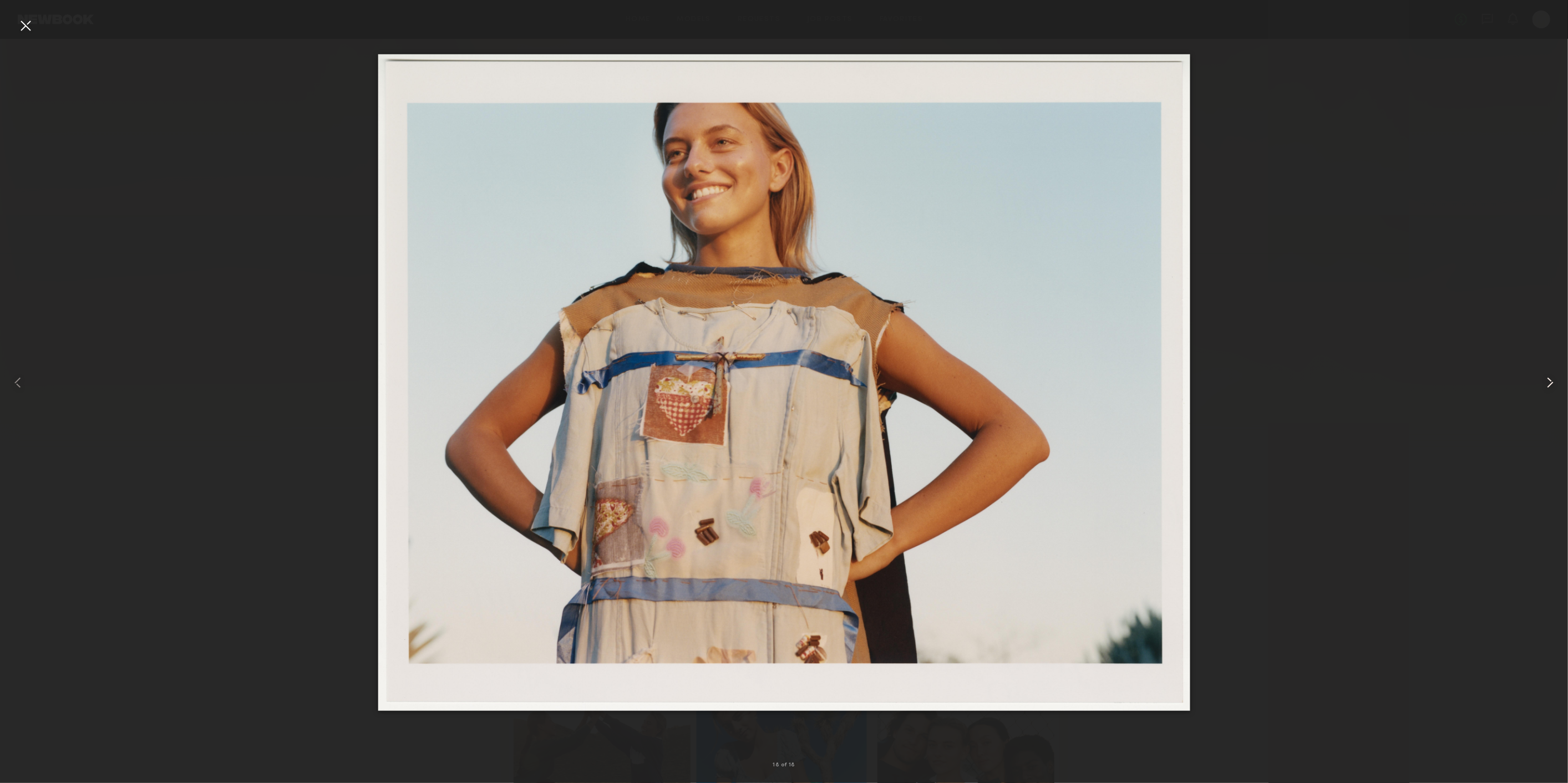
click at [1551, 372] on div at bounding box center [1536, 383] width 63 height 730
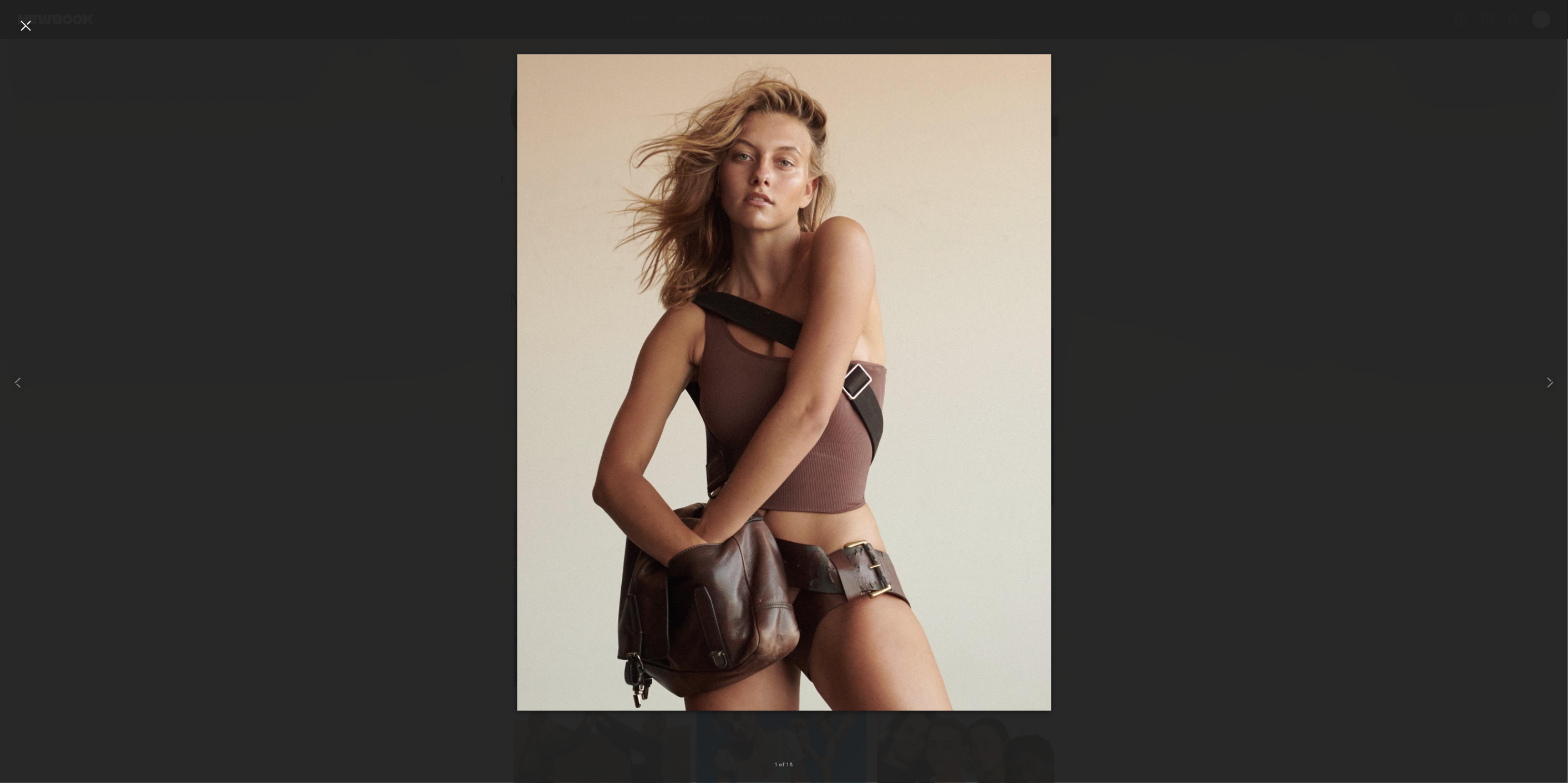
click at [294, 164] on div at bounding box center [784, 383] width 1568 height 730
click at [31, 27] on div at bounding box center [26, 26] width 18 height 18
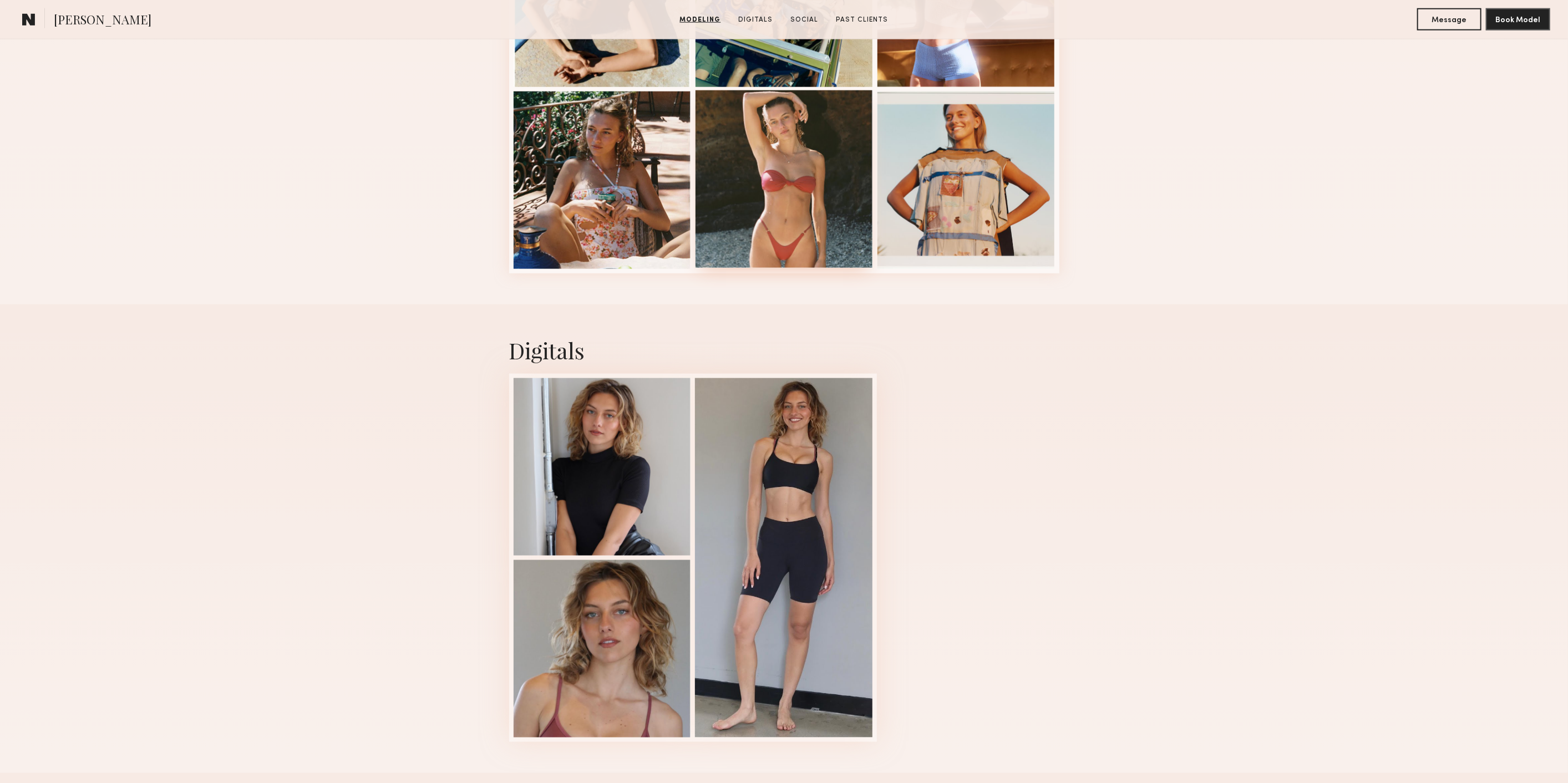
scroll to position [1232, 0]
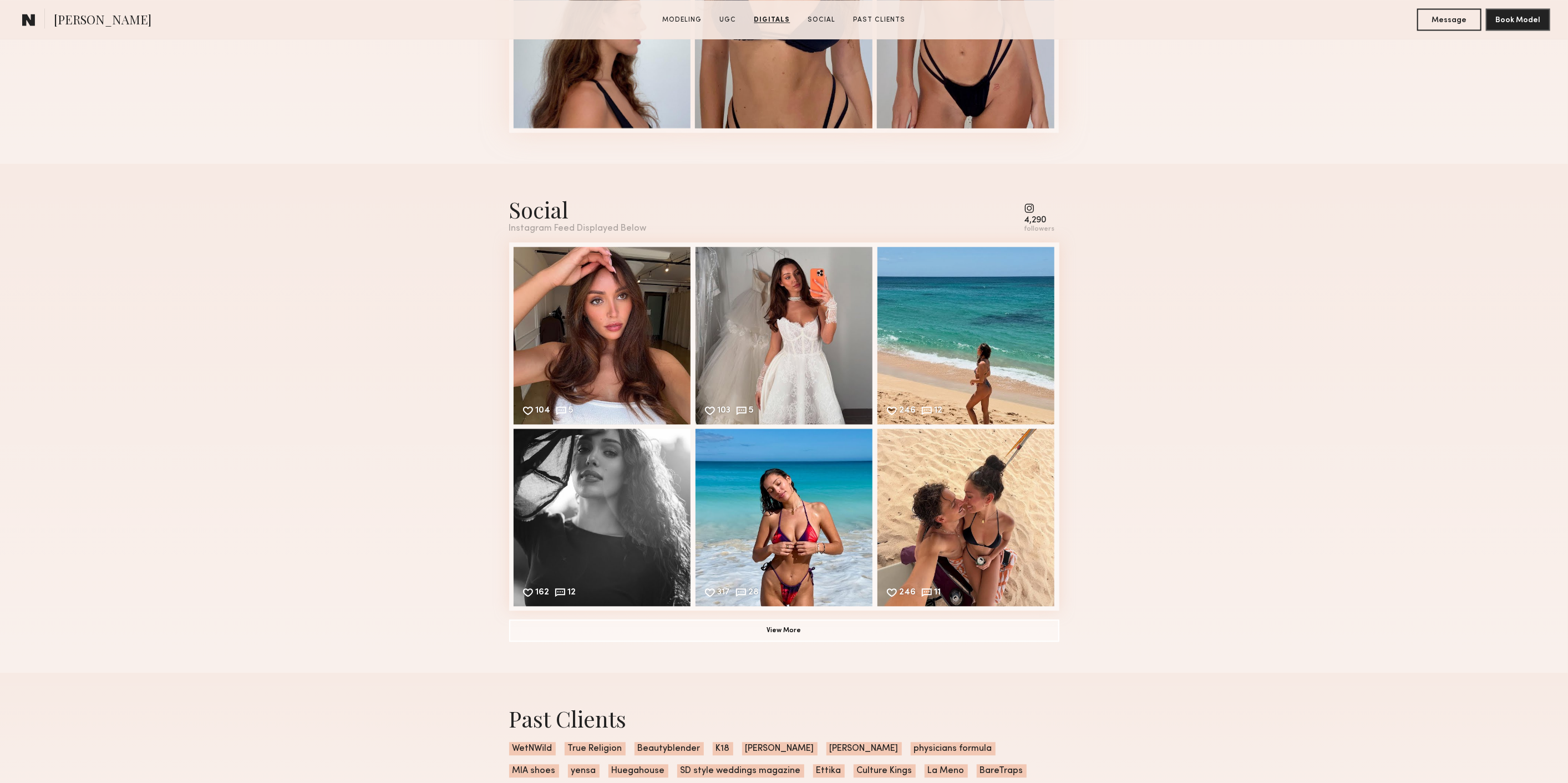
scroll to position [2094, 0]
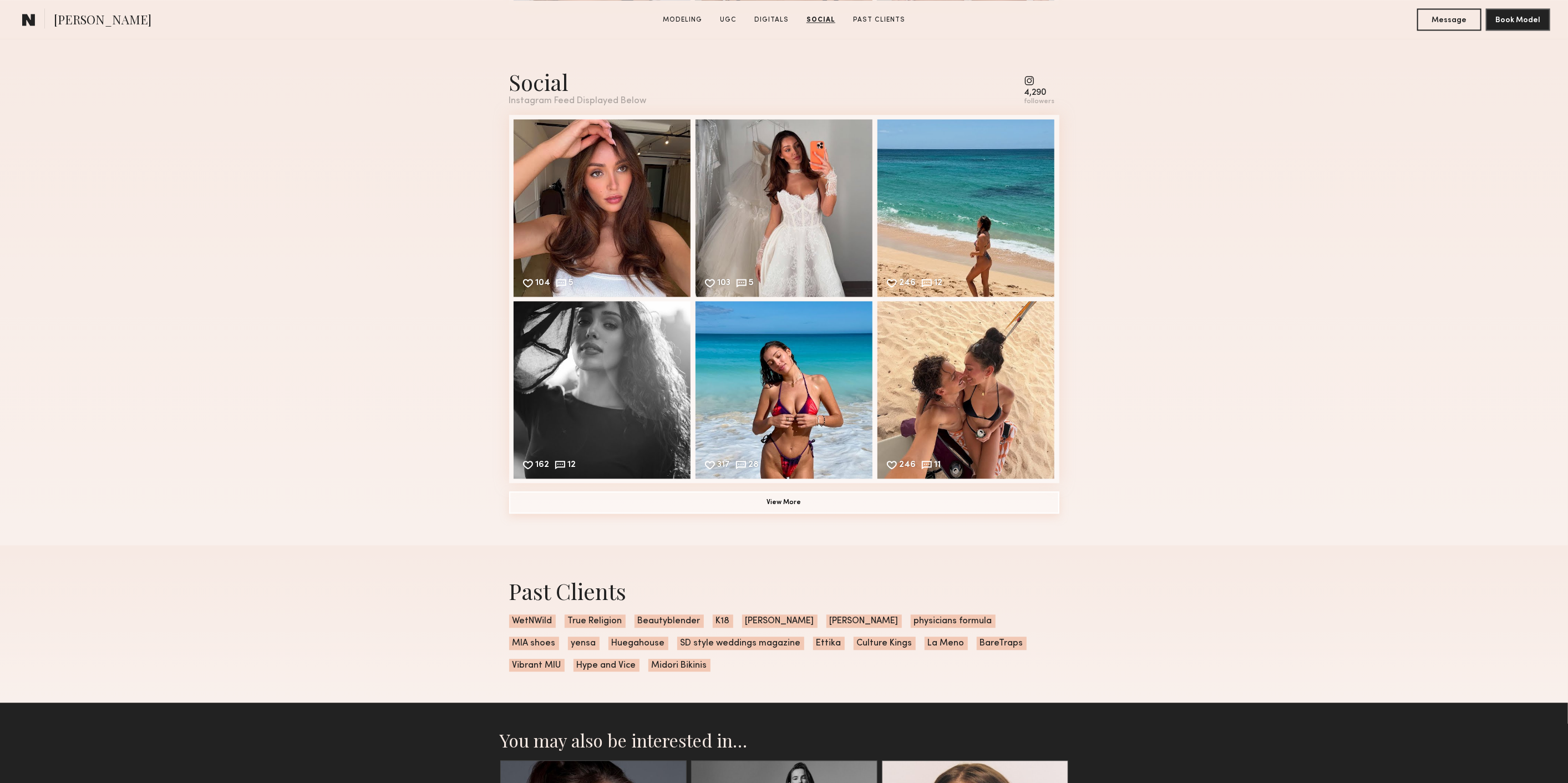
click at [1017, 504] on button "View More" at bounding box center [784, 502] width 550 height 22
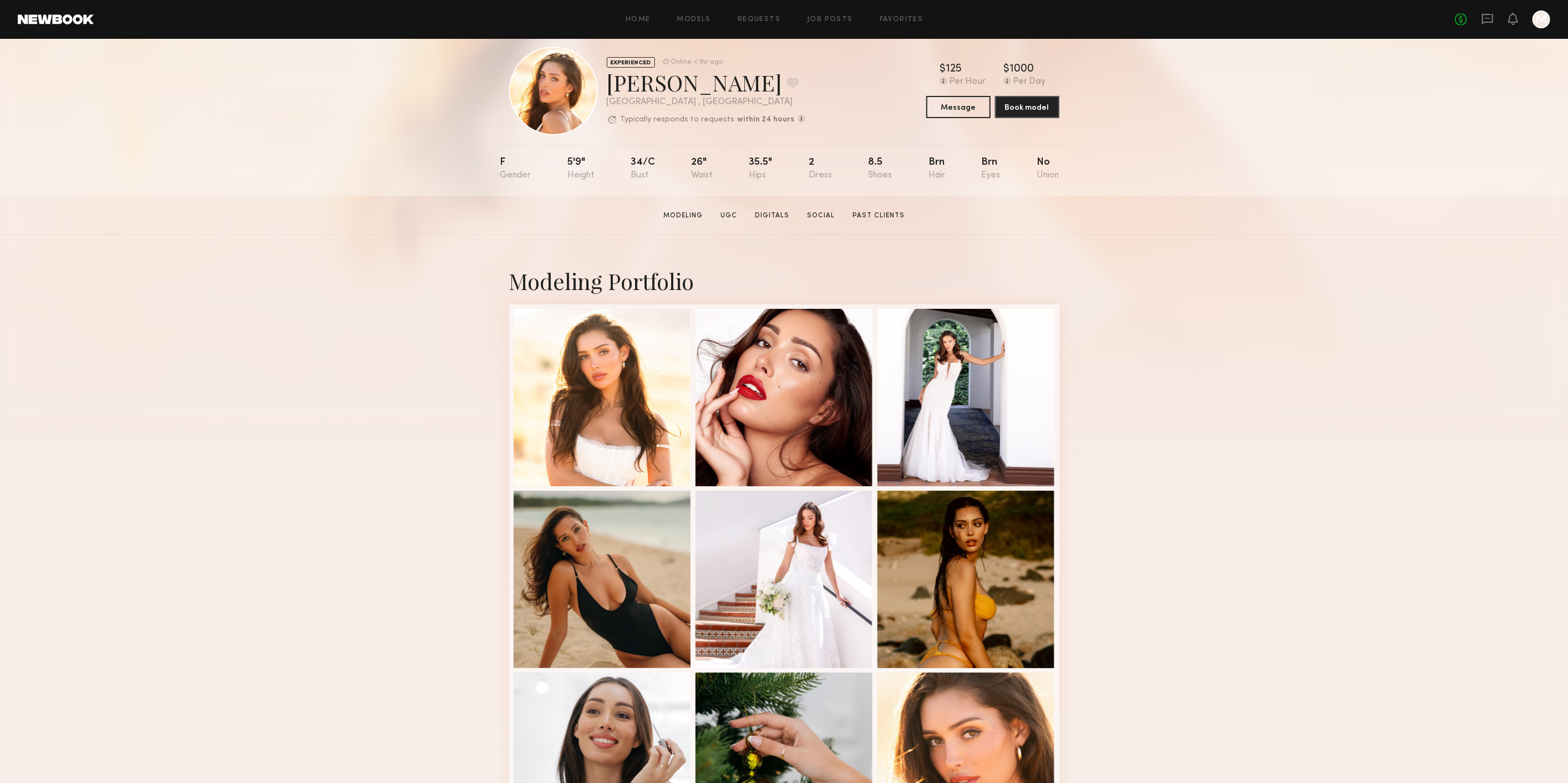
scroll to position [0, 0]
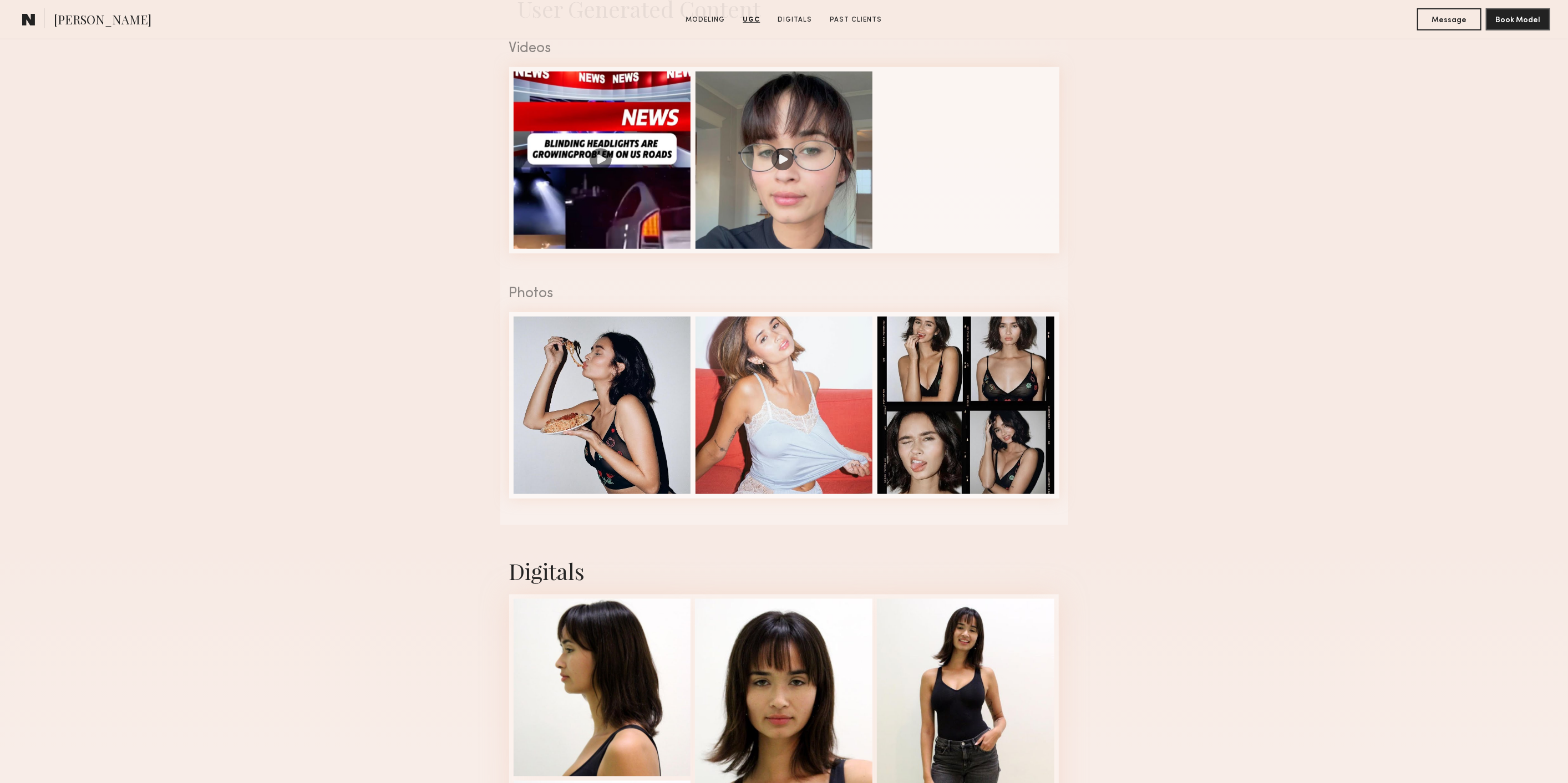
scroll to position [1232, 0]
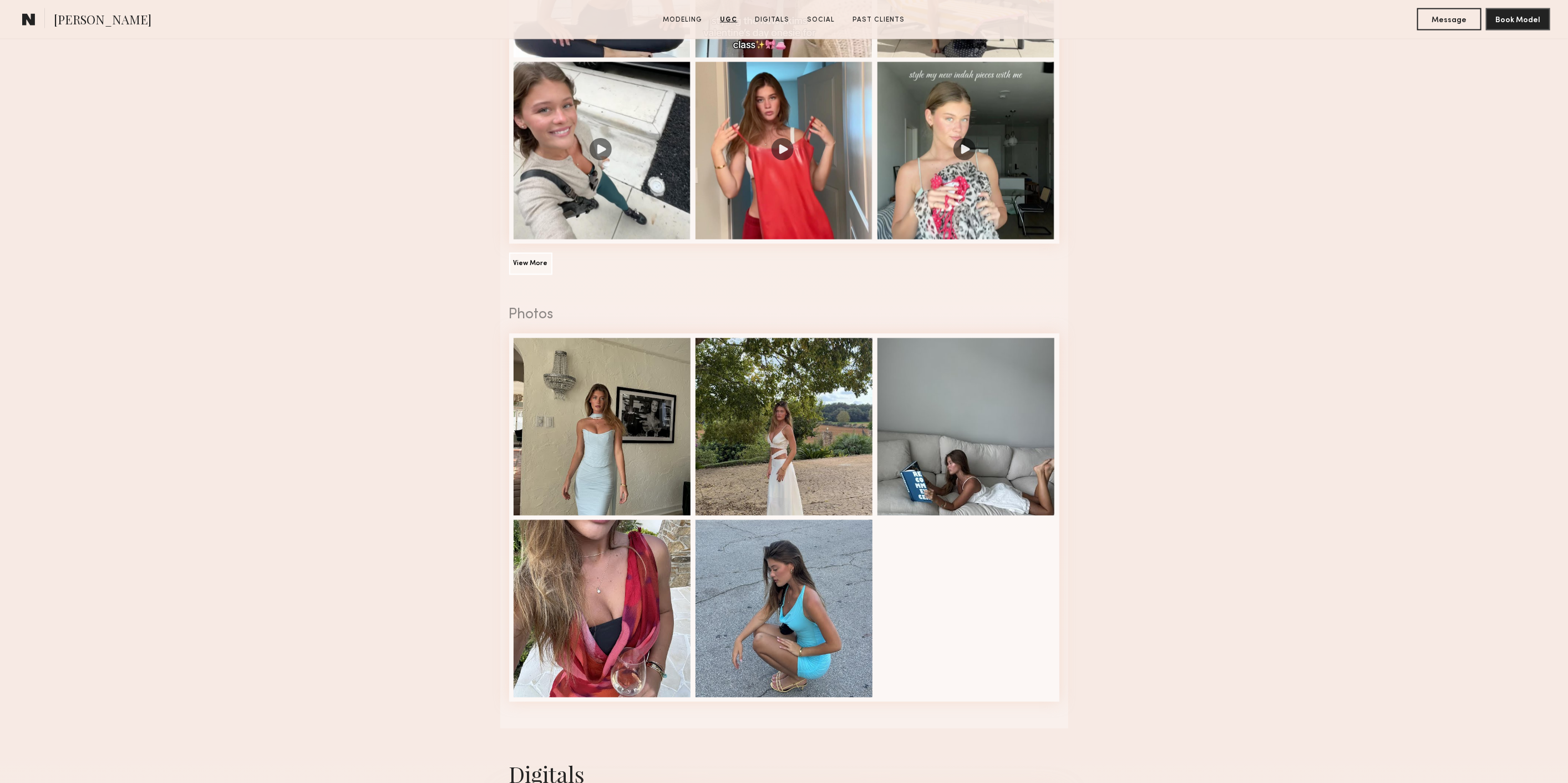
scroll to position [1601, 0]
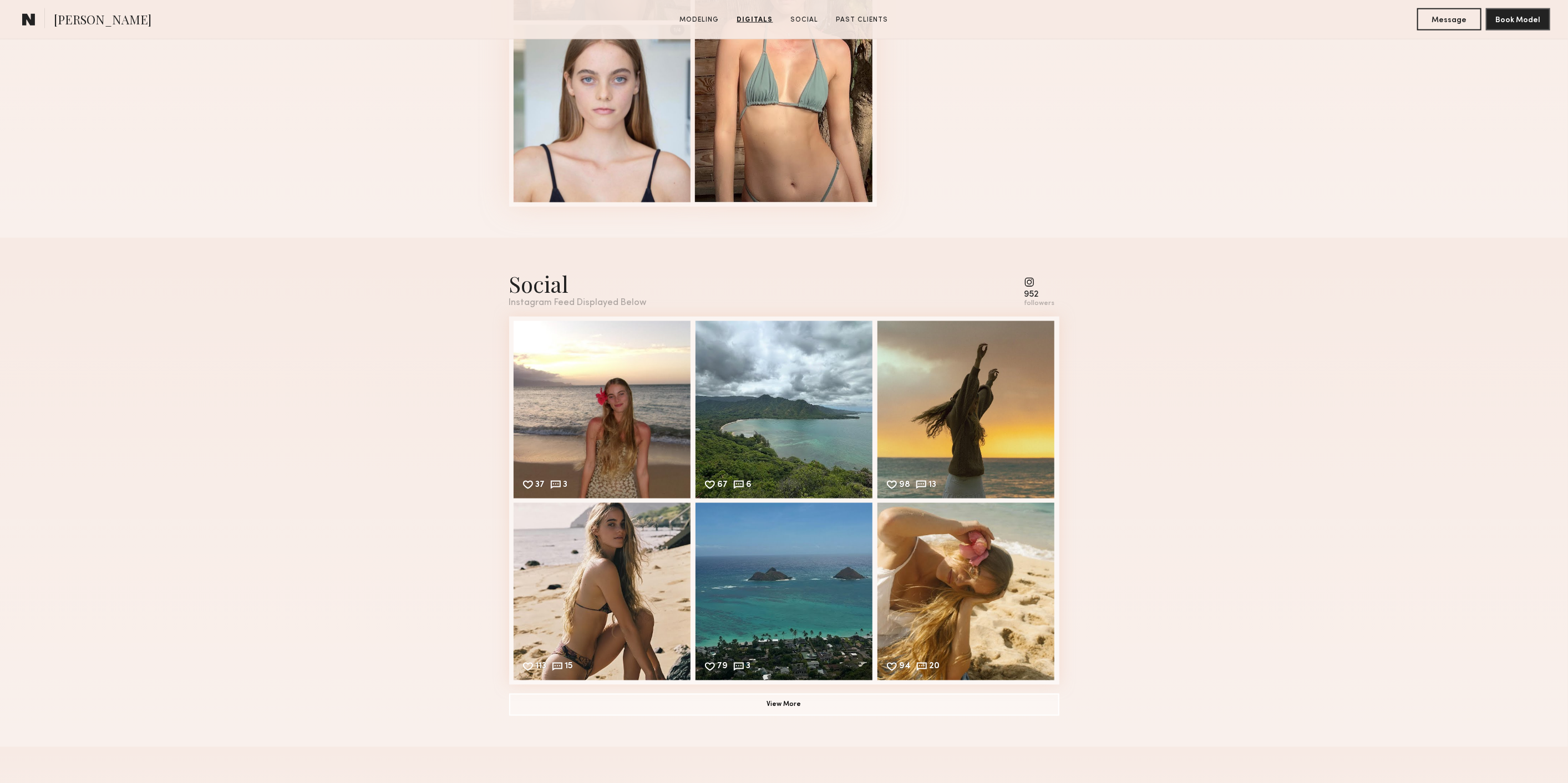
scroll to position [1450, 0]
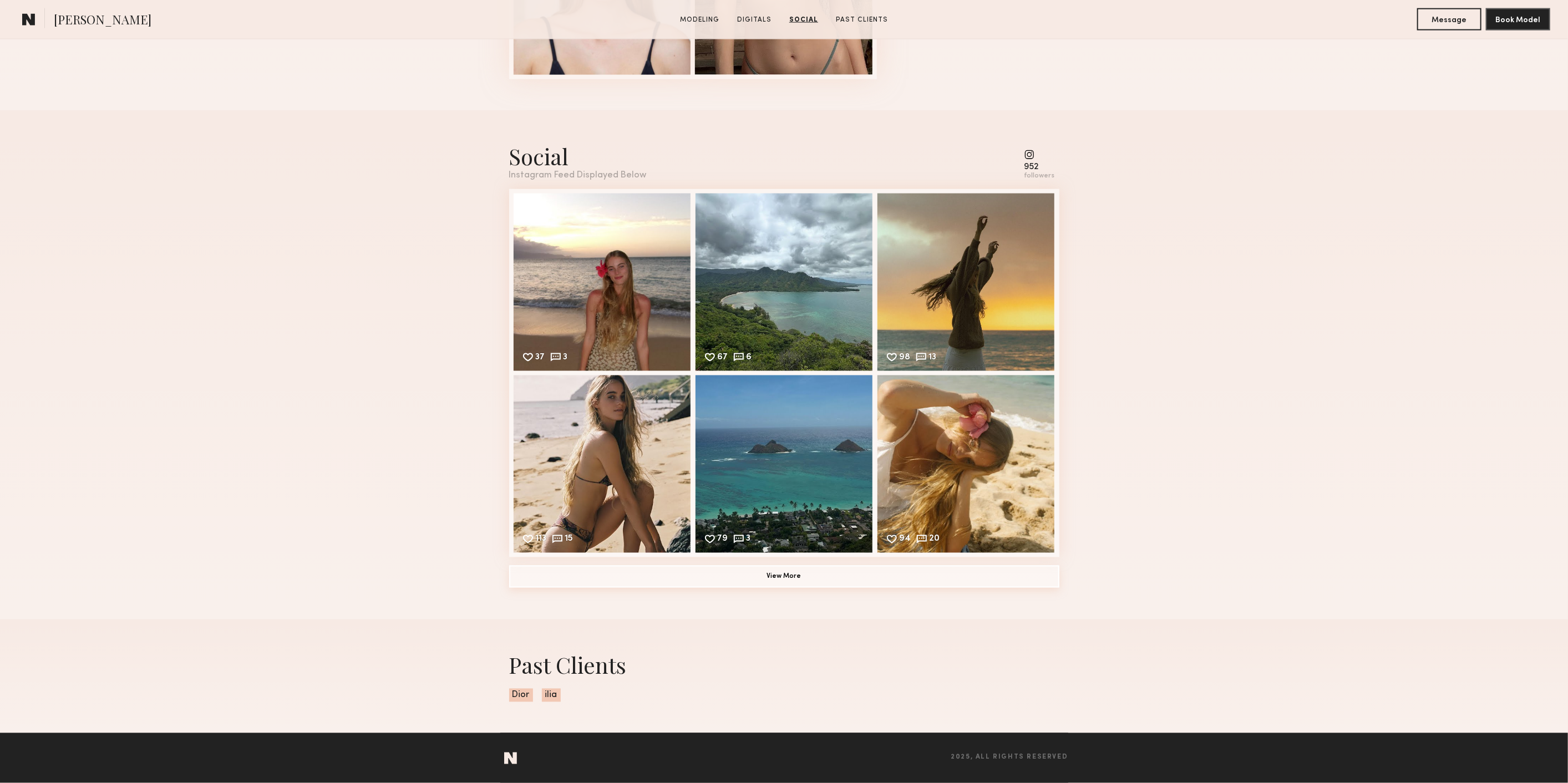
click at [959, 574] on button "View More" at bounding box center [784, 576] width 550 height 22
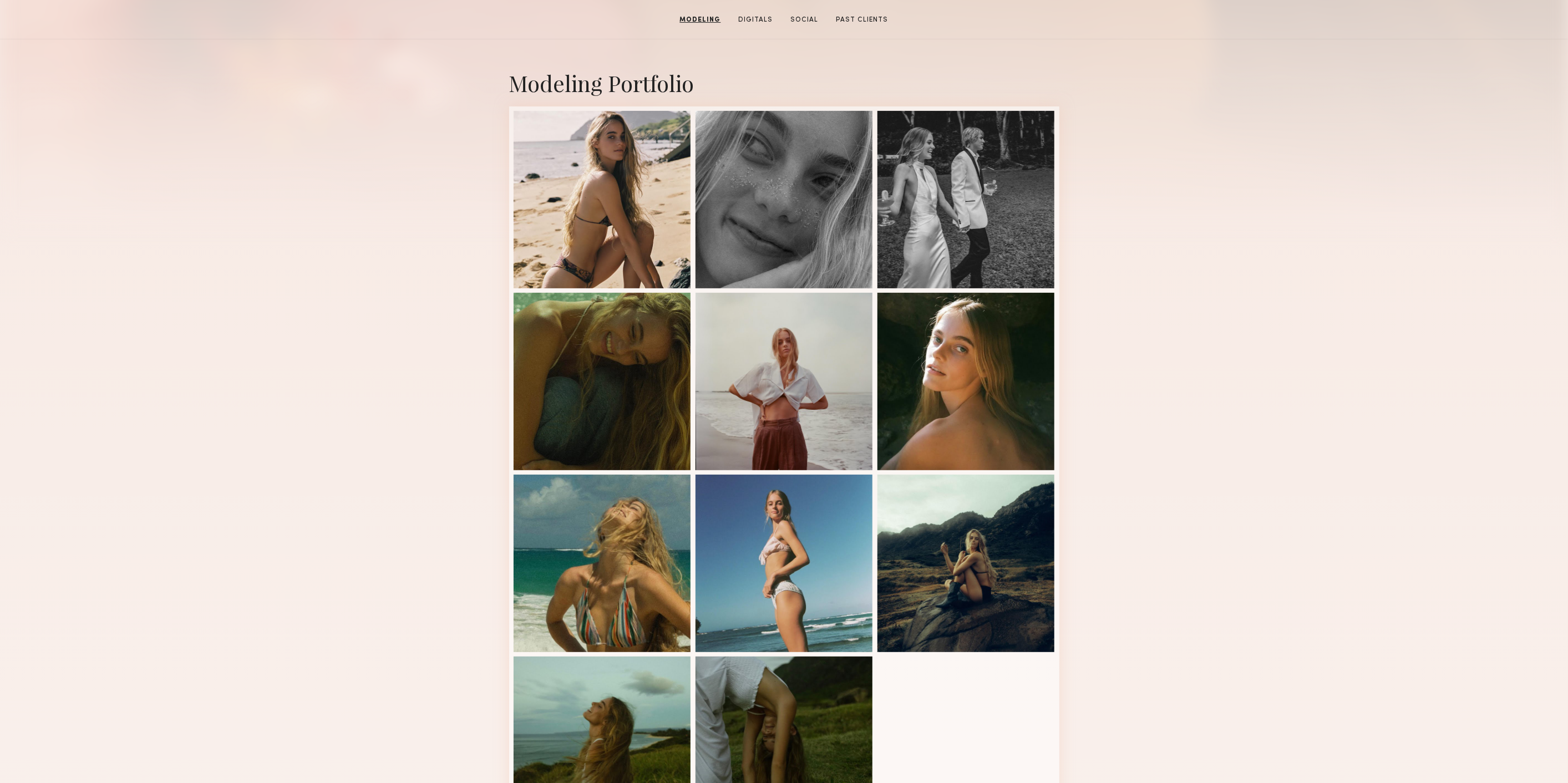
scroll to position [0, 0]
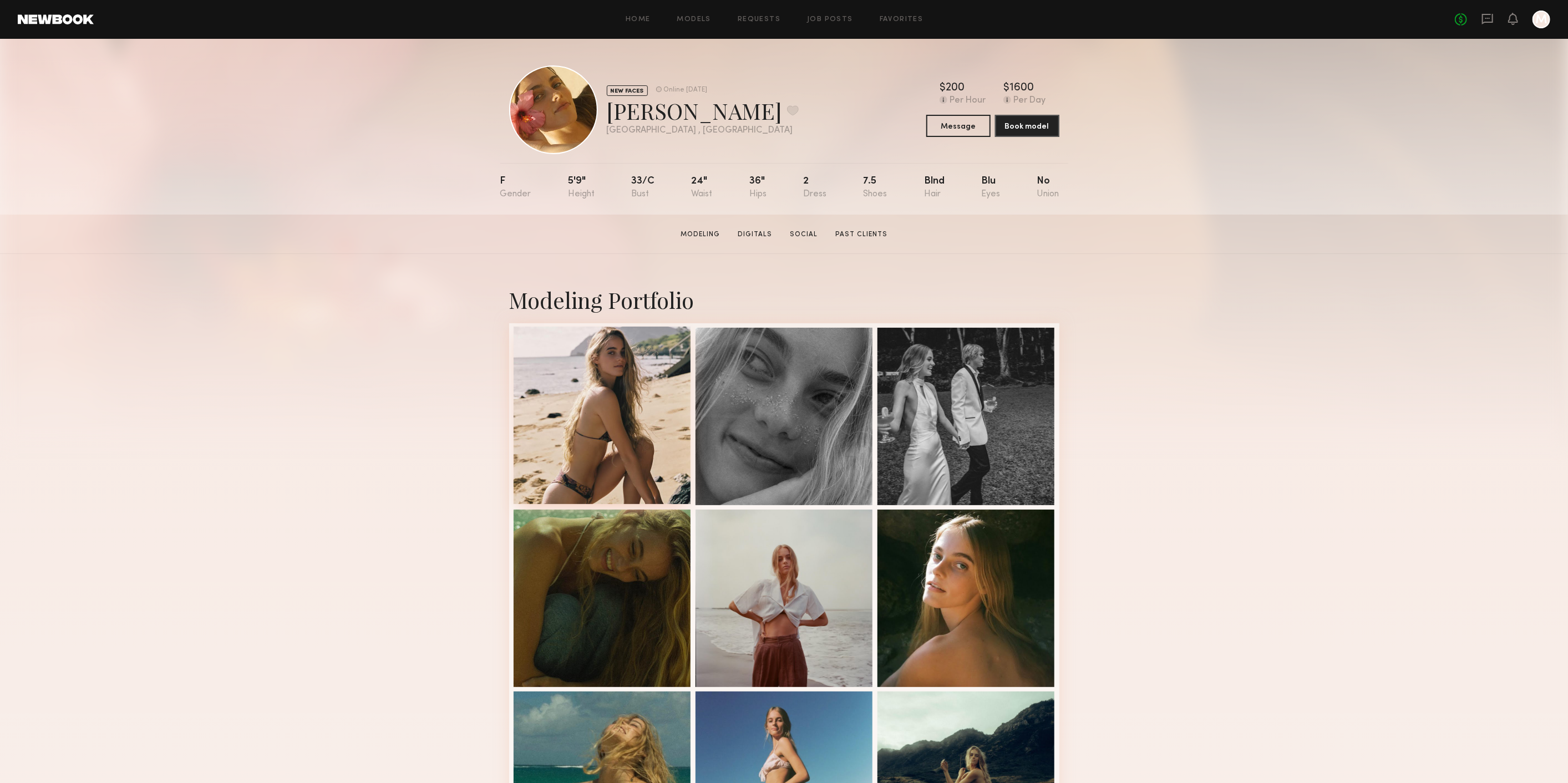
click at [590, 477] on div at bounding box center [601, 414] width 177 height 177
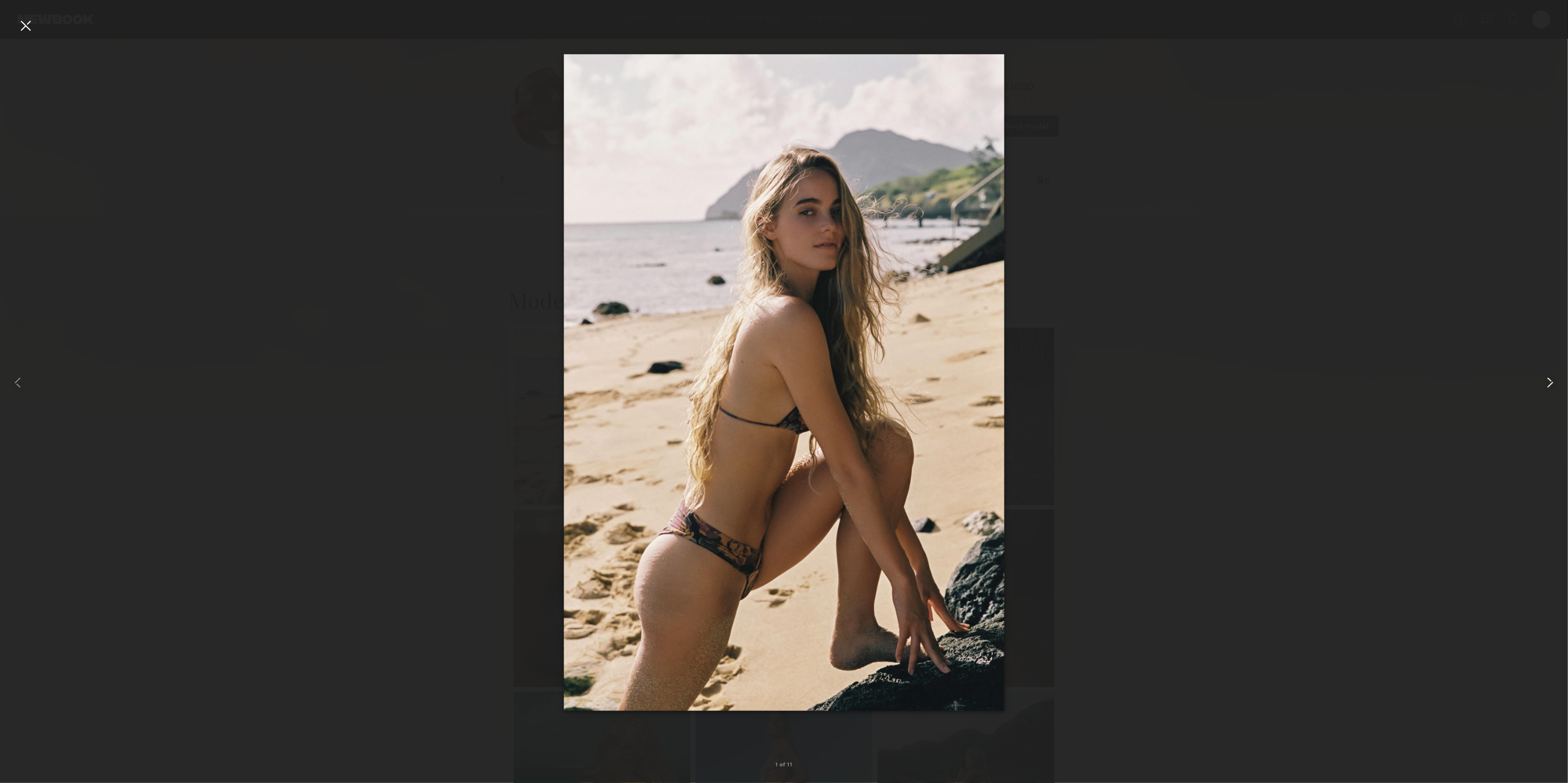
click at [1551, 378] on common-icon at bounding box center [1549, 383] width 18 height 18
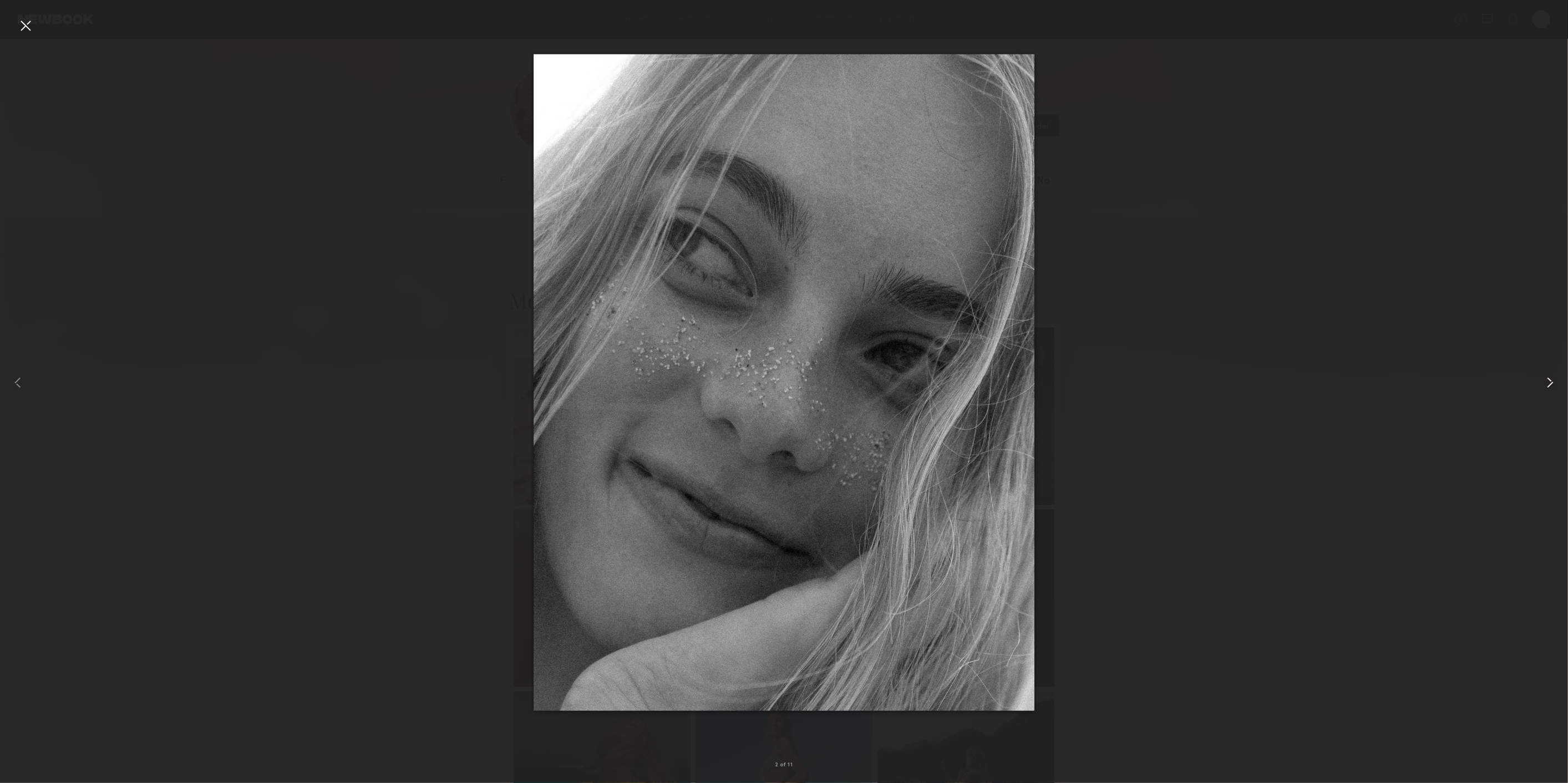
click at [1551, 378] on common-icon at bounding box center [1549, 383] width 18 height 18
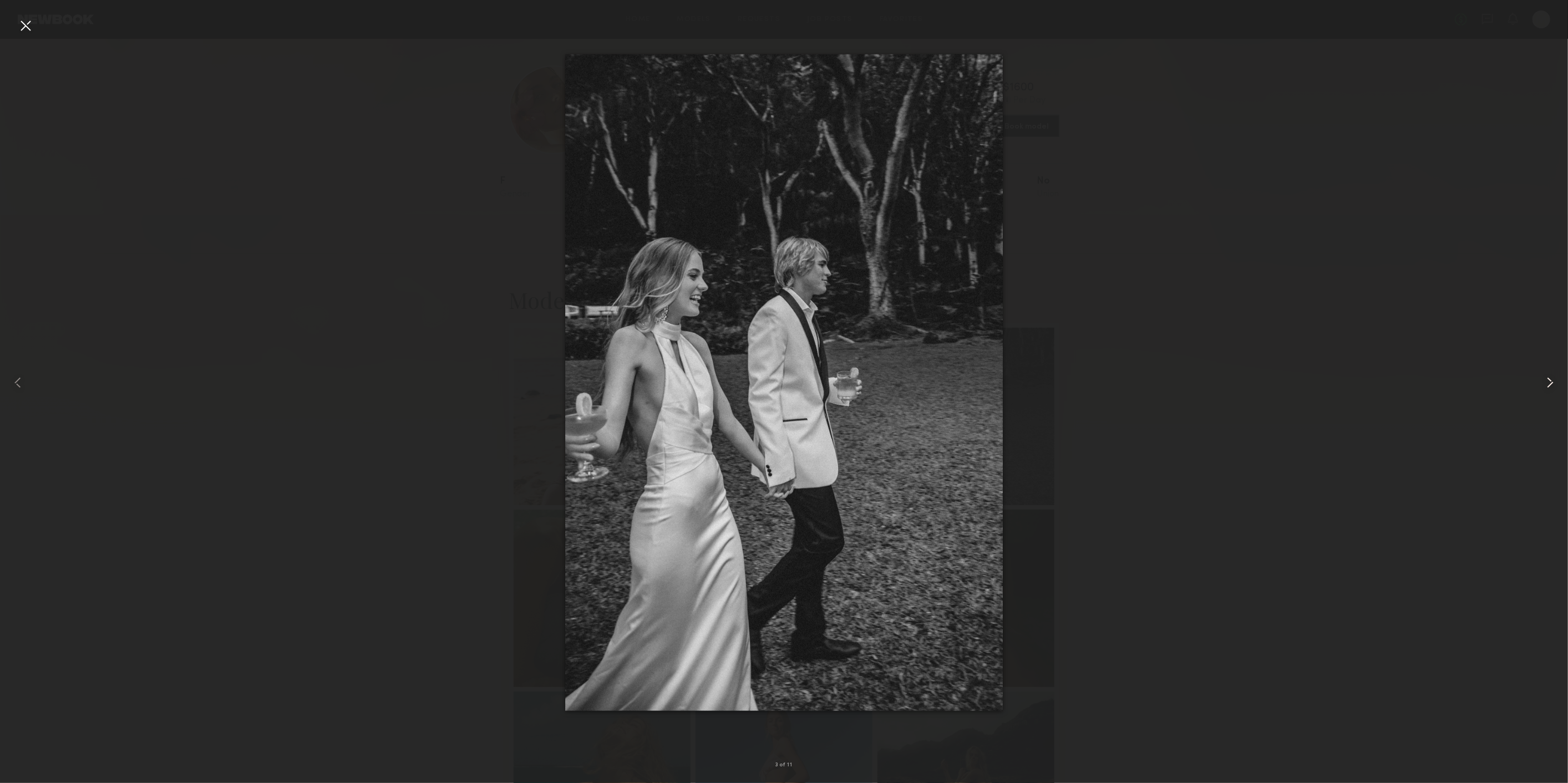
click at [1551, 378] on common-icon at bounding box center [1549, 383] width 18 height 18
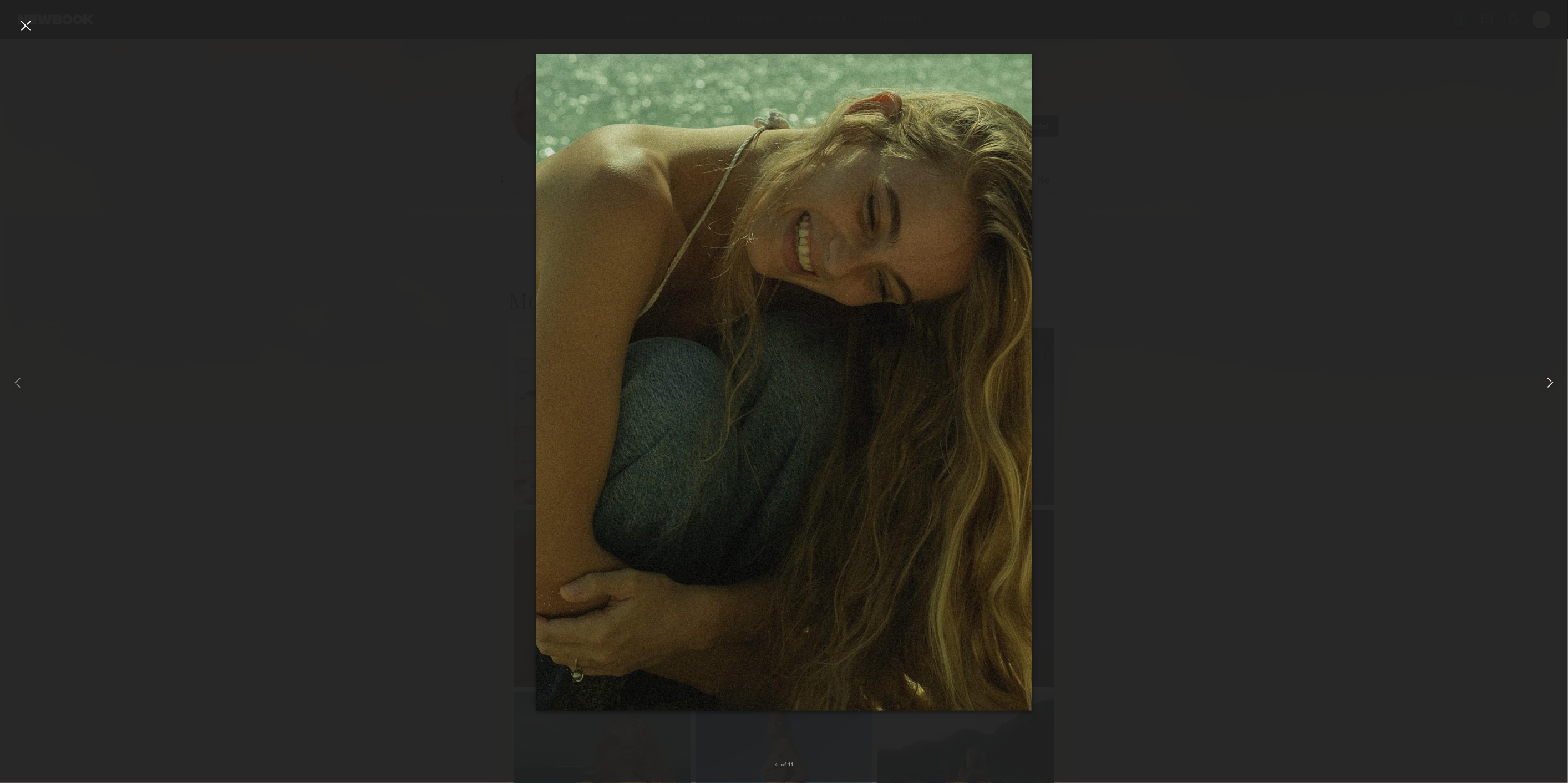
click at [1551, 378] on common-icon at bounding box center [1549, 383] width 18 height 18
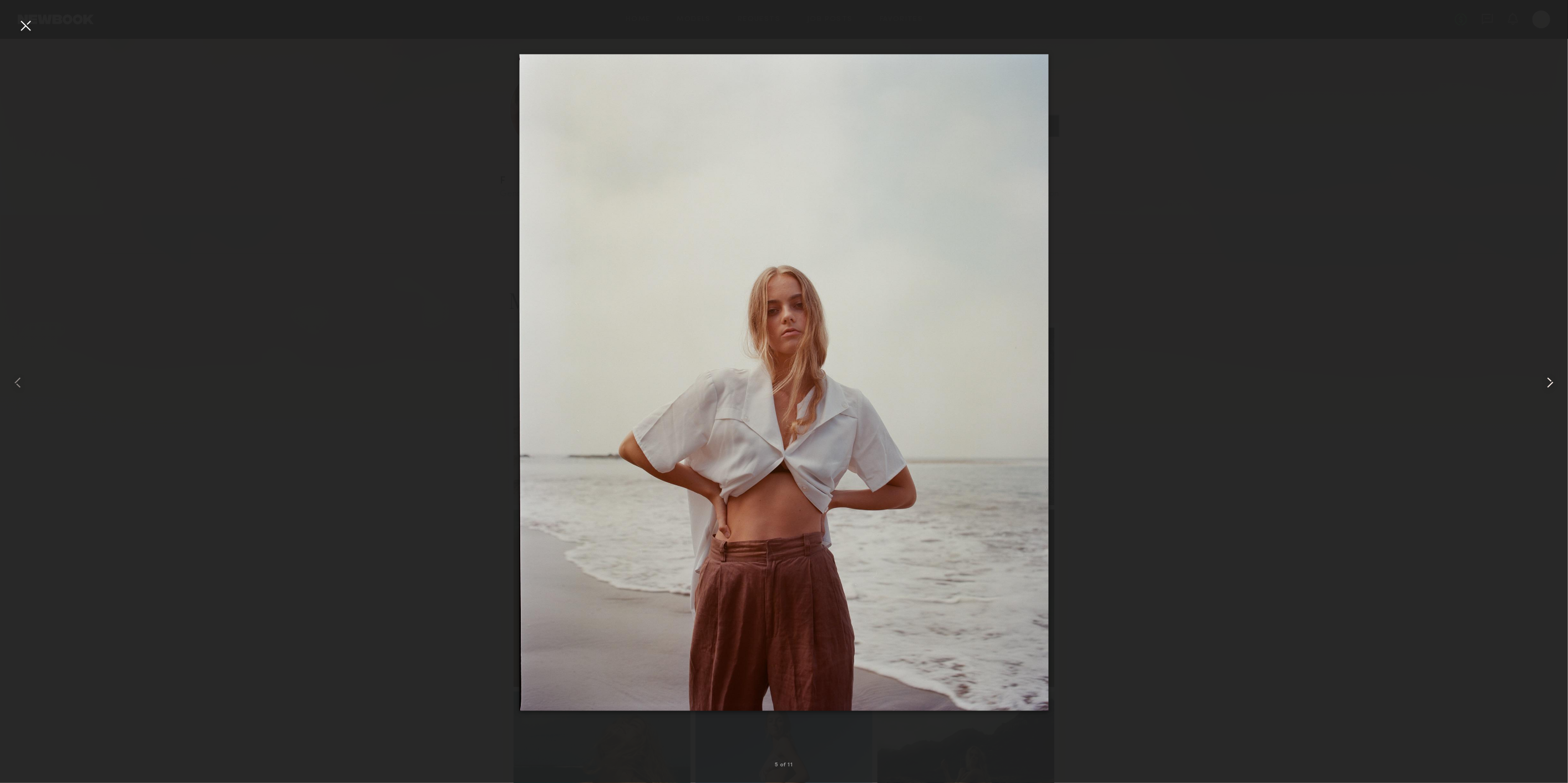
click at [1551, 378] on common-icon at bounding box center [1549, 383] width 18 height 18
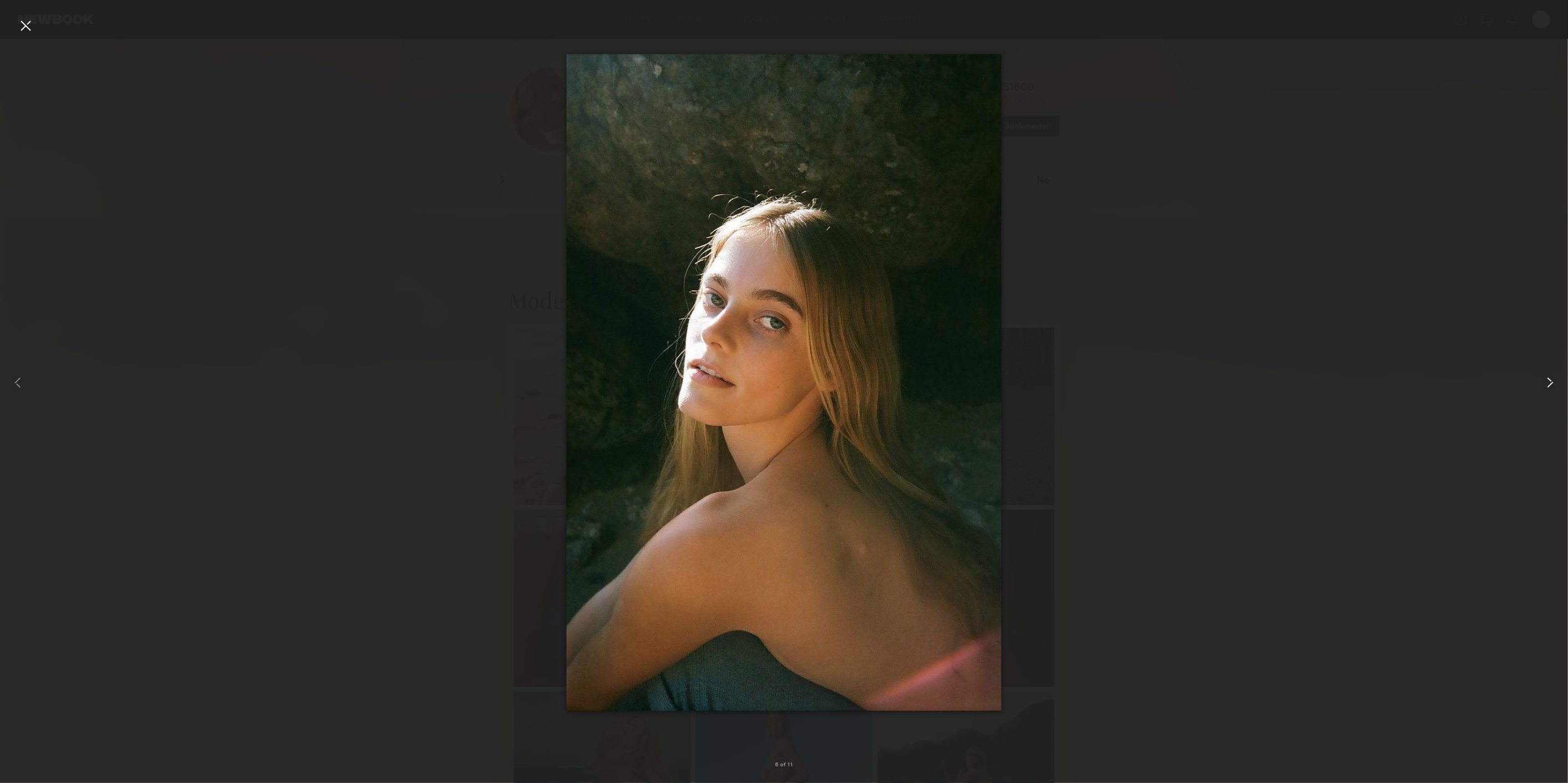
click at [1551, 378] on common-icon at bounding box center [1549, 383] width 18 height 18
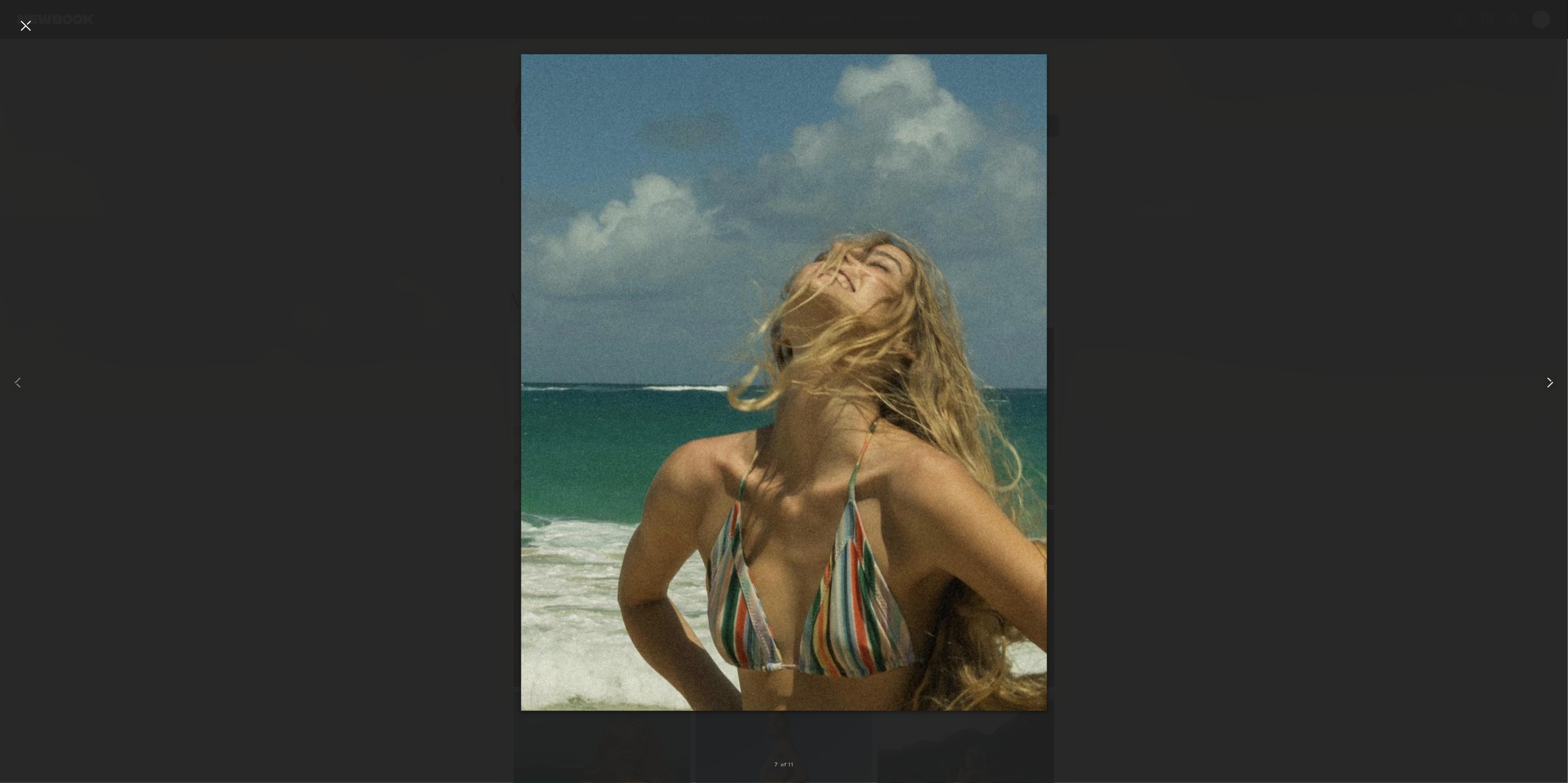
click at [1551, 378] on common-icon at bounding box center [1549, 383] width 18 height 18
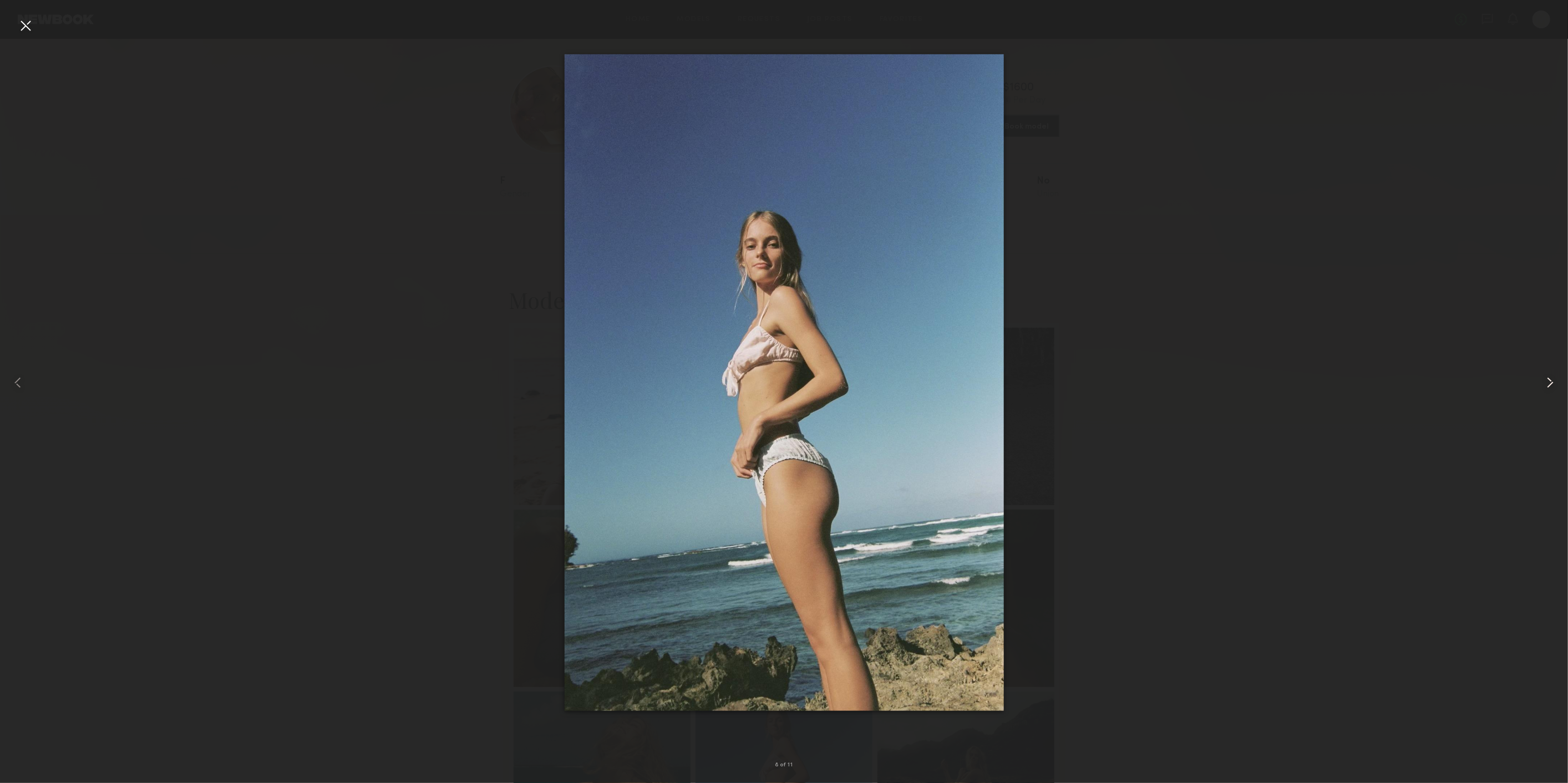
click at [1551, 378] on common-icon at bounding box center [1549, 383] width 18 height 18
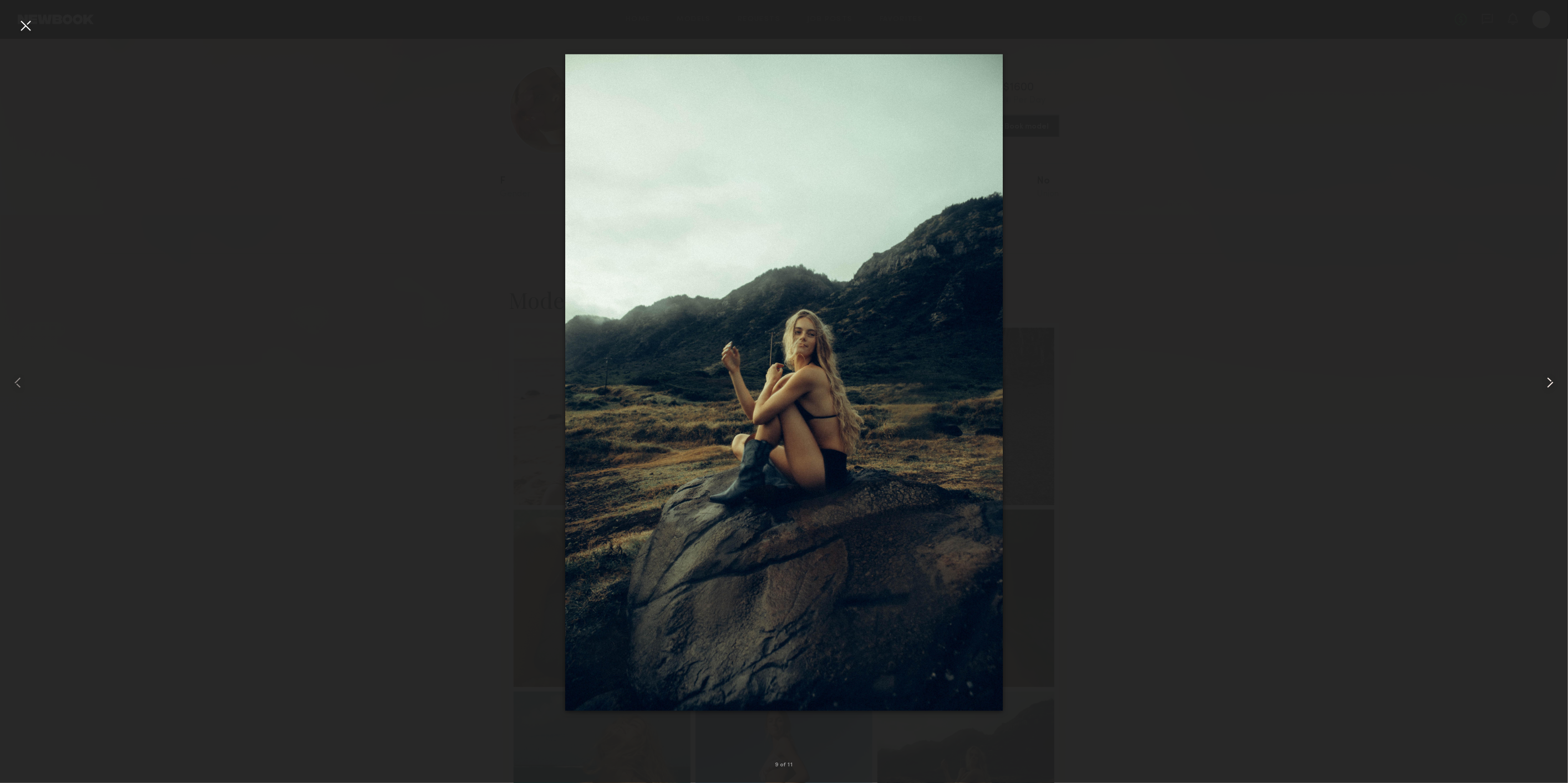
click at [1551, 378] on common-icon at bounding box center [1549, 383] width 18 height 18
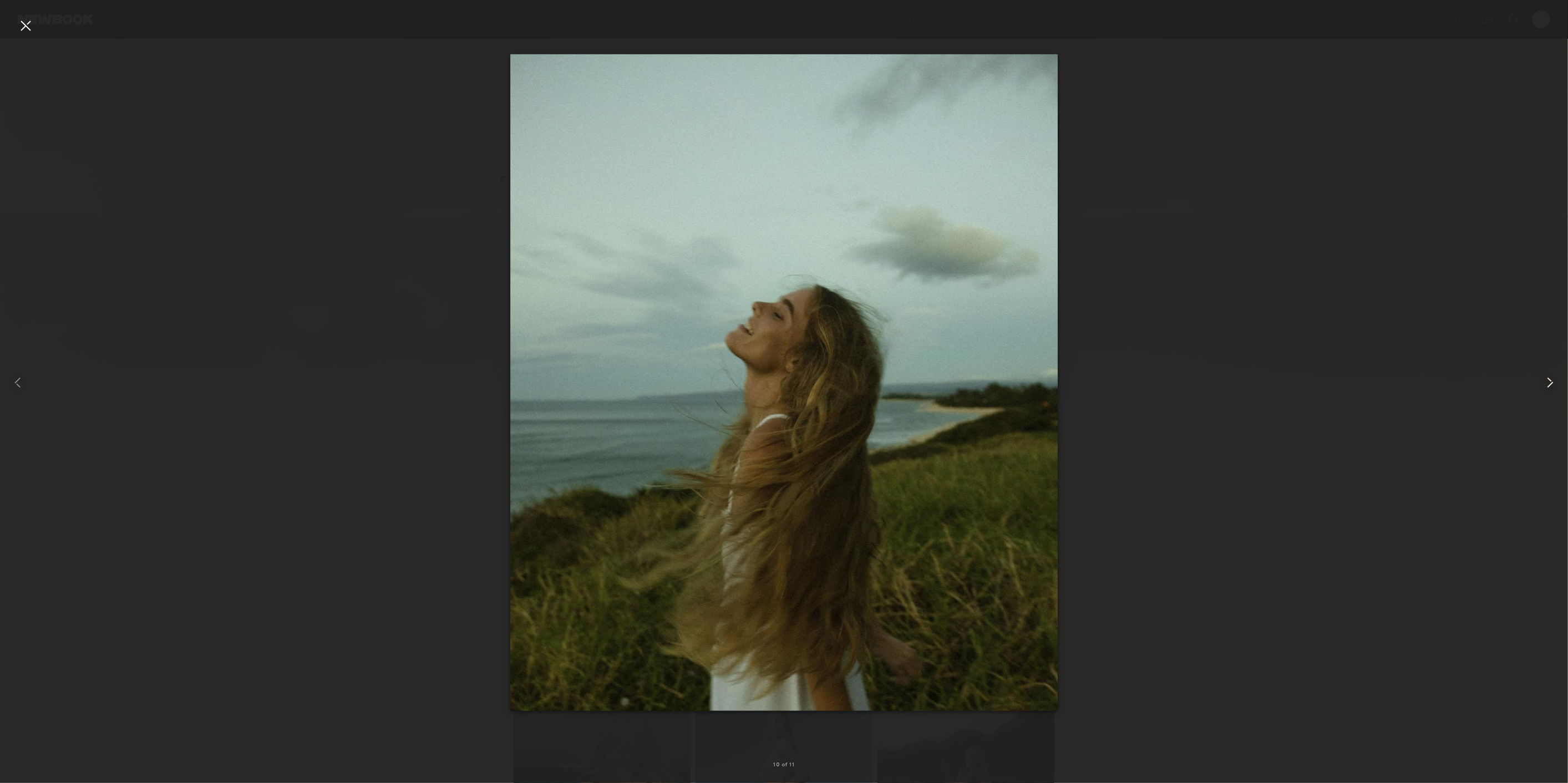
click at [1551, 378] on common-icon at bounding box center [1549, 383] width 18 height 18
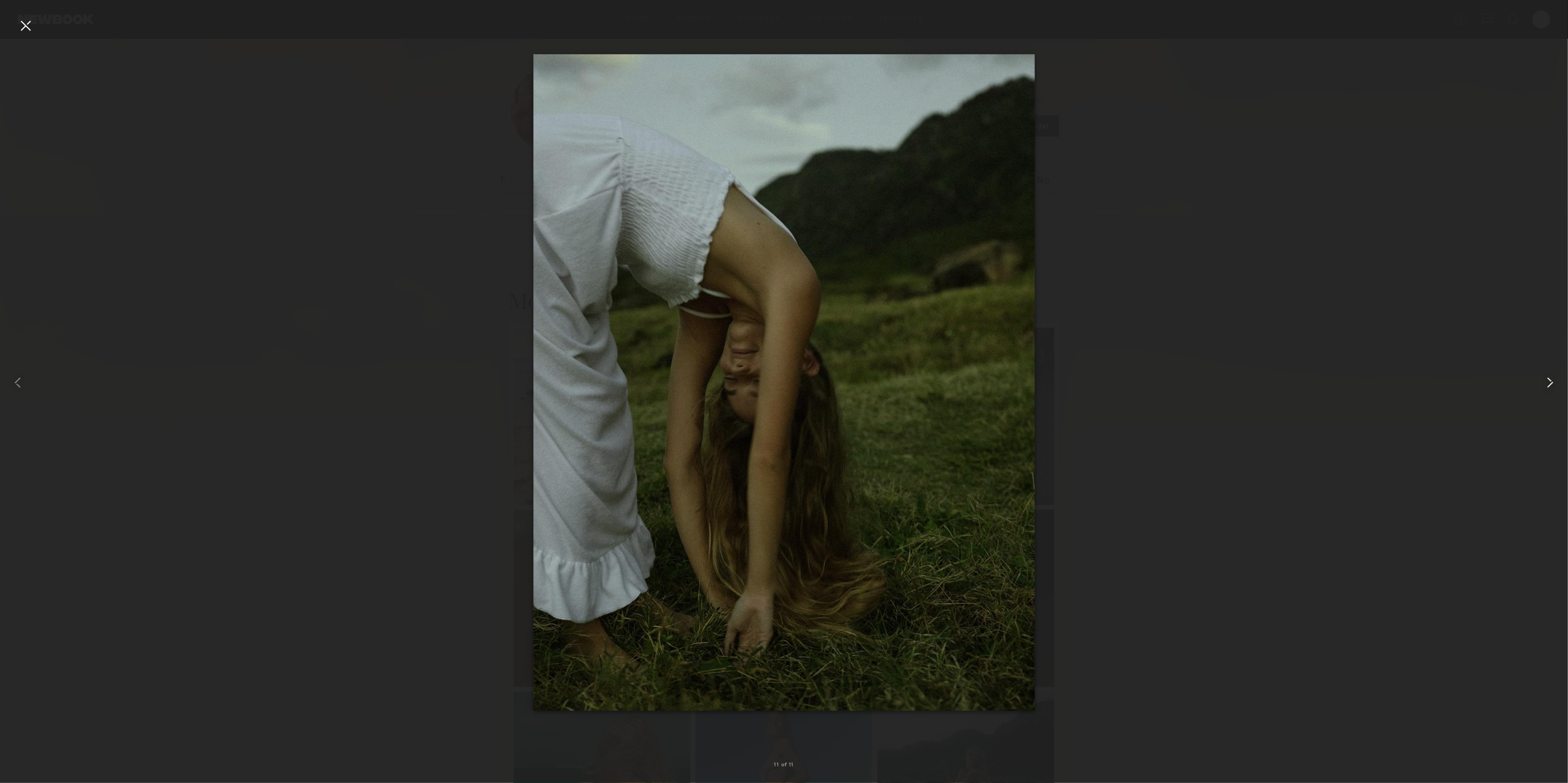
click at [1551, 378] on common-icon at bounding box center [1549, 383] width 18 height 18
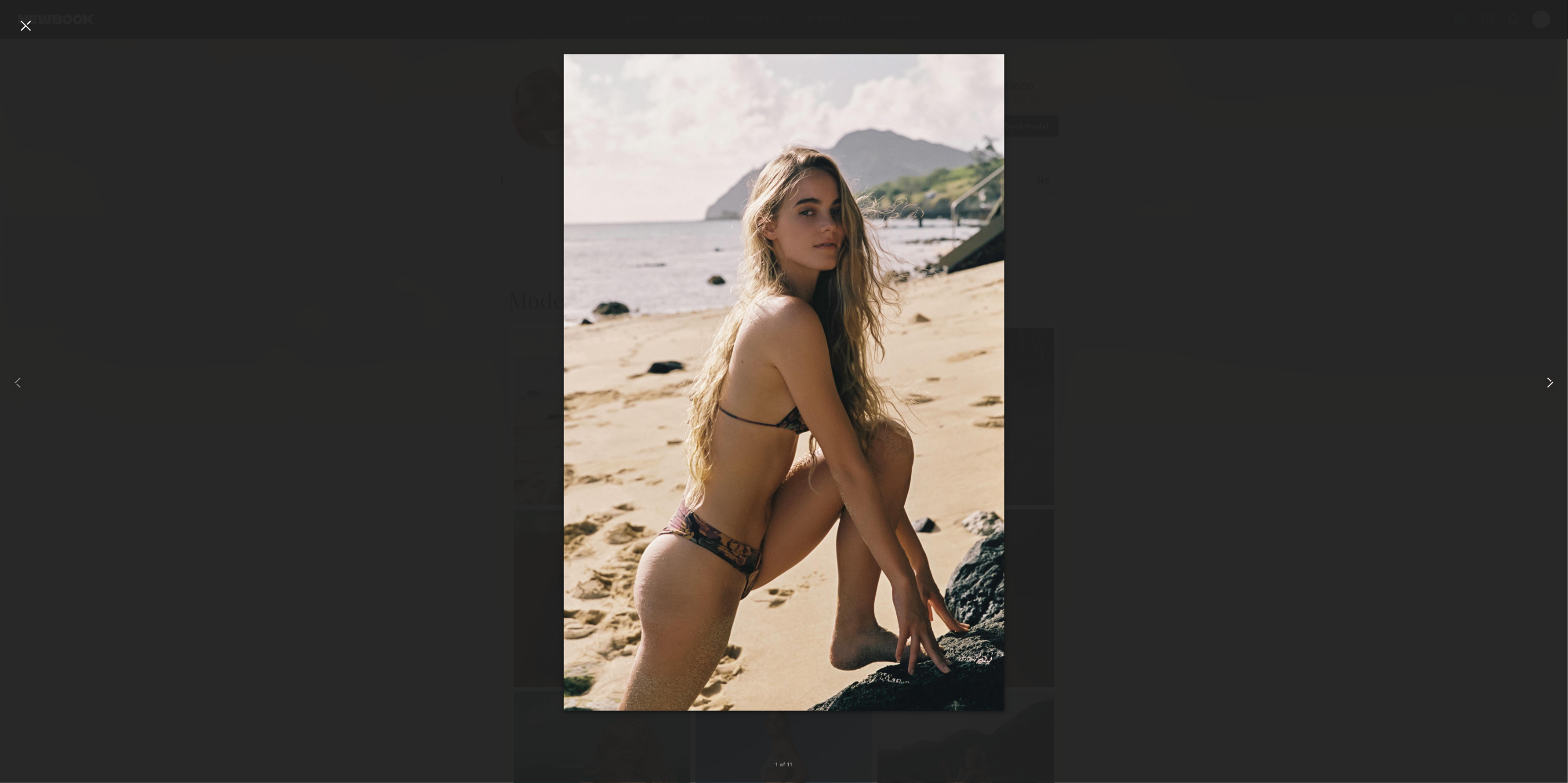
click at [1551, 378] on common-icon at bounding box center [1549, 383] width 18 height 18
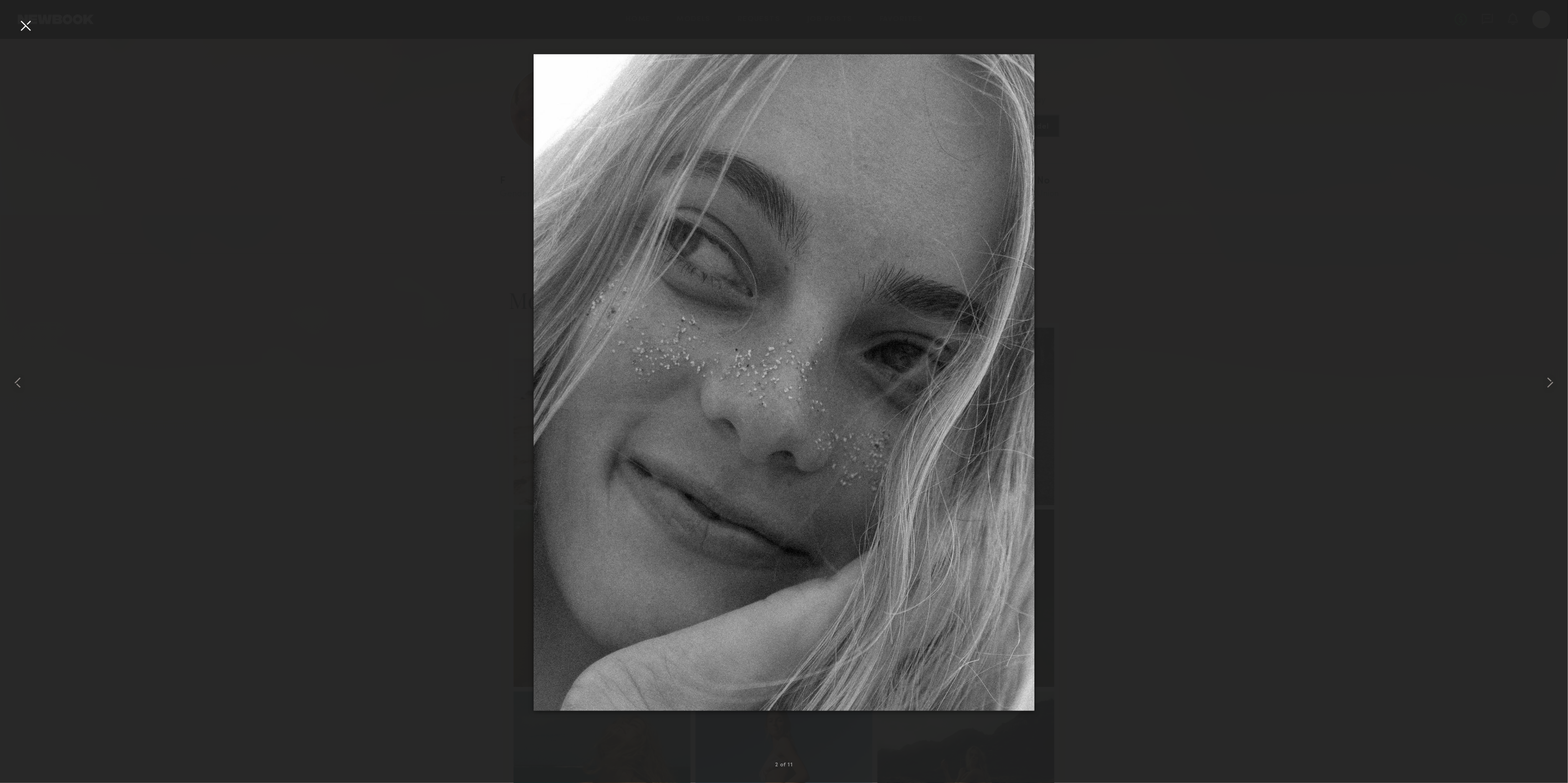
click at [30, 26] on div at bounding box center [26, 26] width 18 height 18
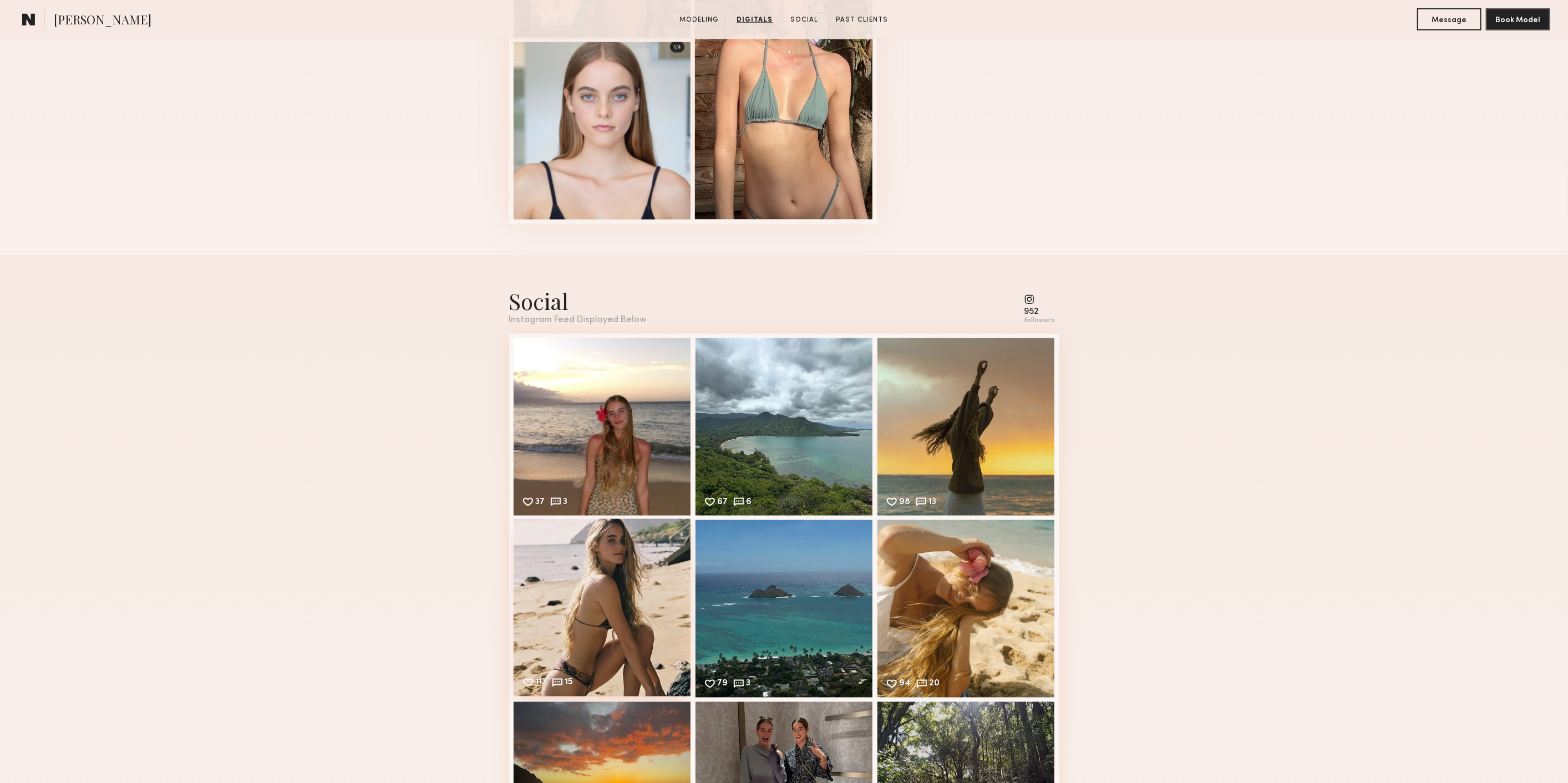
scroll to position [1355, 0]
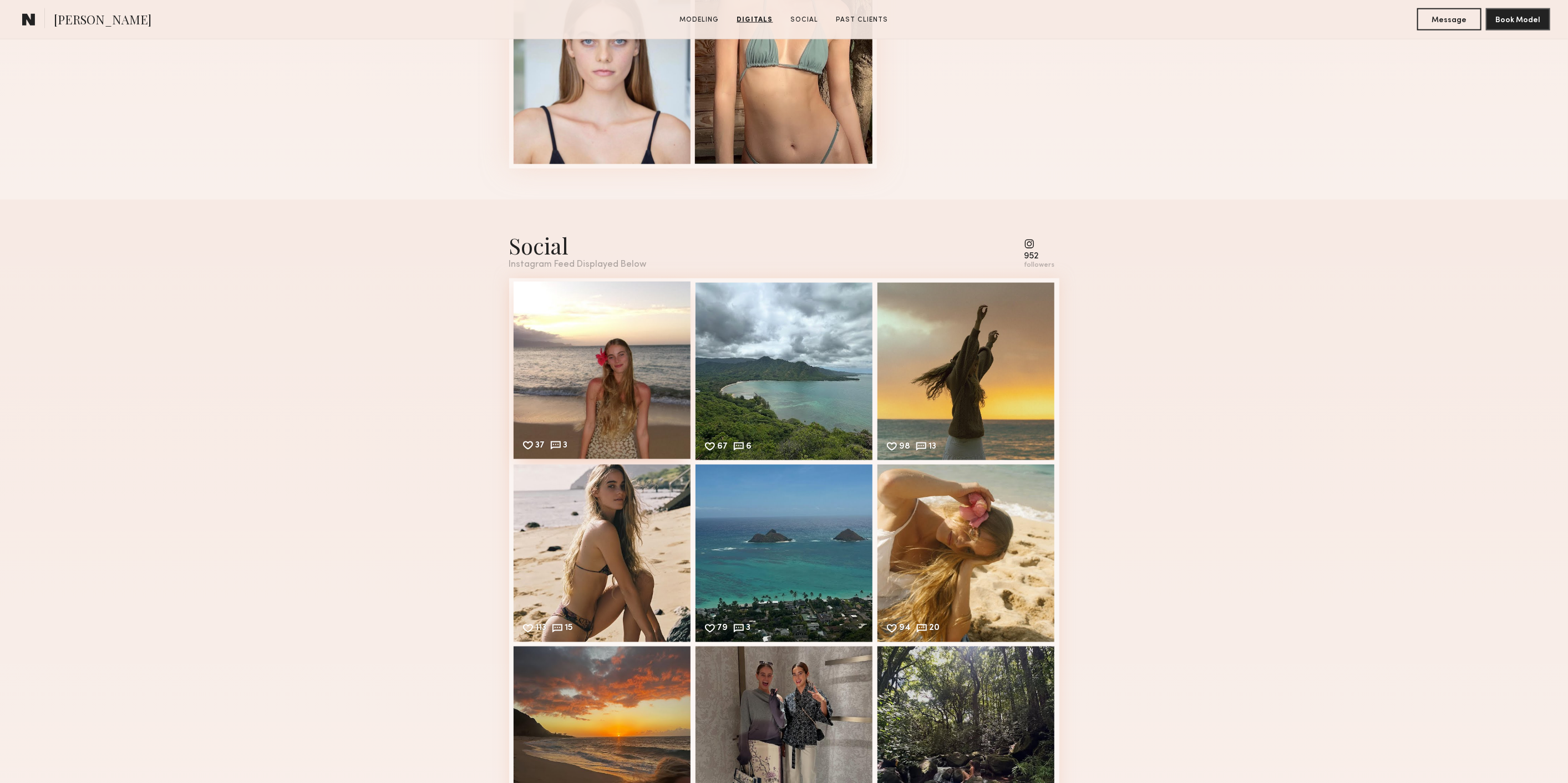
click at [616, 377] on div "37 3 Likes & comments displayed to show model’s engagement" at bounding box center [601, 369] width 177 height 177
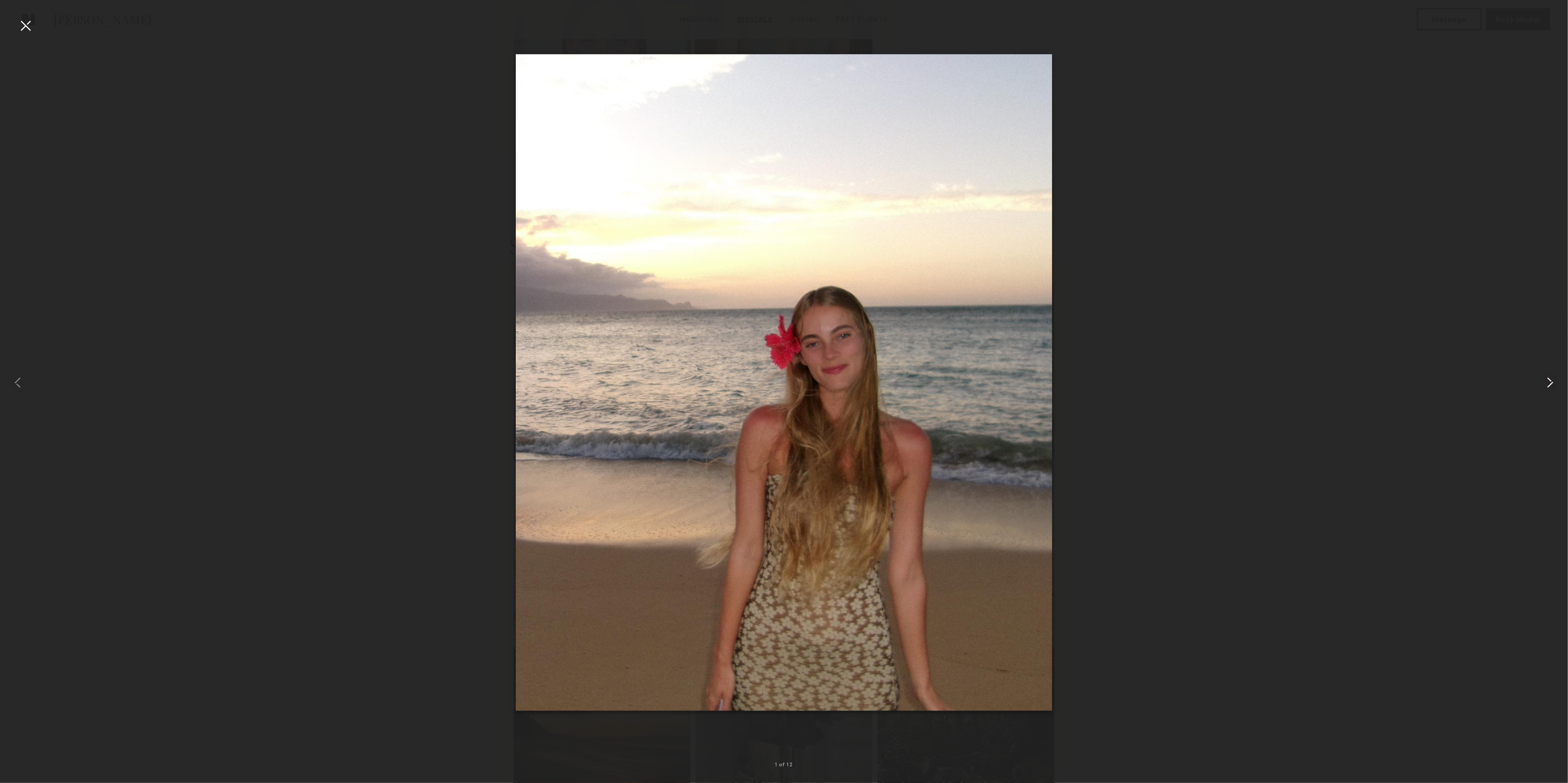
click at [1547, 387] on common-icon at bounding box center [1549, 383] width 18 height 18
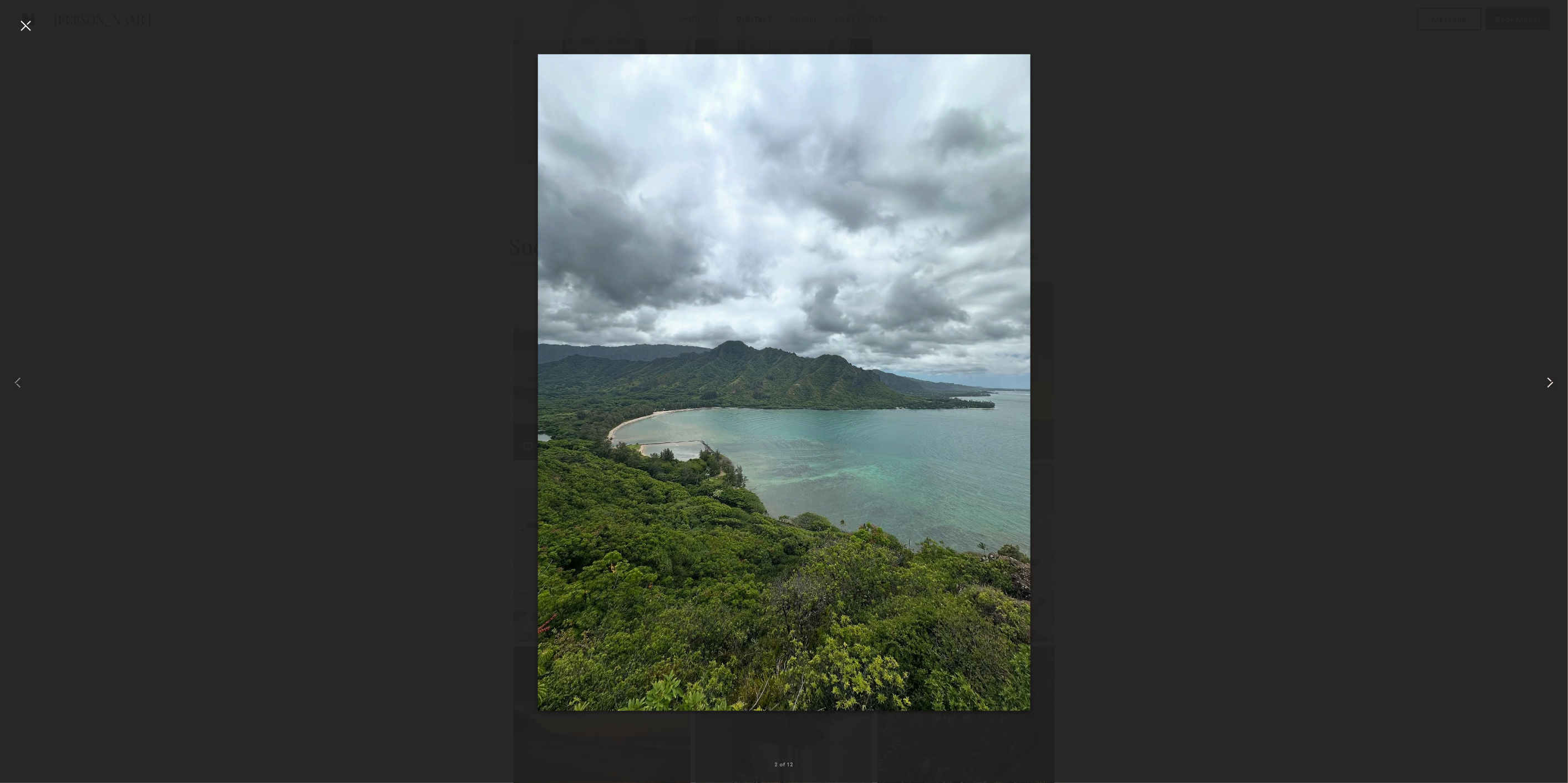
click at [1547, 387] on common-icon at bounding box center [1549, 383] width 18 height 18
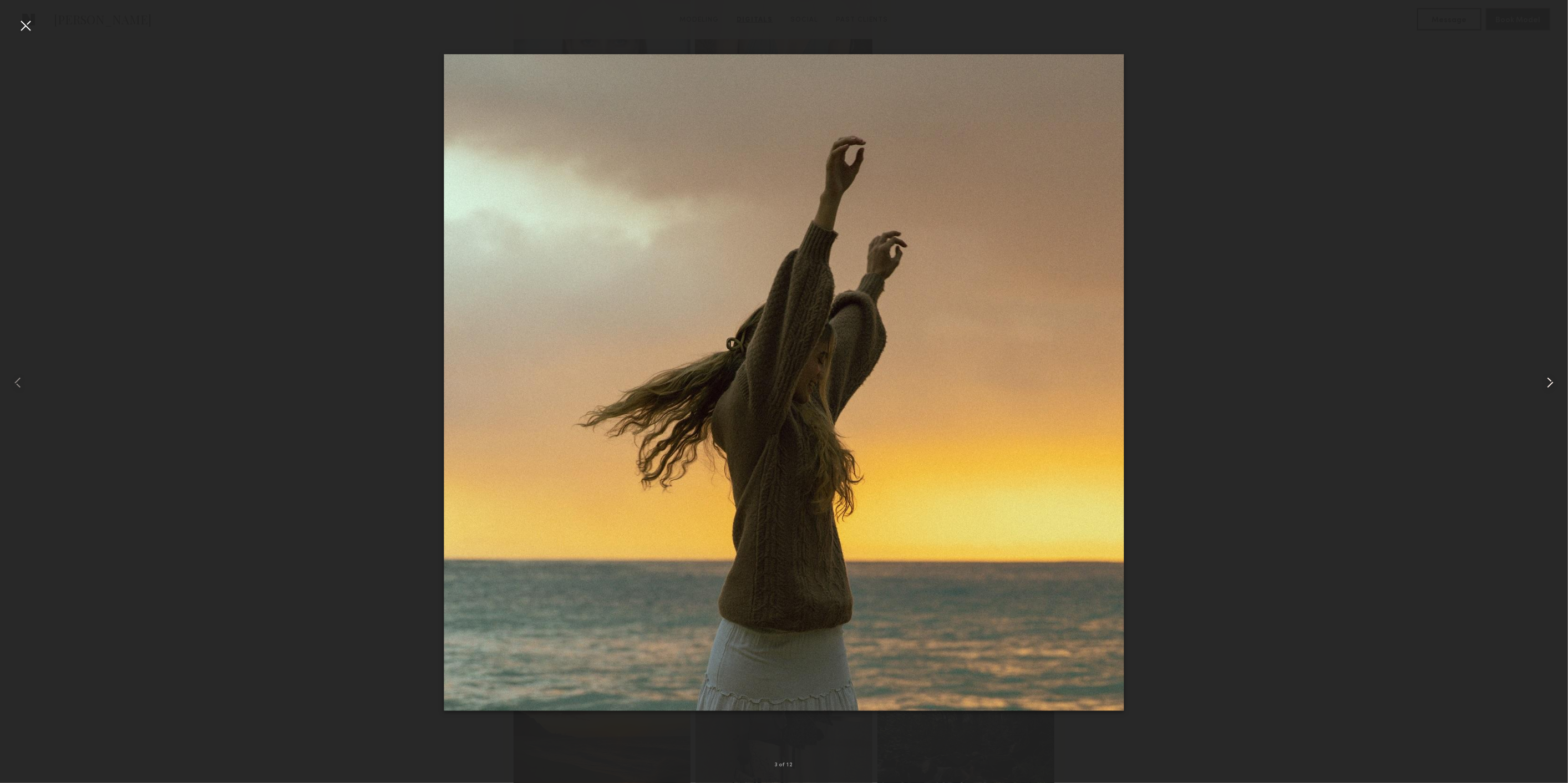
click at [1547, 387] on common-icon at bounding box center [1549, 383] width 18 height 18
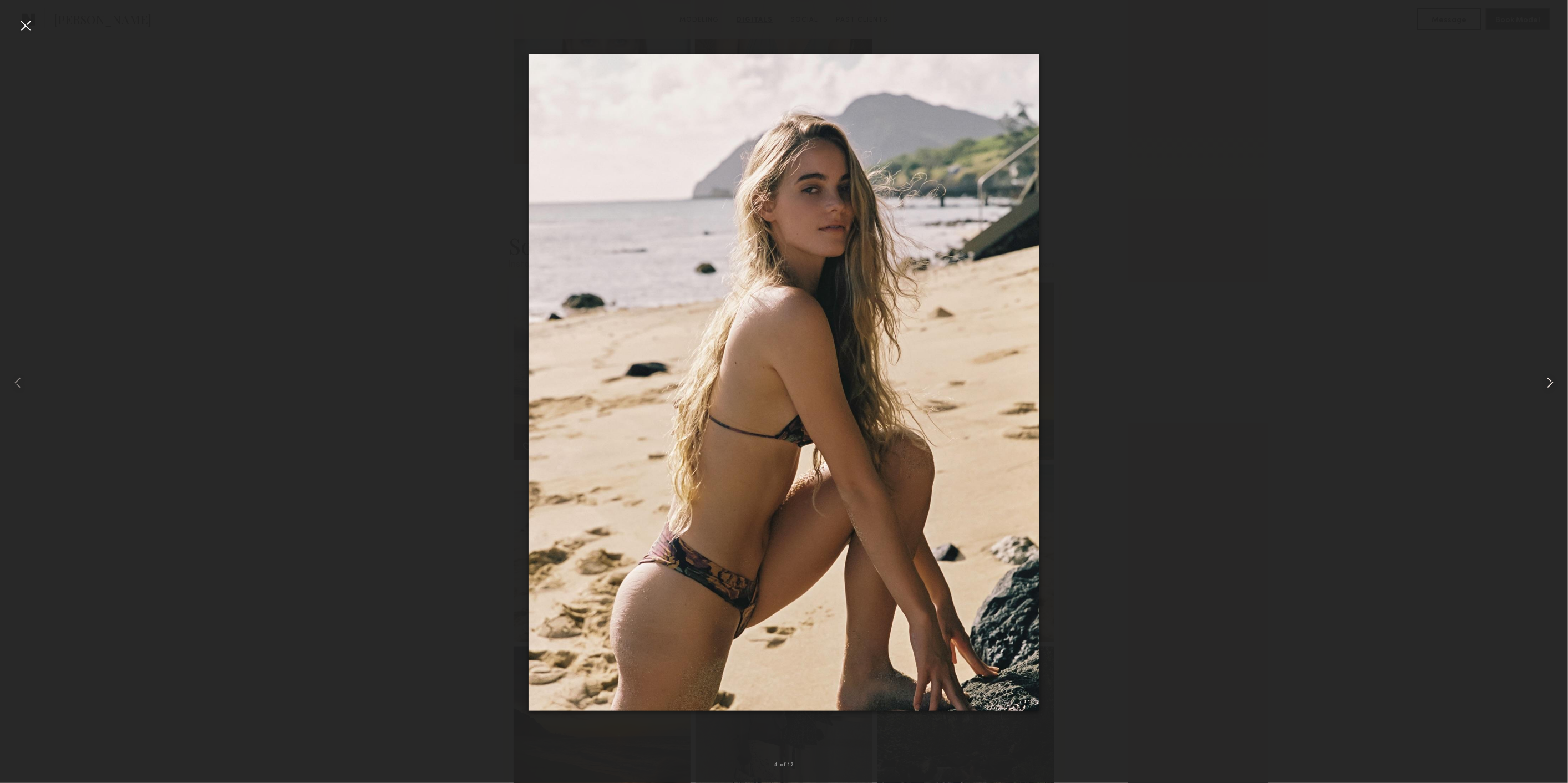
click at [1547, 387] on common-icon at bounding box center [1549, 383] width 18 height 18
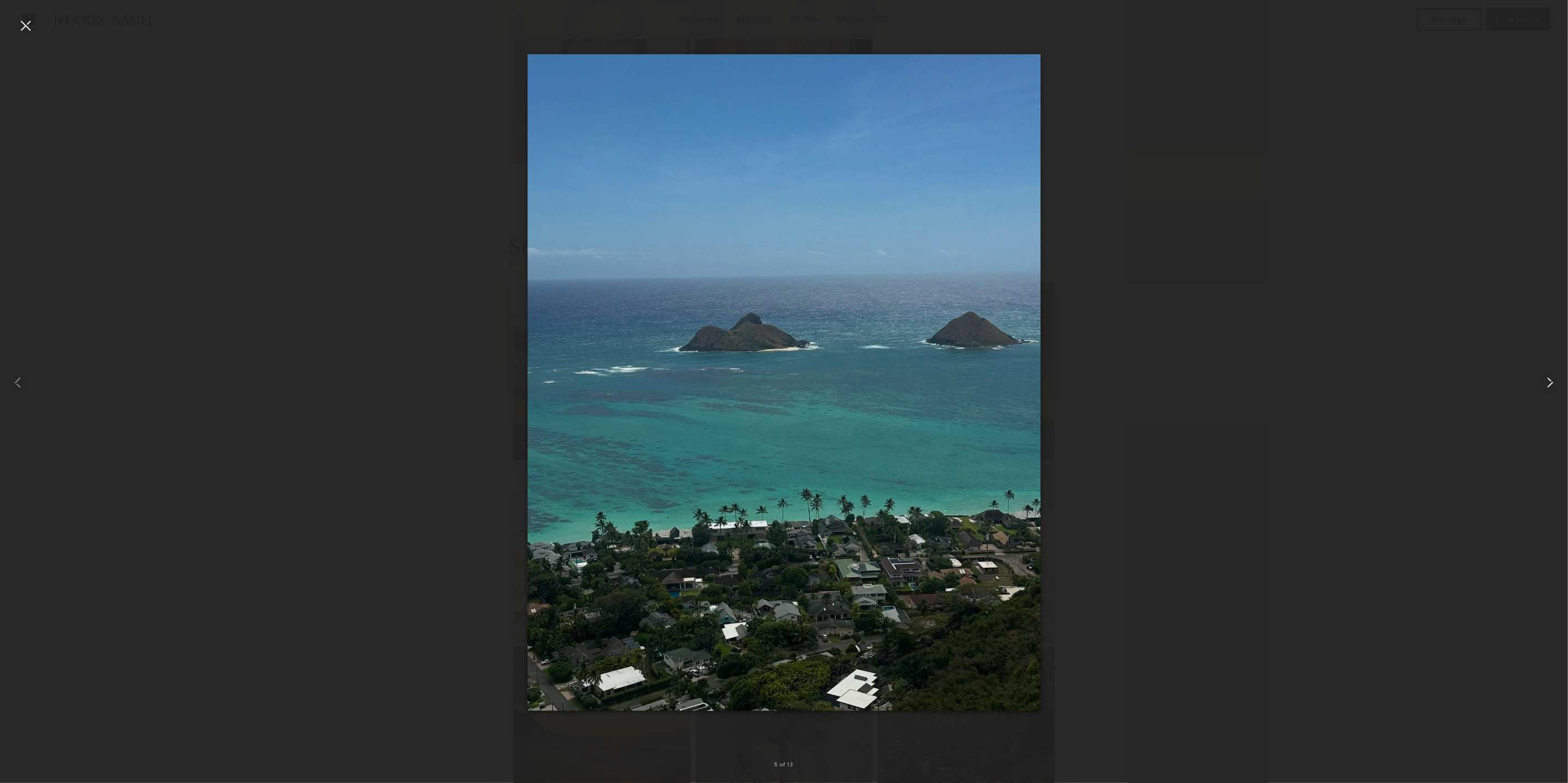
click at [1547, 387] on common-icon at bounding box center [1549, 383] width 18 height 18
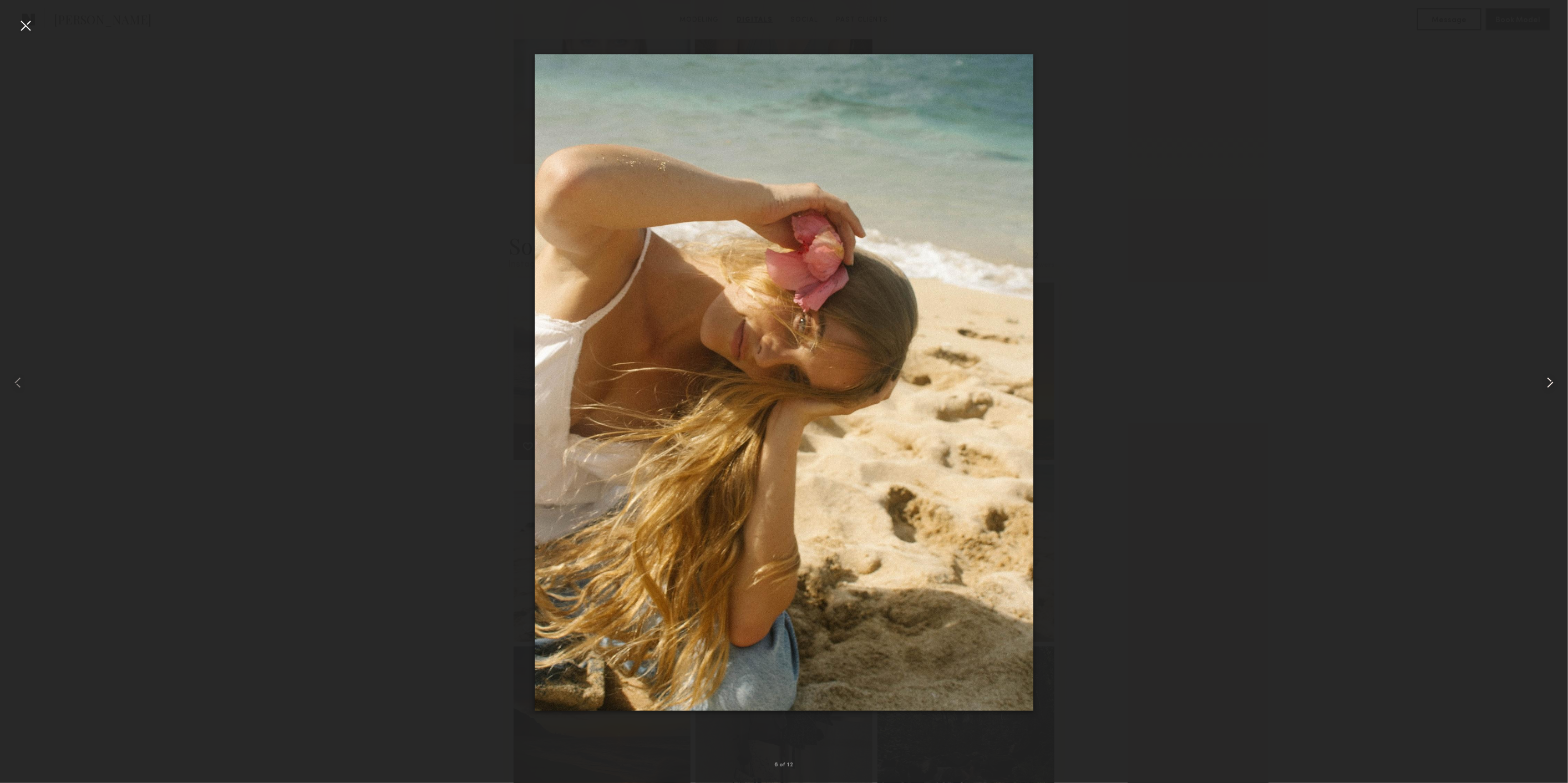
click at [1547, 387] on common-icon at bounding box center [1549, 383] width 18 height 18
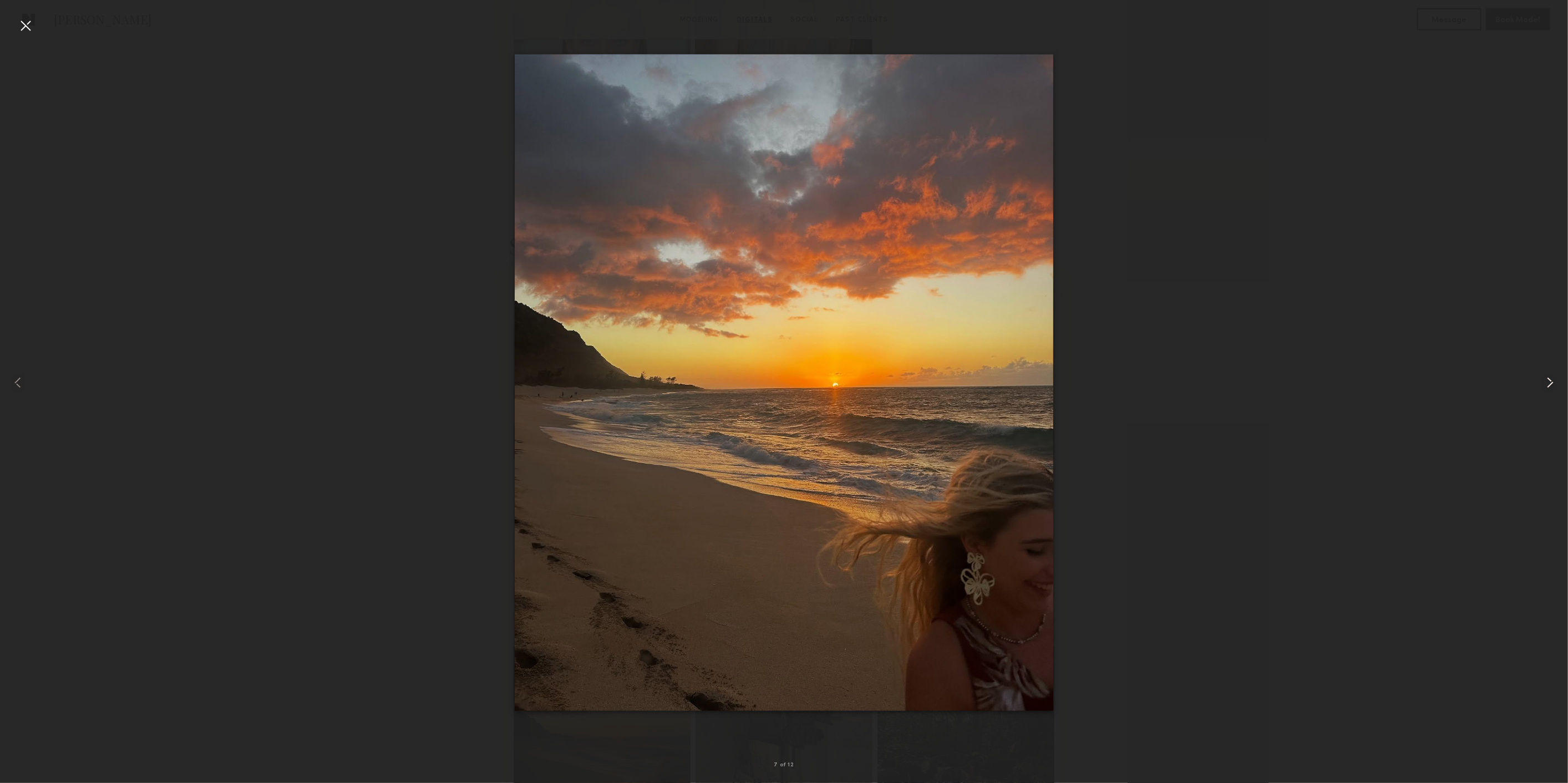
click at [1547, 387] on common-icon at bounding box center [1549, 383] width 18 height 18
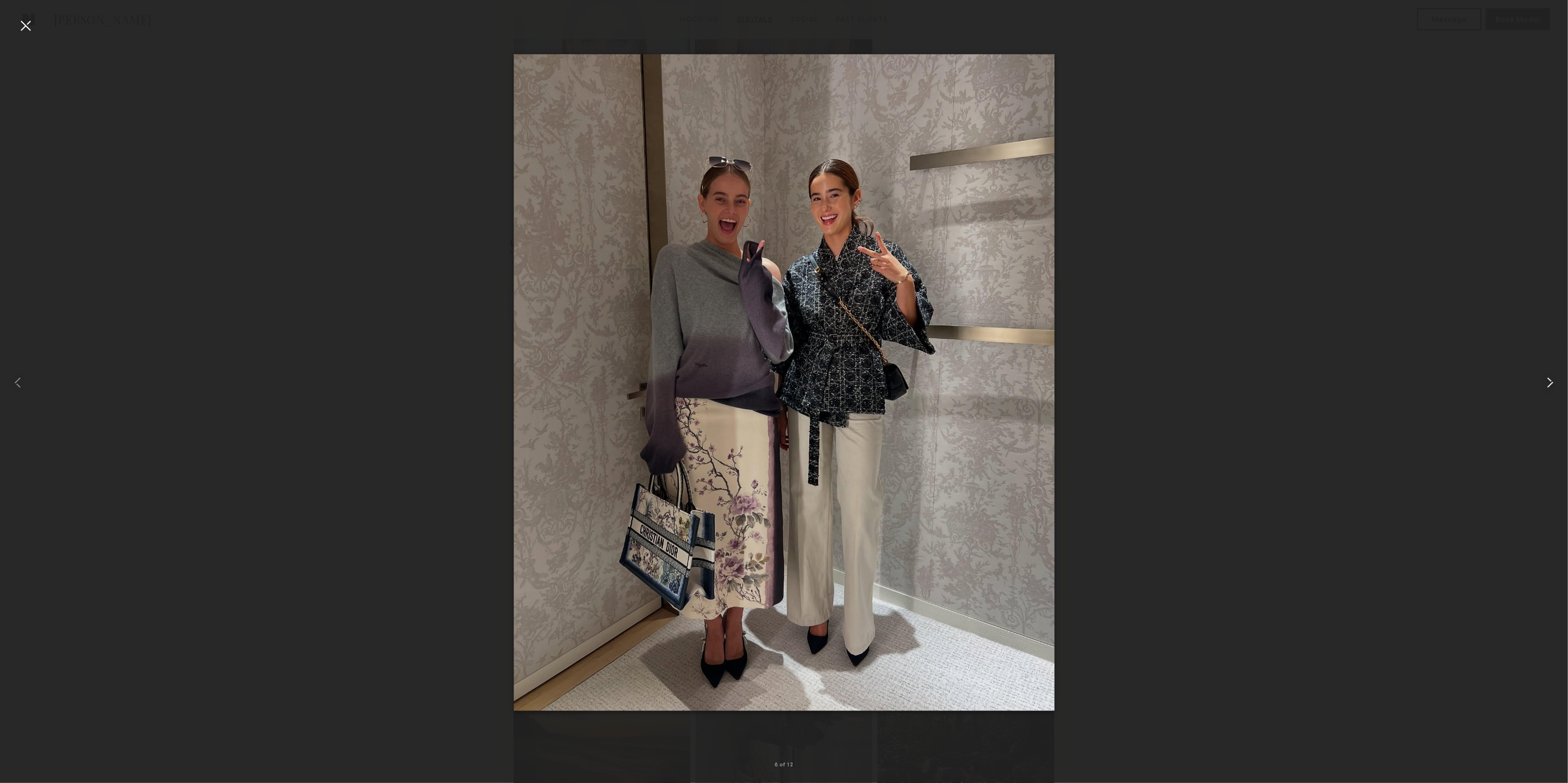
click at [1547, 387] on common-icon at bounding box center [1549, 383] width 18 height 18
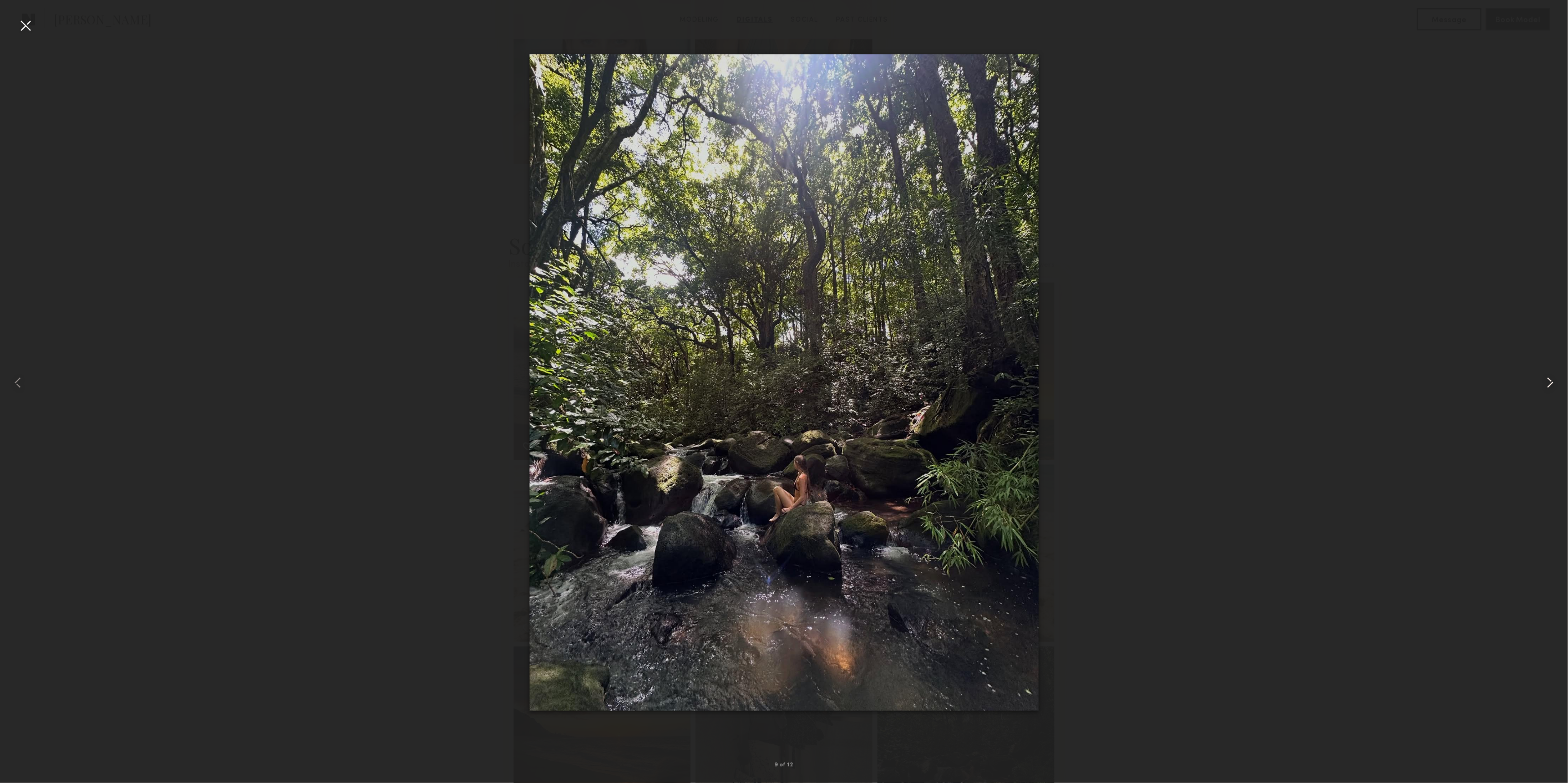
click at [1547, 387] on common-icon at bounding box center [1549, 383] width 18 height 18
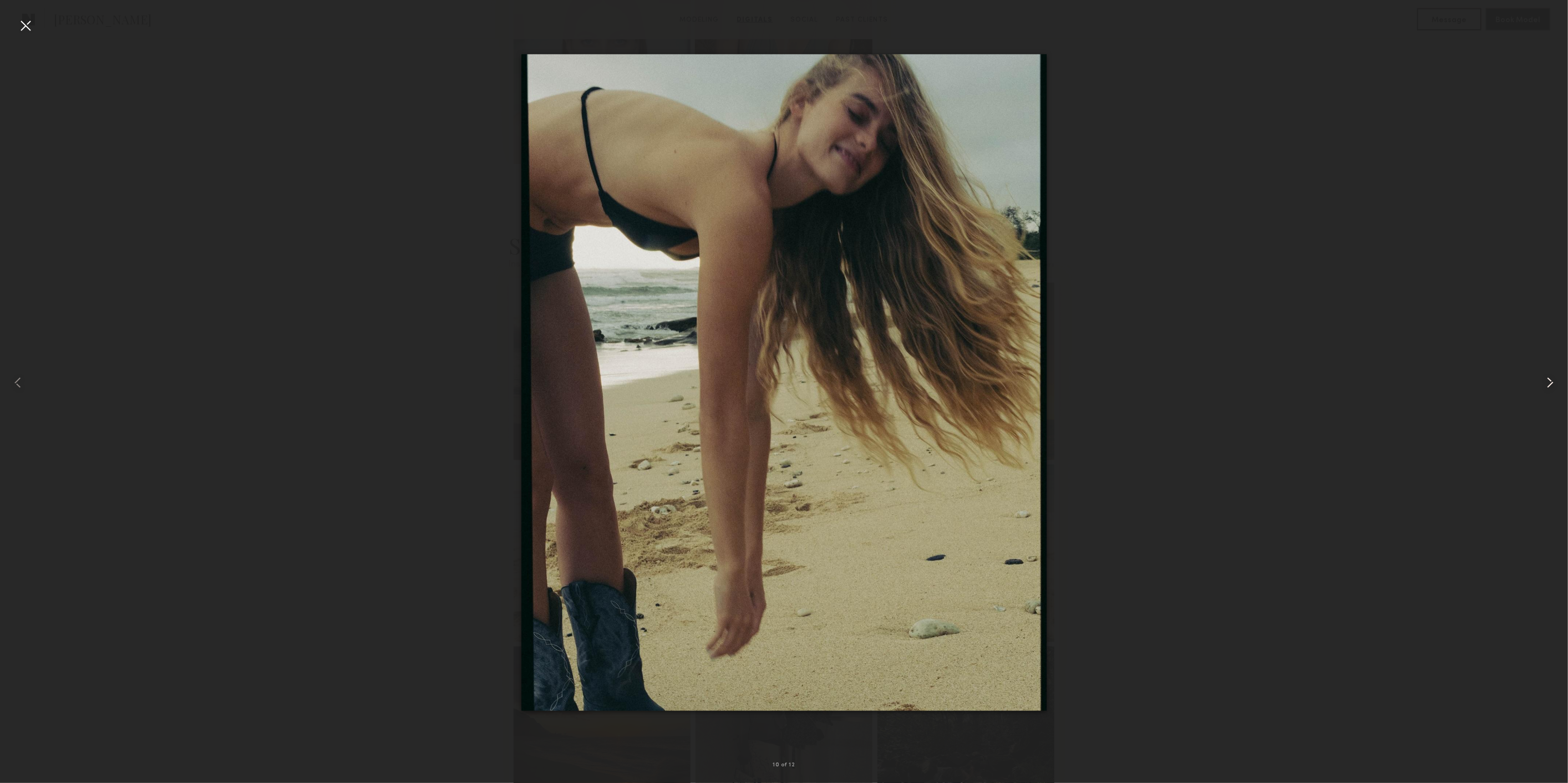
click at [1547, 387] on common-icon at bounding box center [1549, 383] width 18 height 18
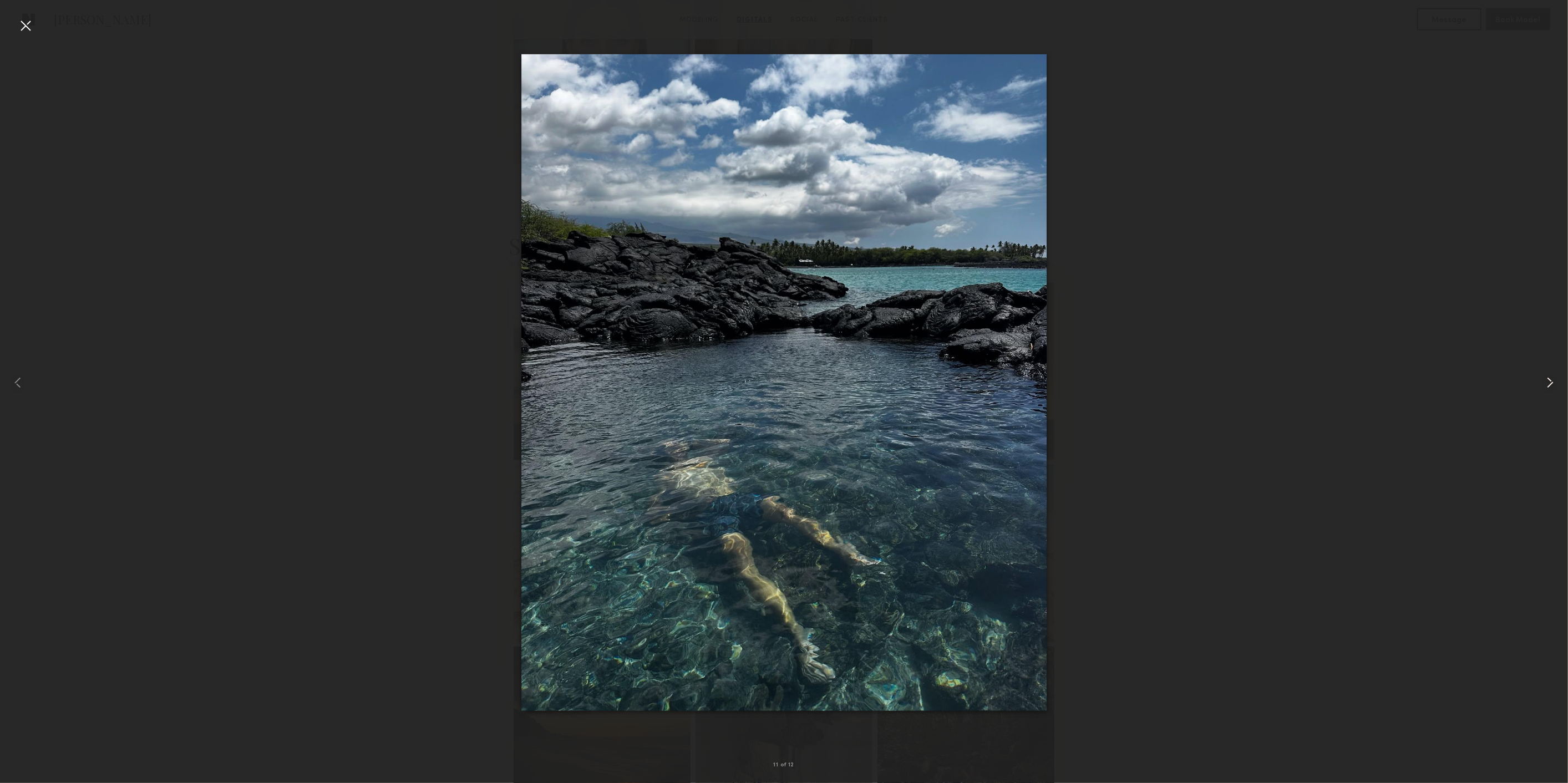
click at [1547, 387] on common-icon at bounding box center [1549, 383] width 18 height 18
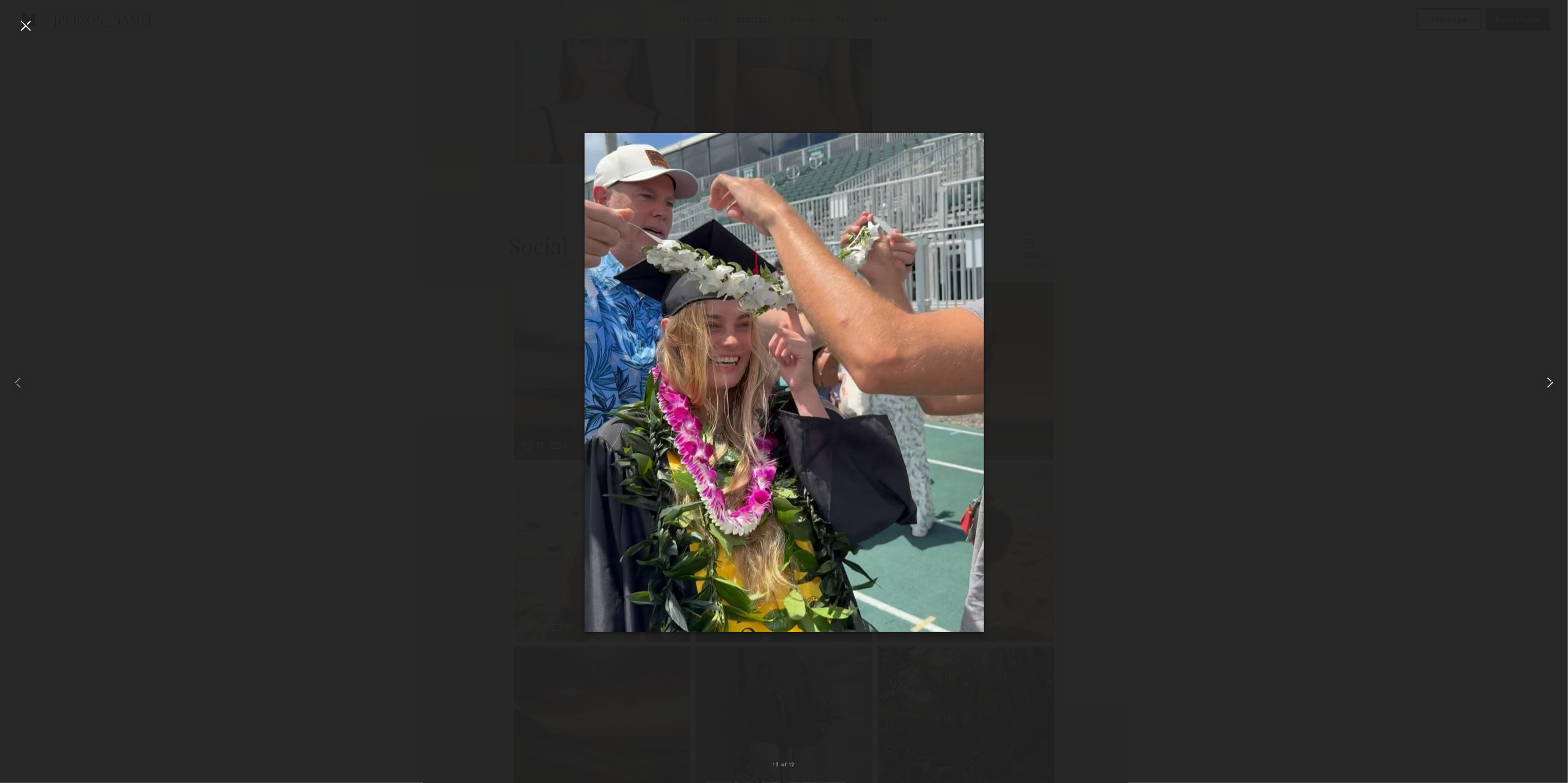
click at [1547, 387] on common-icon at bounding box center [1549, 383] width 18 height 18
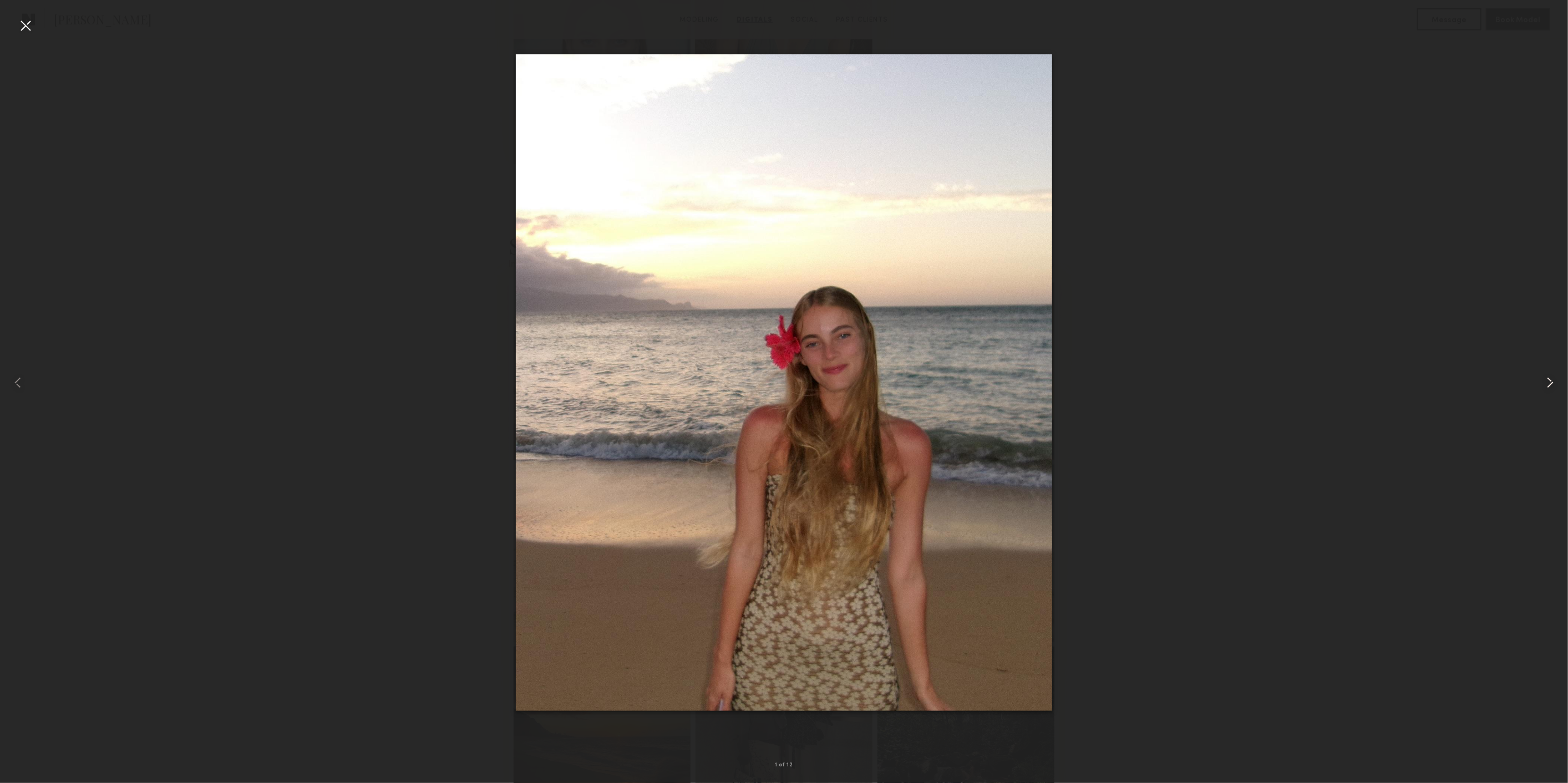
click at [1547, 387] on common-icon at bounding box center [1549, 383] width 18 height 18
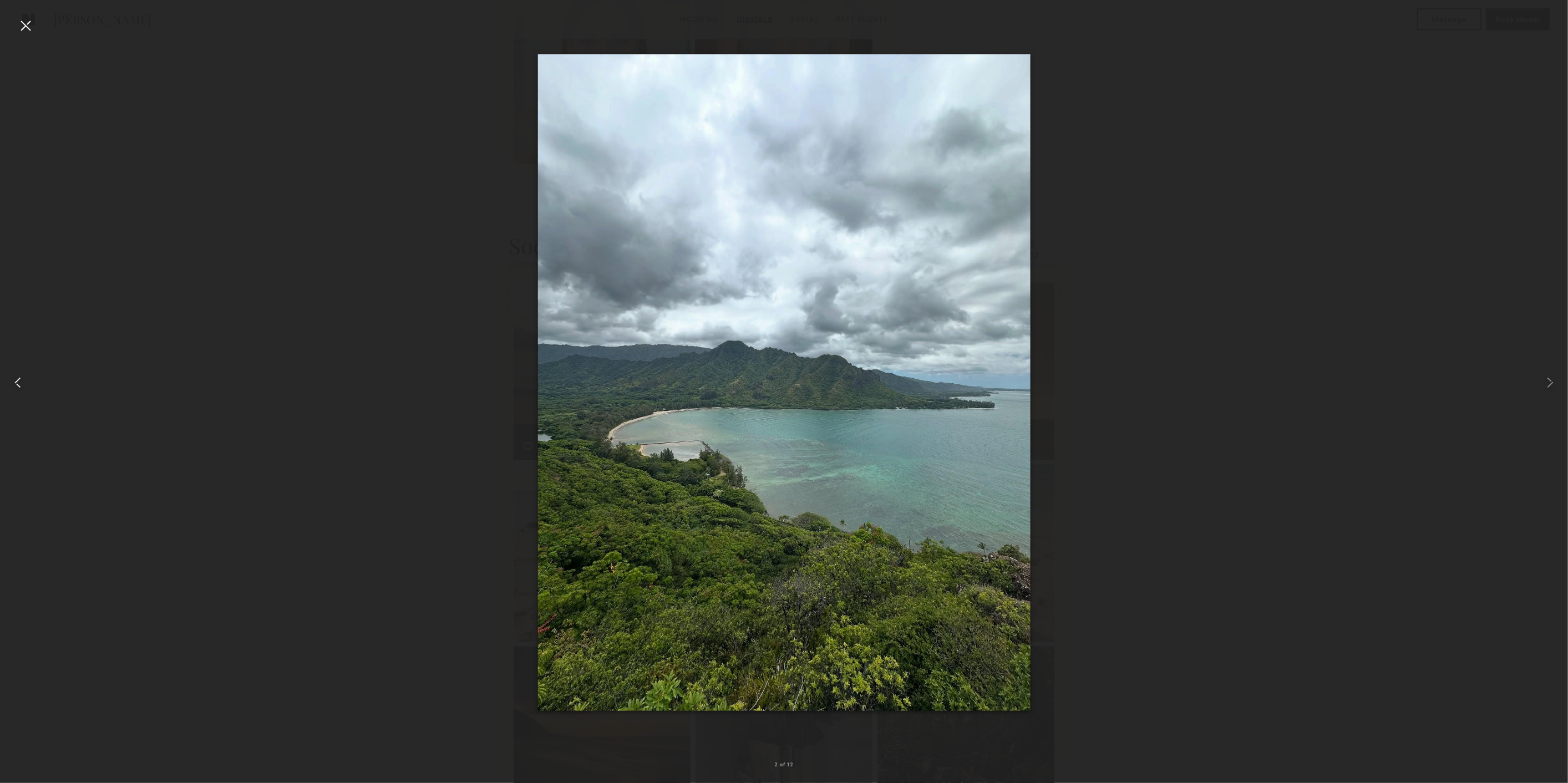
click at [35, 22] on div at bounding box center [31, 383] width 63 height 730
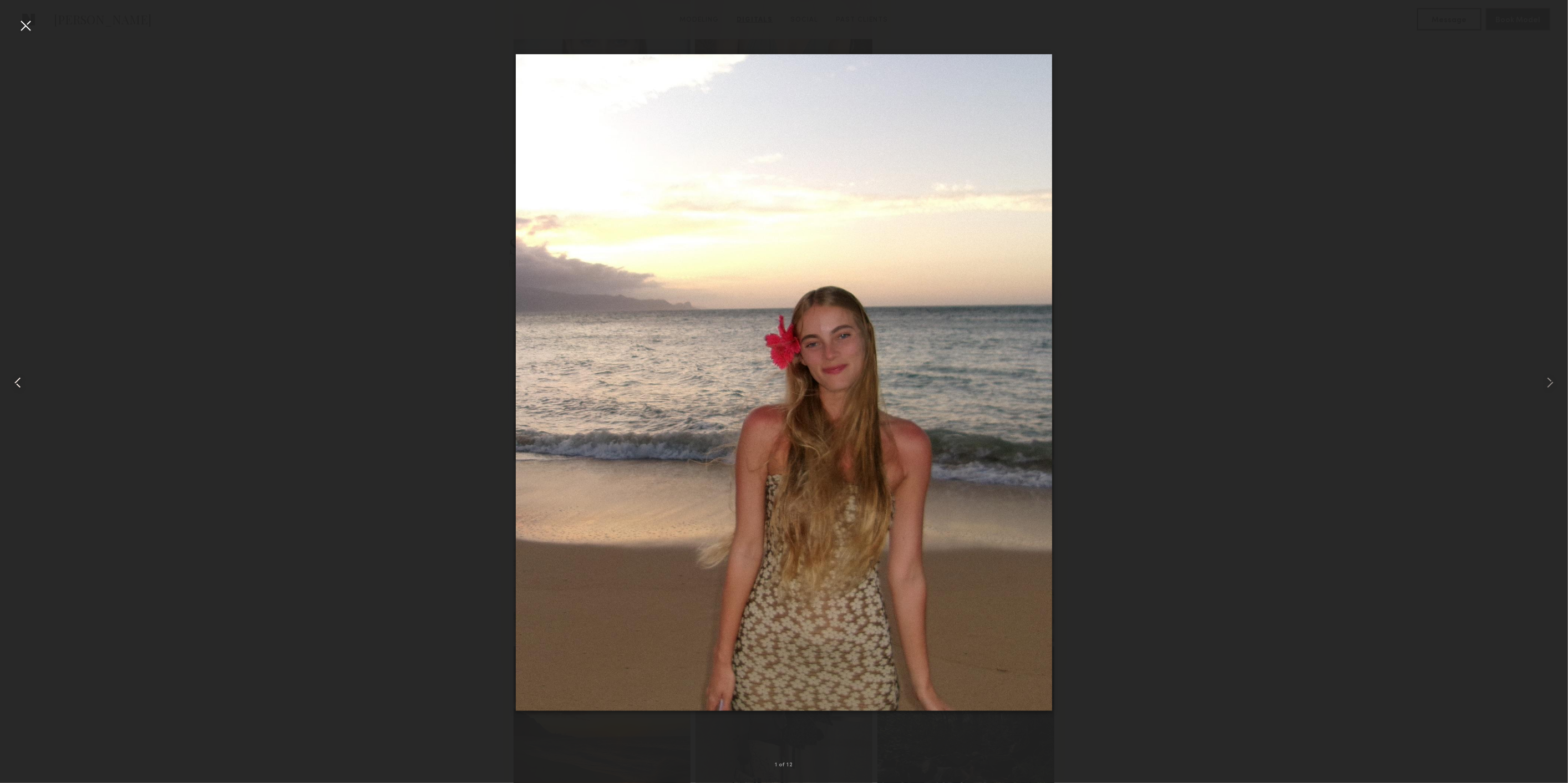
click at [28, 26] on div at bounding box center [26, 26] width 18 height 18
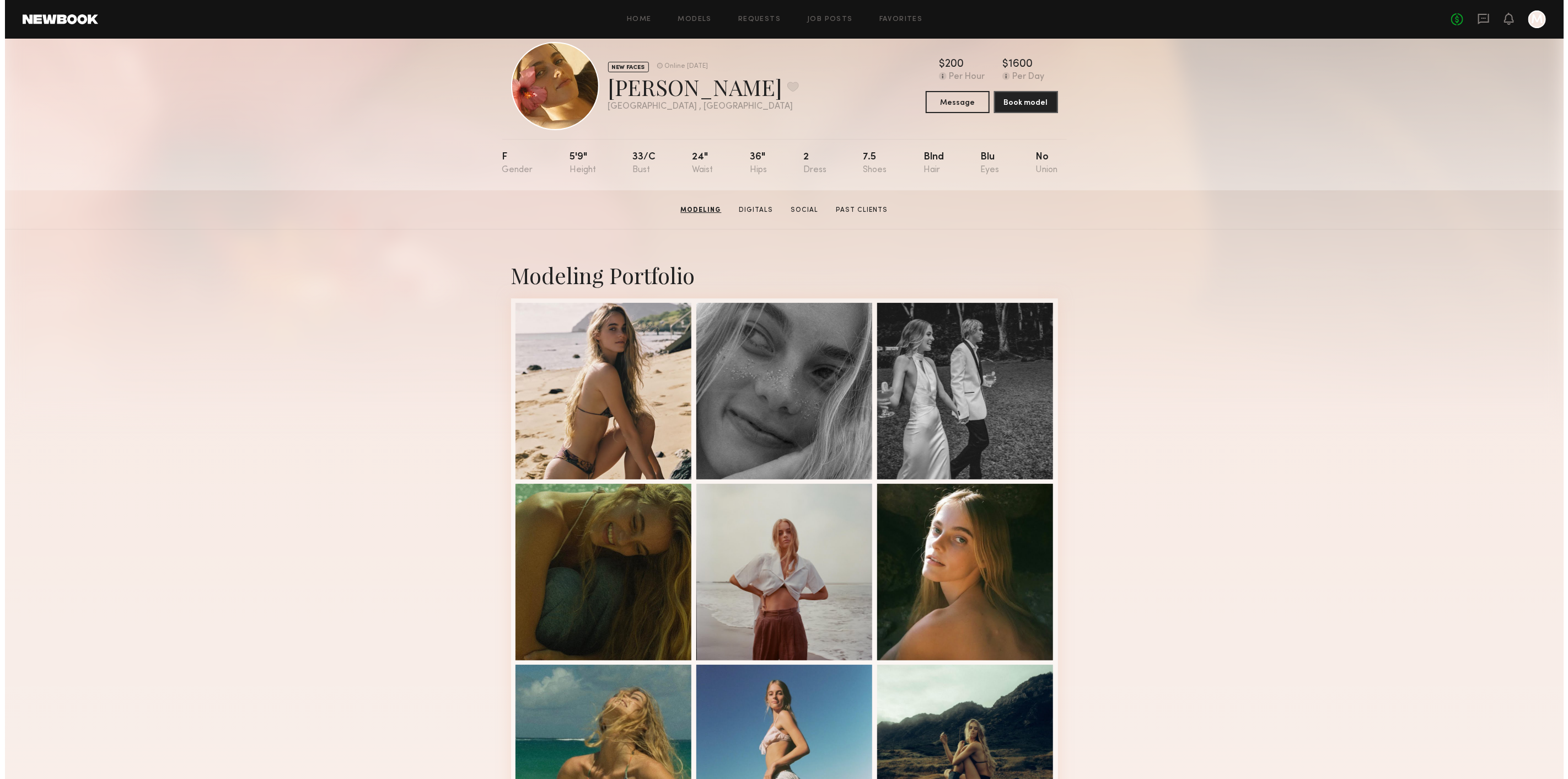
scroll to position [0, 0]
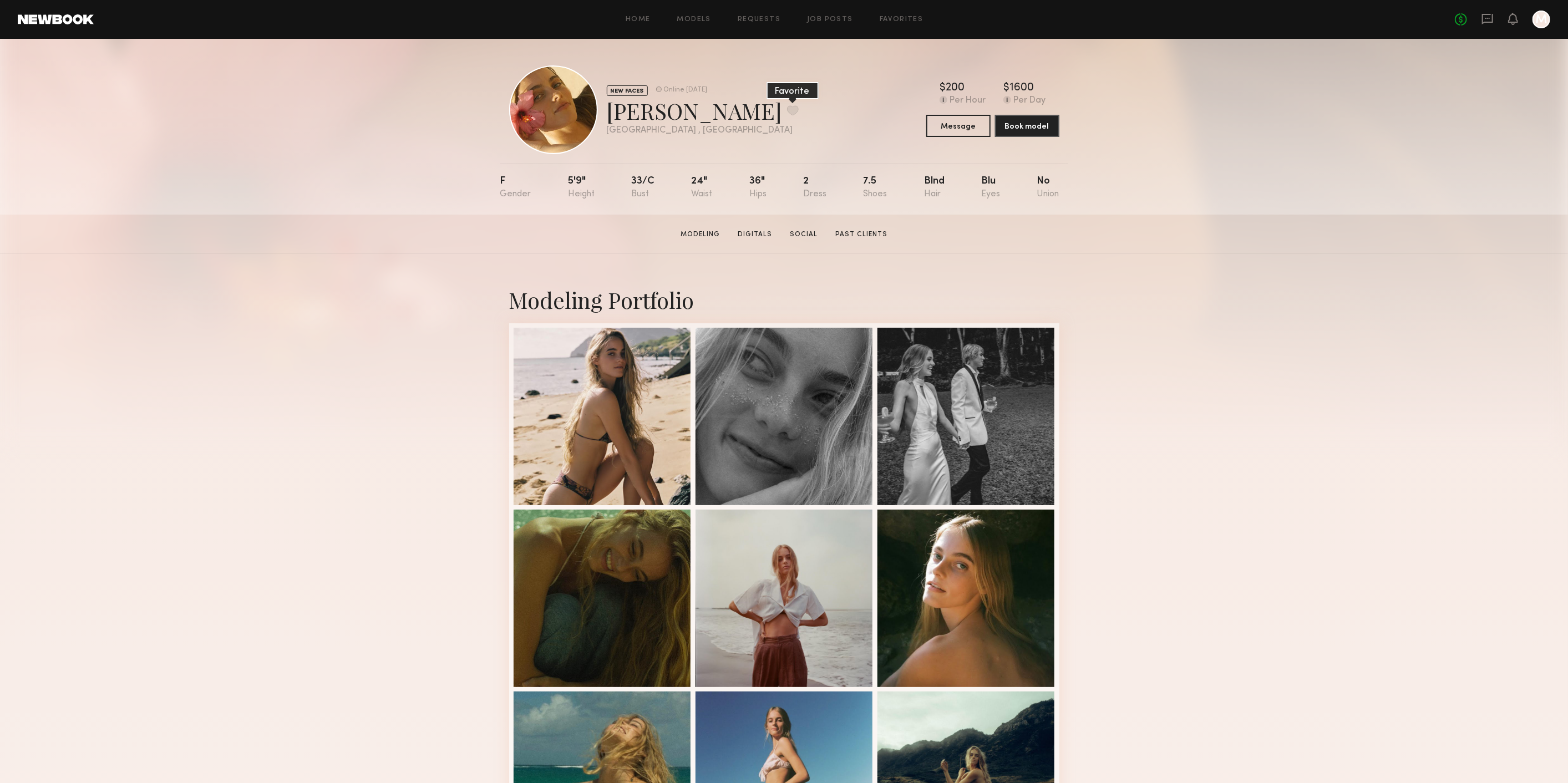
click at [787, 105] on button at bounding box center [792, 109] width 11 height 10
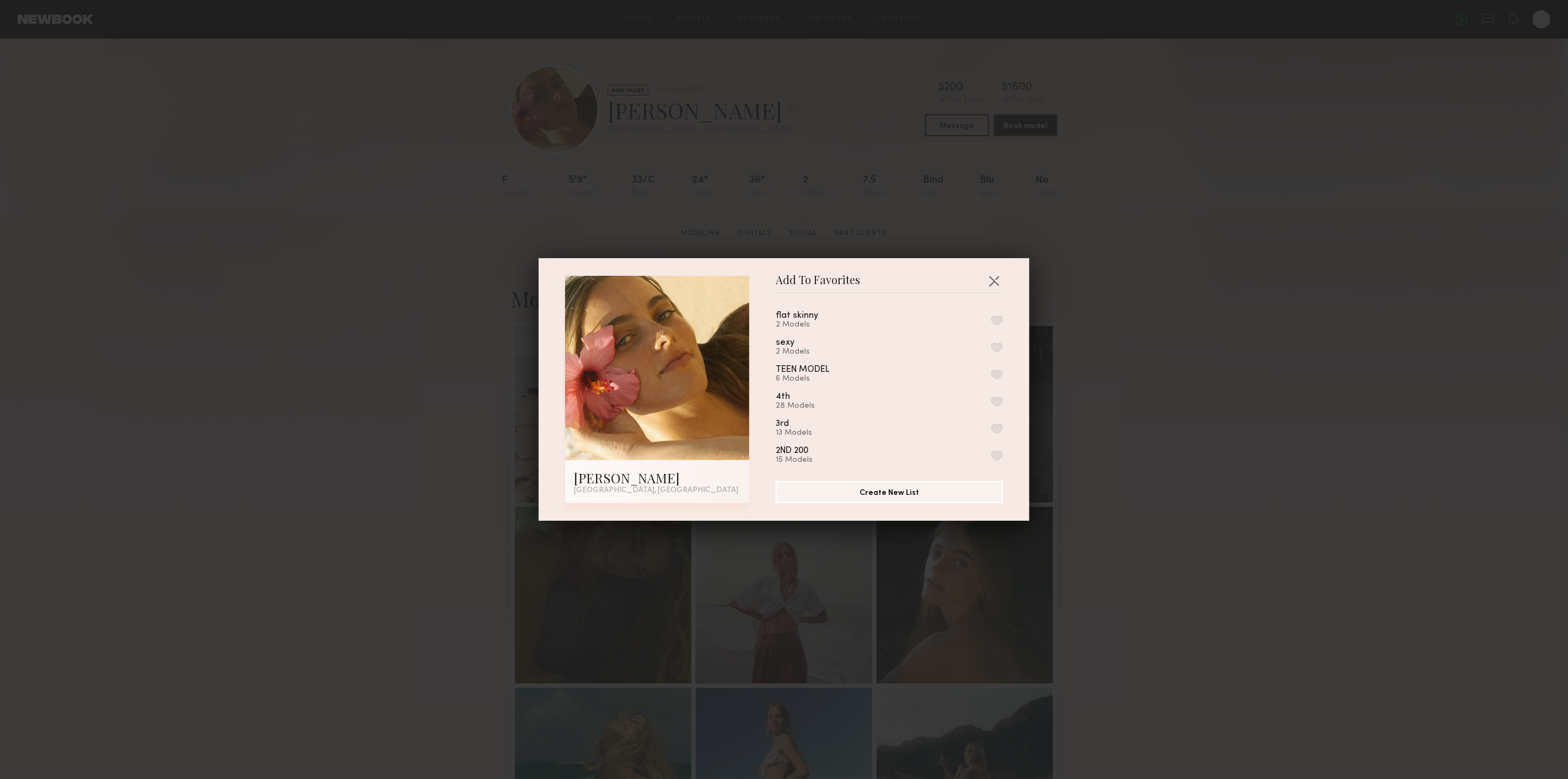
click at [992, 349] on div "flat skinny 2 Models sexy 2 Models TEEN MODEL 6 Models 4th 28 Models 3rd 13 Mod…" at bounding box center [895, 383] width 239 height 161
click at [992, 350] on button "button" at bounding box center [997, 347] width 11 height 10
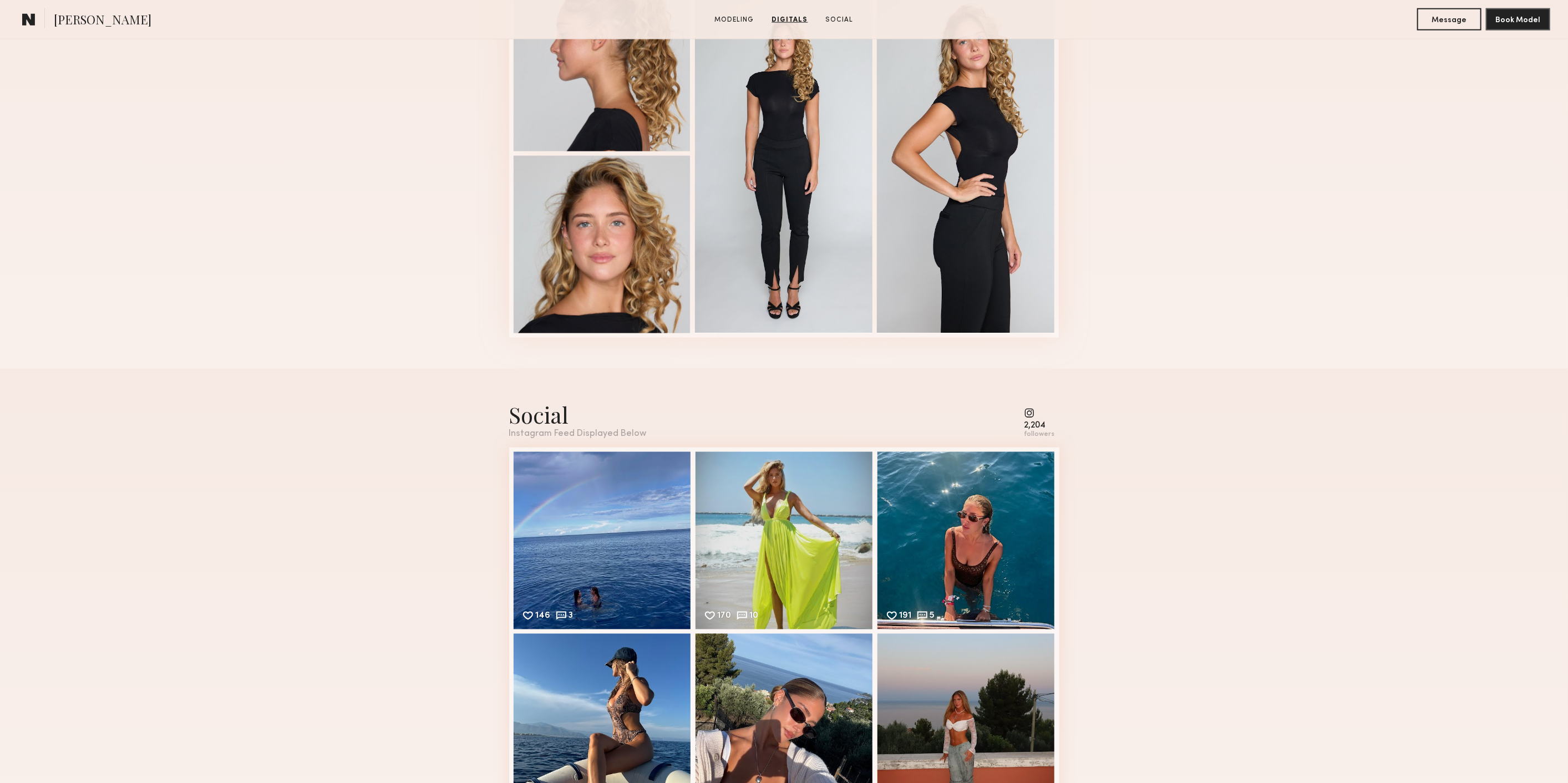
scroll to position [1367, 0]
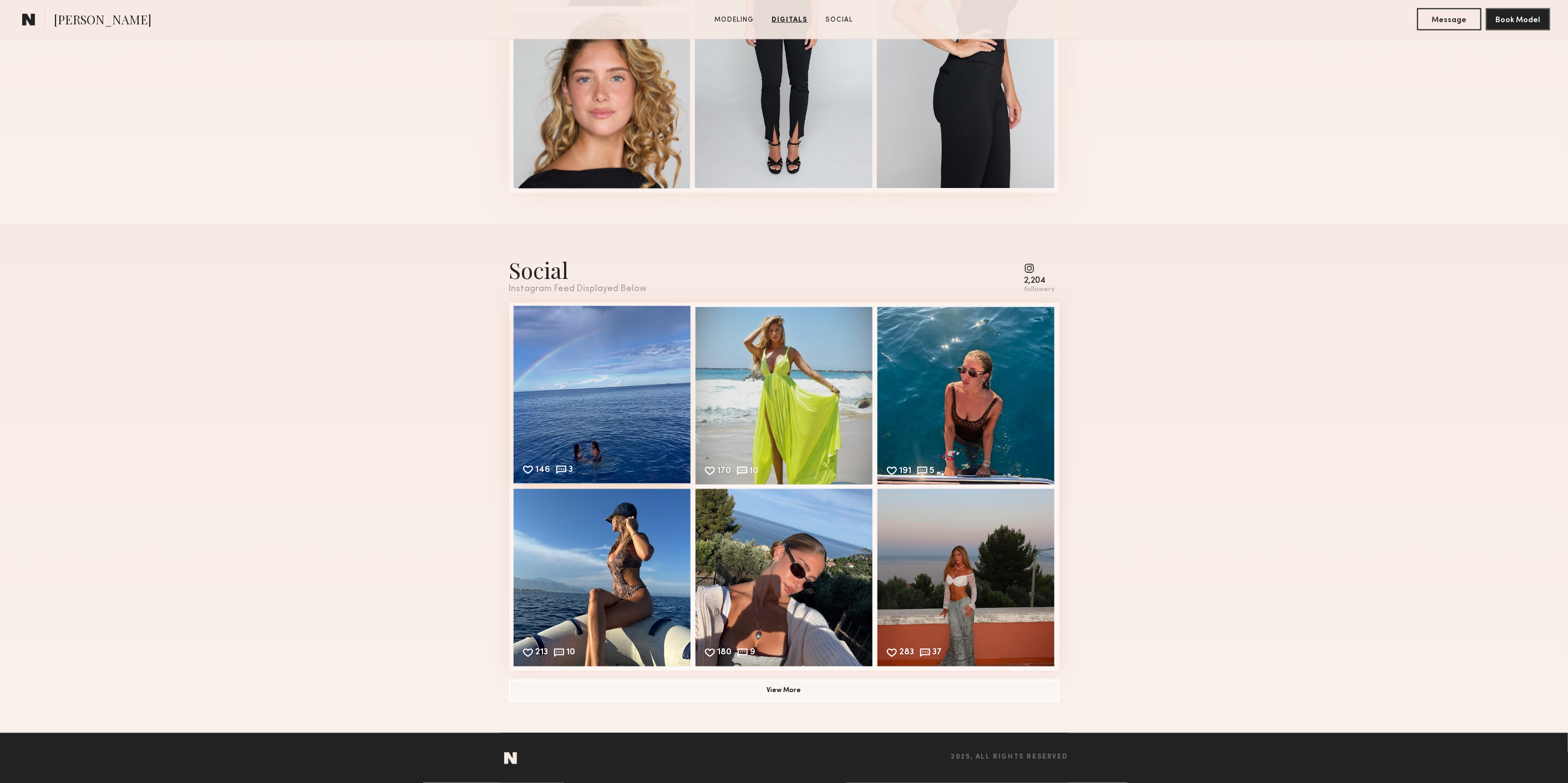
click at [621, 354] on div "146 3 Likes & comments displayed to show model’s engagement" at bounding box center [601, 394] width 177 height 177
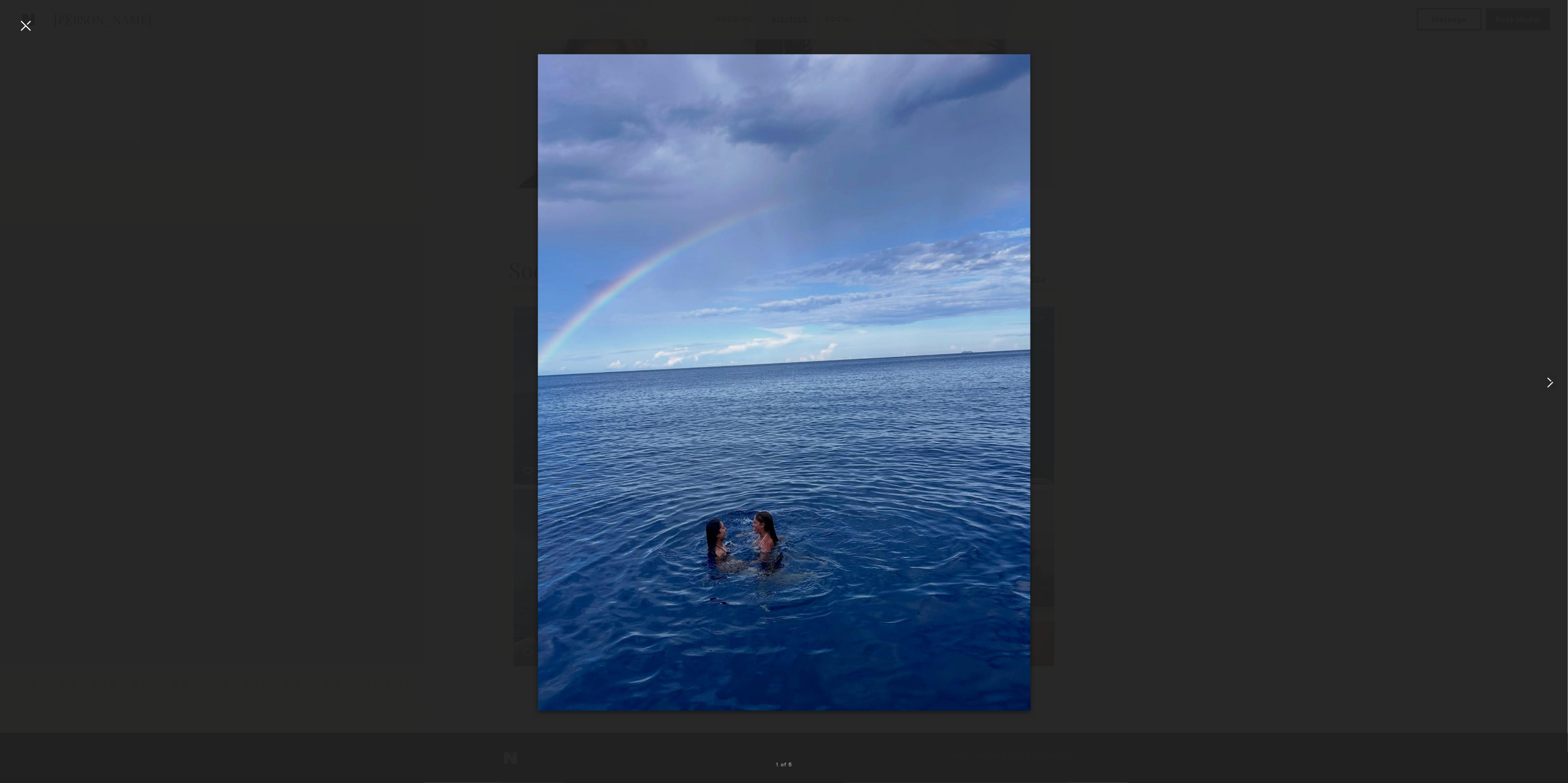
click at [1551, 381] on common-icon at bounding box center [1549, 383] width 18 height 18
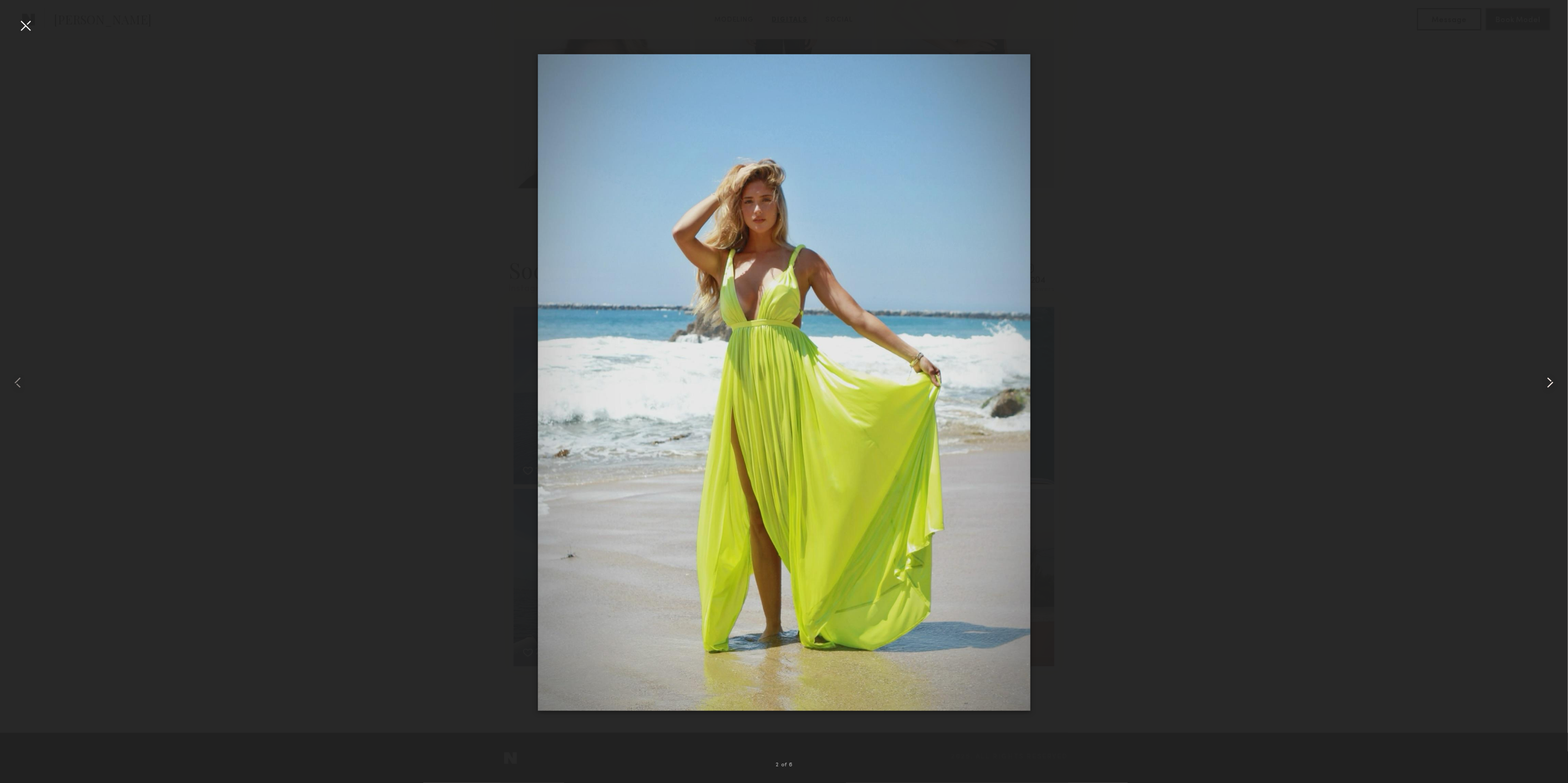
click at [1551, 381] on common-icon at bounding box center [1549, 383] width 18 height 18
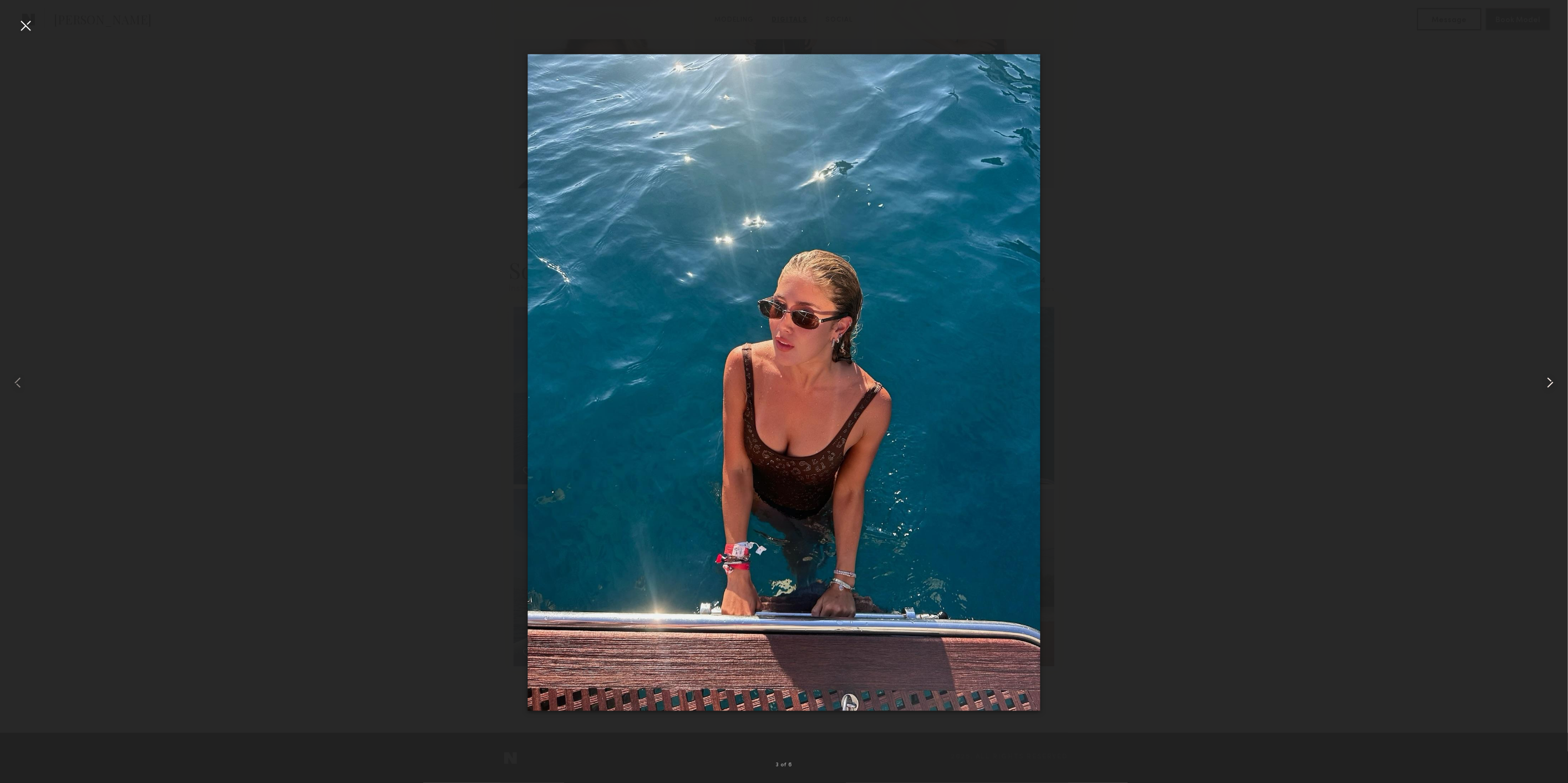
click at [1551, 381] on common-icon at bounding box center [1549, 383] width 18 height 18
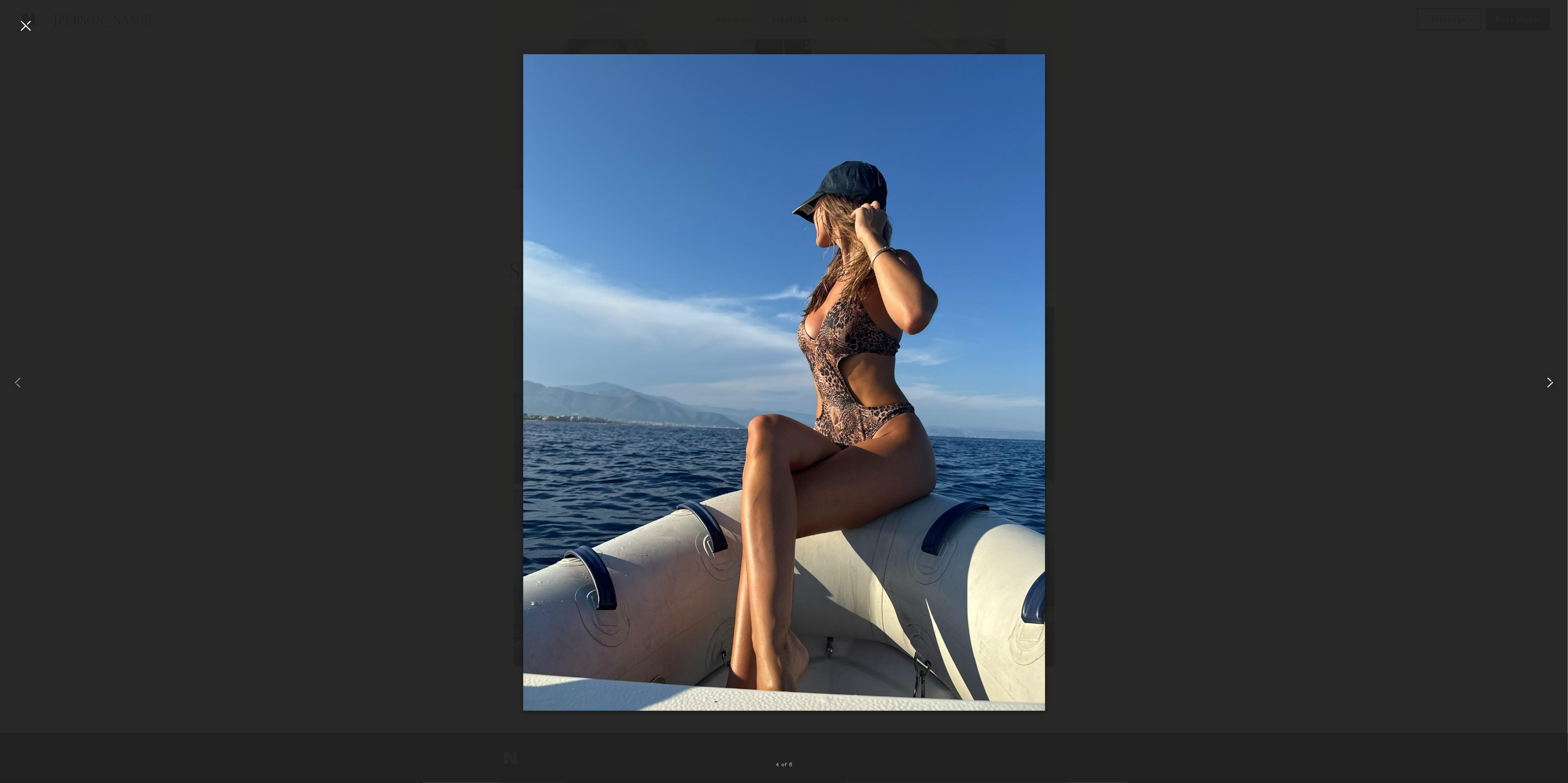
click at [1551, 381] on common-icon at bounding box center [1549, 383] width 18 height 18
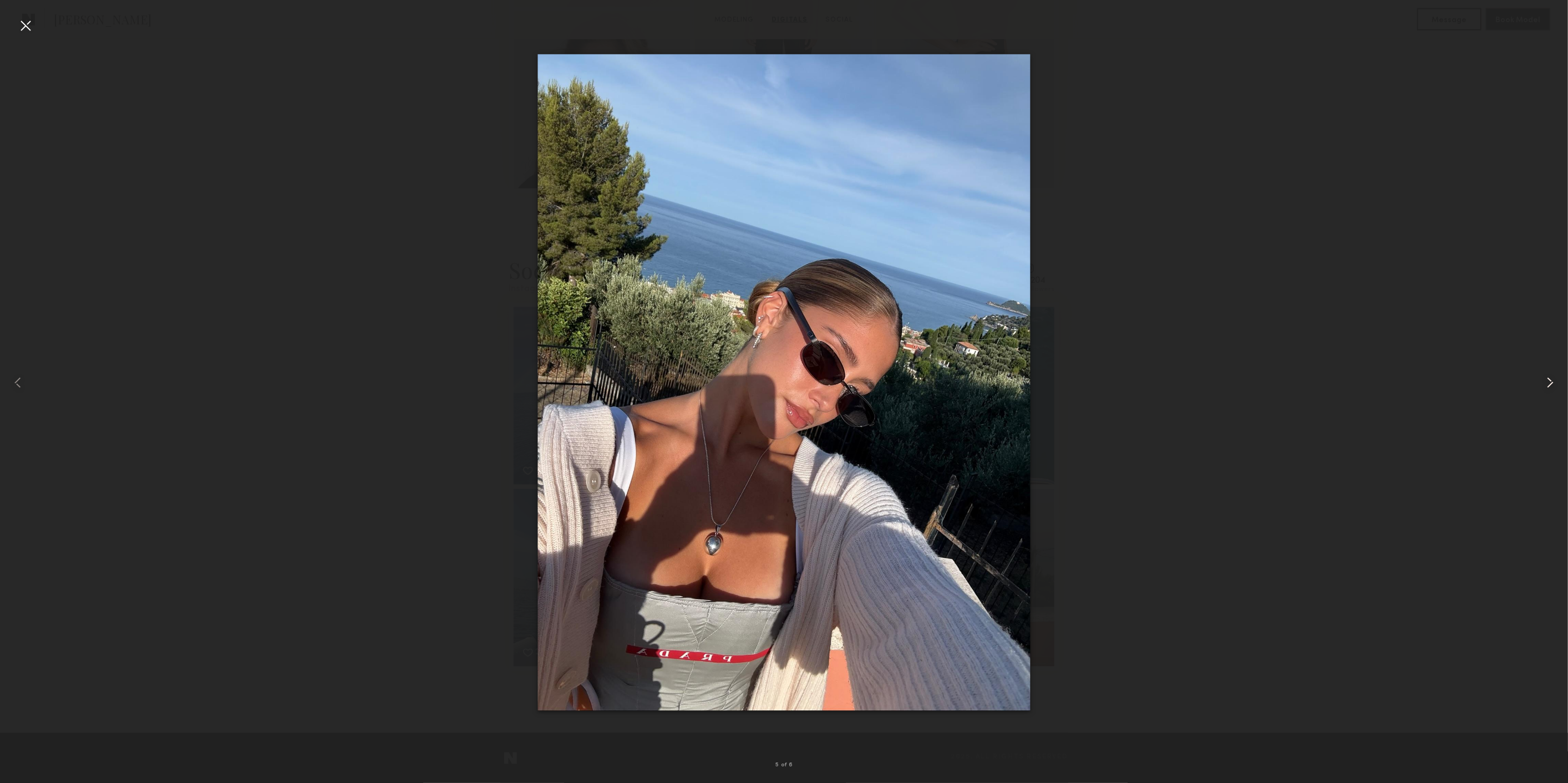
click at [1551, 381] on common-icon at bounding box center [1549, 383] width 18 height 18
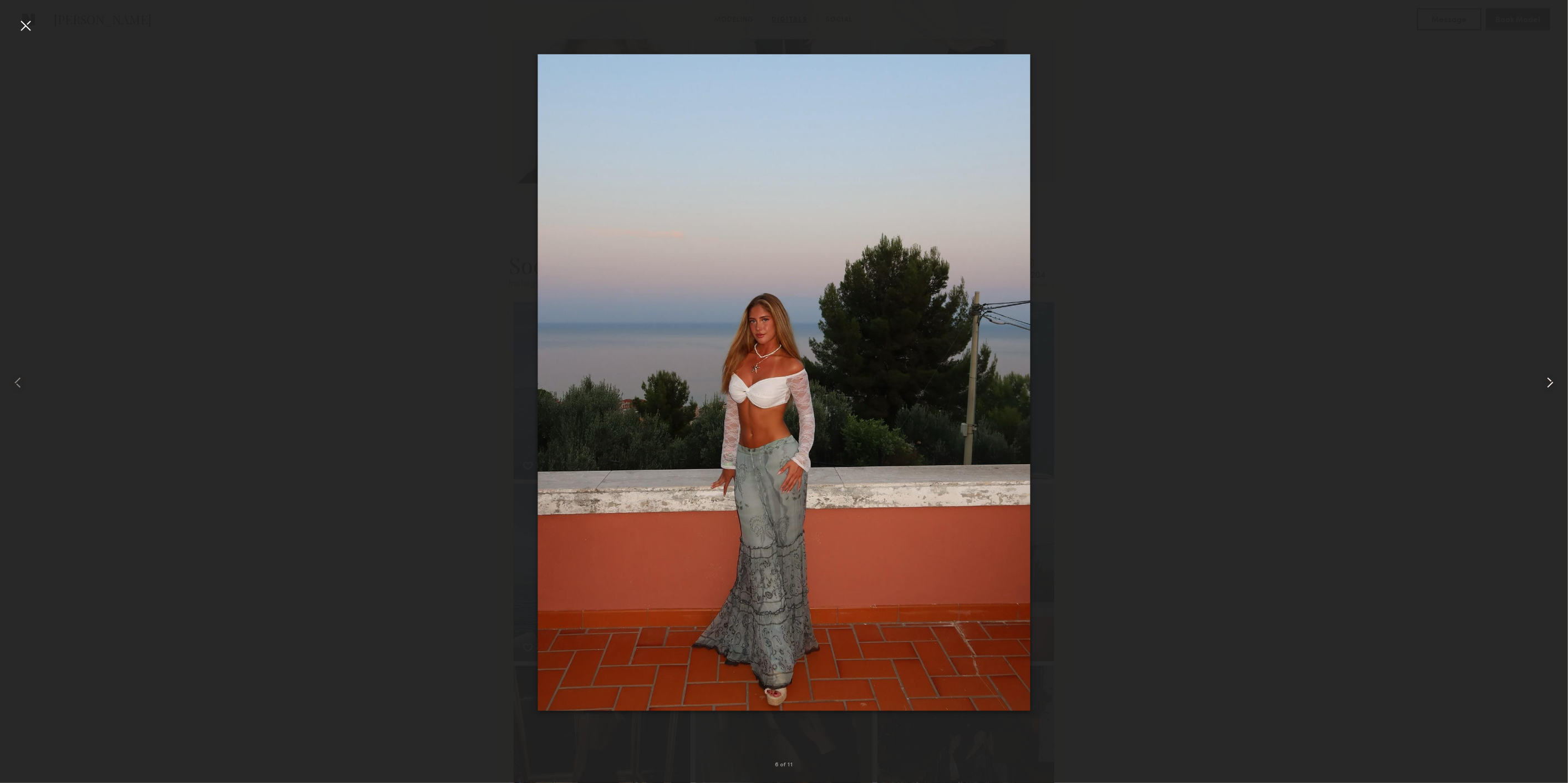
click at [1551, 381] on common-icon at bounding box center [1549, 383] width 18 height 18
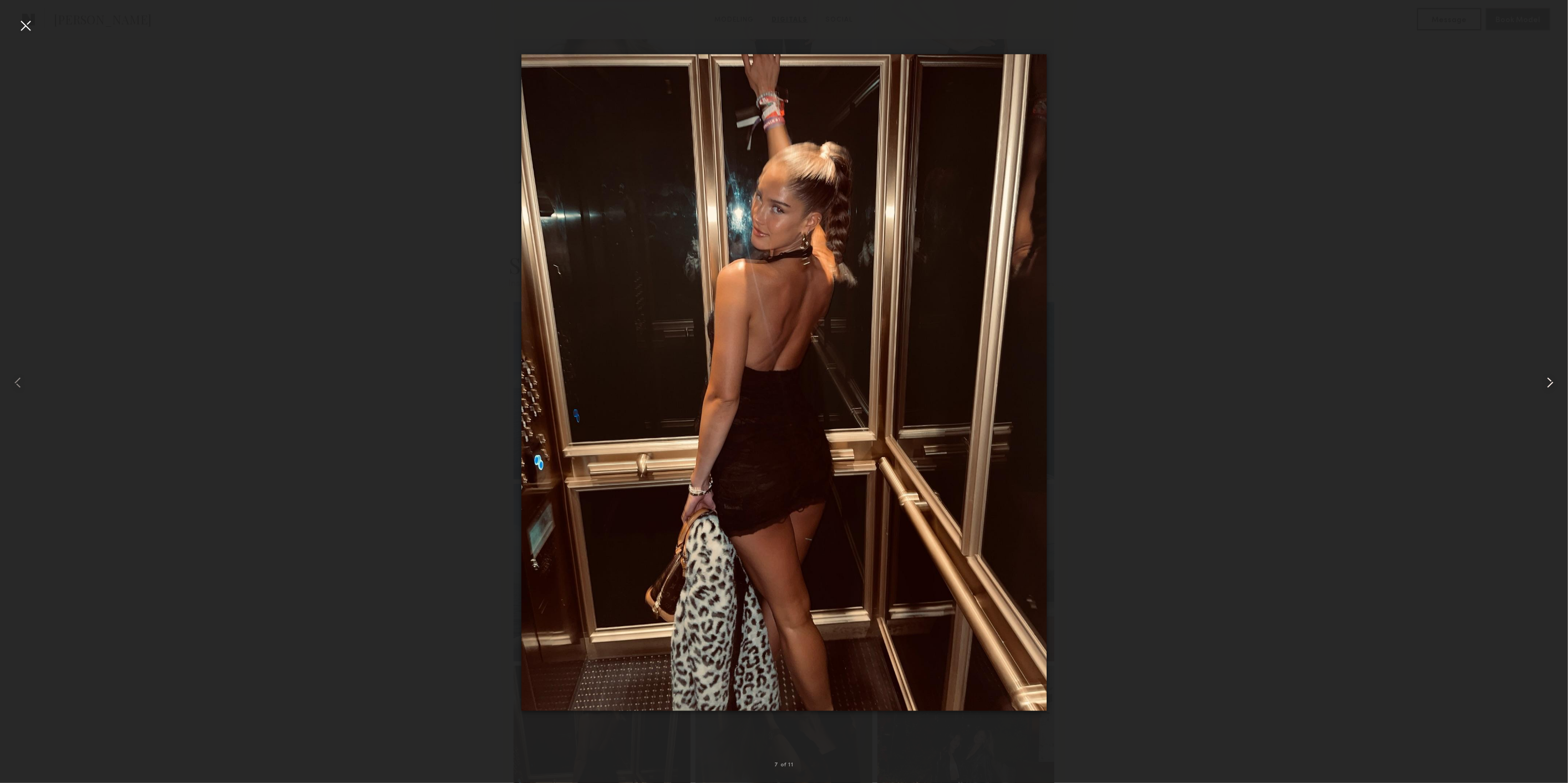
click at [1551, 381] on common-icon at bounding box center [1549, 383] width 18 height 18
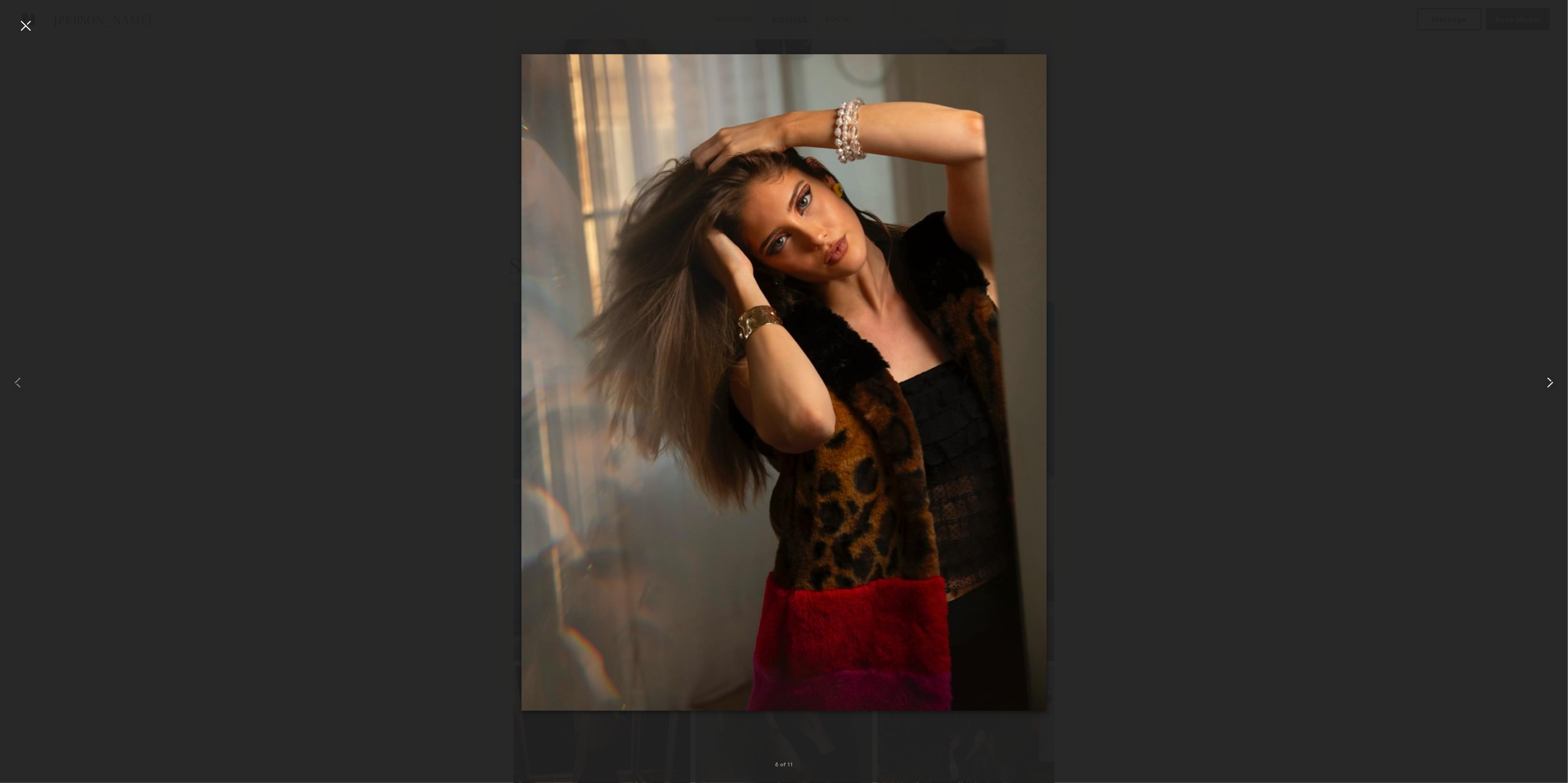
click at [1551, 381] on common-icon at bounding box center [1549, 383] width 18 height 18
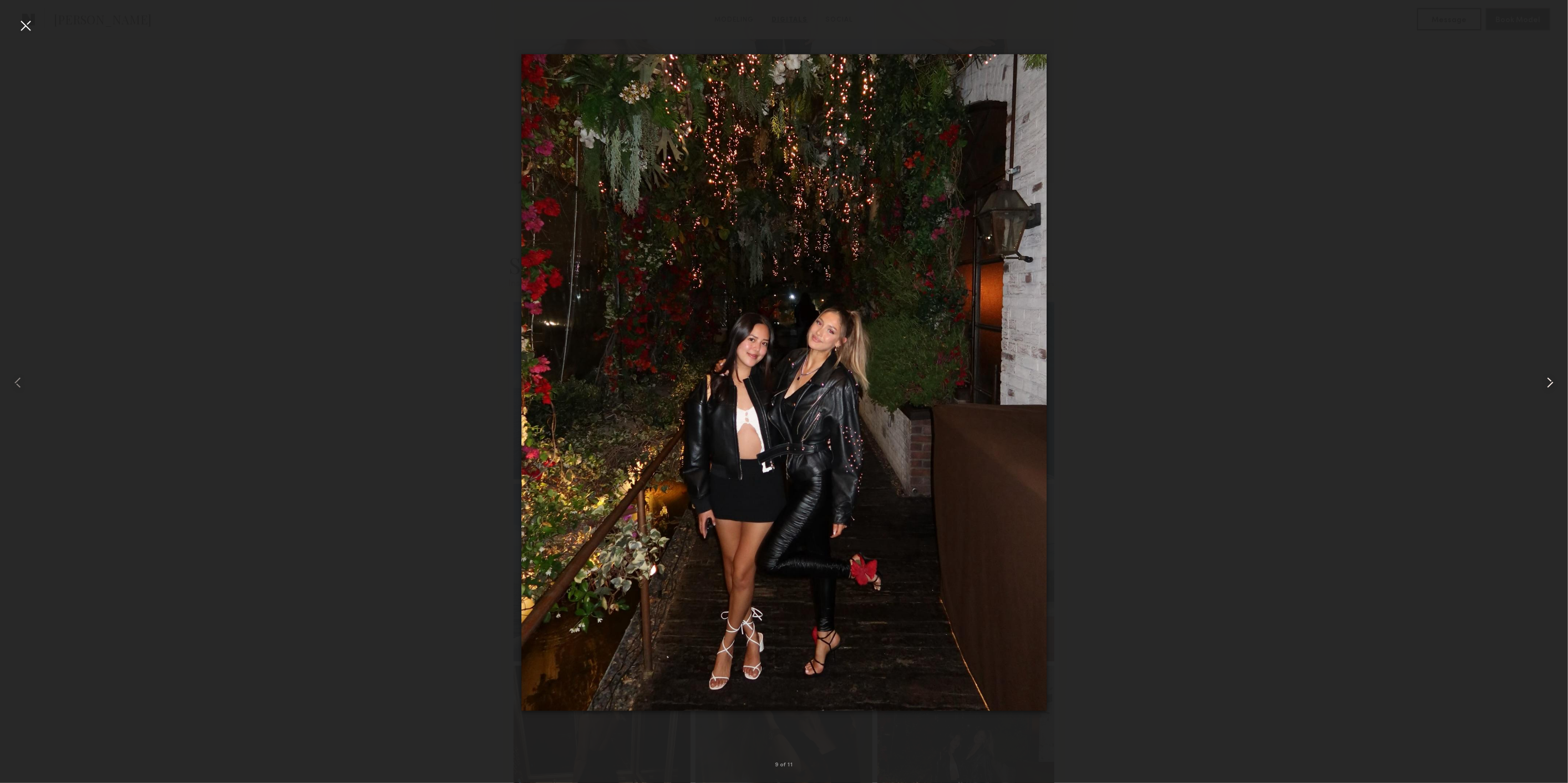
click at [1551, 380] on common-icon at bounding box center [1549, 383] width 18 height 18
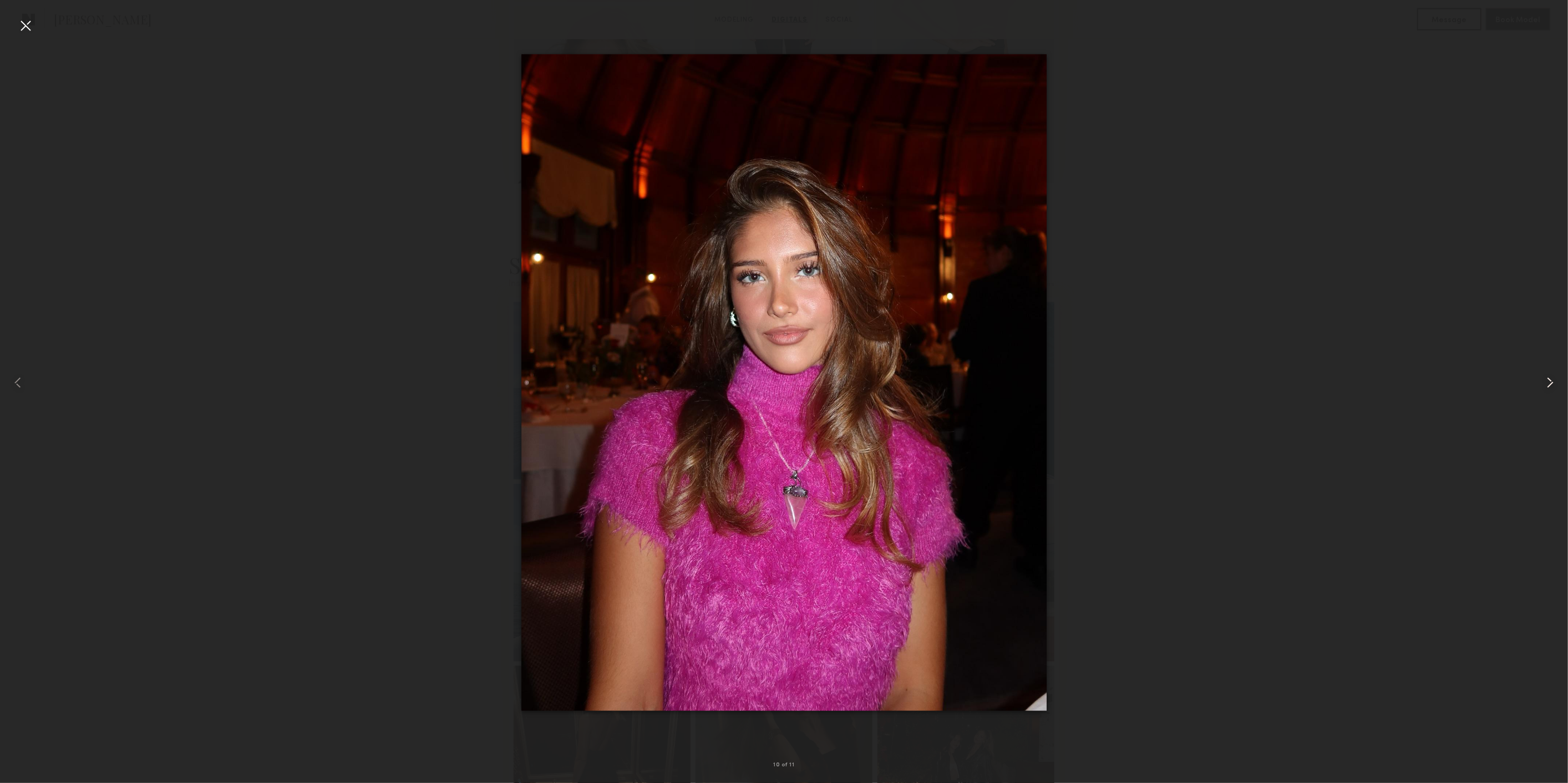
click at [1551, 380] on common-icon at bounding box center [1549, 383] width 18 height 18
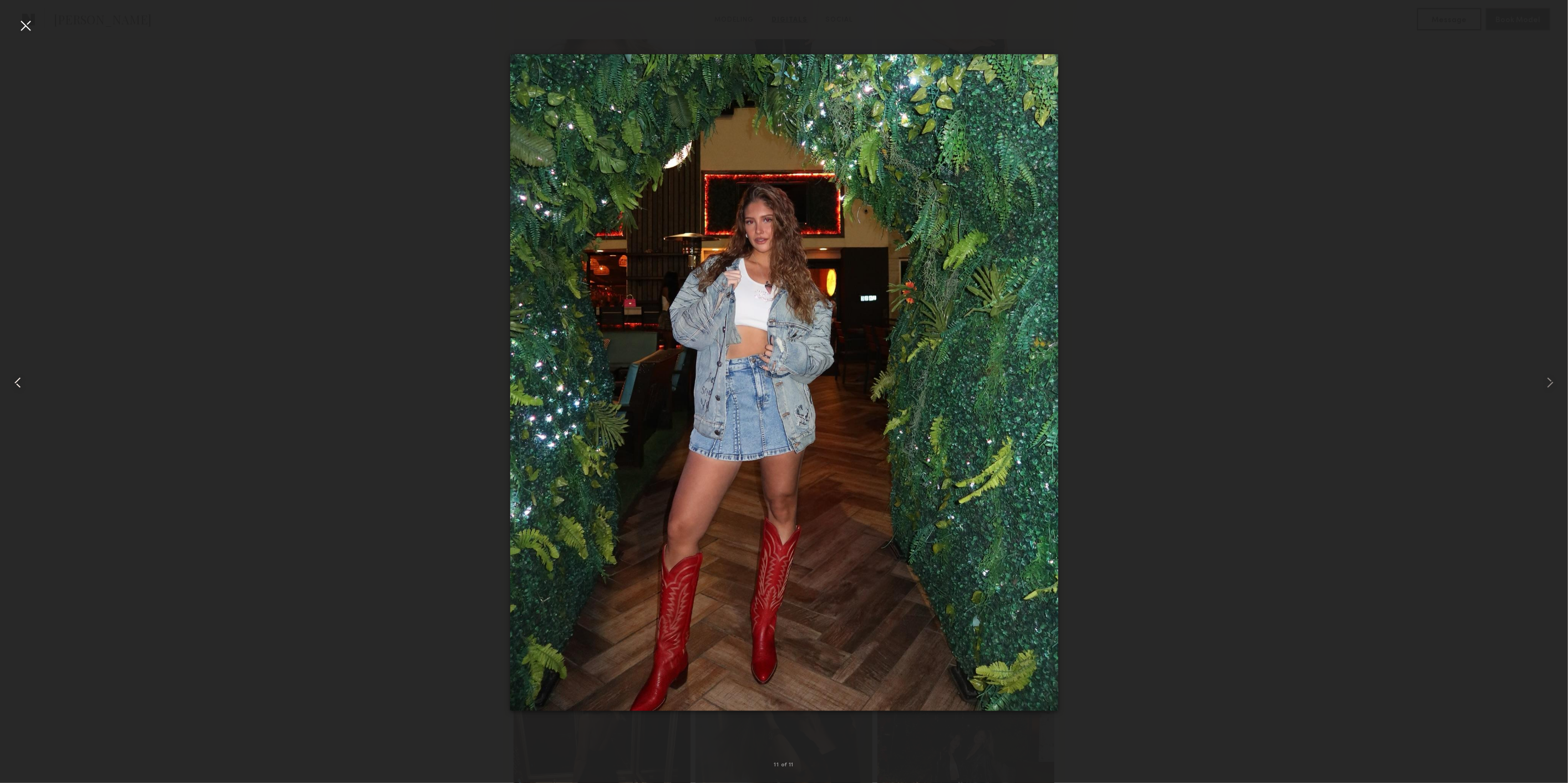
drag, startPoint x: 20, startPoint y: 20, endPoint x: 36, endPoint y: 19, distance: 16.0
click at [21, 20] on div at bounding box center [26, 26] width 18 height 18
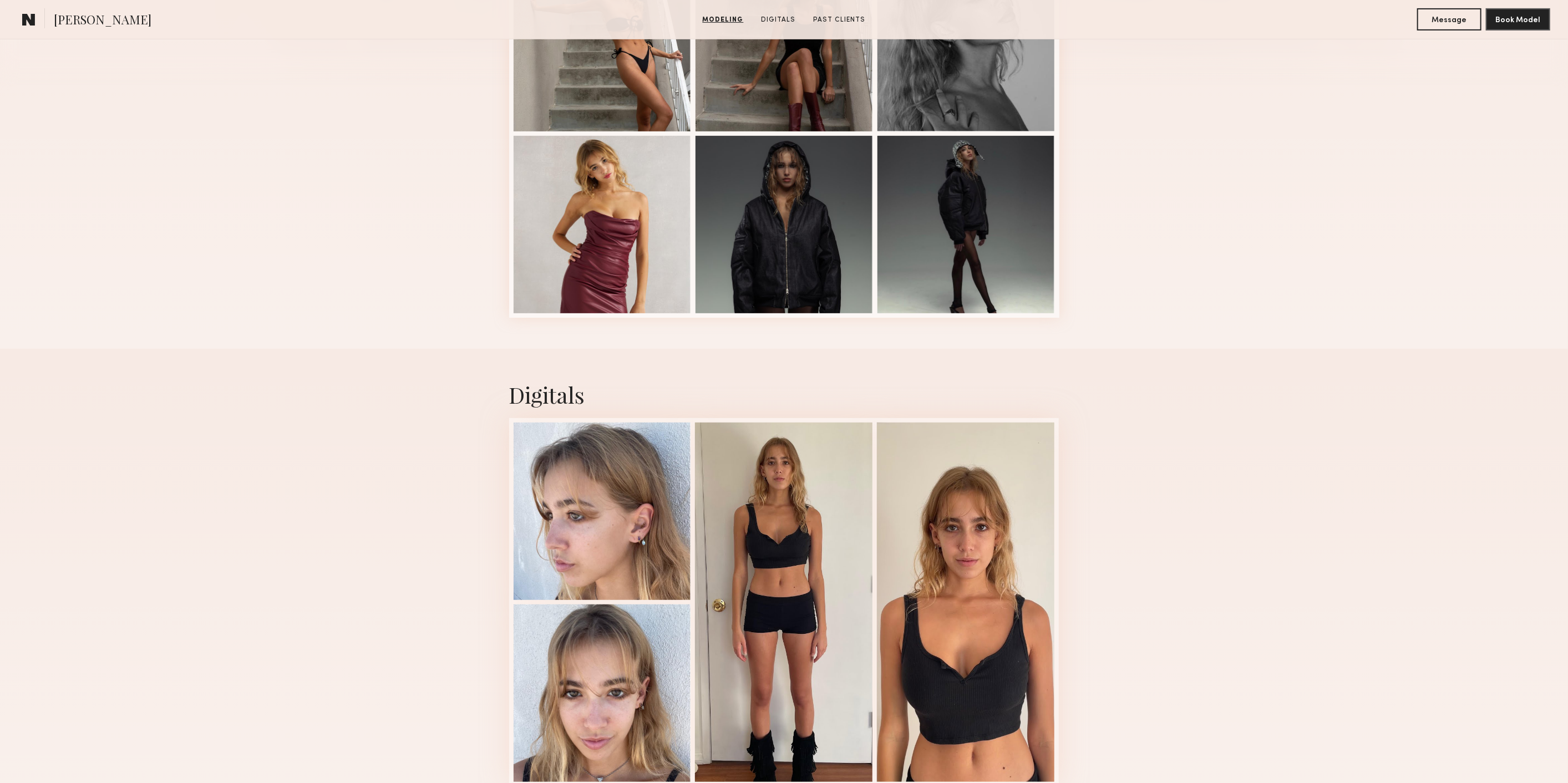
scroll to position [308, 0]
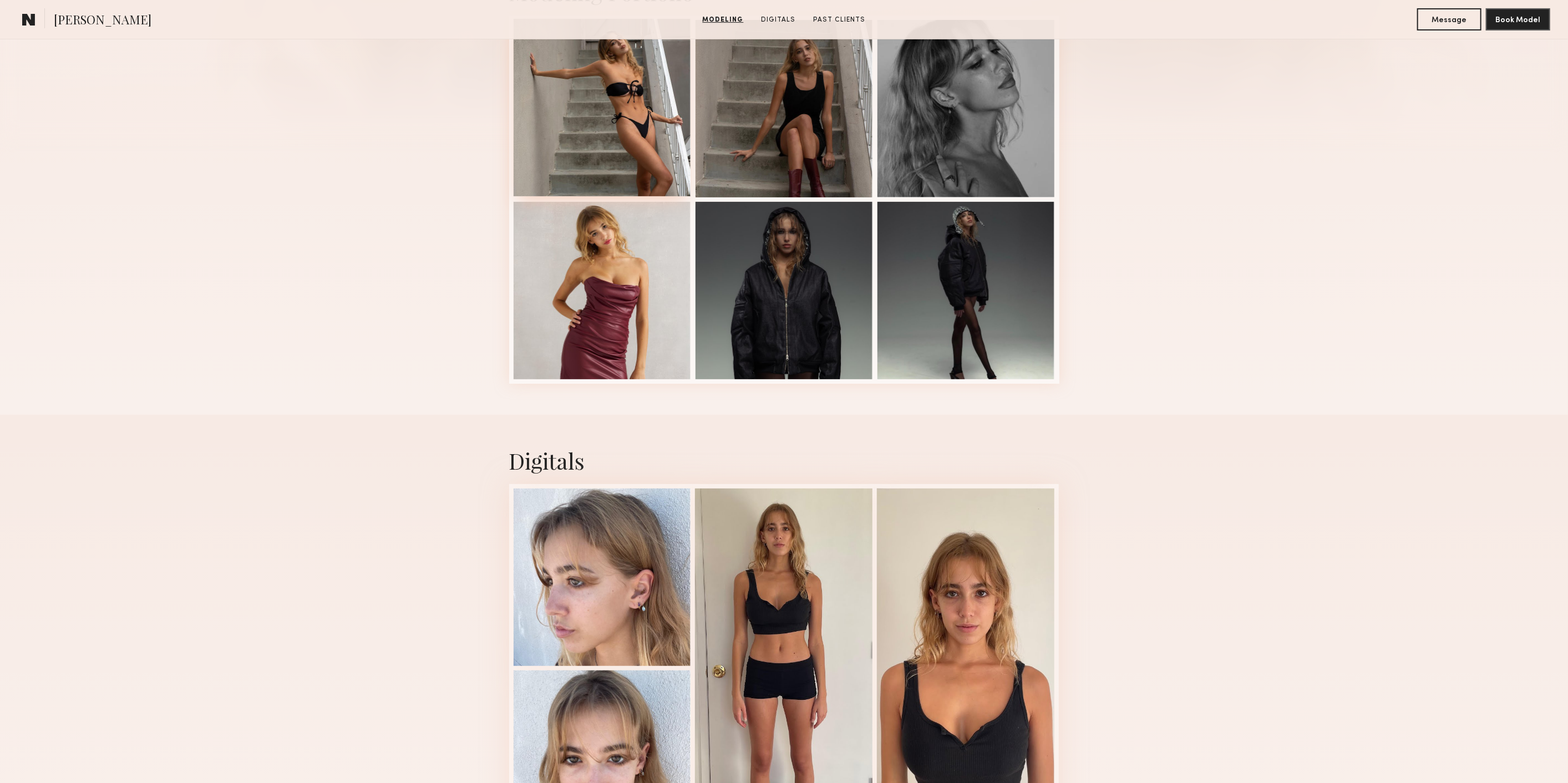
click at [589, 139] on div at bounding box center [601, 107] width 177 height 177
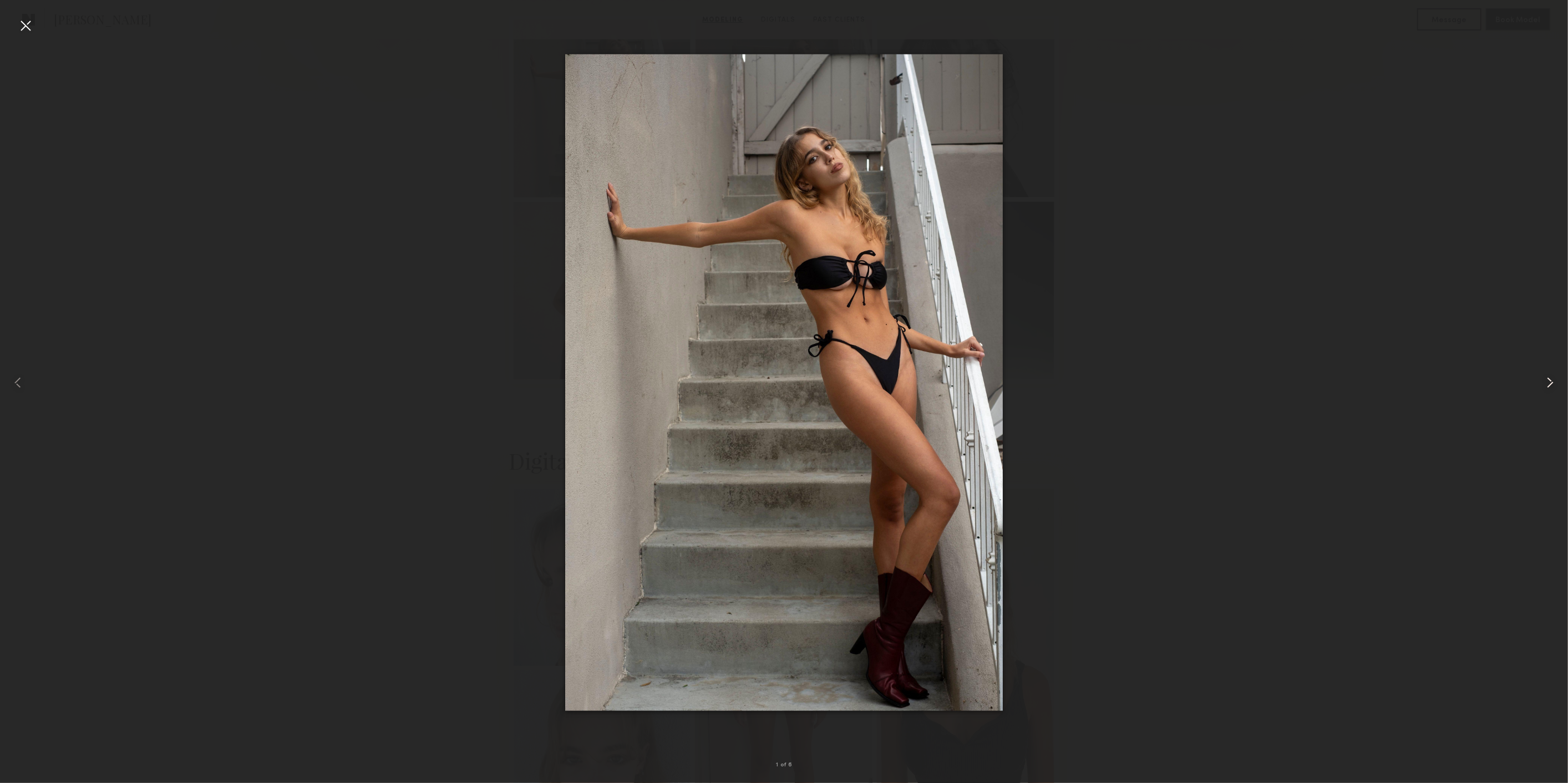
click at [1550, 386] on common-icon at bounding box center [1549, 383] width 18 height 18
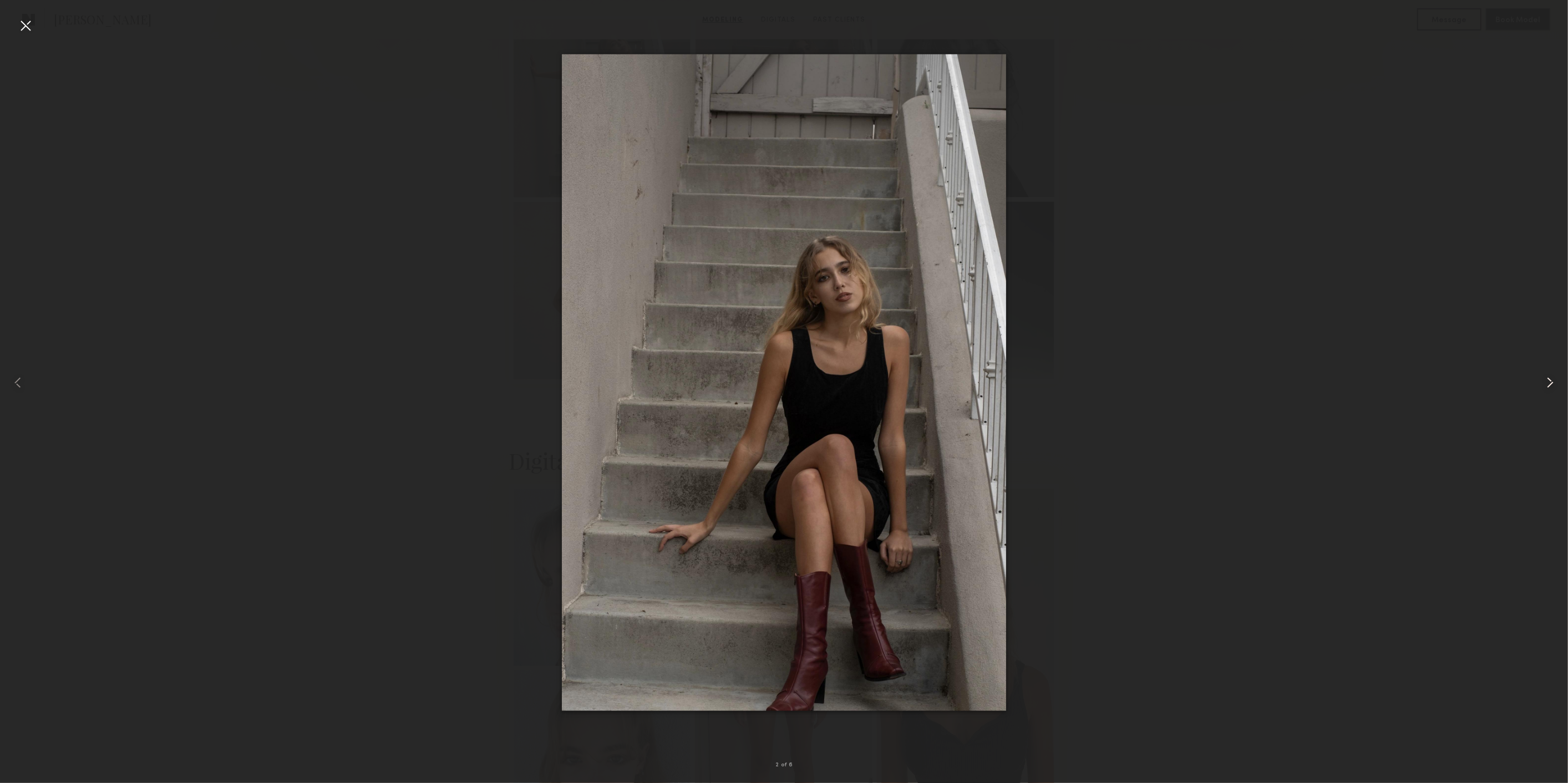
click at [1550, 386] on common-icon at bounding box center [1549, 383] width 18 height 18
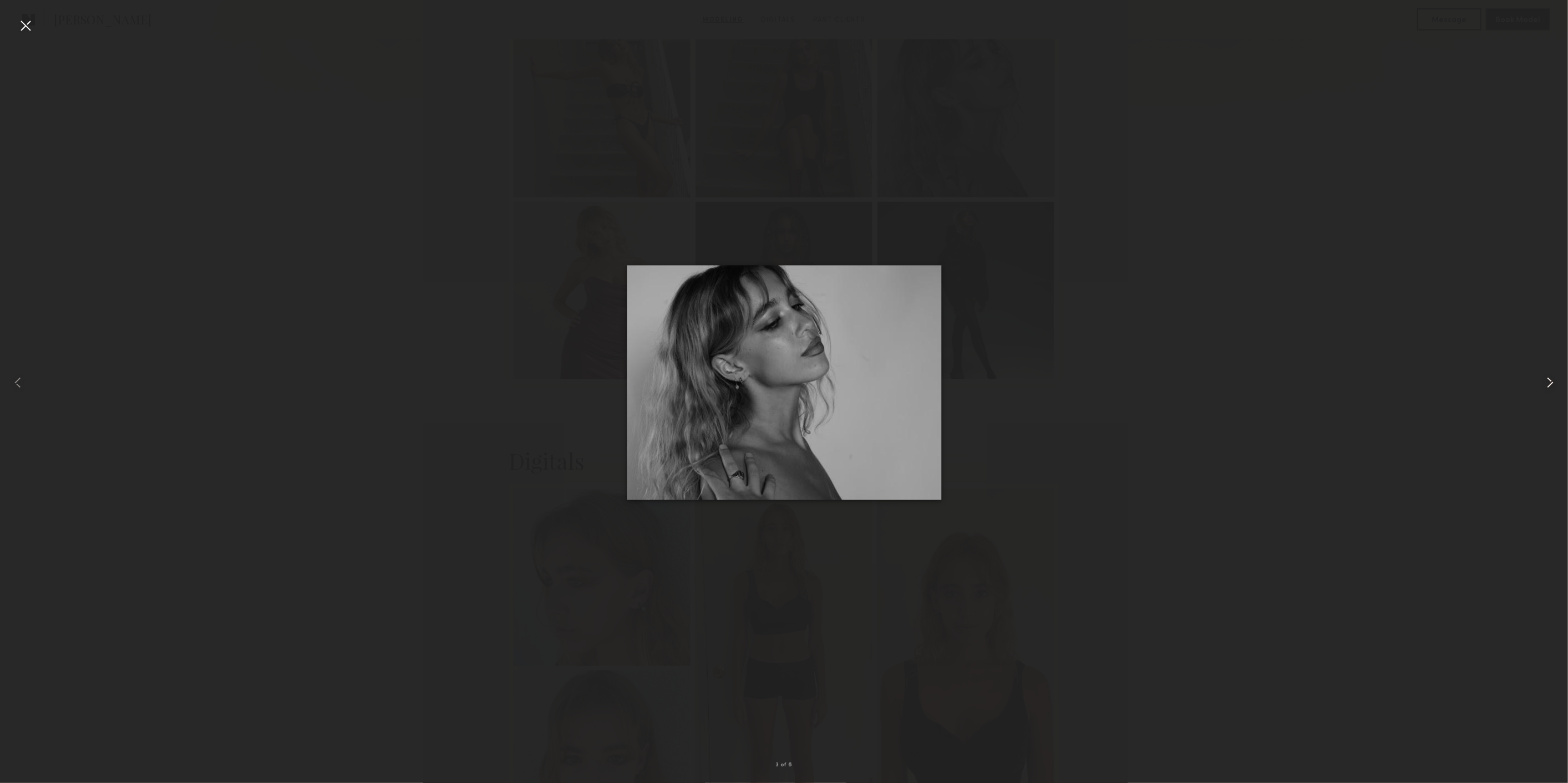
click at [1550, 386] on common-icon at bounding box center [1549, 383] width 18 height 18
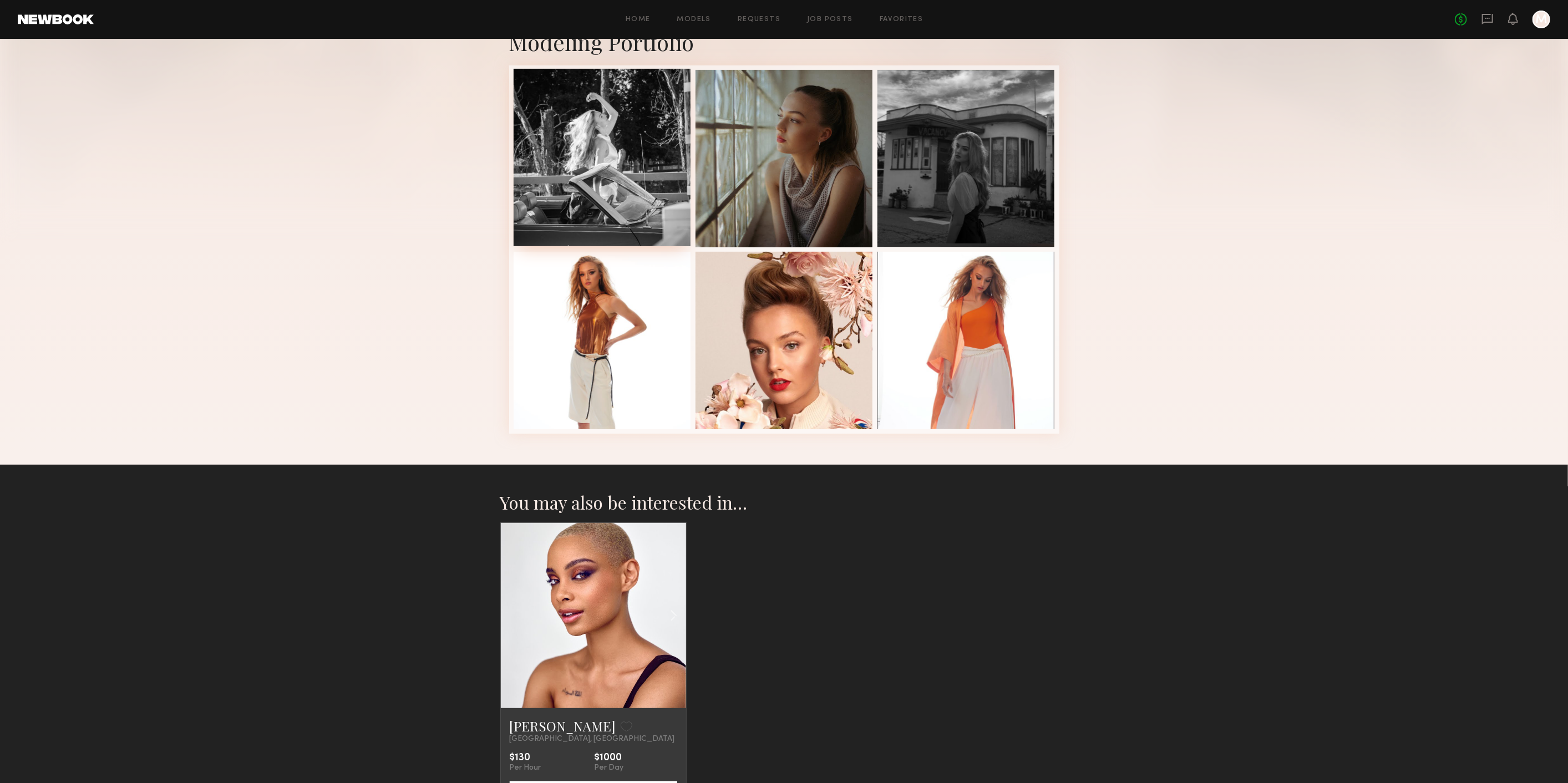
scroll to position [123, 0]
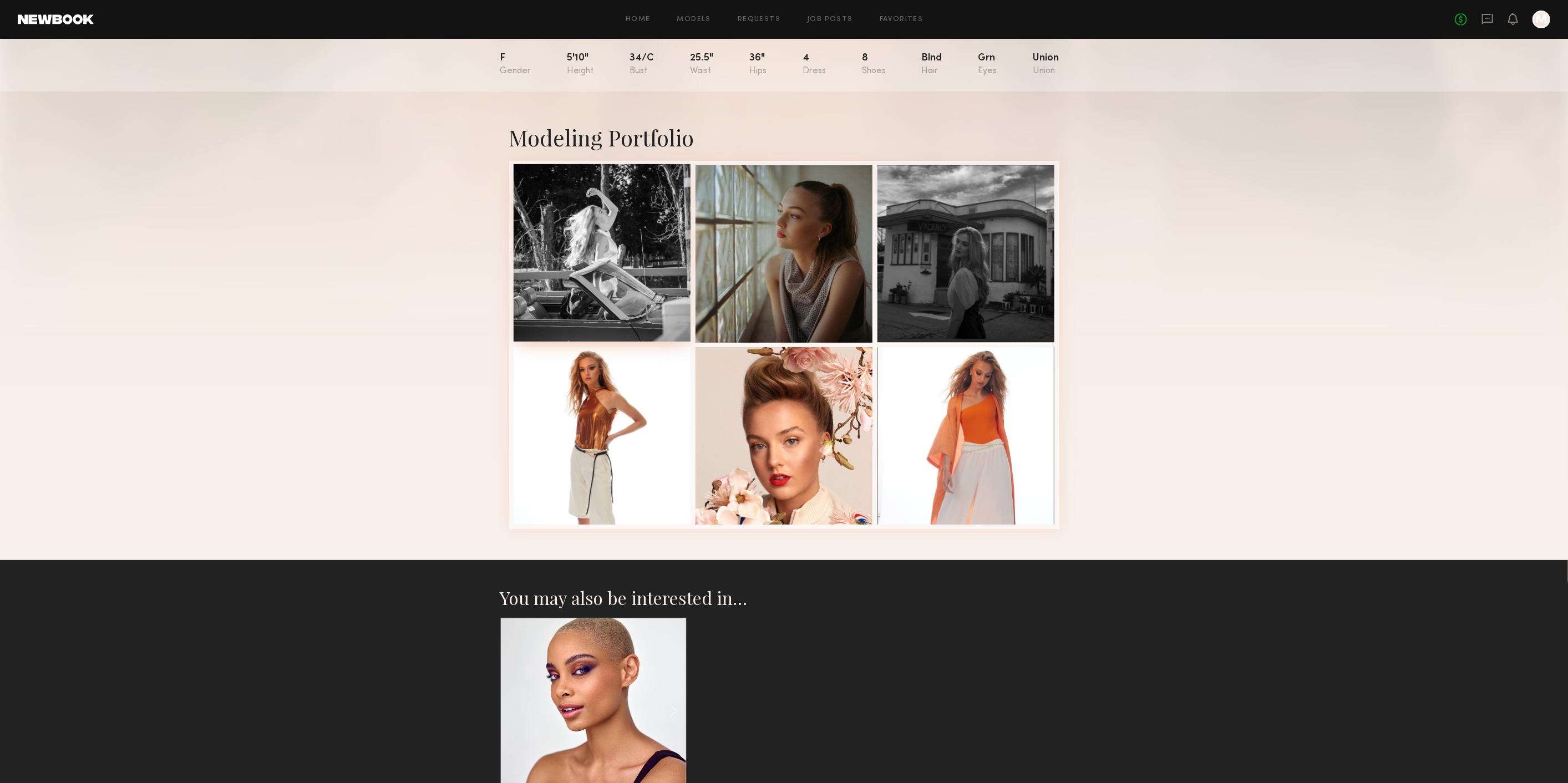
click at [586, 261] on div at bounding box center [601, 252] width 177 height 177
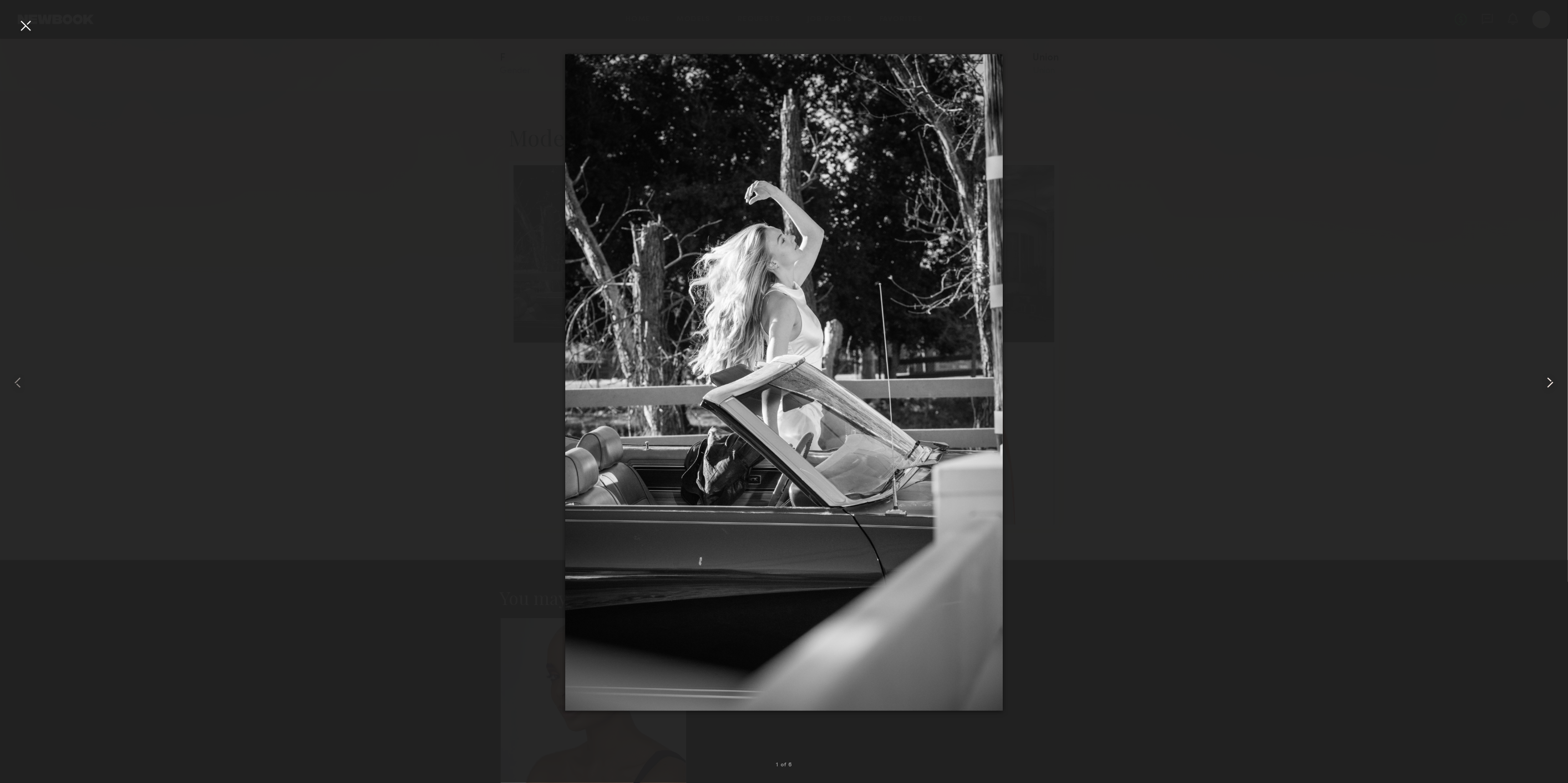
click at [1549, 384] on common-icon at bounding box center [1549, 383] width 18 height 18
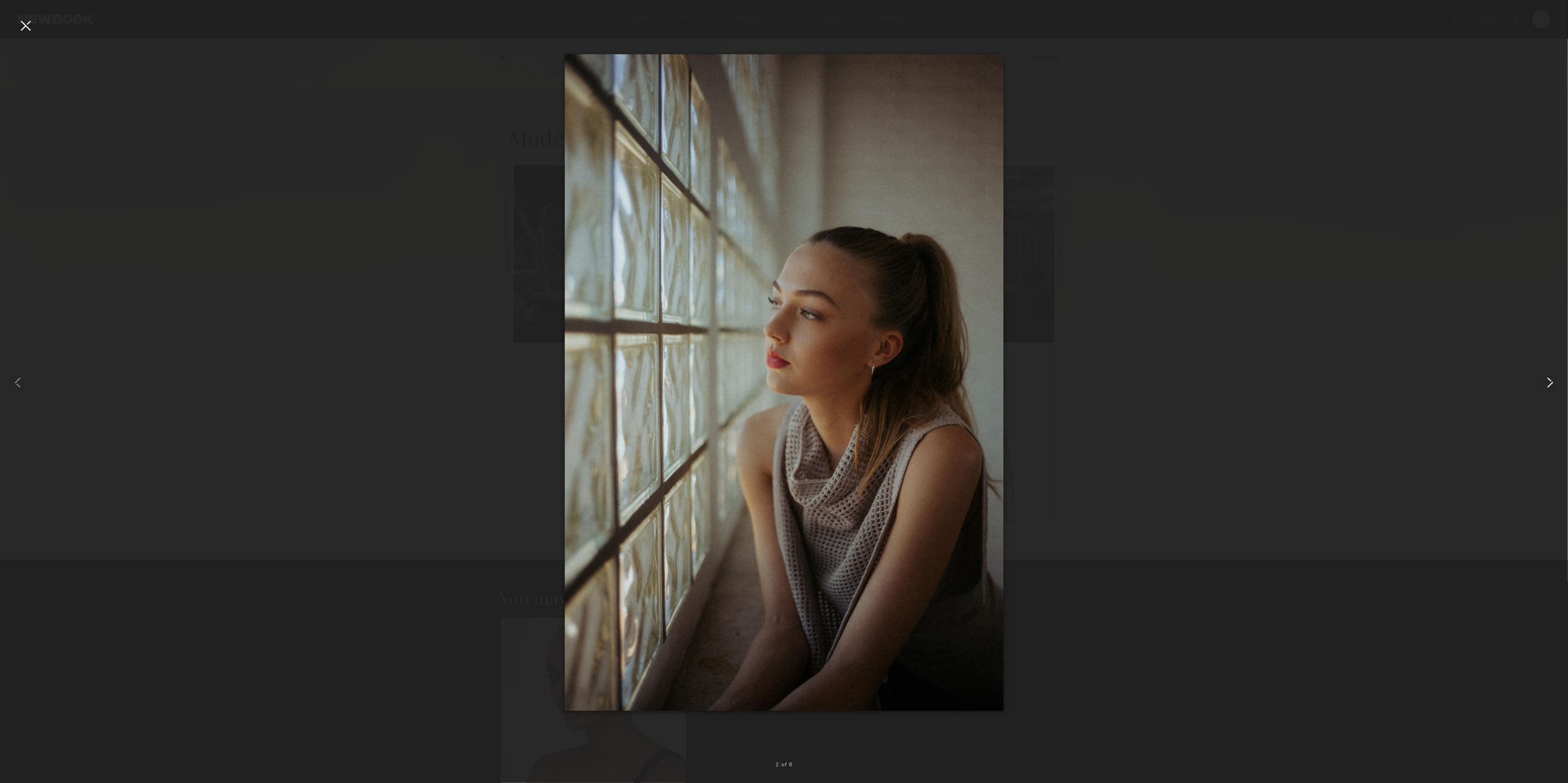
click at [1549, 384] on common-icon at bounding box center [1549, 383] width 18 height 18
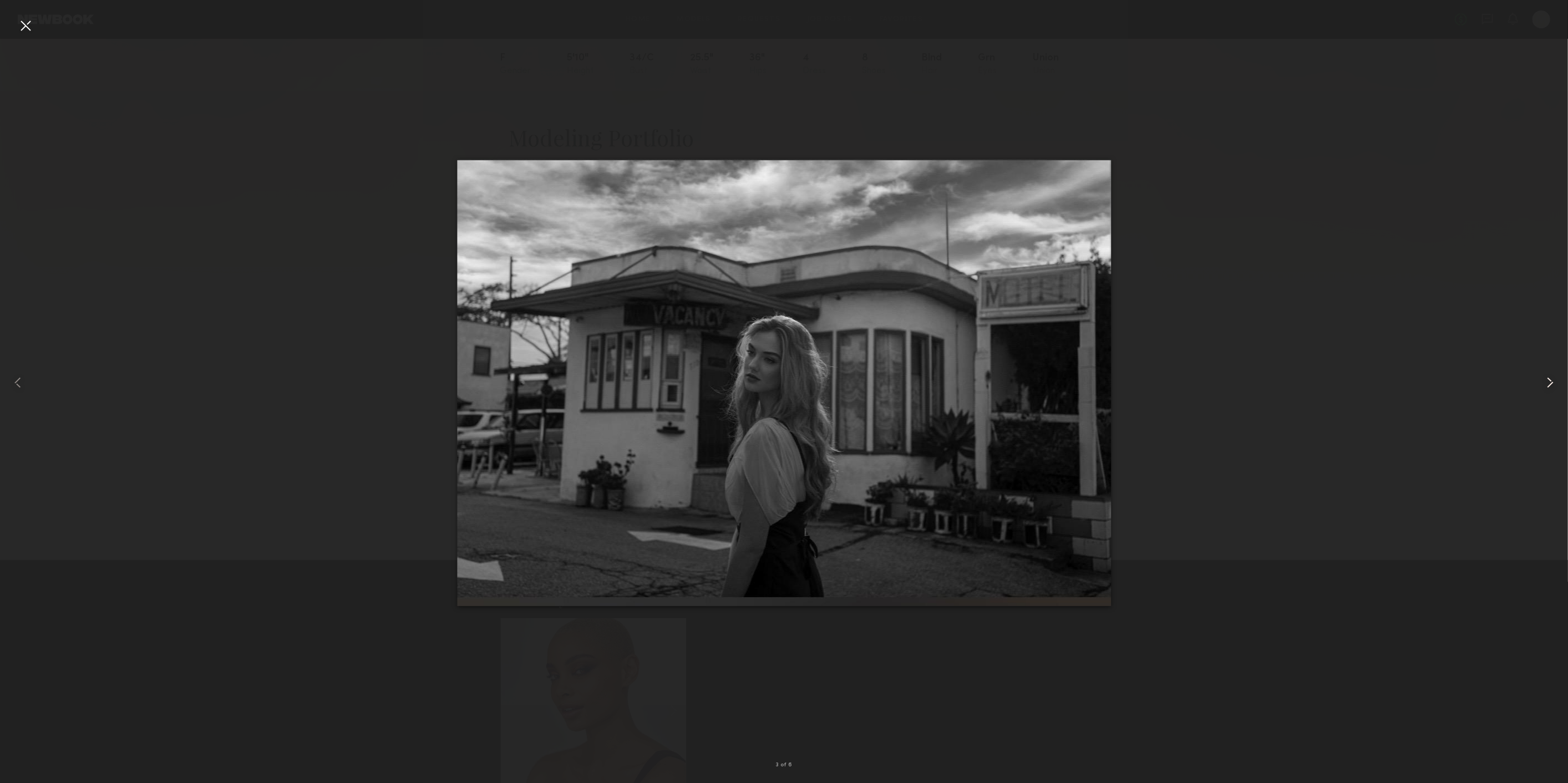
click at [1549, 384] on common-icon at bounding box center [1549, 383] width 18 height 18
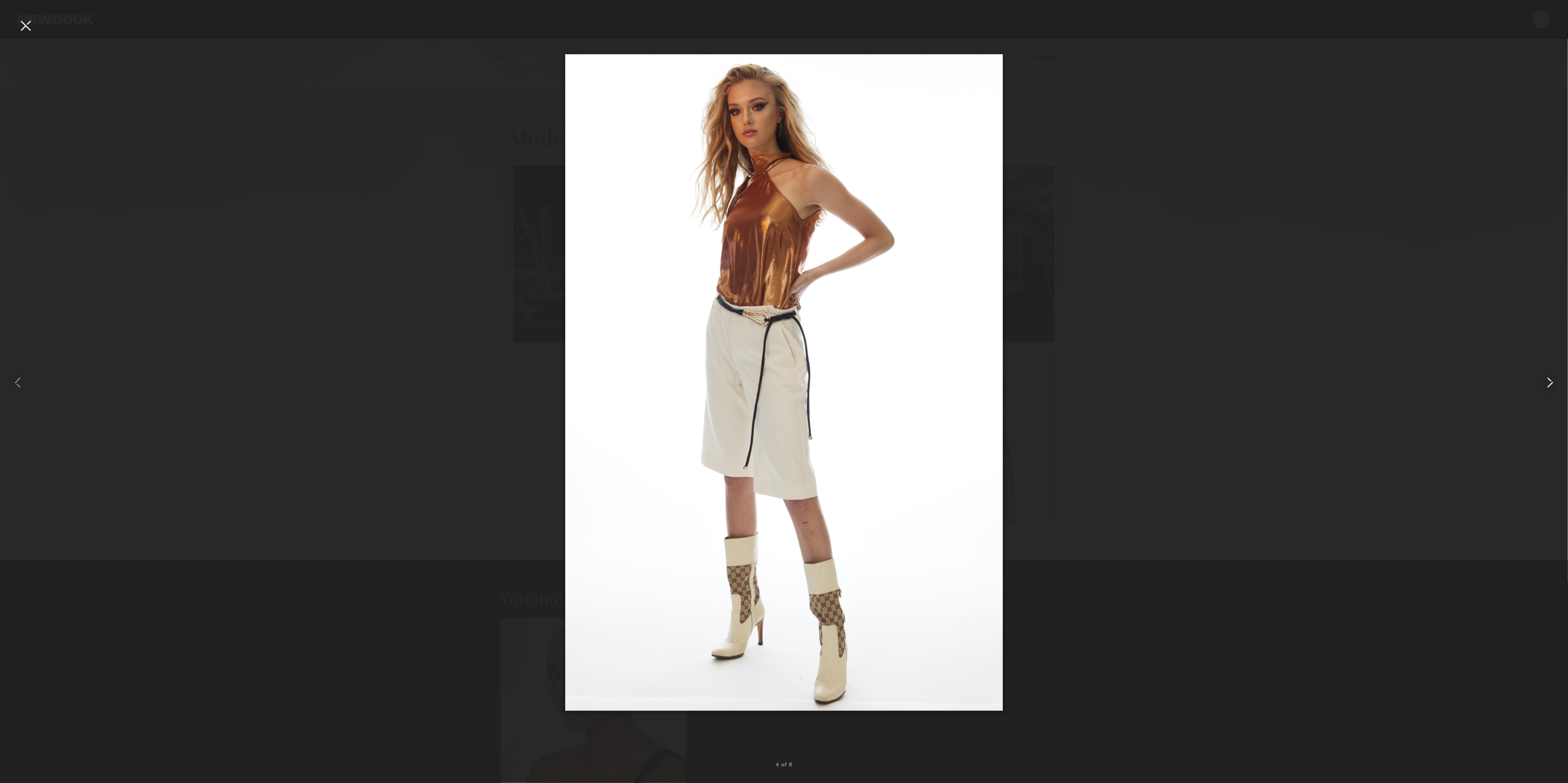
click at [1549, 384] on common-icon at bounding box center [1549, 383] width 18 height 18
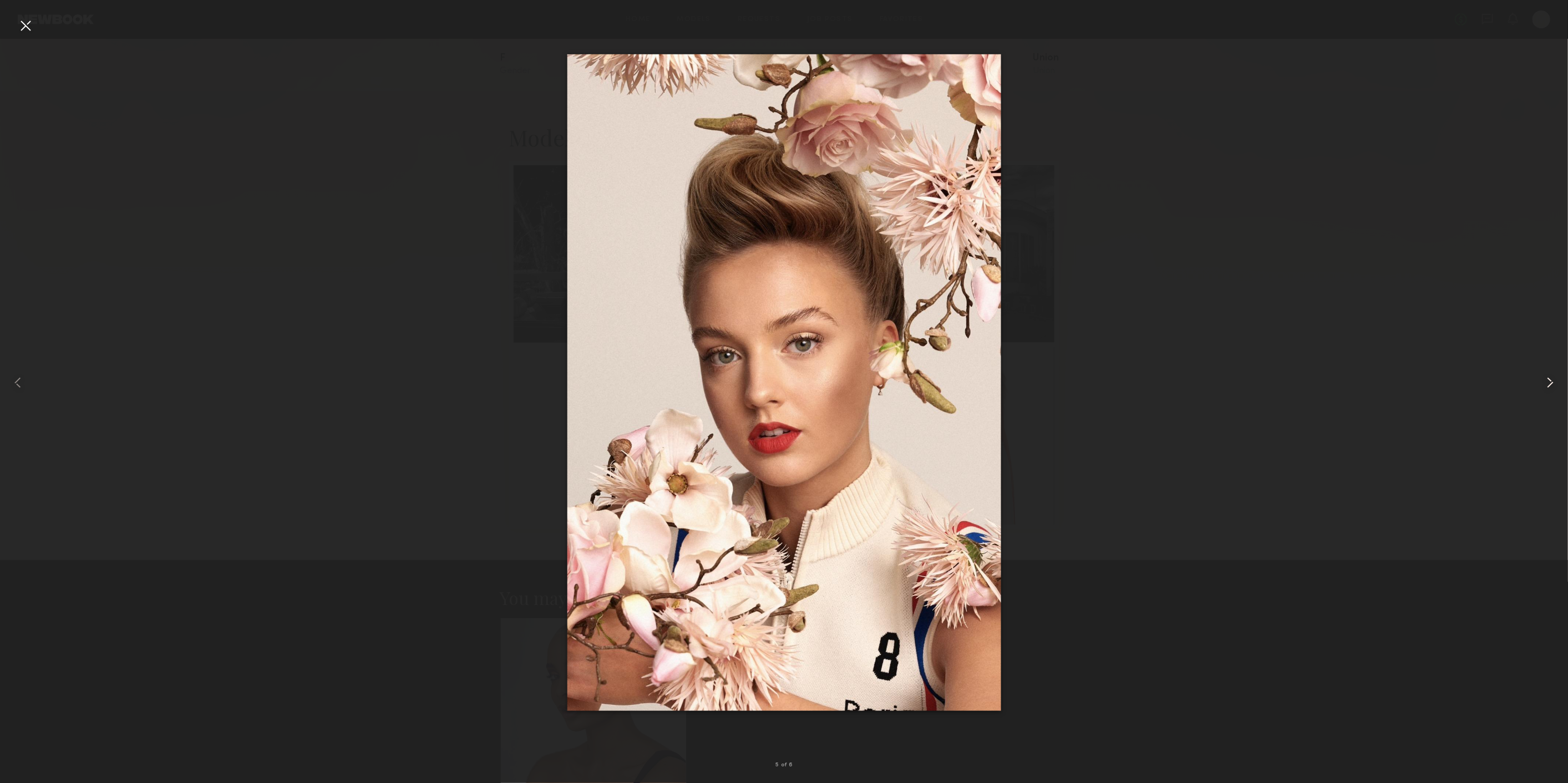
click at [1549, 384] on common-icon at bounding box center [1549, 383] width 18 height 18
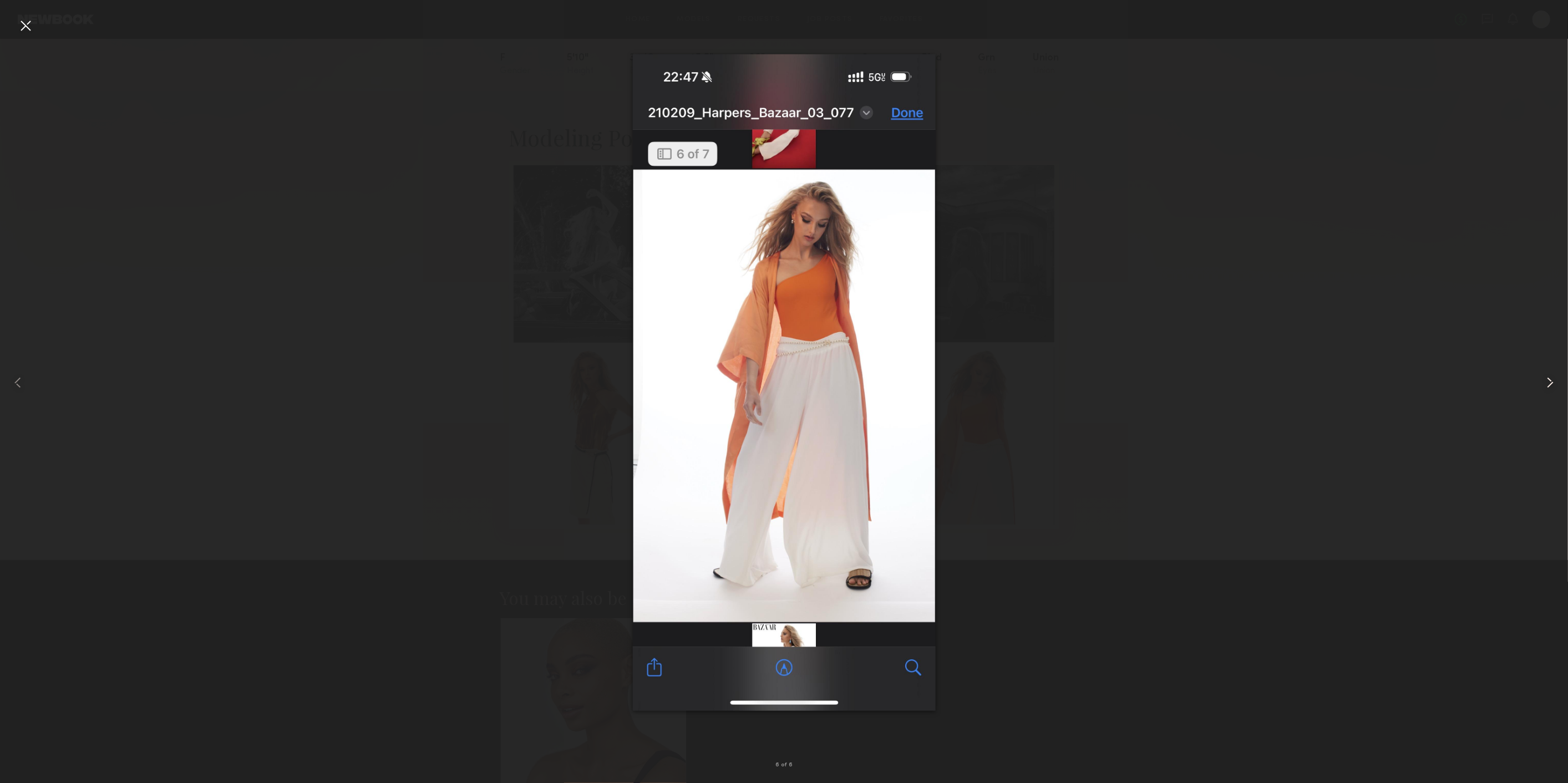
click at [1549, 384] on common-icon at bounding box center [1549, 383] width 18 height 18
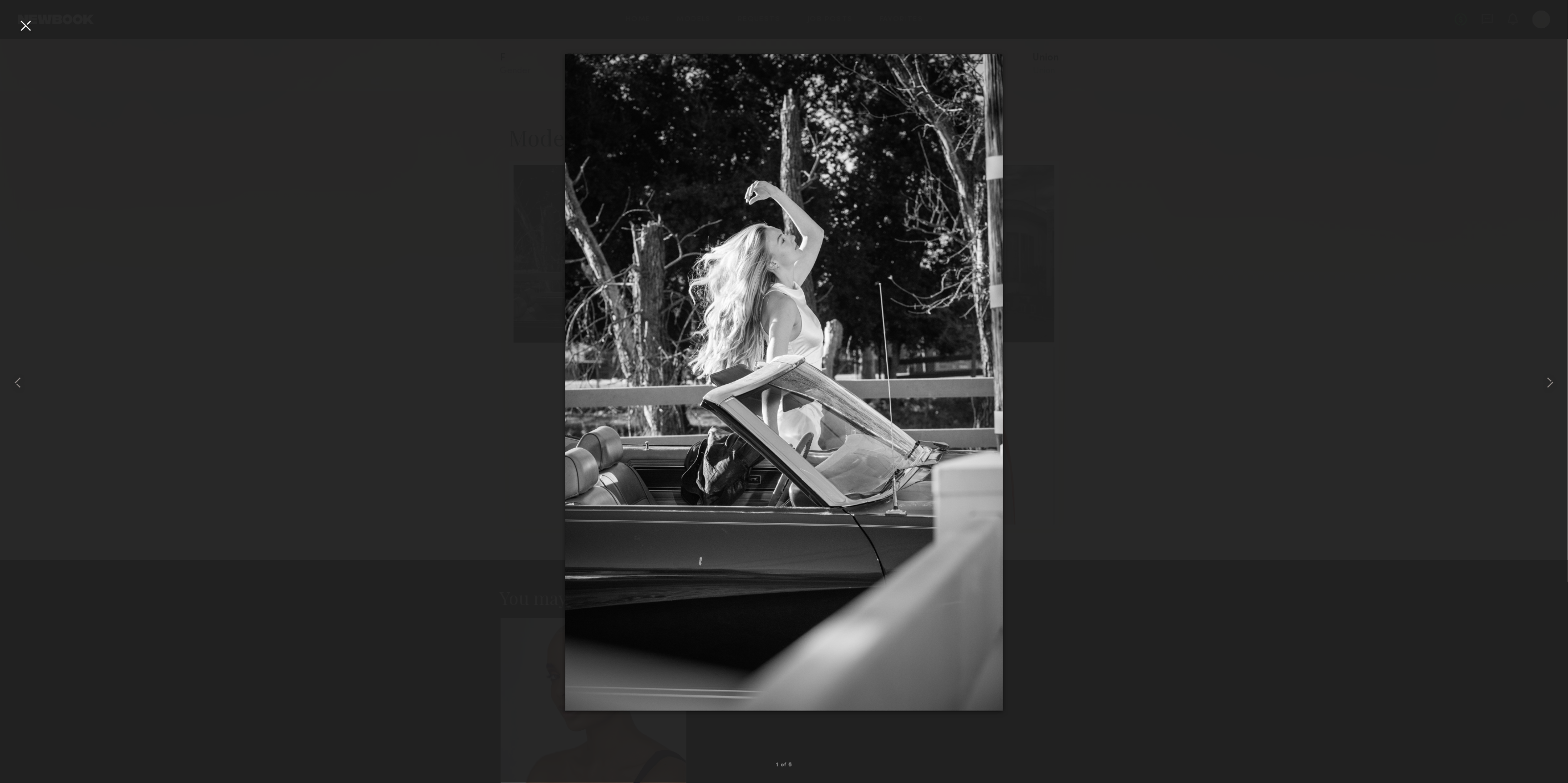
click at [25, 27] on div at bounding box center [26, 26] width 18 height 18
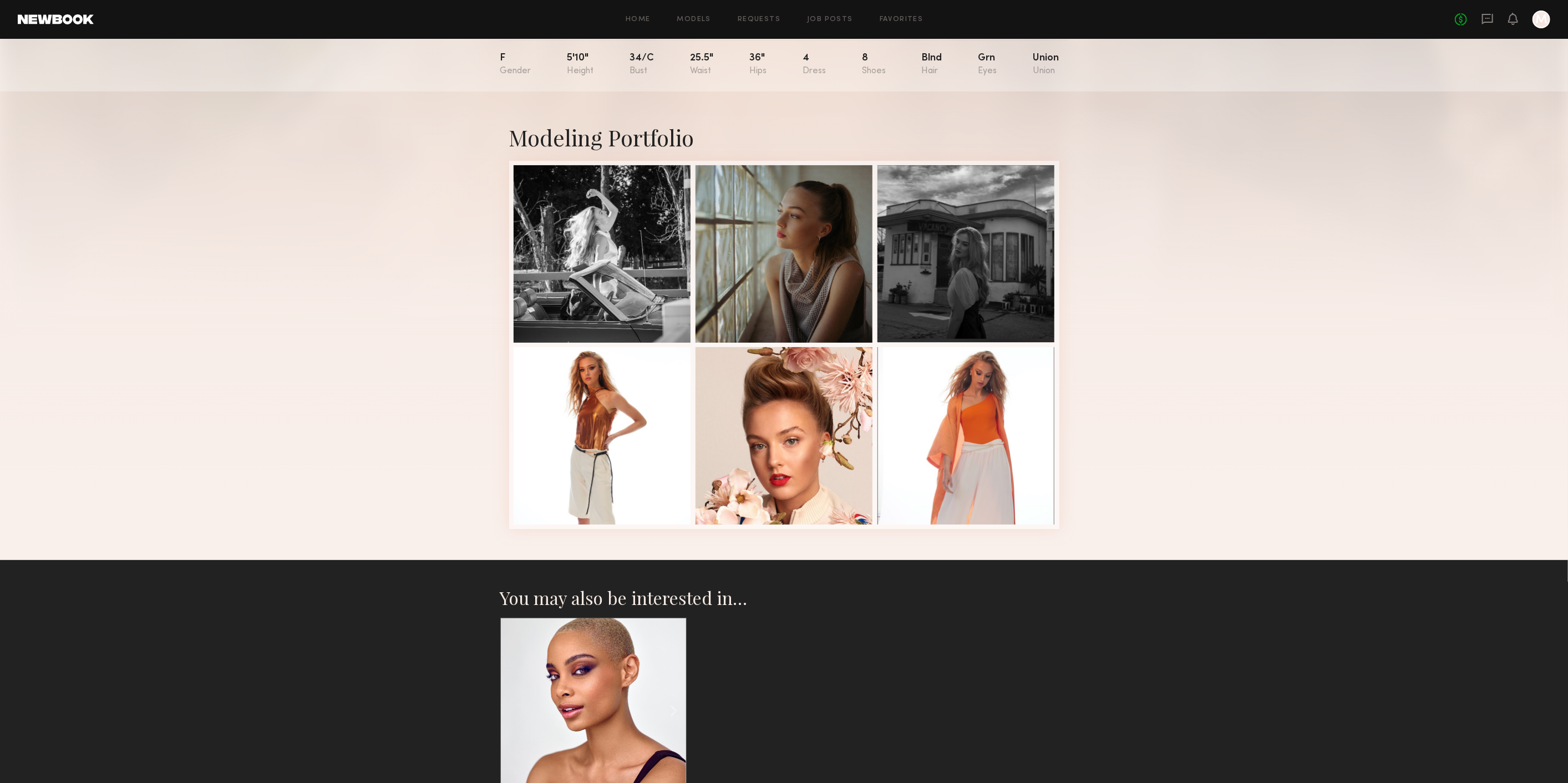
scroll to position [0, 0]
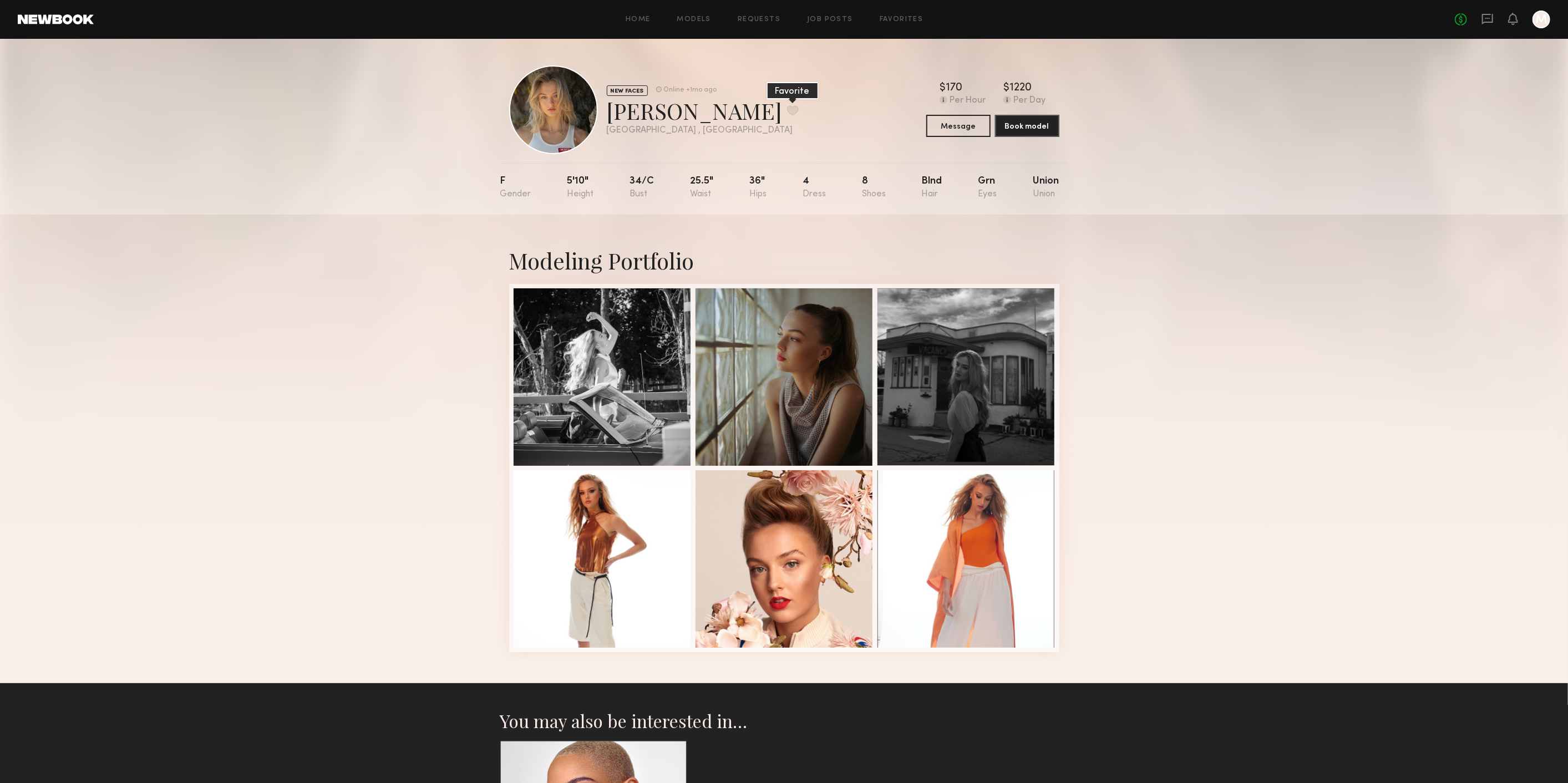
click at [787, 108] on button at bounding box center [792, 109] width 11 height 10
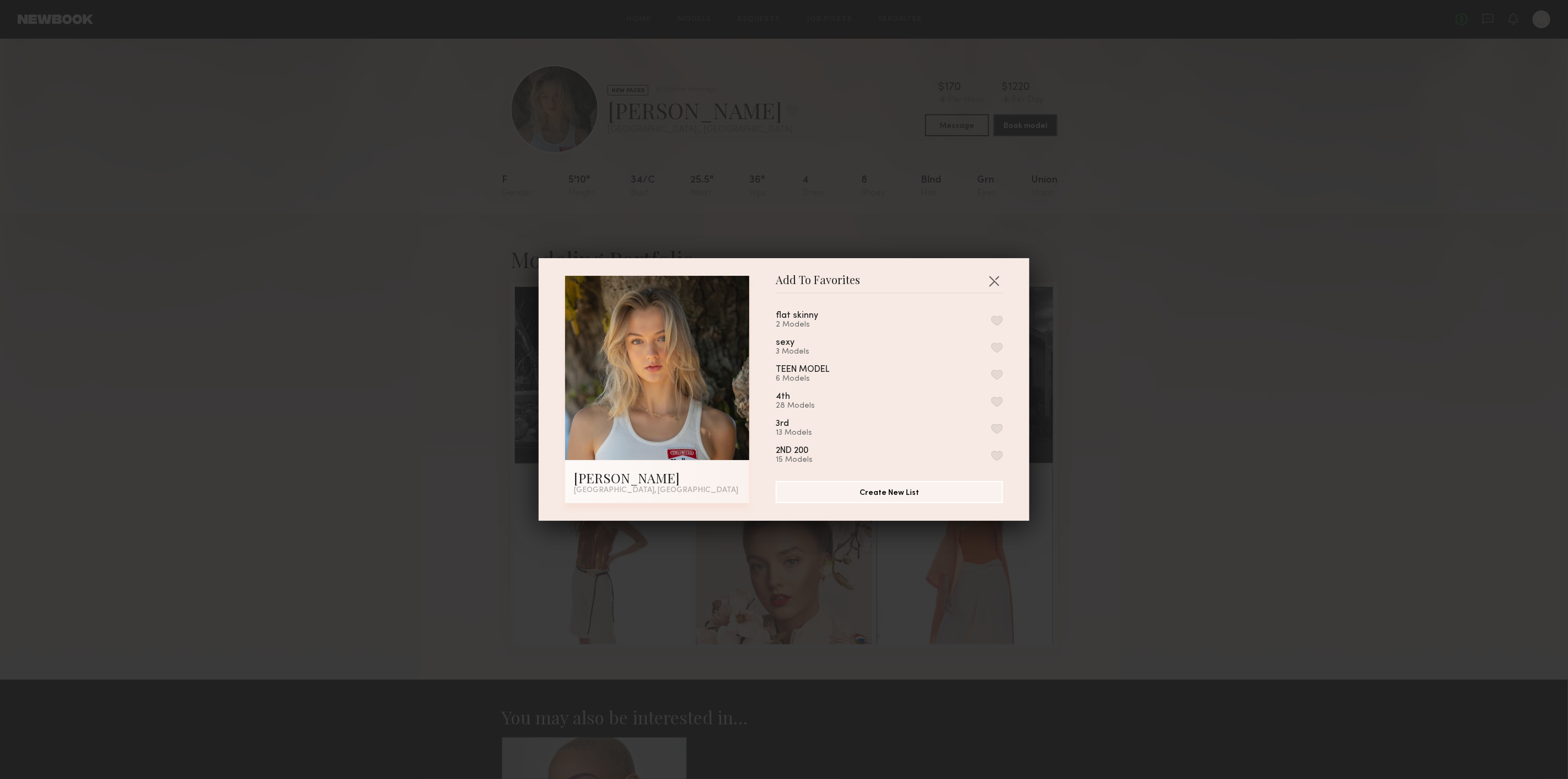
click at [992, 347] on button "button" at bounding box center [997, 347] width 11 height 10
click at [991, 280] on button "button" at bounding box center [994, 281] width 18 height 18
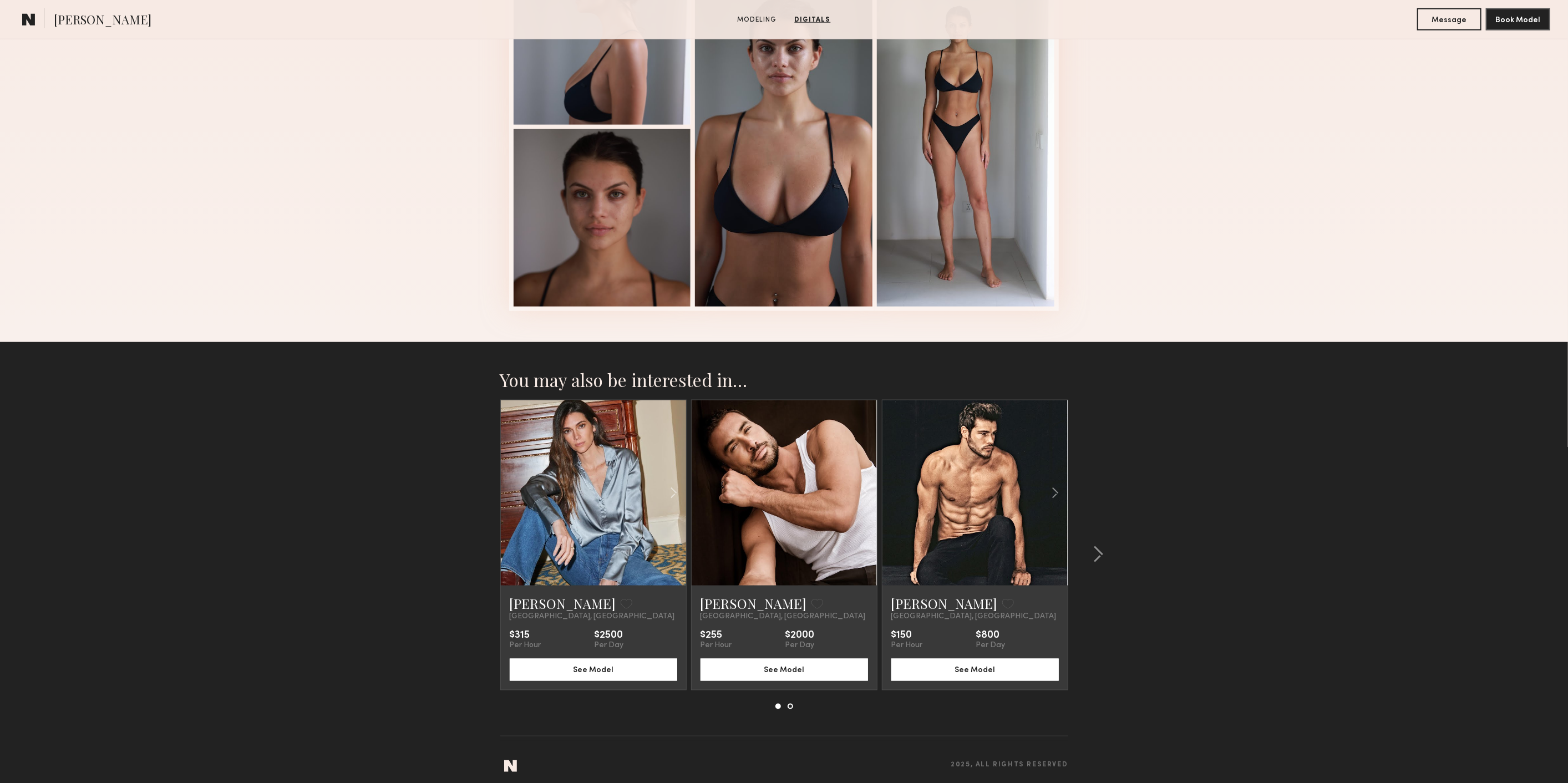
scroll to position [1254, 0]
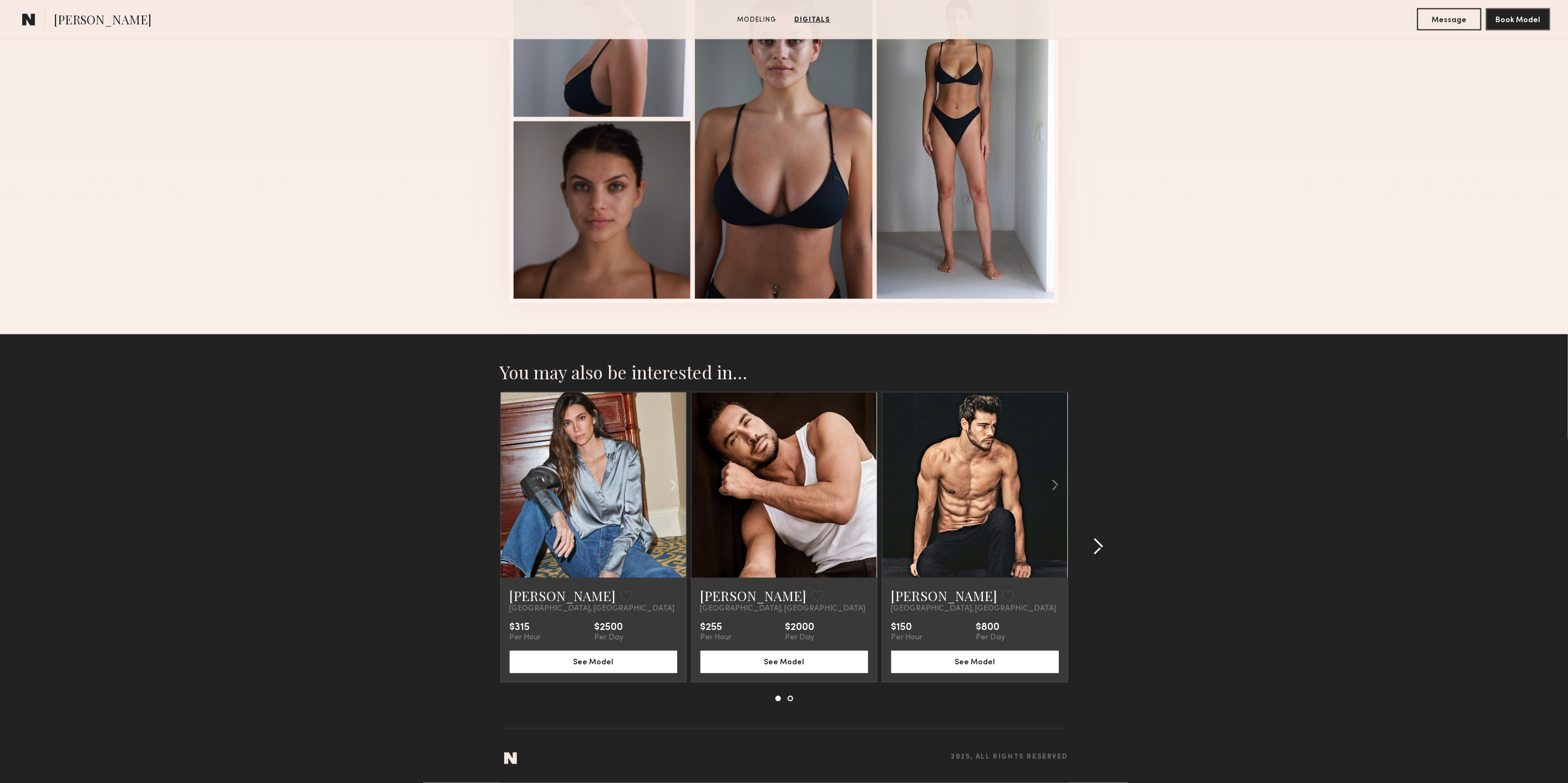
click at [1093, 549] on common-icon at bounding box center [1098, 547] width 11 height 18
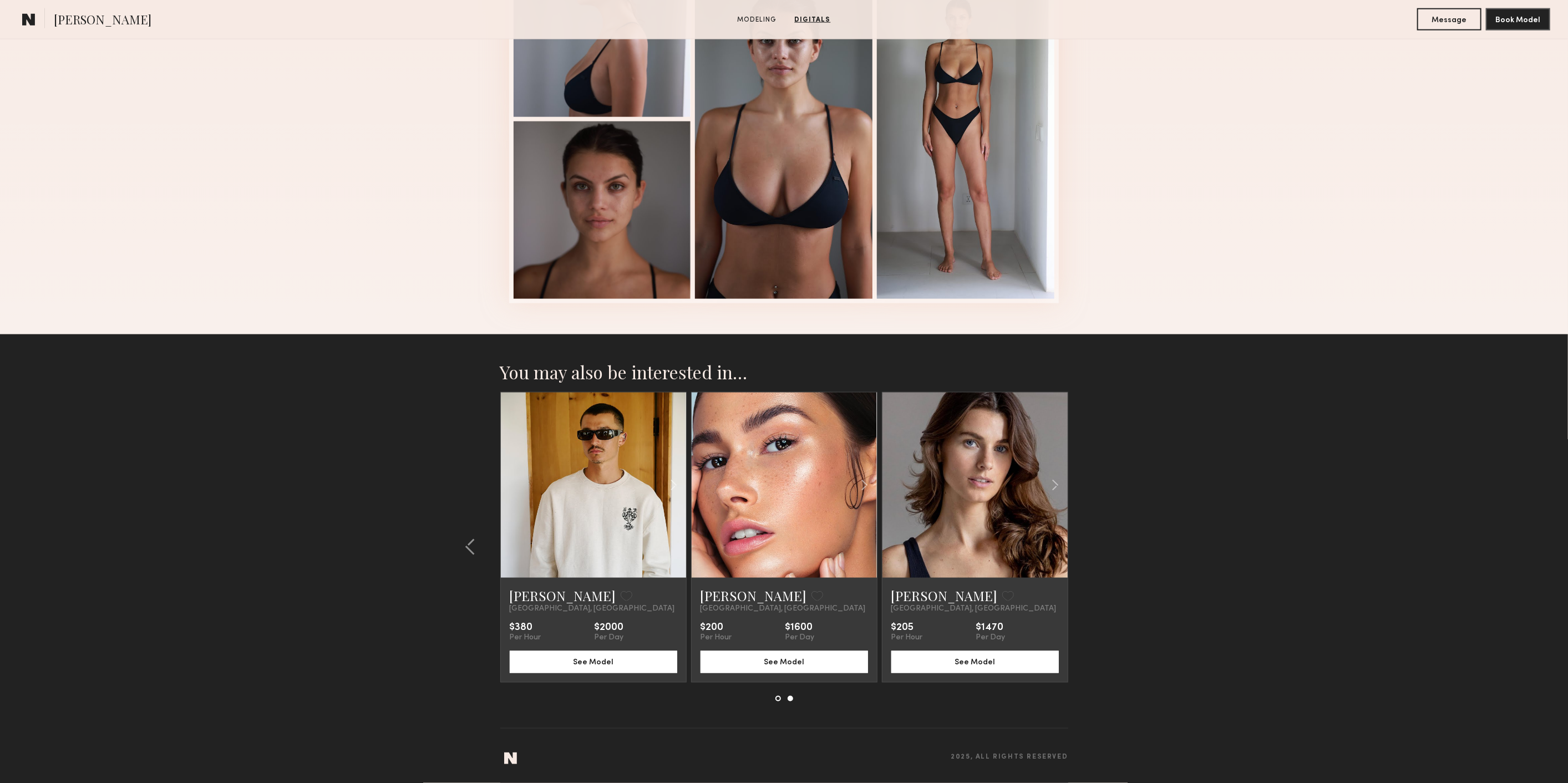
click at [1092, 549] on section "You may also be interested in… [PERSON_NAME] Favorite [GEOGRAPHIC_DATA], [GEOGR…" at bounding box center [784, 558] width 1568 height 449
click at [1098, 549] on section "You may also be interested in… [PERSON_NAME] Favorite [GEOGRAPHIC_DATA], [GEOGR…" at bounding box center [784, 558] width 1568 height 449
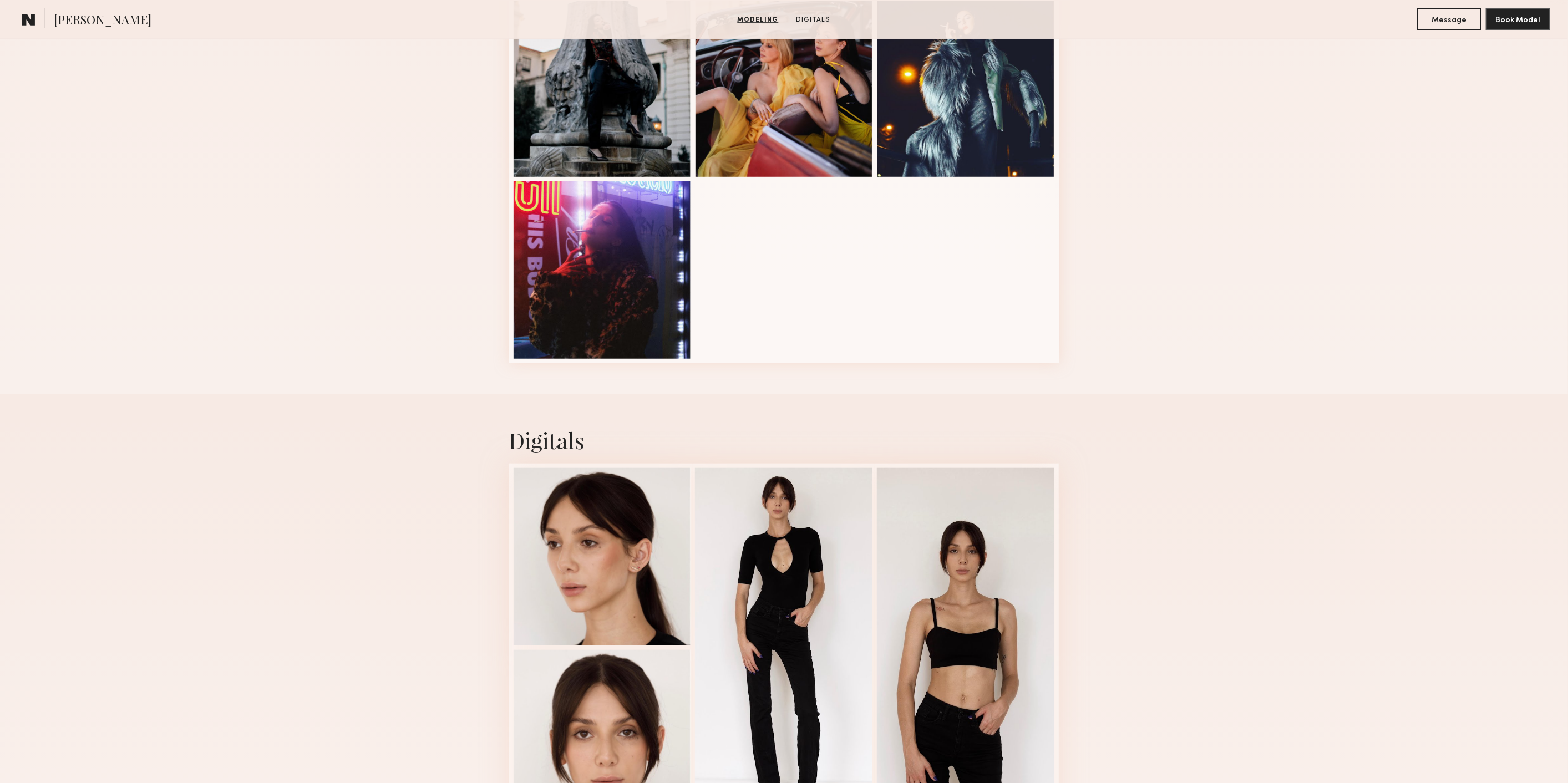
scroll to position [578, 0]
